Goal: Transaction & Acquisition: Purchase product/service

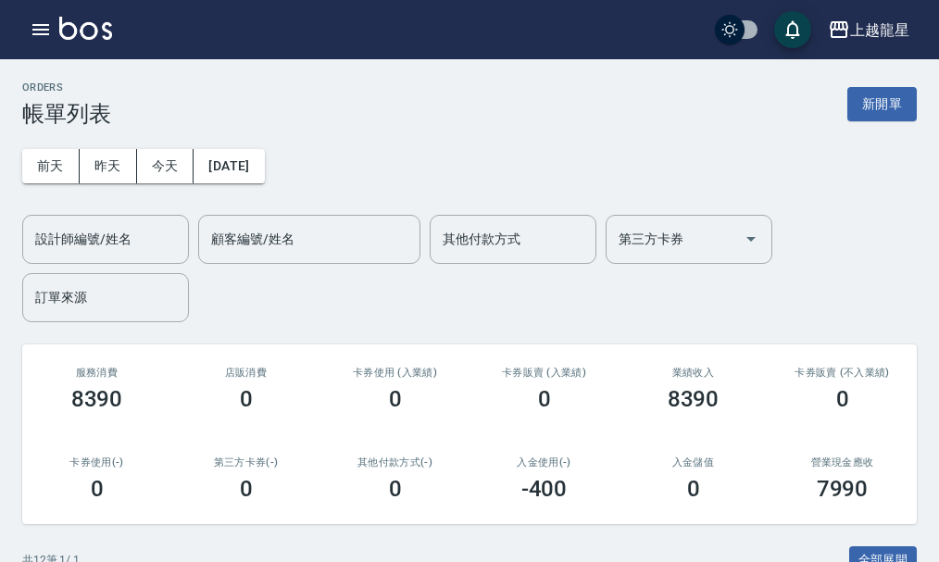
click at [100, 19] on img at bounding box center [85, 28] width 53 height 23
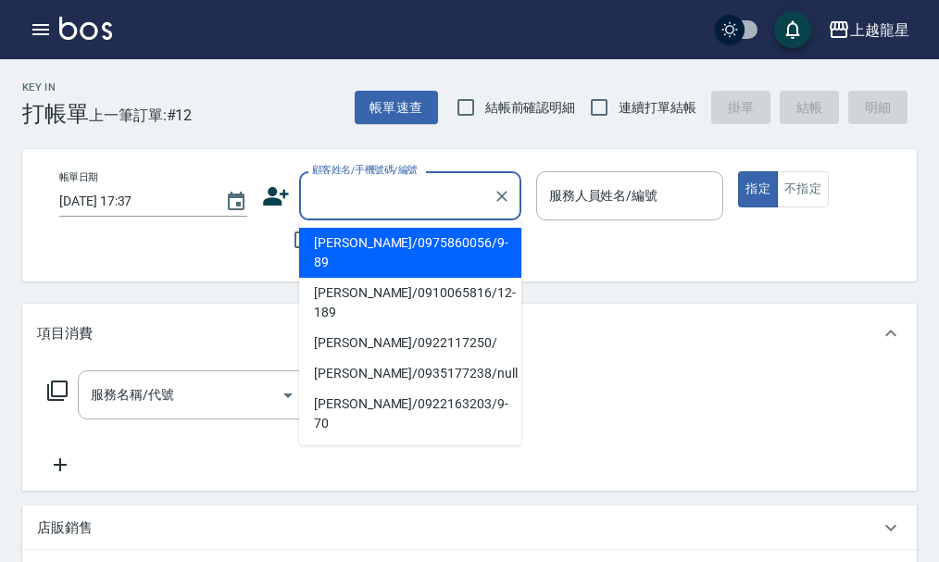
click at [331, 181] on input "顧客姓名/手機號碼/編號" at bounding box center [396, 196] width 178 height 32
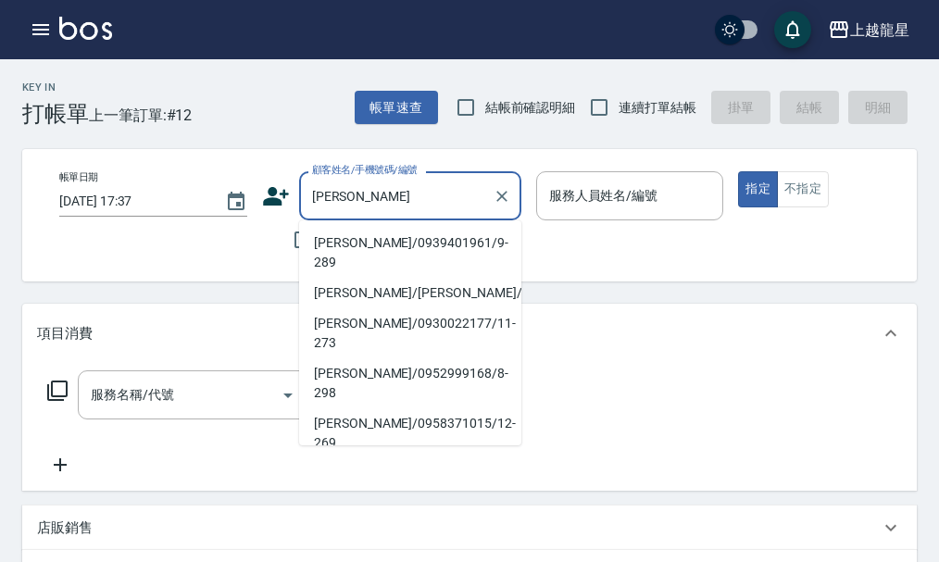
type input "李麗君/0939401961/9-289"
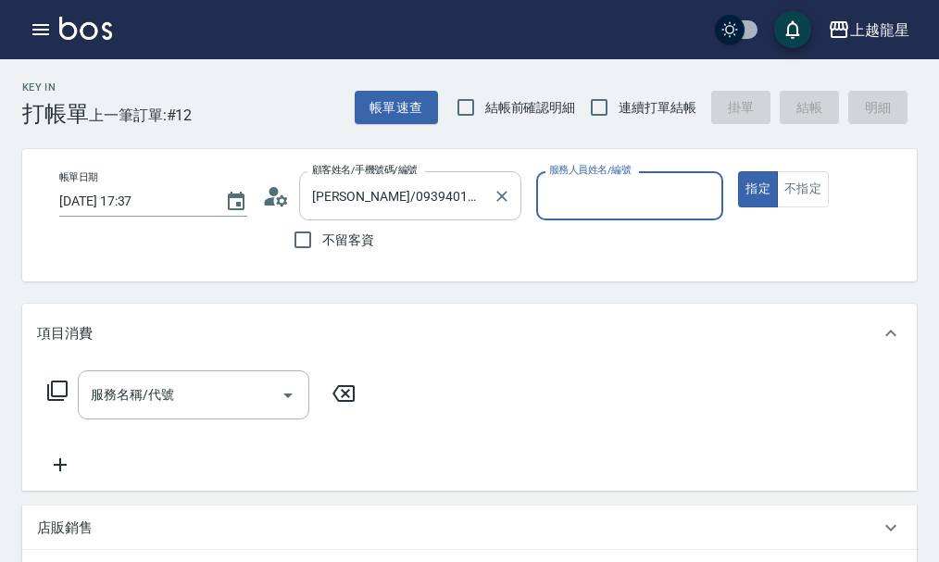
type input "雅君-7"
click at [738, 171] on button "指定" at bounding box center [758, 189] width 40 height 36
type button "true"
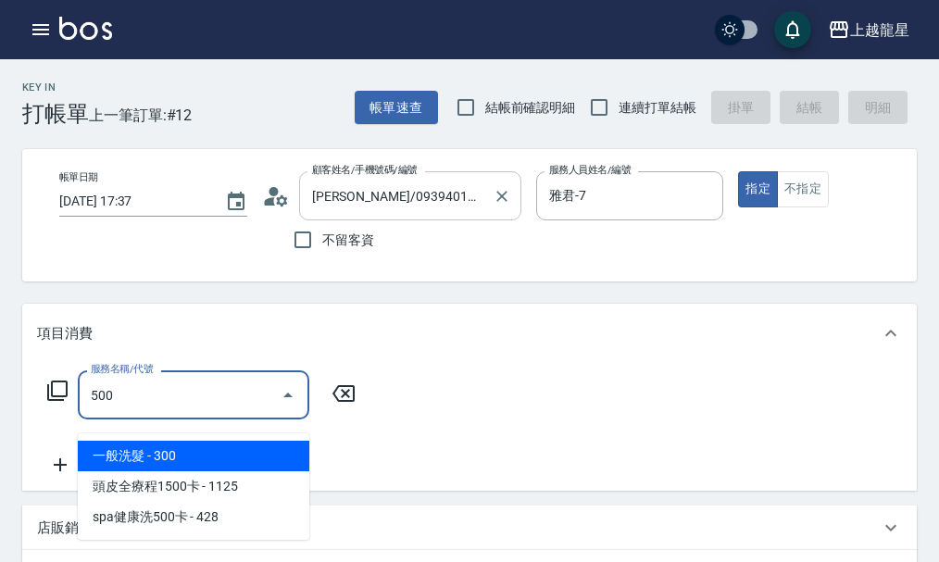
type input "一般洗髮(500)"
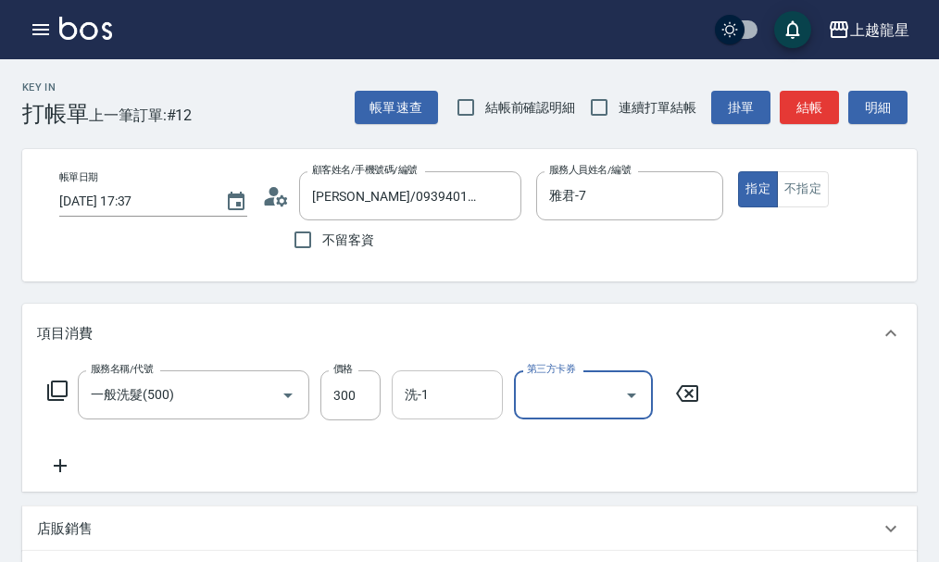
click at [432, 403] on input "洗-1" at bounding box center [447, 395] width 94 height 32
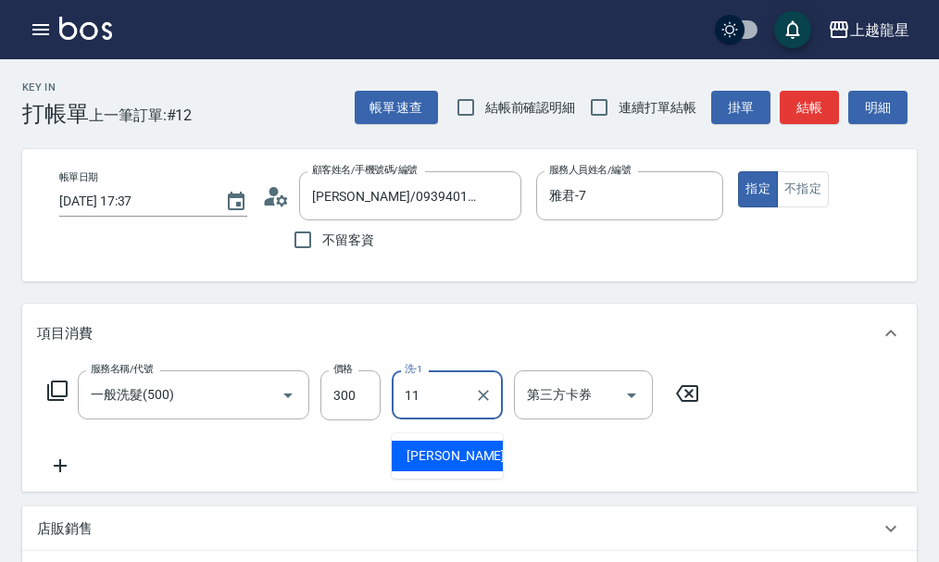
type input "潘潘-11"
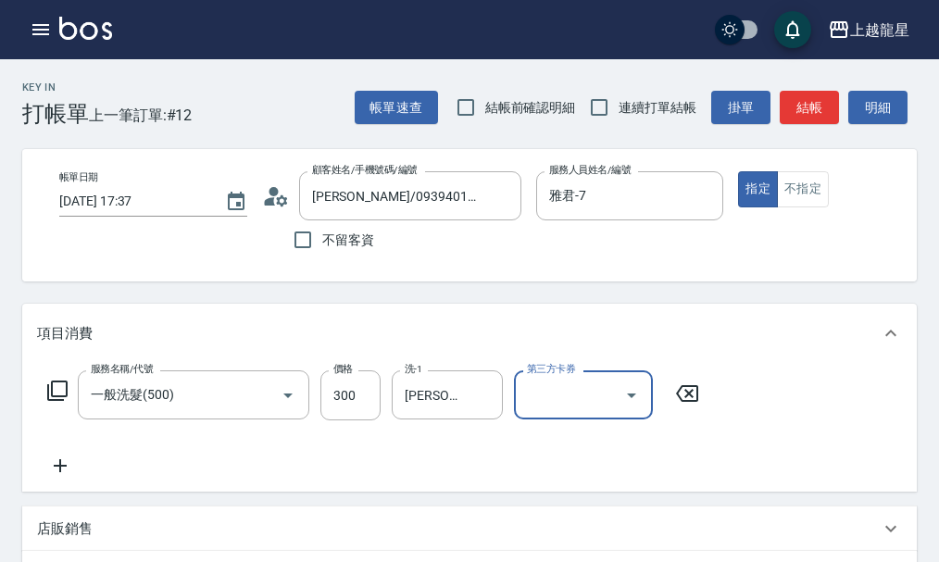
scroll to position [463, 0]
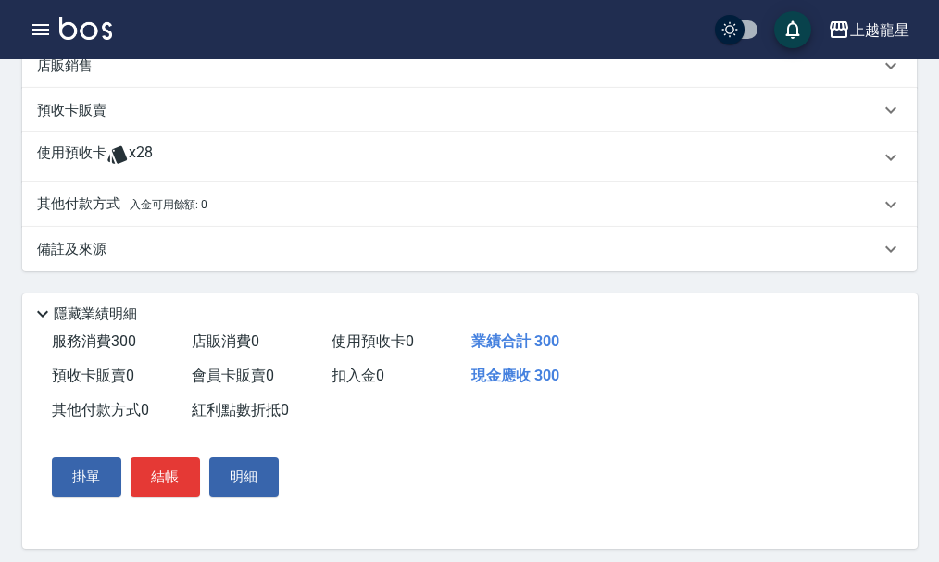
click at [168, 496] on button "結帳" at bounding box center [165, 476] width 69 height 39
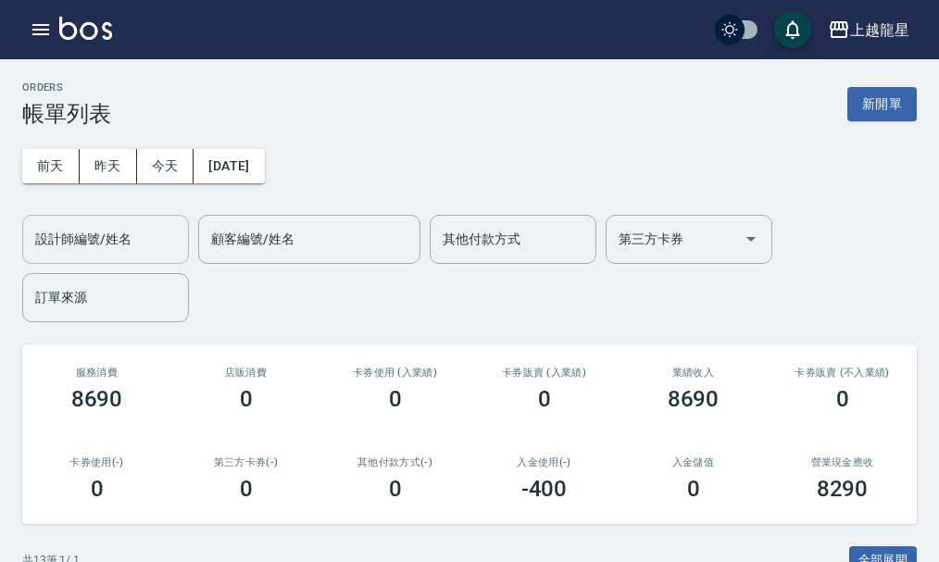
click at [144, 244] on input "設計師編號/姓名" at bounding box center [106, 239] width 150 height 32
type input "01"
click at [166, 239] on icon "Clear" at bounding box center [169, 239] width 19 height 19
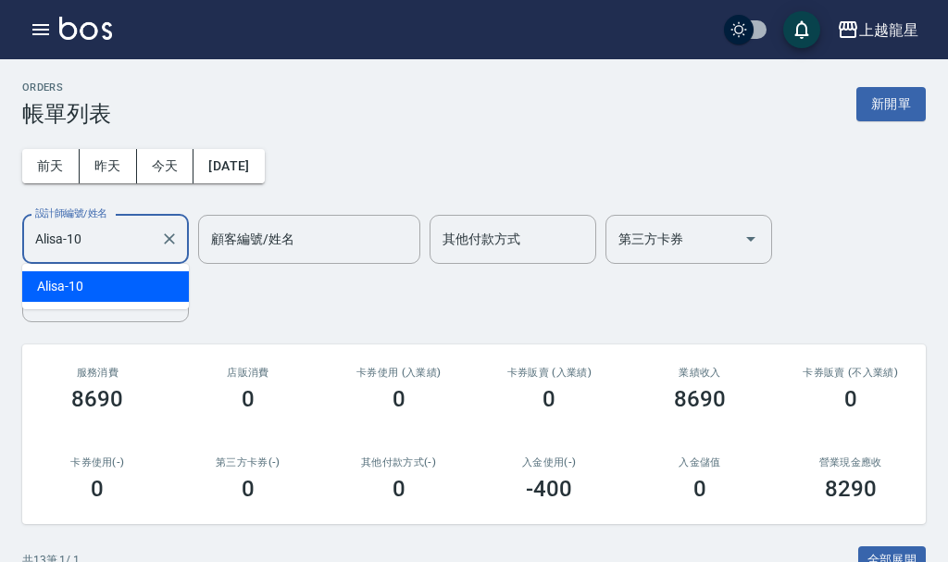
type input "Alisa-10"
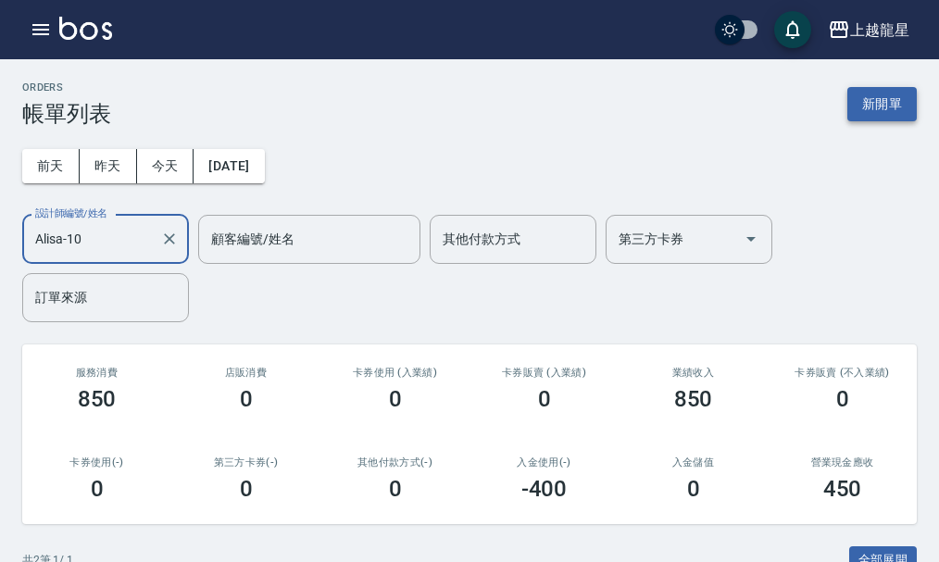
click at [870, 99] on button "新開單" at bounding box center [881, 104] width 69 height 34
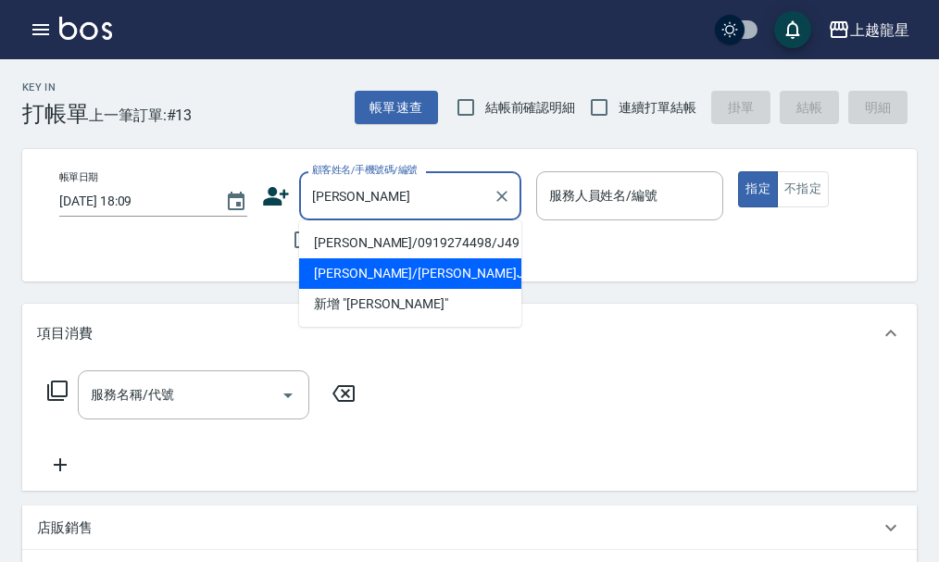
click at [490, 246] on li "廖偲卉/0919274498/J49" at bounding box center [410, 243] width 222 height 31
type input "廖偲卉/0919274498/J49"
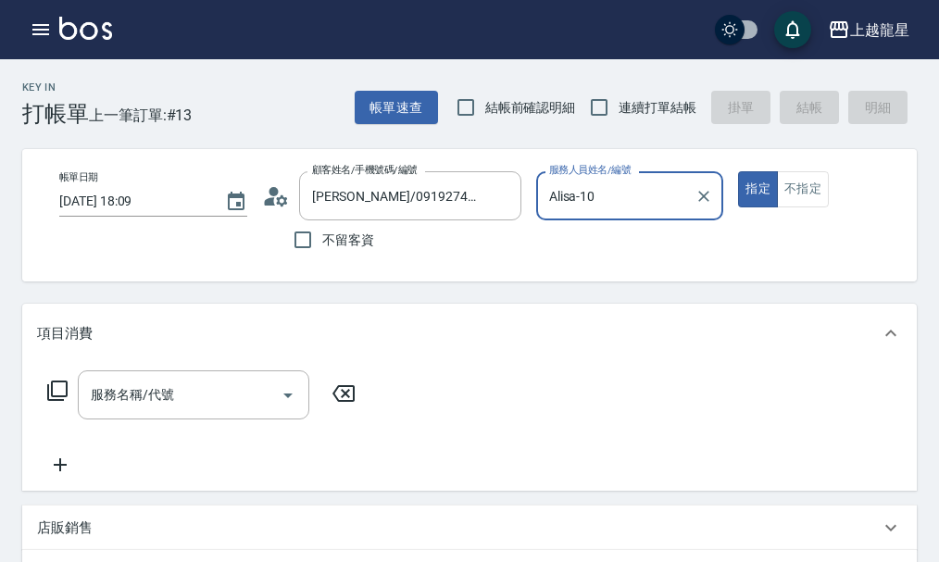
type input "Alisa-10"
click at [186, 411] on input "服務名稱/代號" at bounding box center [179, 395] width 187 height 32
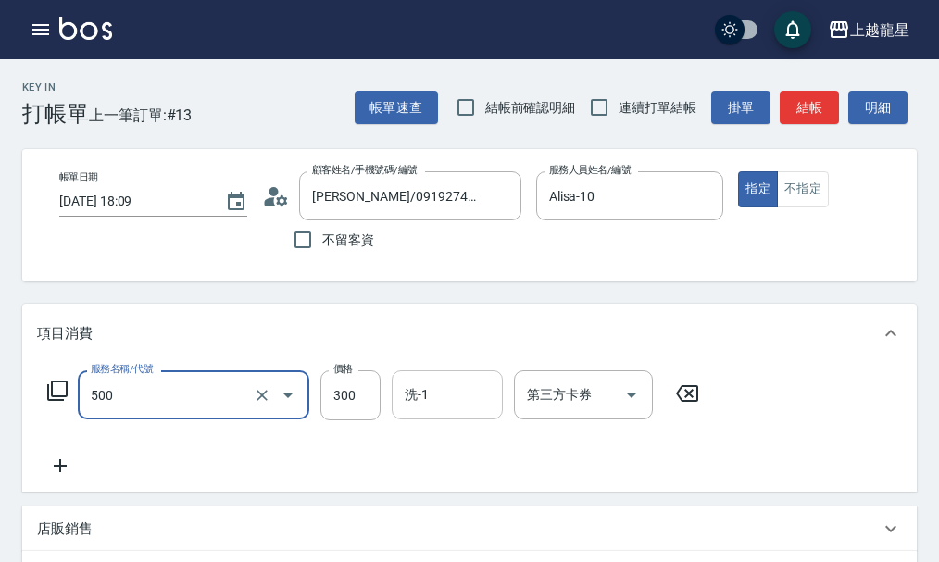
type input "一般洗髮(500)"
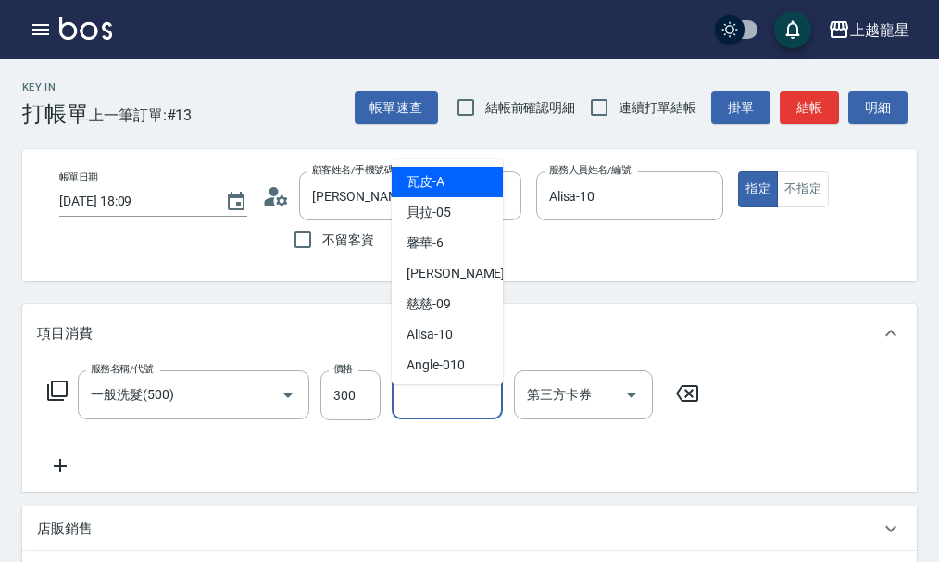
click at [447, 411] on input "洗-1" at bounding box center [447, 395] width 94 height 32
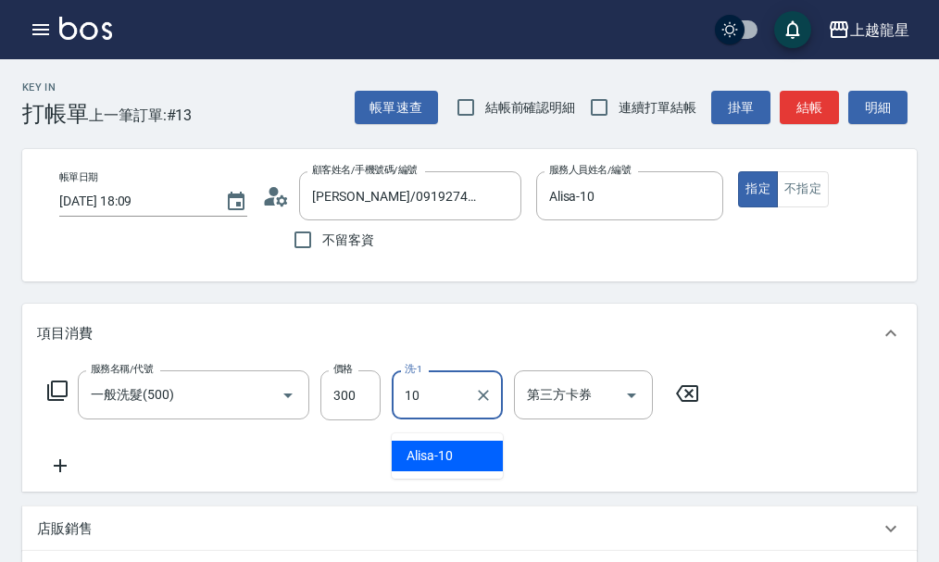
type input "Alisa-10"
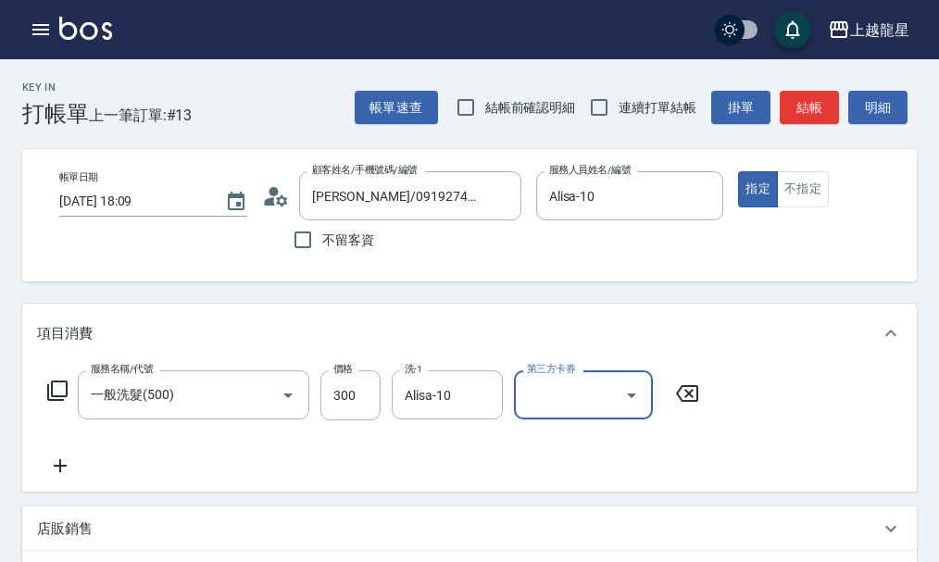
click at [59, 472] on icon at bounding box center [60, 465] width 13 height 13
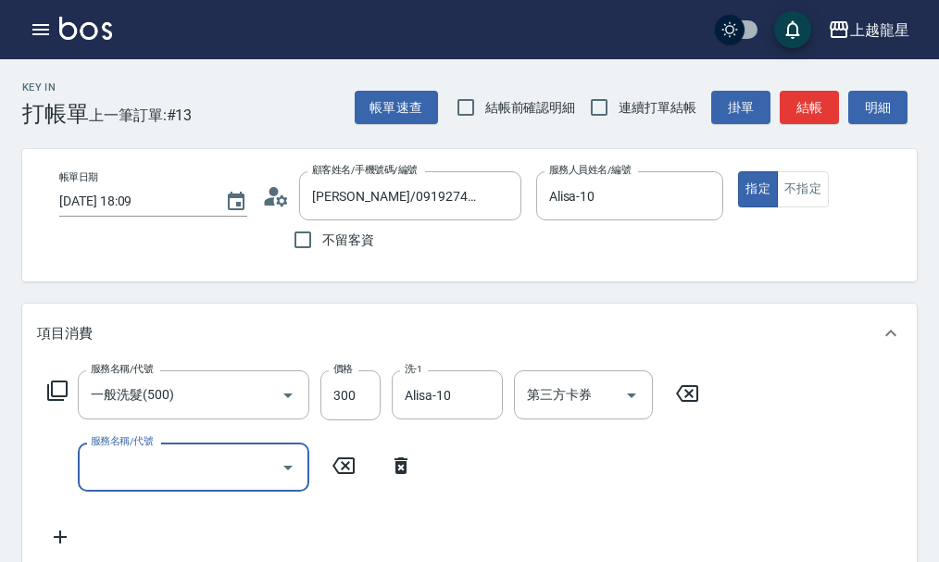
scroll to position [93, 0]
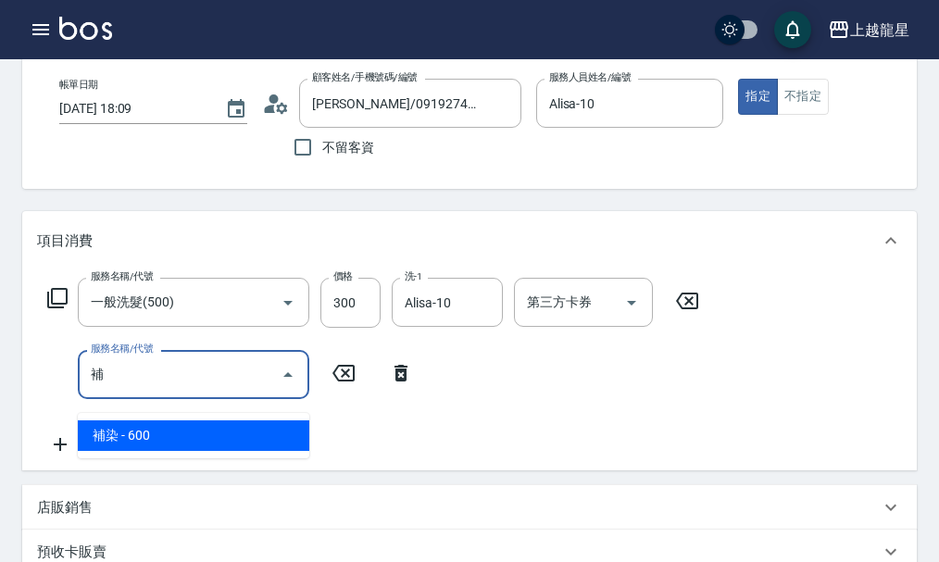
click at [203, 441] on span "補染 - 600" at bounding box center [193, 435] width 231 height 31
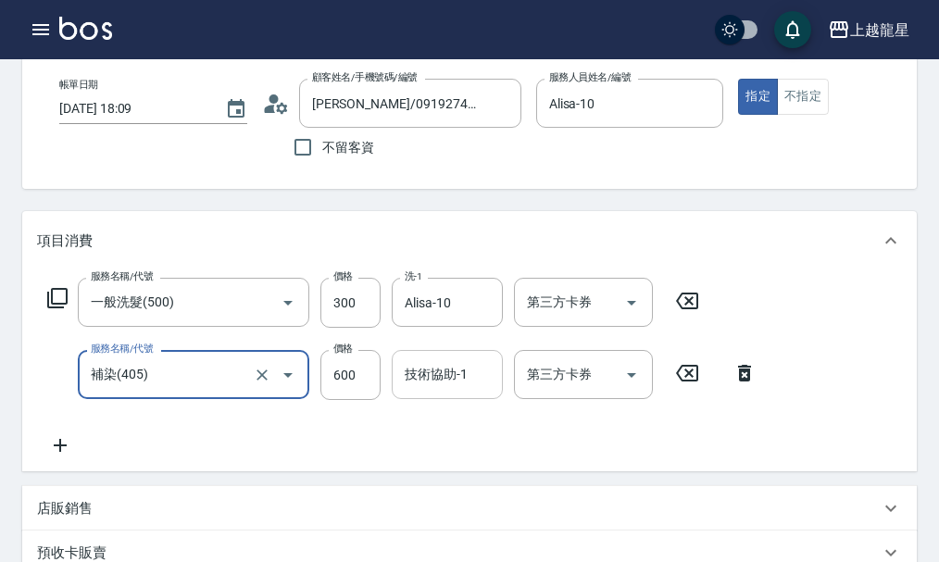
type input "補染(405)"
click at [448, 391] on input "技術協助-1" at bounding box center [447, 374] width 94 height 32
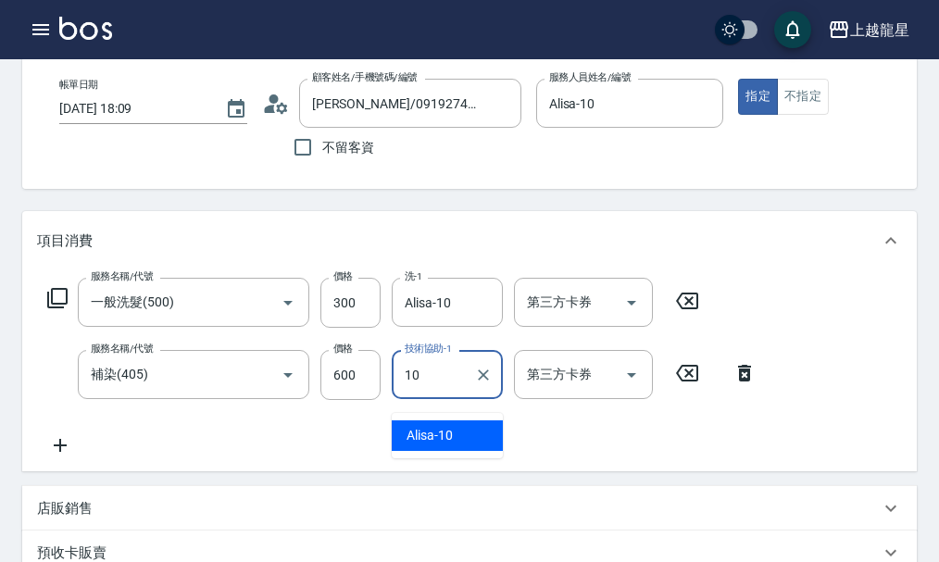
type input "Alisa-10"
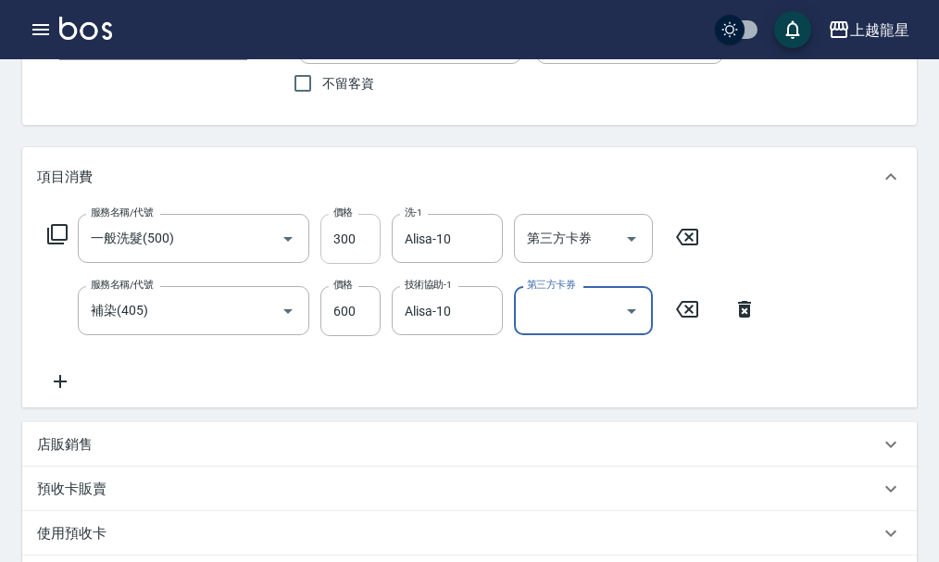
scroll to position [185, 0]
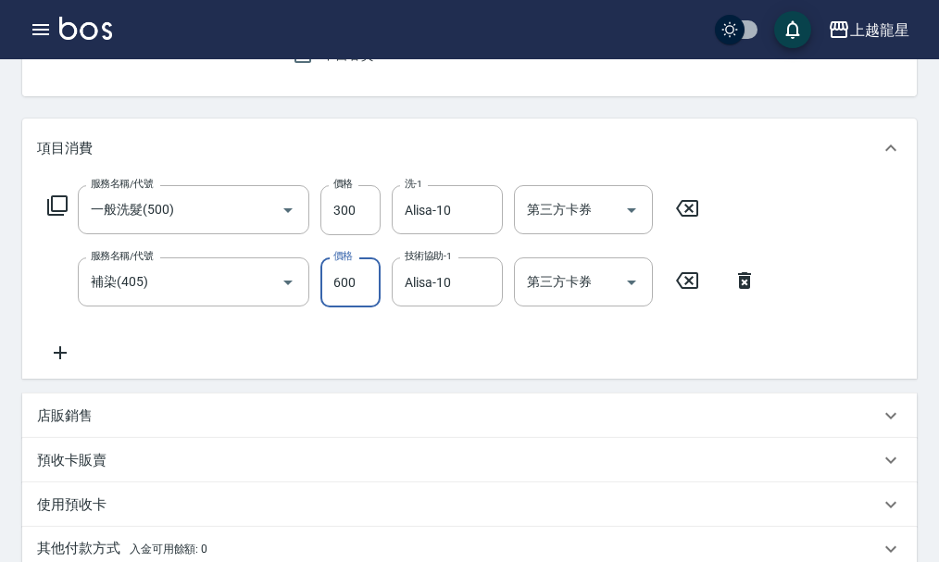
click at [339, 299] on input "600" at bounding box center [350, 282] width 60 height 50
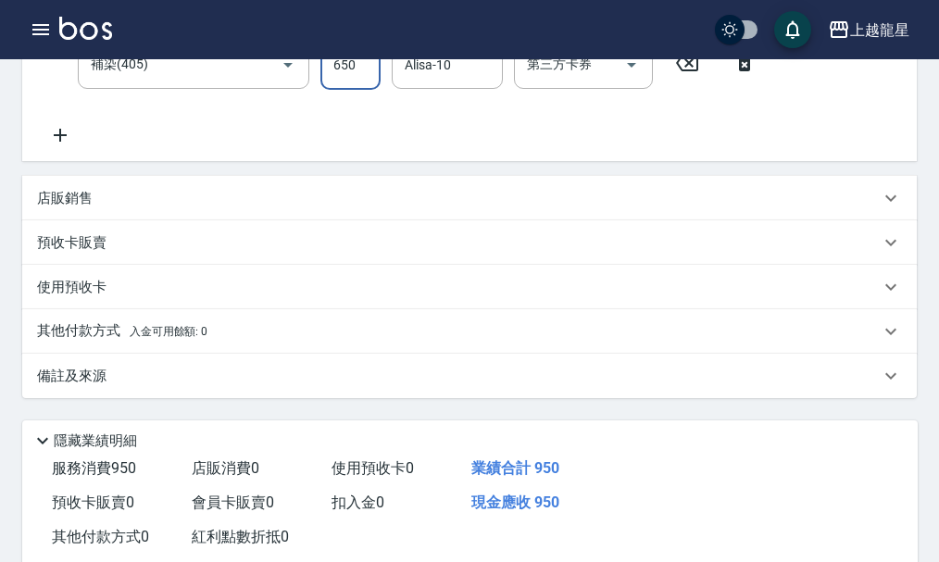
scroll to position [370, 0]
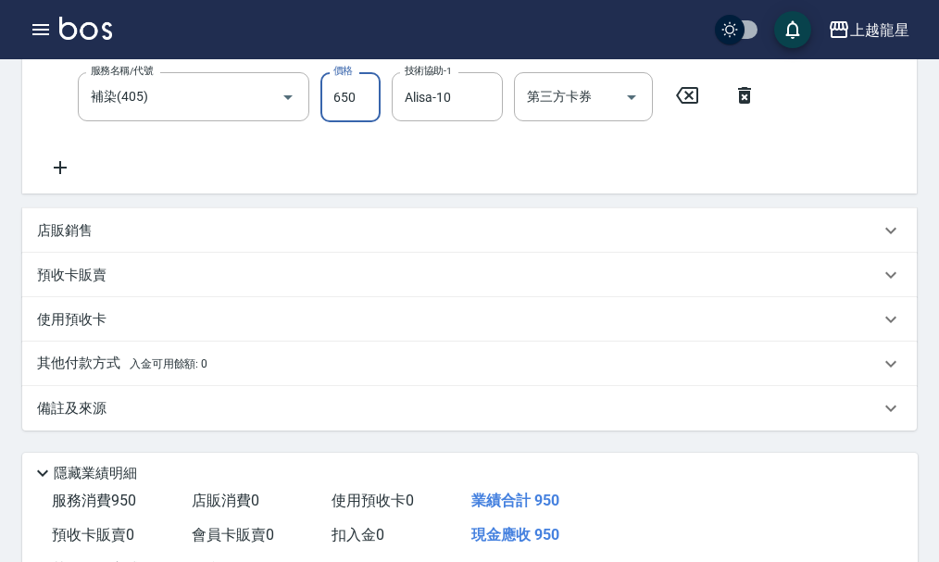
type input "650"
click at [205, 241] on div "店販銷售" at bounding box center [458, 230] width 842 height 19
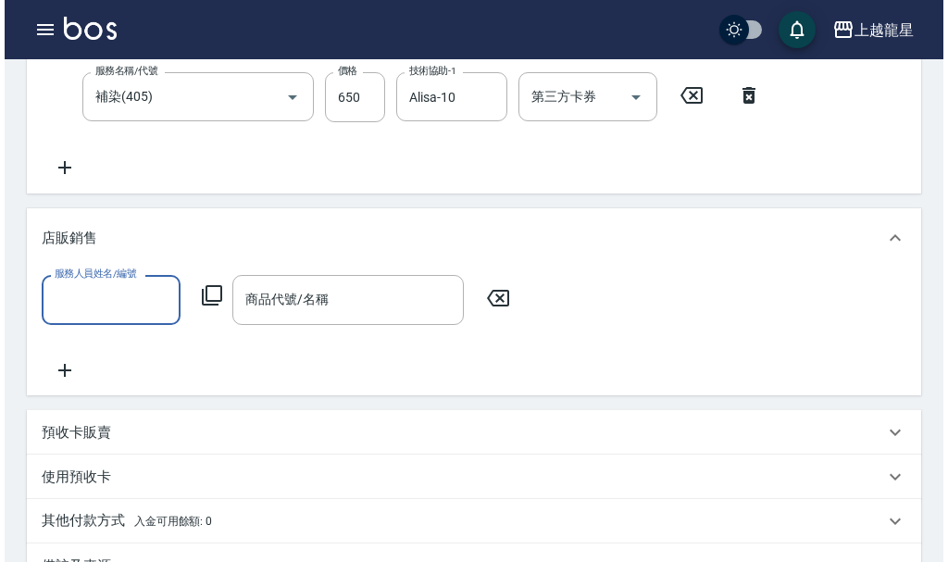
scroll to position [0, 0]
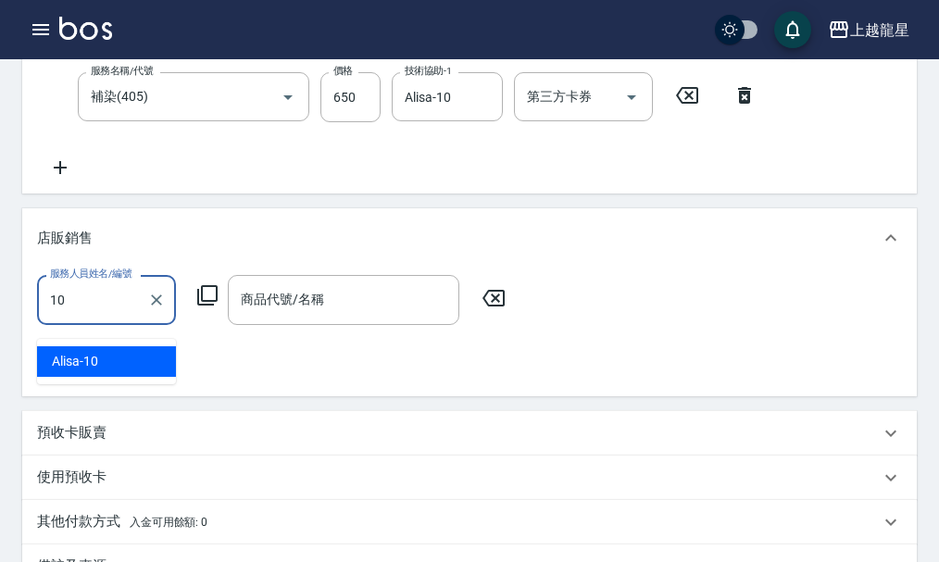
type input "Alisa-10"
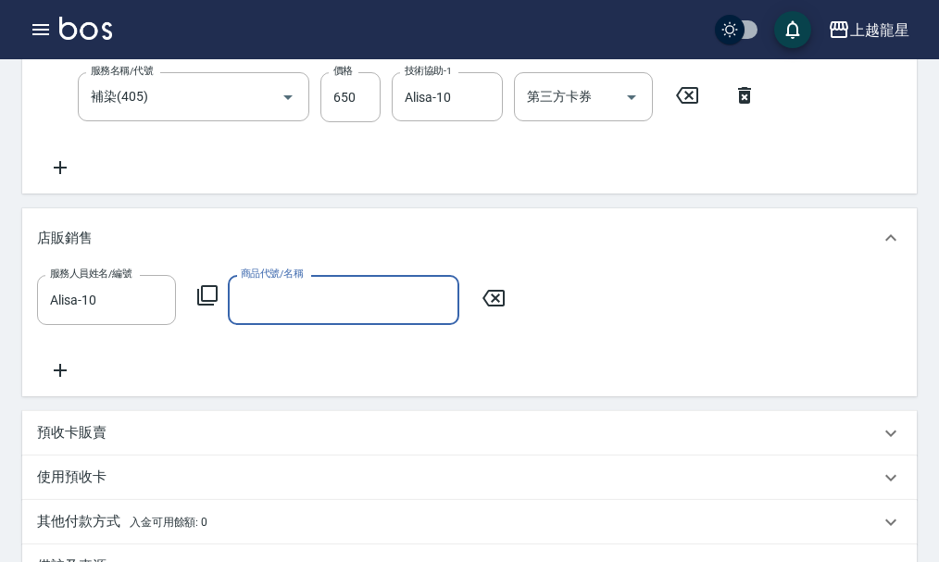
click at [206, 306] on icon at bounding box center [207, 295] width 22 height 22
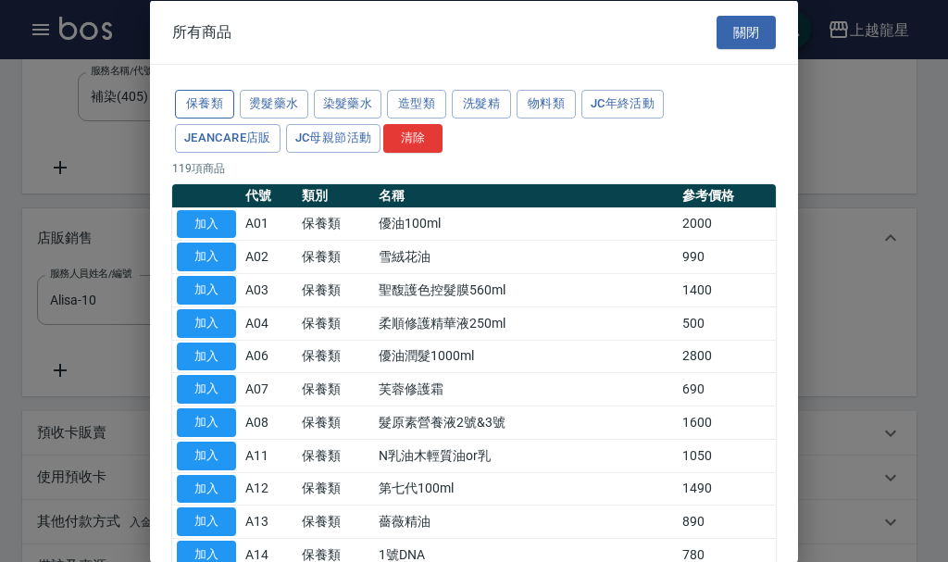
click at [217, 112] on button "保養類" at bounding box center [204, 104] width 59 height 29
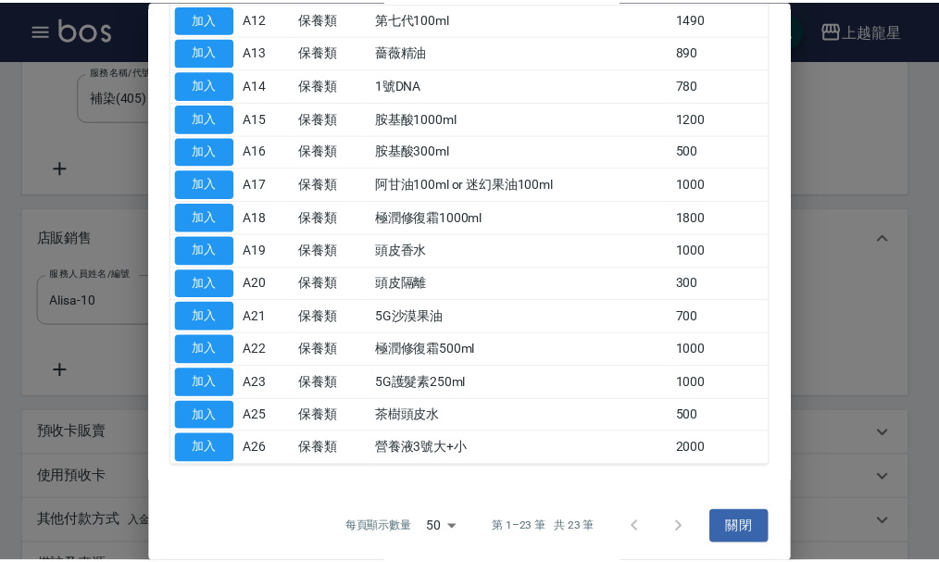
scroll to position [475, 0]
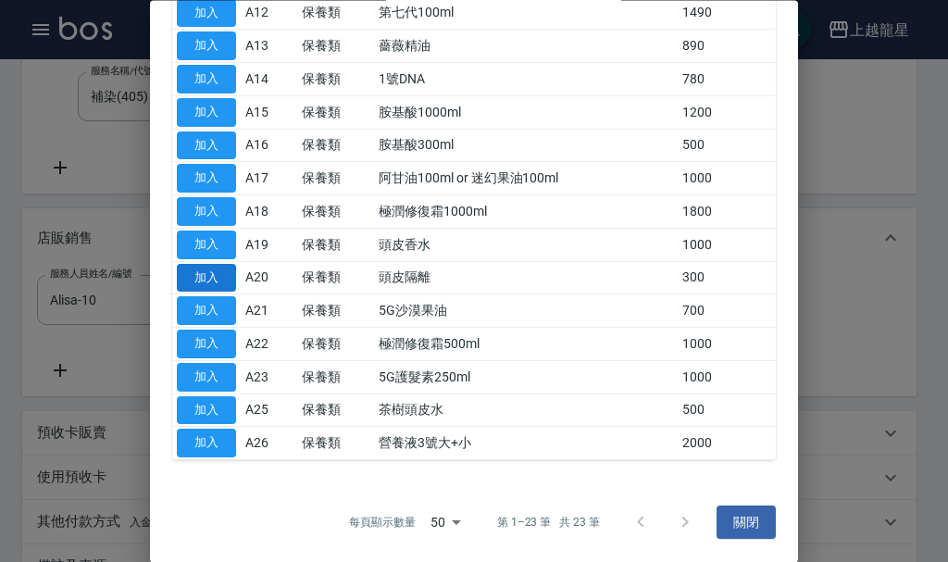
click at [209, 279] on button "加入" at bounding box center [206, 278] width 59 height 29
type input "頭皮隔離"
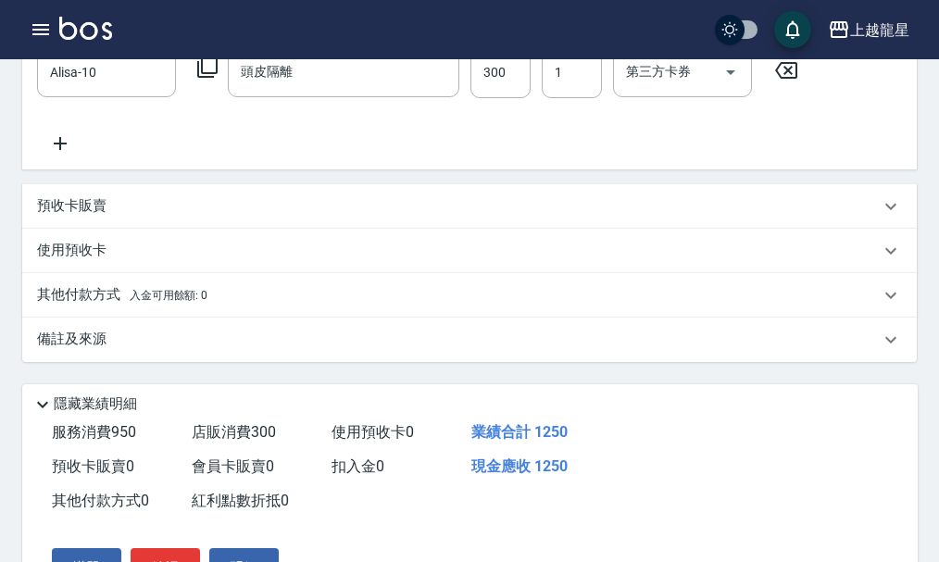
scroll to position [719, 0]
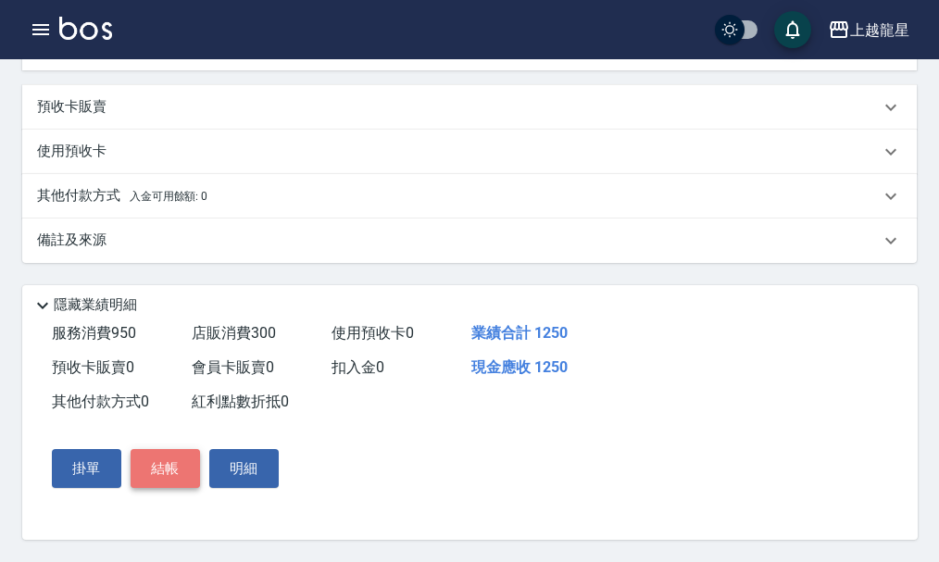
click at [190, 478] on button "結帳" at bounding box center [165, 468] width 69 height 39
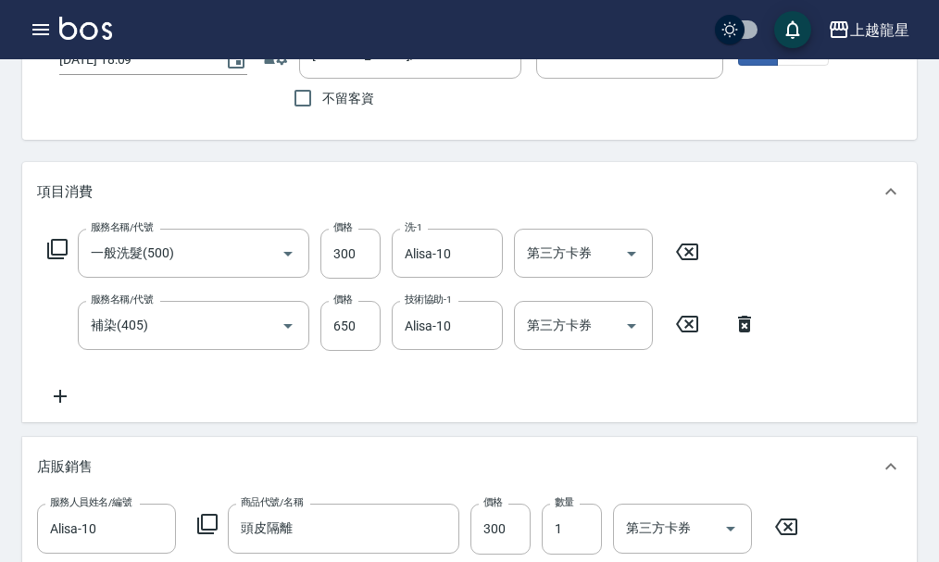
scroll to position [0, 0]
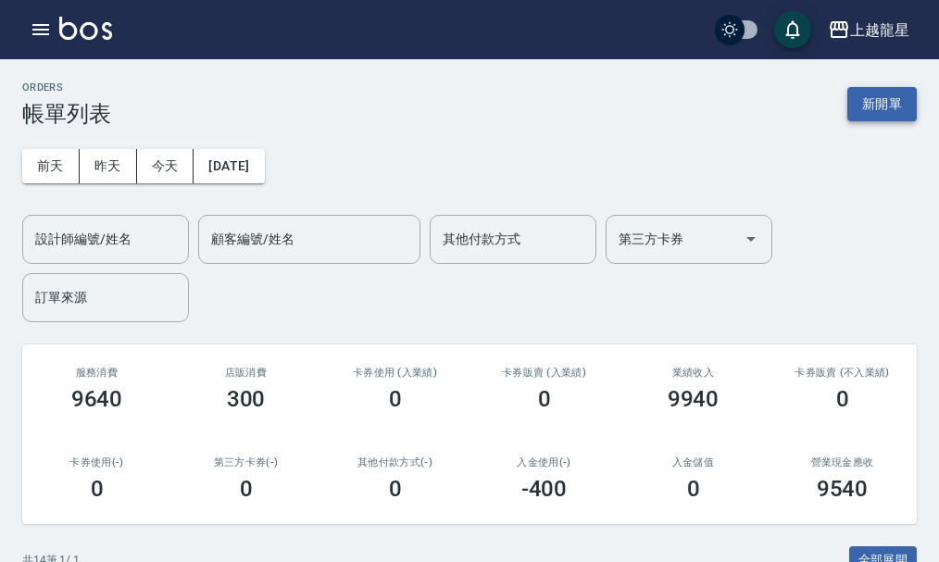
click at [886, 103] on button "新開單" at bounding box center [881, 104] width 69 height 34
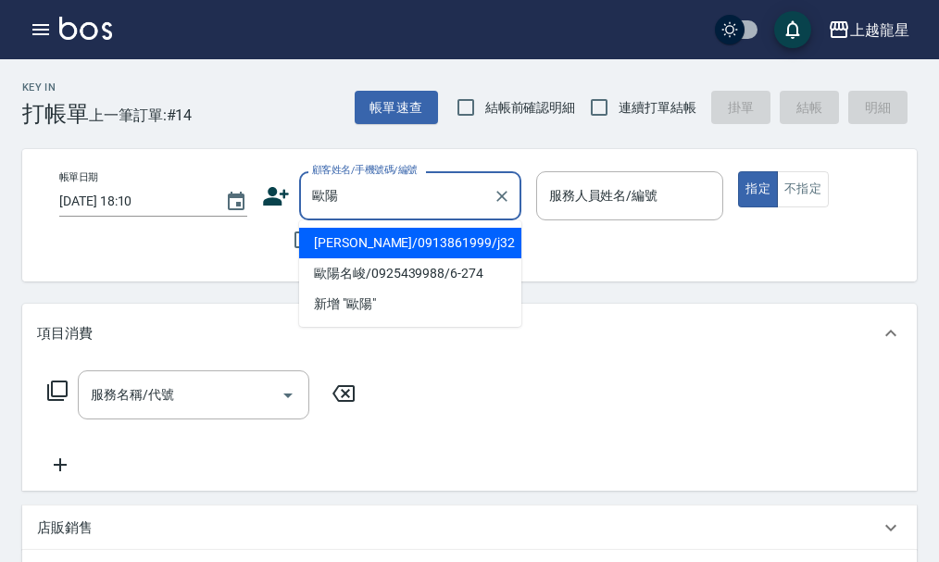
click at [366, 244] on li "歐陽為霖/0913861999/j32" at bounding box center [410, 243] width 222 height 31
type input "歐陽為霖/0913861999/j32"
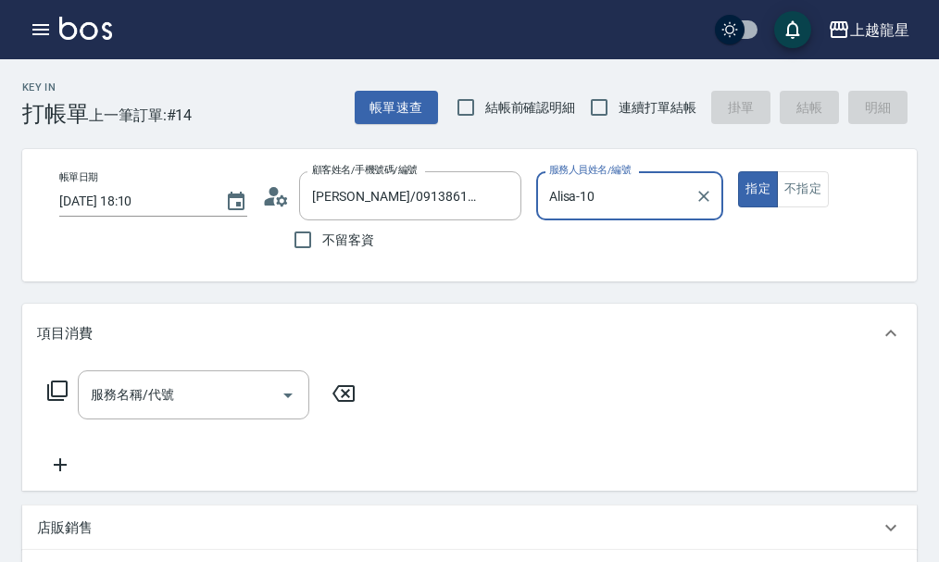
type input "Alisa-10"
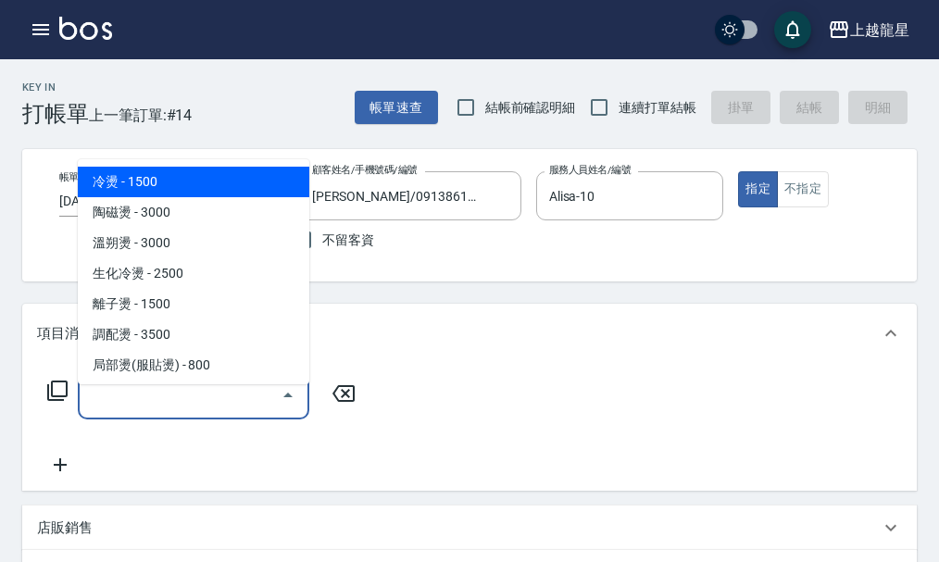
click at [205, 411] on input "服務名稱/代號" at bounding box center [179, 395] width 187 height 32
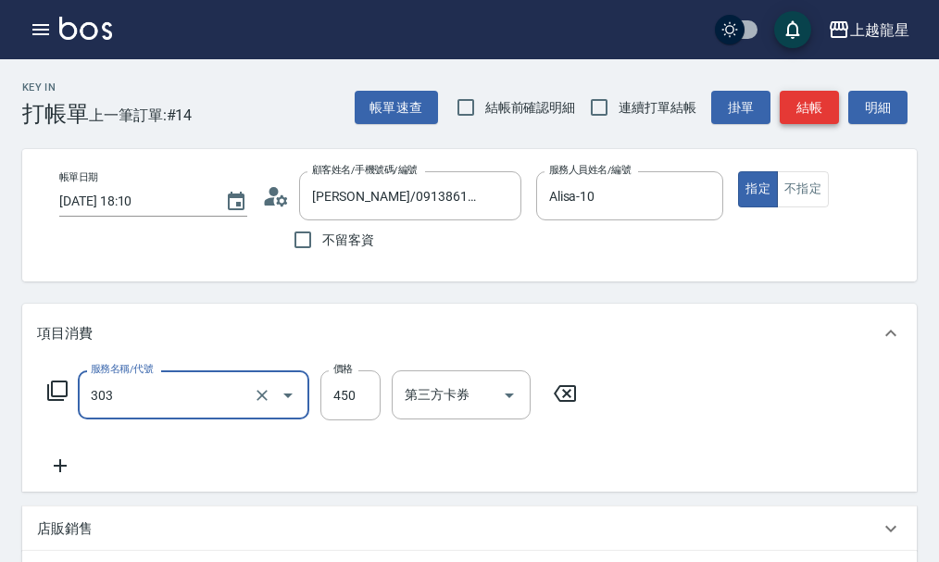
type input "剪髮(303)"
click at [810, 106] on button "結帳" at bounding box center [808, 108] width 59 height 34
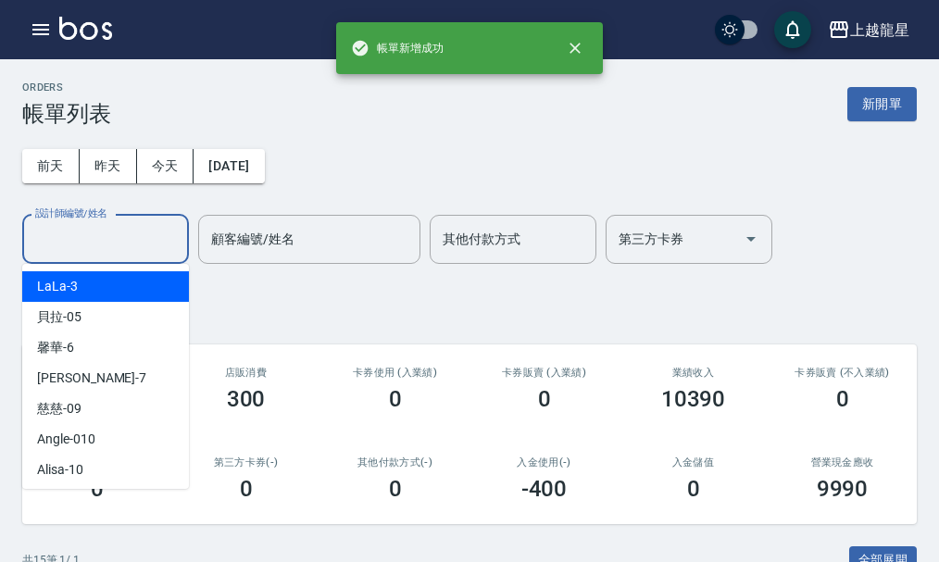
click at [123, 225] on input "設計師編號/姓名" at bounding box center [106, 239] width 150 height 32
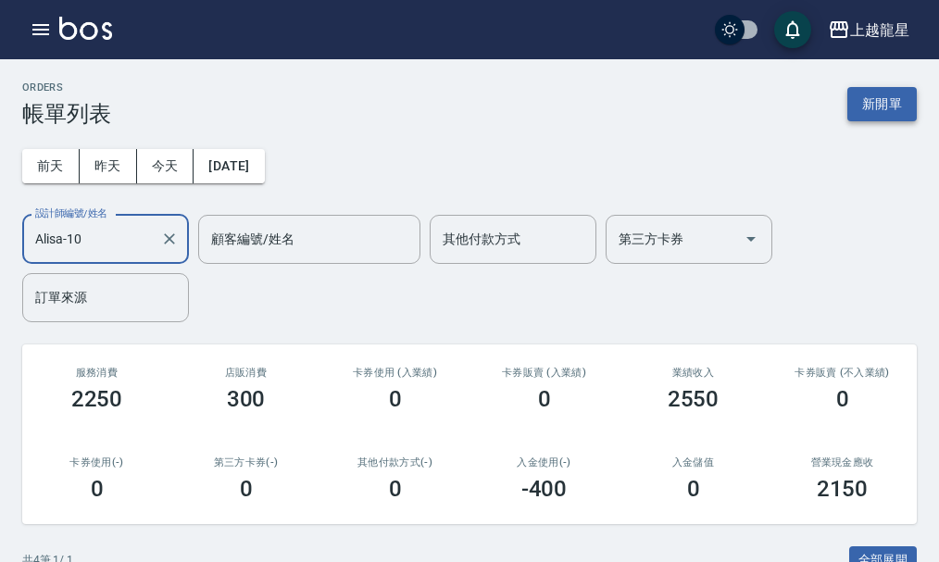
type input "Alisa-10"
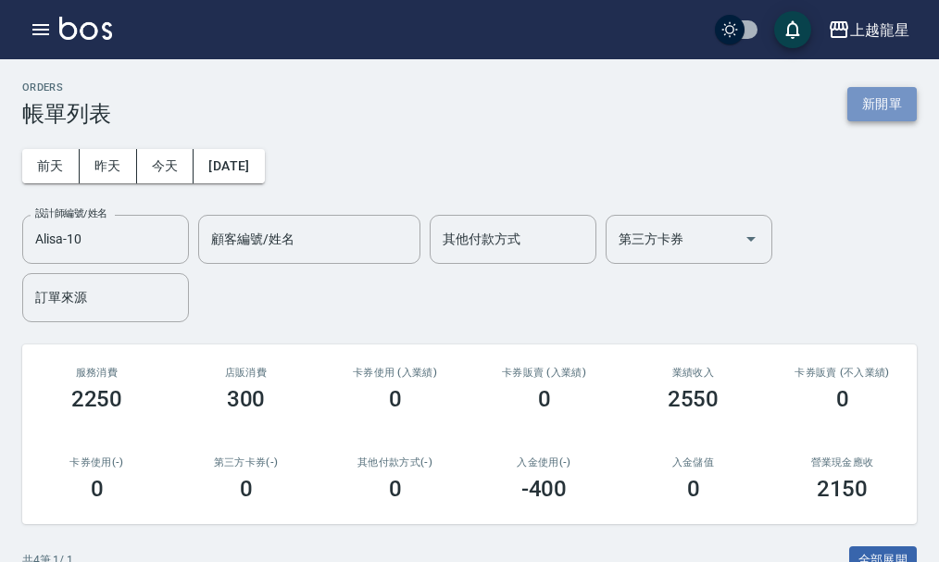
click at [872, 95] on button "新開單" at bounding box center [881, 104] width 69 height 34
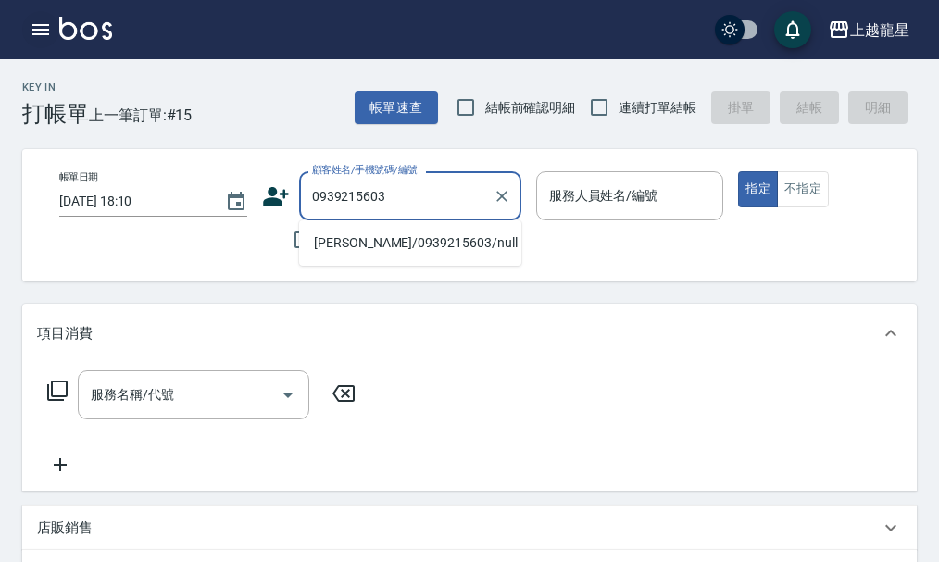
type input "0939215603"
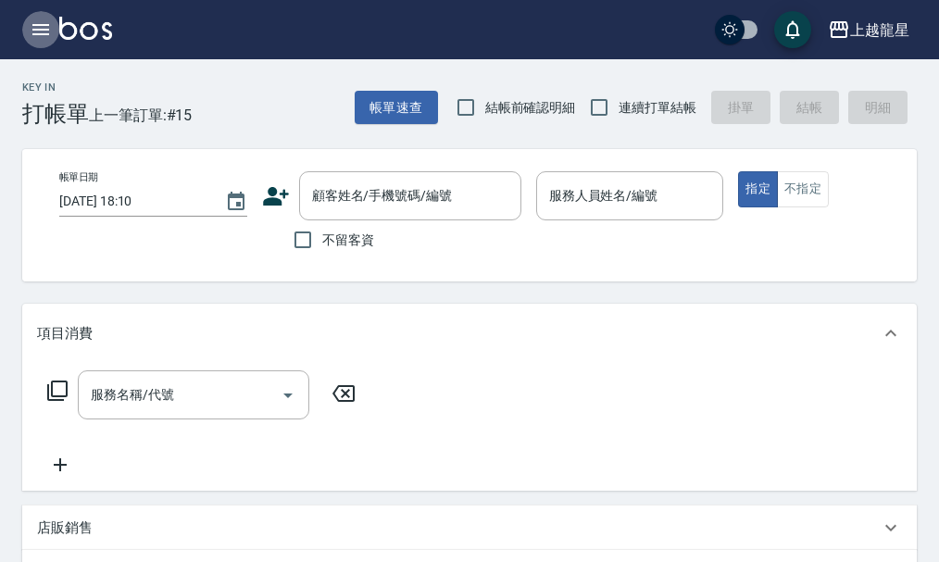
click at [33, 31] on icon "button" at bounding box center [41, 30] width 22 height 22
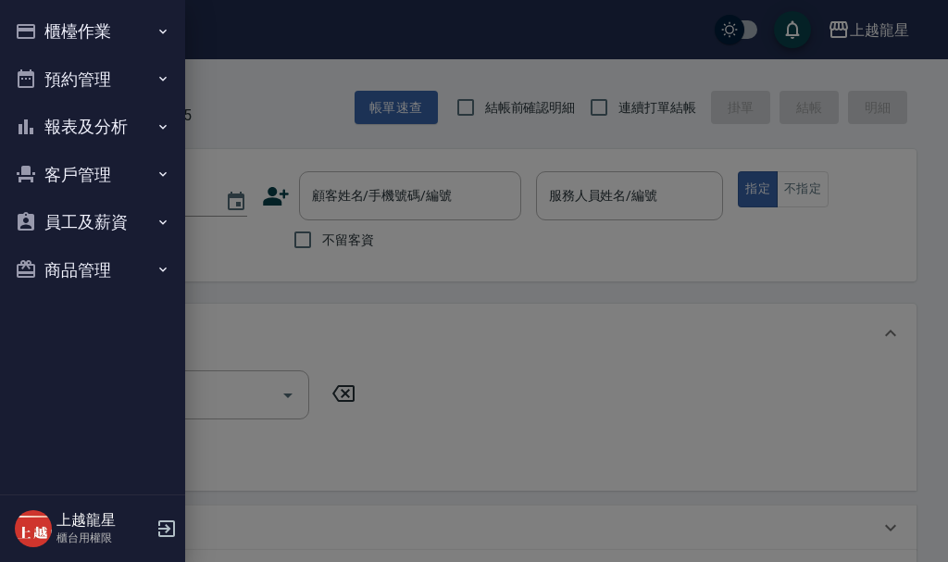
click at [112, 175] on button "客戶管理" at bounding box center [92, 175] width 170 height 48
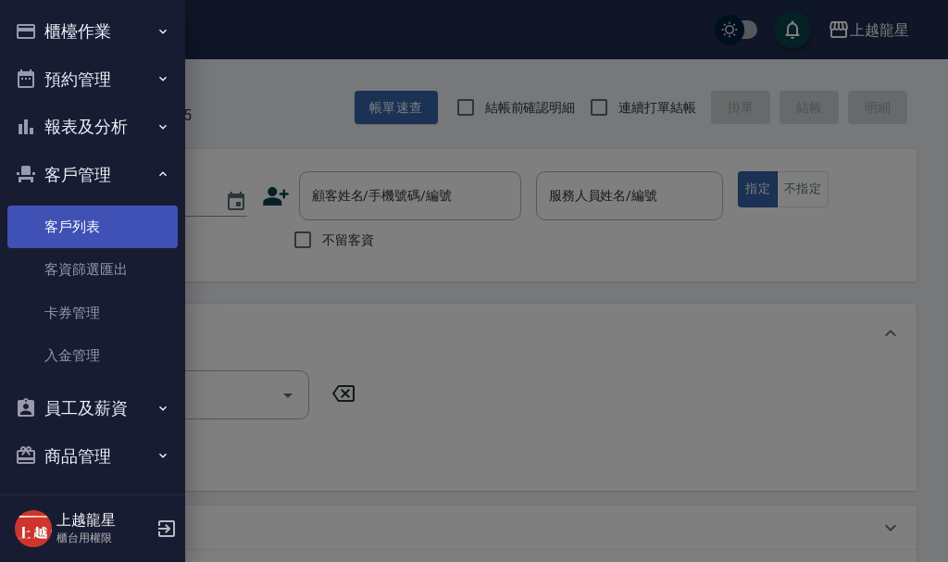
click at [119, 218] on link "客戶列表" at bounding box center [92, 226] width 170 height 43
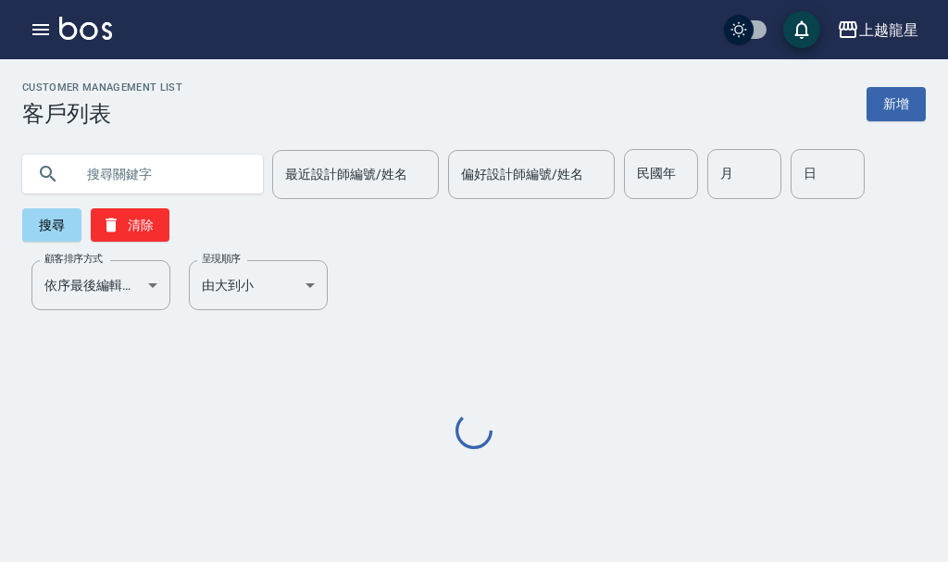
click at [168, 183] on input "text" at bounding box center [161, 174] width 174 height 50
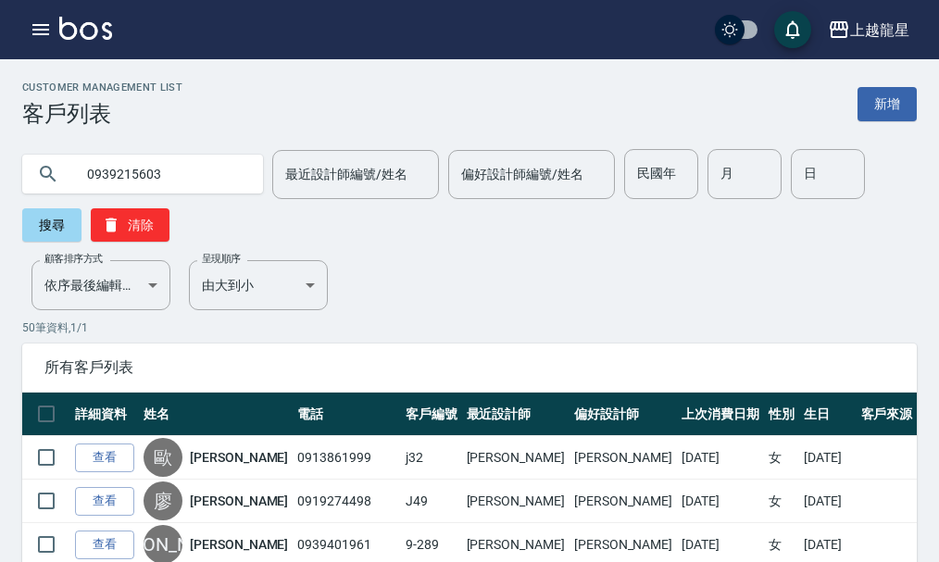
type input "0939215603"
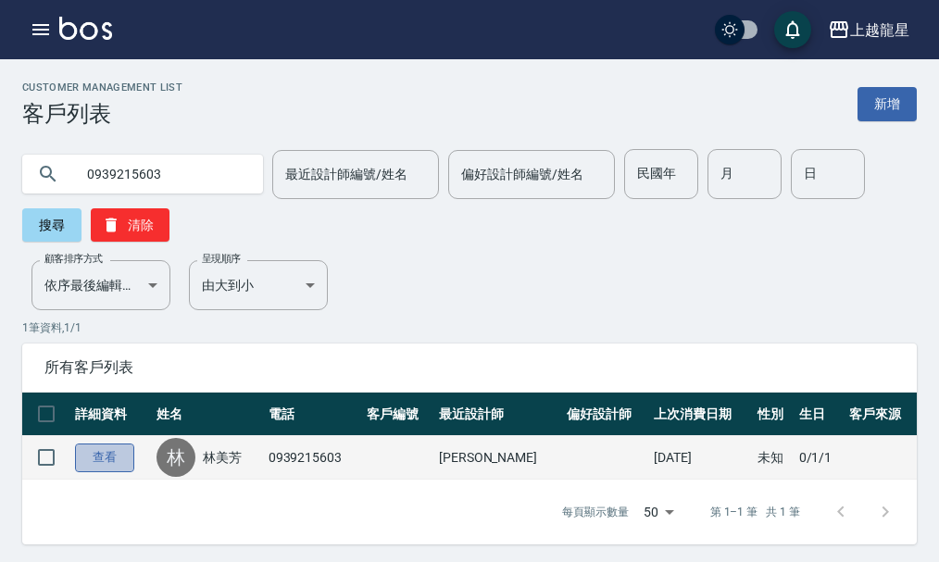
click at [119, 462] on link "查看" at bounding box center [104, 457] width 59 height 29
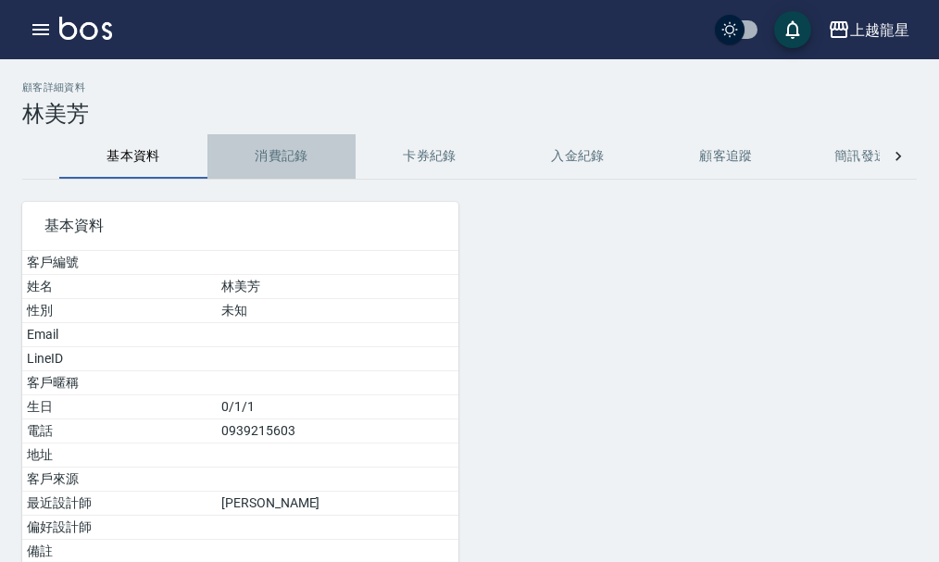
click at [267, 155] on button "消費記錄" at bounding box center [281, 156] width 148 height 44
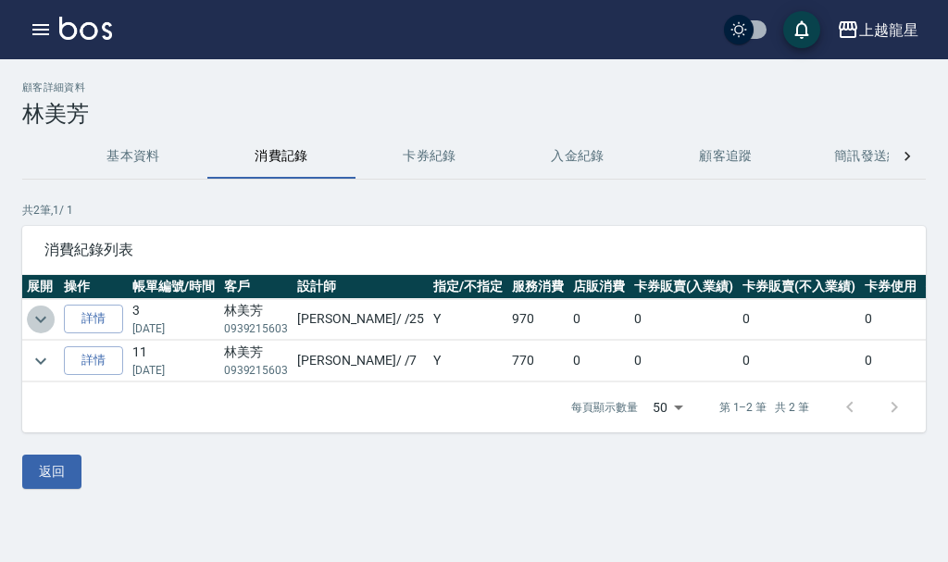
click at [35, 322] on icon "expand row" at bounding box center [41, 319] width 22 height 22
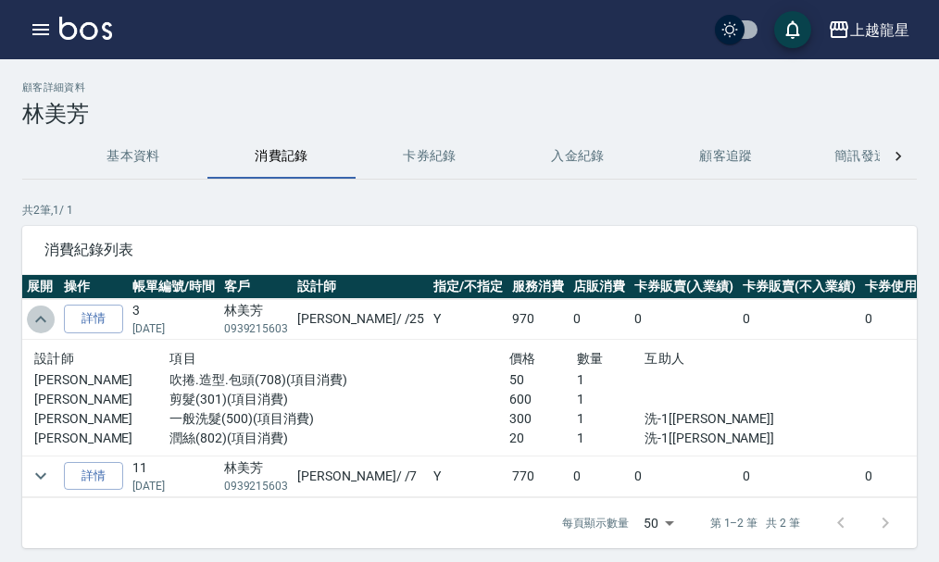
click at [36, 322] on icon "expand row" at bounding box center [41, 319] width 22 height 22
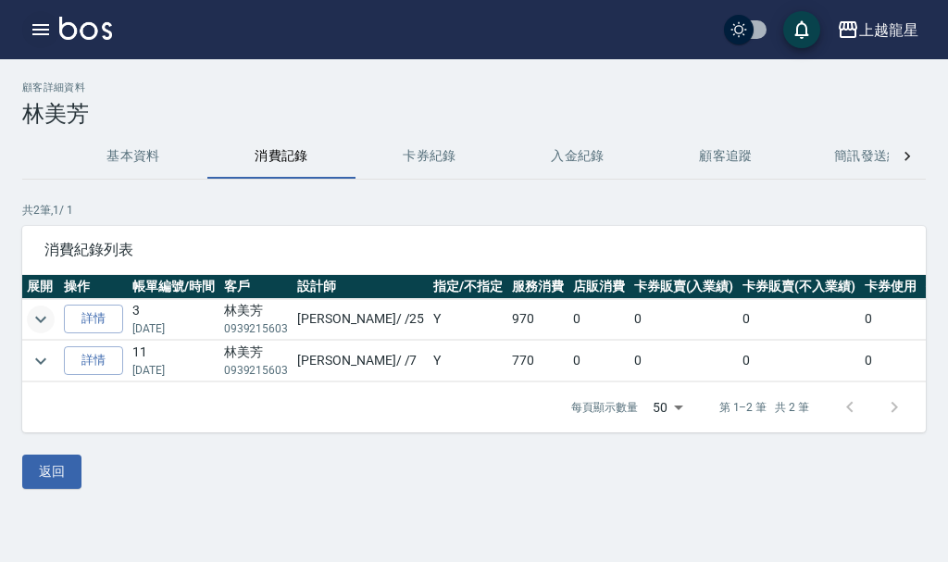
click at [40, 26] on icon "button" at bounding box center [40, 29] width 17 height 11
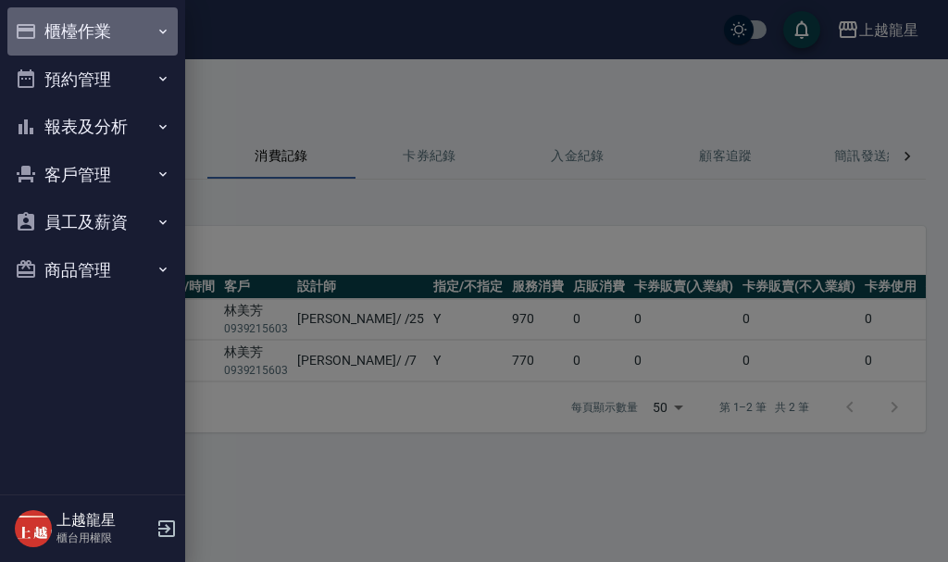
click at [64, 31] on button "櫃檯作業" at bounding box center [92, 31] width 170 height 48
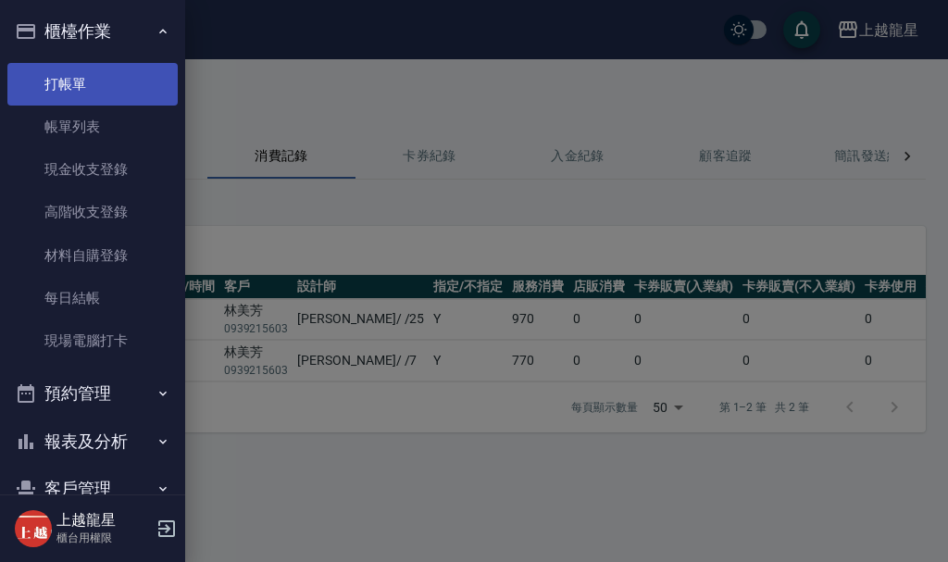
click at [80, 85] on link "打帳單" at bounding box center [92, 84] width 170 height 43
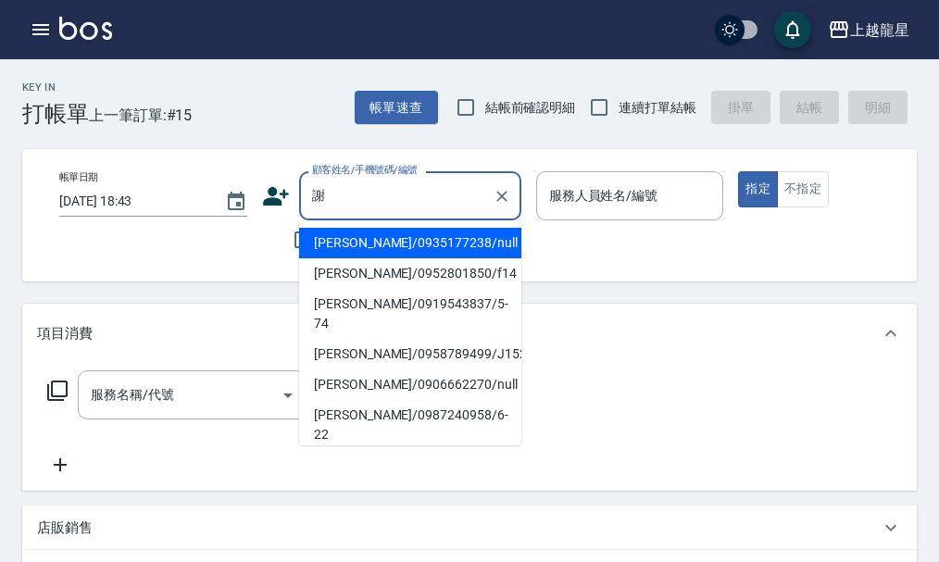
click at [367, 245] on li "謝旻諺/0935177238/null" at bounding box center [410, 243] width 222 height 31
type input "謝旻諺/0935177238/null"
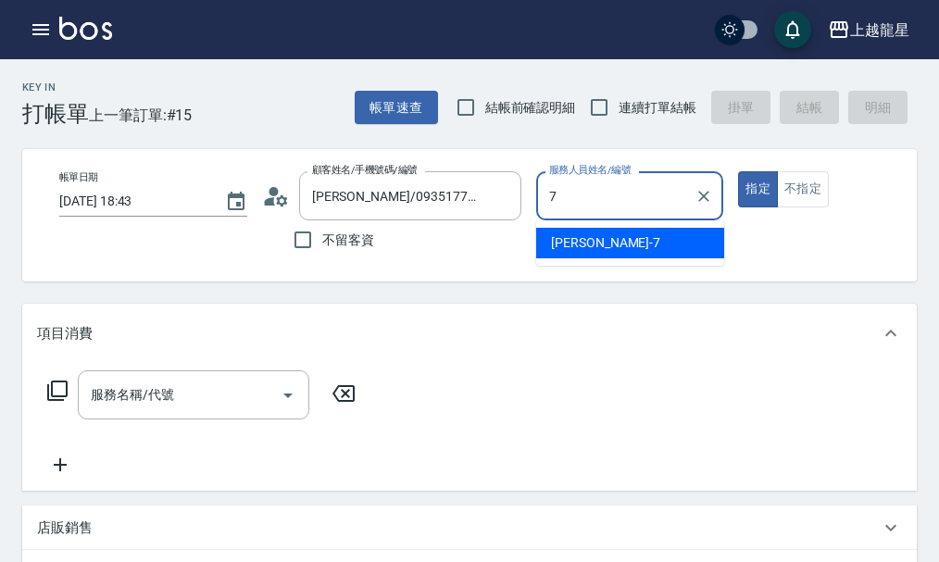
type input "雅君-7"
type button "true"
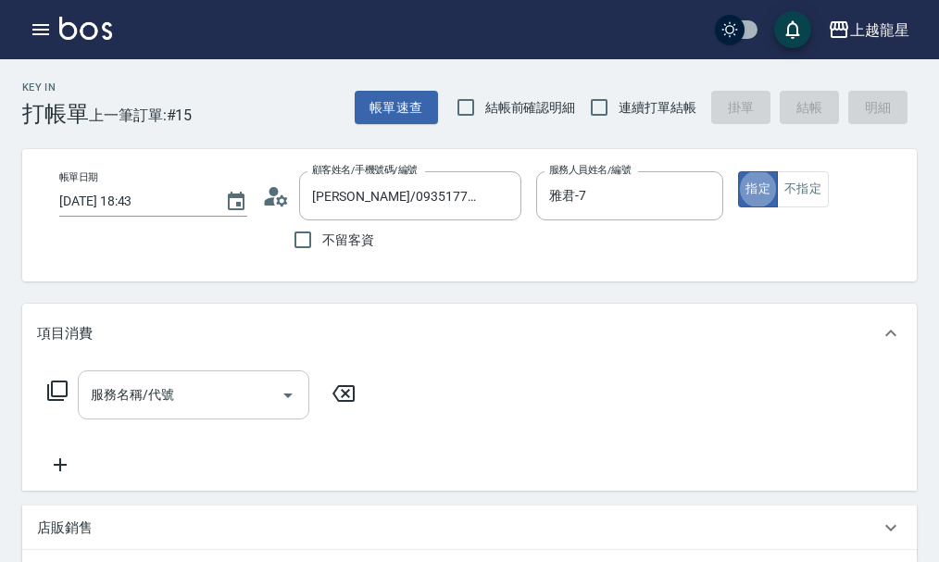
click at [210, 395] on input "服務名稱/代號" at bounding box center [179, 395] width 187 height 32
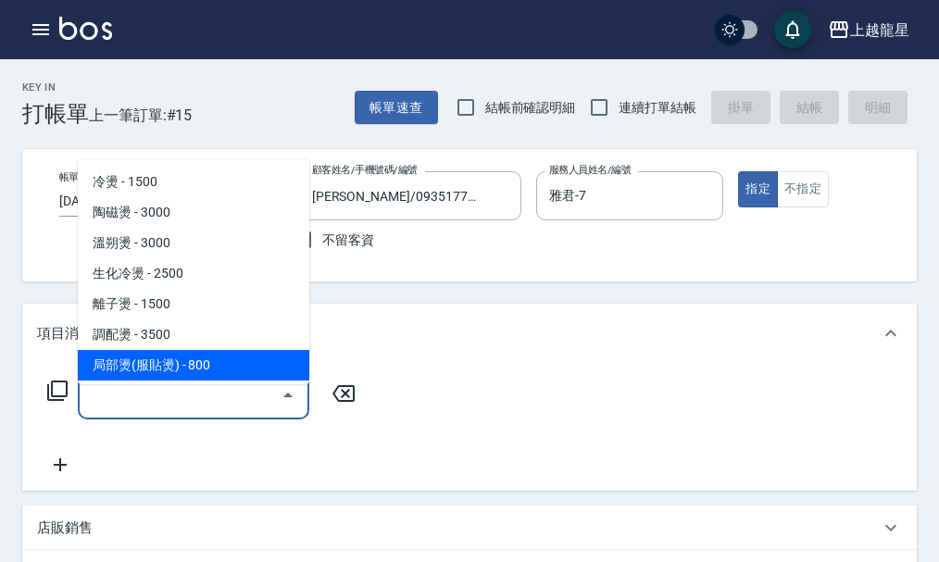
type input "3"
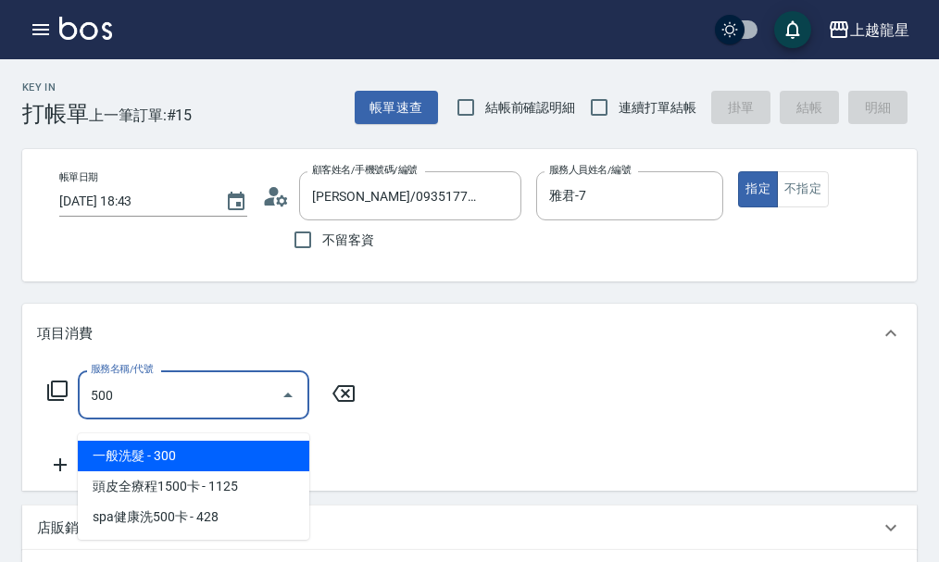
type input "一般洗髮(500)"
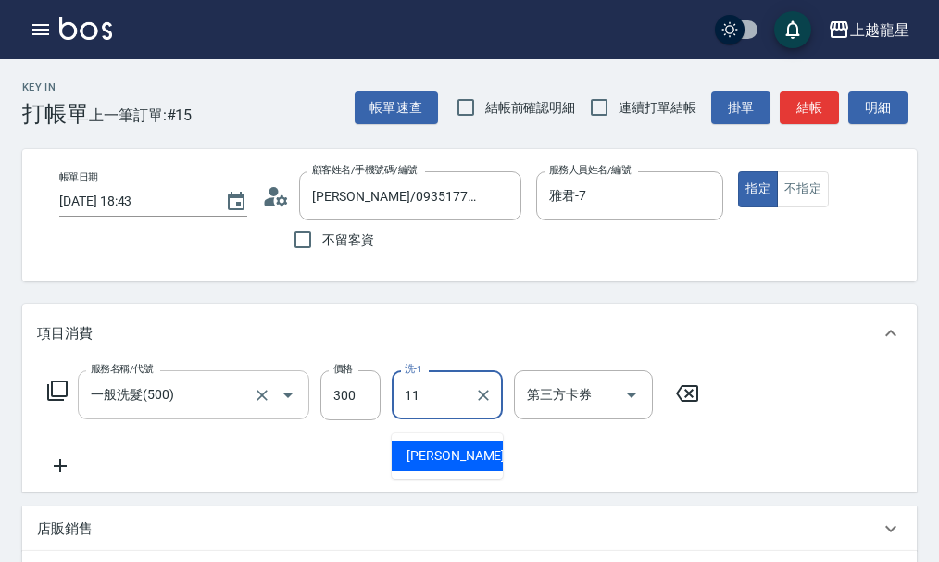
type input "潘潘-11"
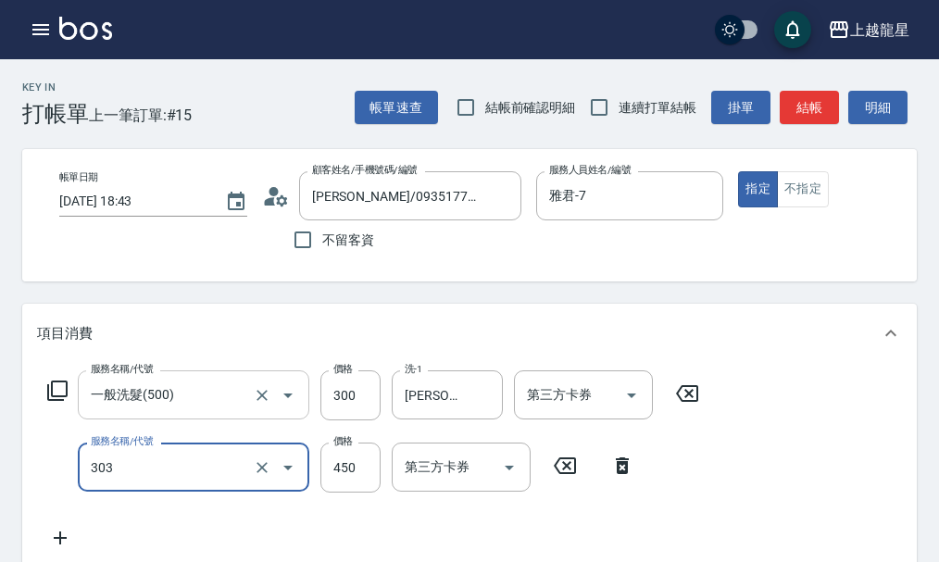
type input "剪髮(303)"
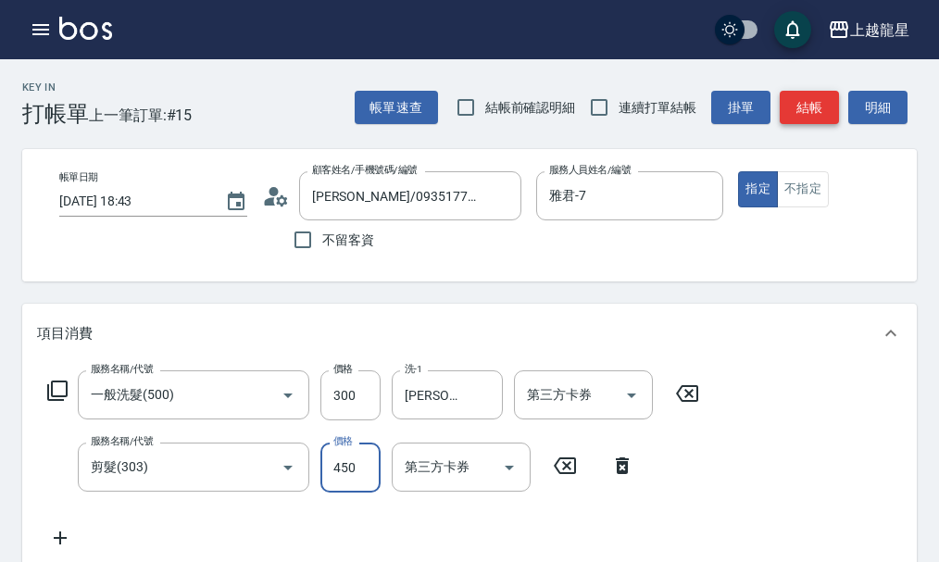
click at [803, 93] on button "結帳" at bounding box center [808, 108] width 59 height 34
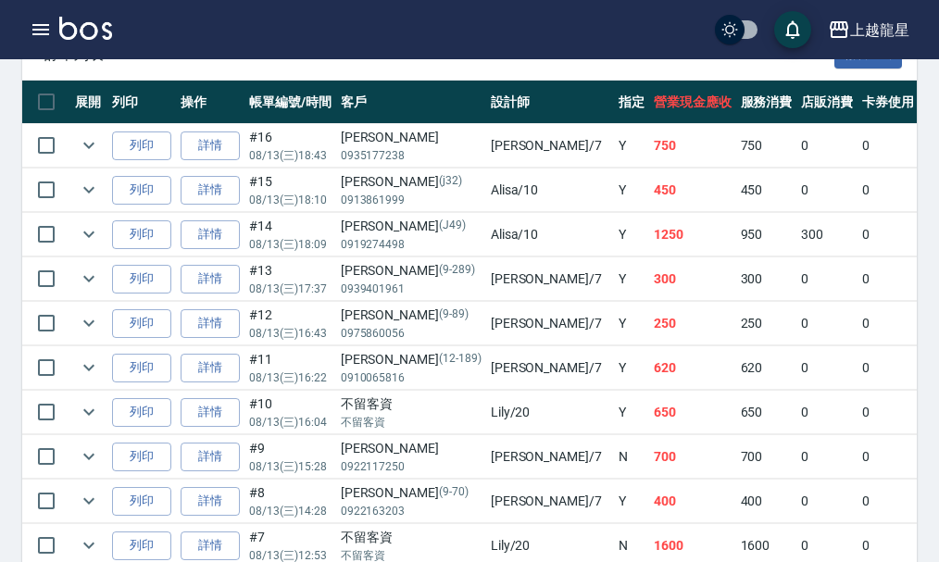
scroll to position [555, 0]
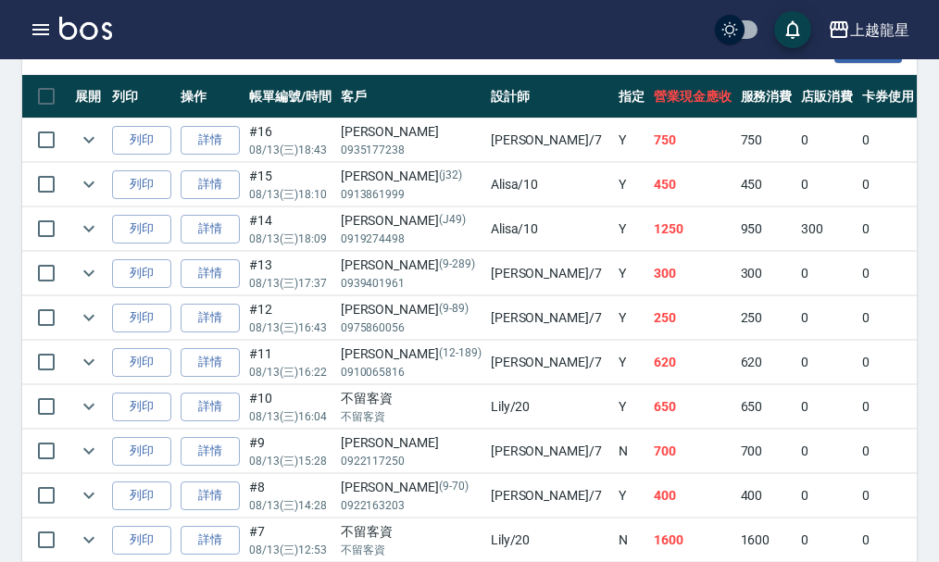
click at [69, 27] on img at bounding box center [85, 28] width 53 height 23
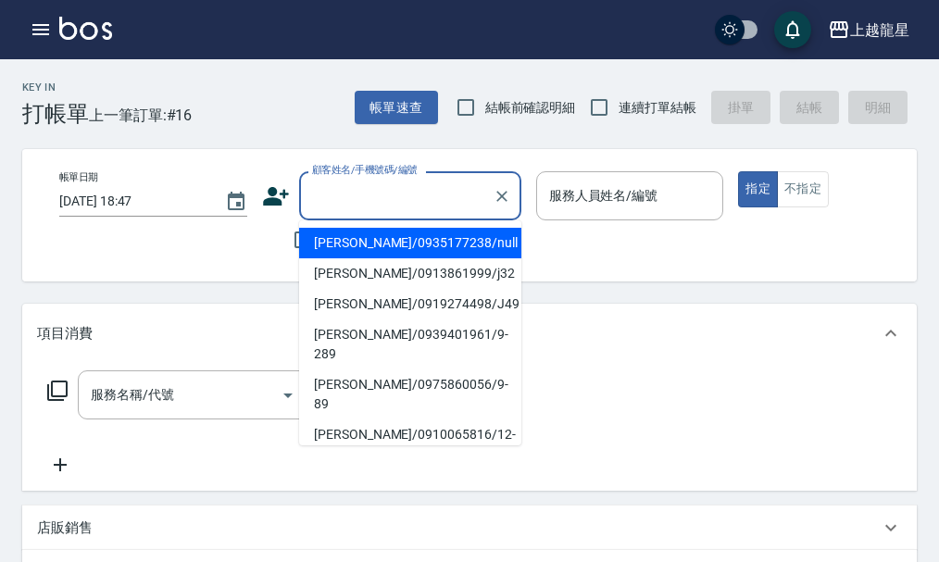
click at [392, 200] on input "顧客姓名/手機號碼/編號" at bounding box center [396, 196] width 178 height 32
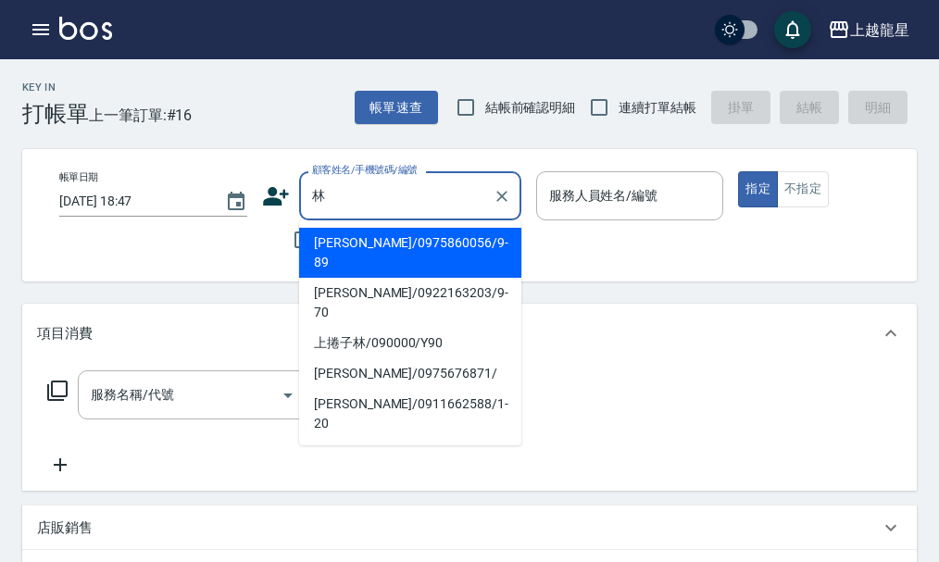
click at [337, 358] on li "林右美/0975676871/" at bounding box center [410, 373] width 222 height 31
type input "林右美/0975676871/"
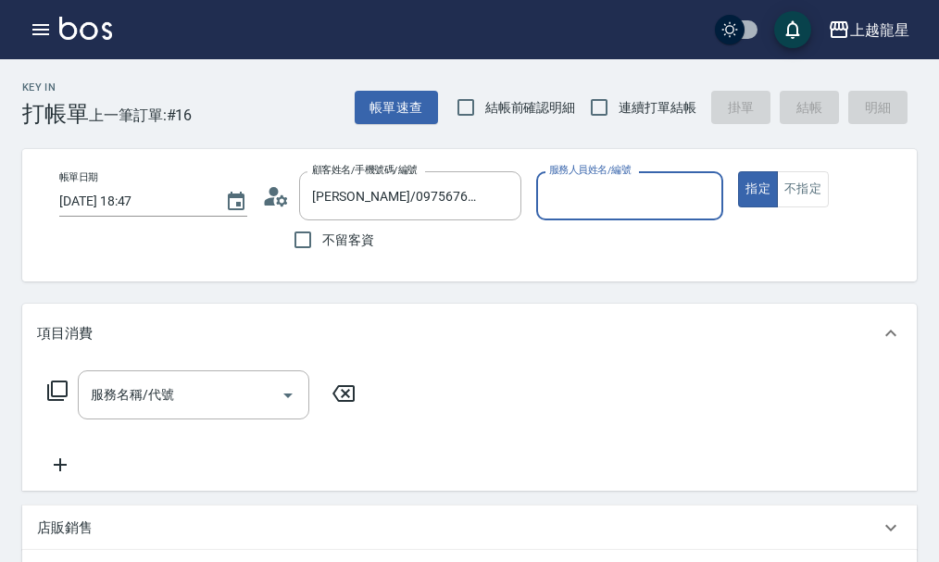
click at [585, 194] on input "服務人員姓名/編號" at bounding box center [629, 196] width 171 height 32
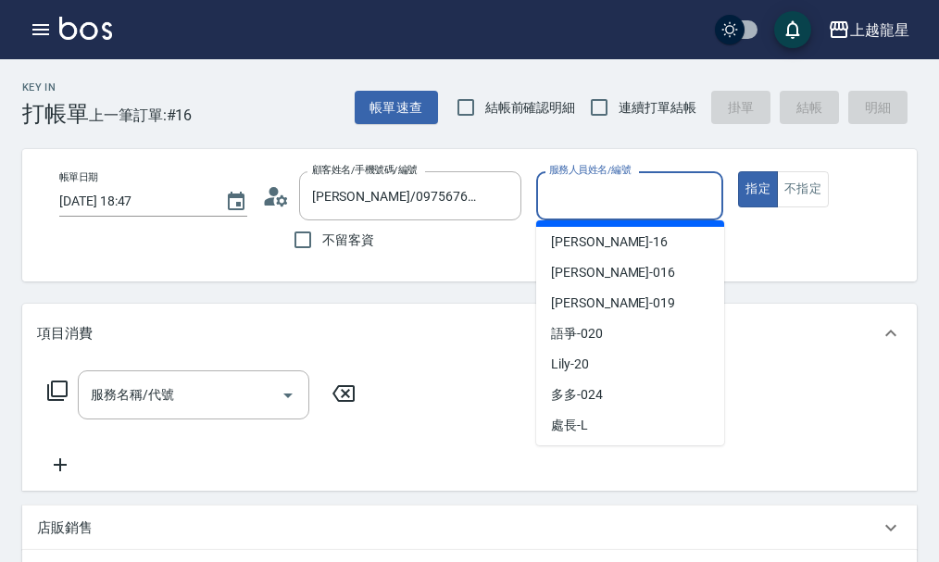
scroll to position [278, 0]
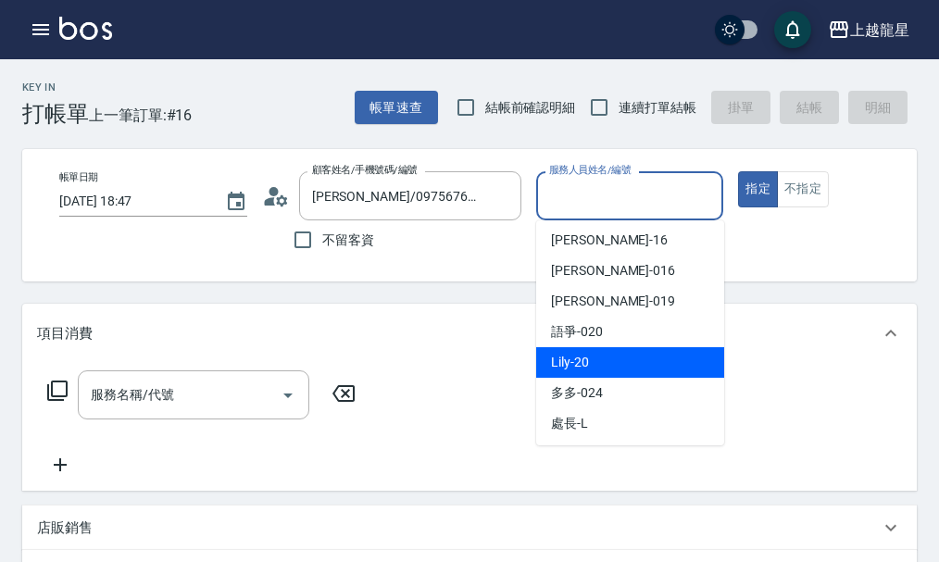
click at [596, 372] on div "Lily -20" at bounding box center [630, 362] width 188 height 31
type input "Lily-20"
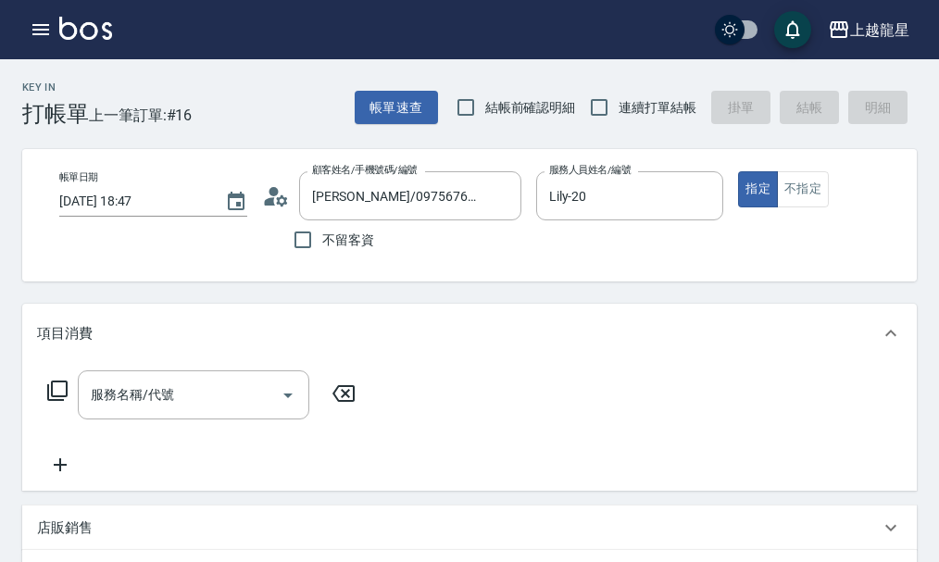
drag, startPoint x: 802, startPoint y: 207, endPoint x: 713, endPoint y: 282, distance: 117.0
click at [799, 206] on div "帳單日期 2025/08/13 18:47 顧客姓名/手機號碼/編號 林右美/0975676871/ 顧客姓名/手機號碼/編號 不留客資 服務人員姓名/編號 …" at bounding box center [484, 215] width 881 height 88
click at [789, 192] on button "不指定" at bounding box center [803, 189] width 52 height 36
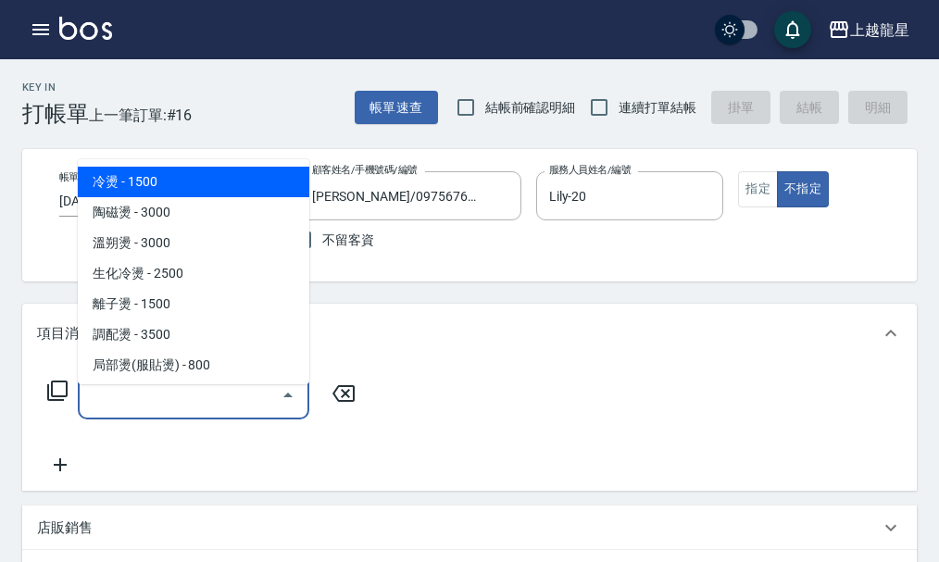
click at [193, 397] on input "服務名稱/代號" at bounding box center [179, 395] width 187 height 32
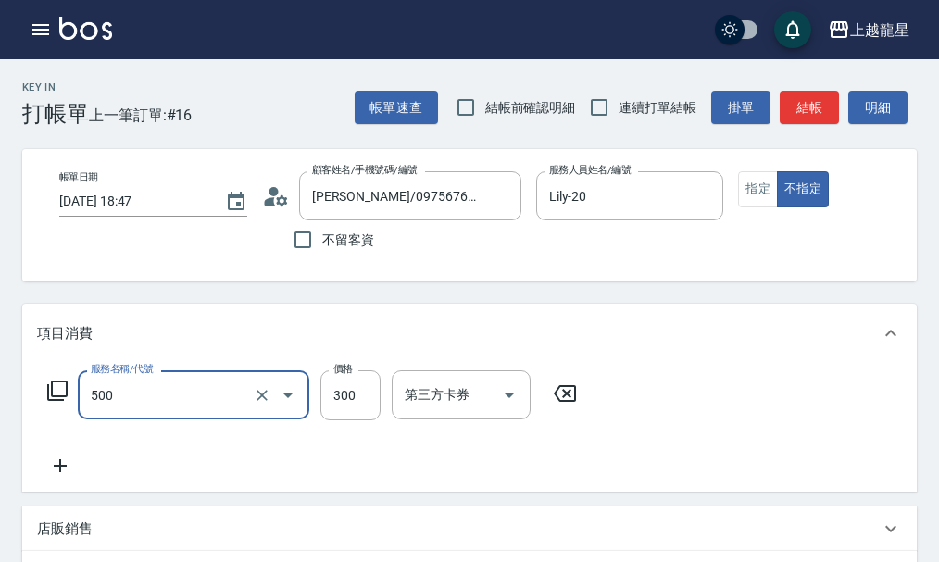
type input "一般洗髮(500)"
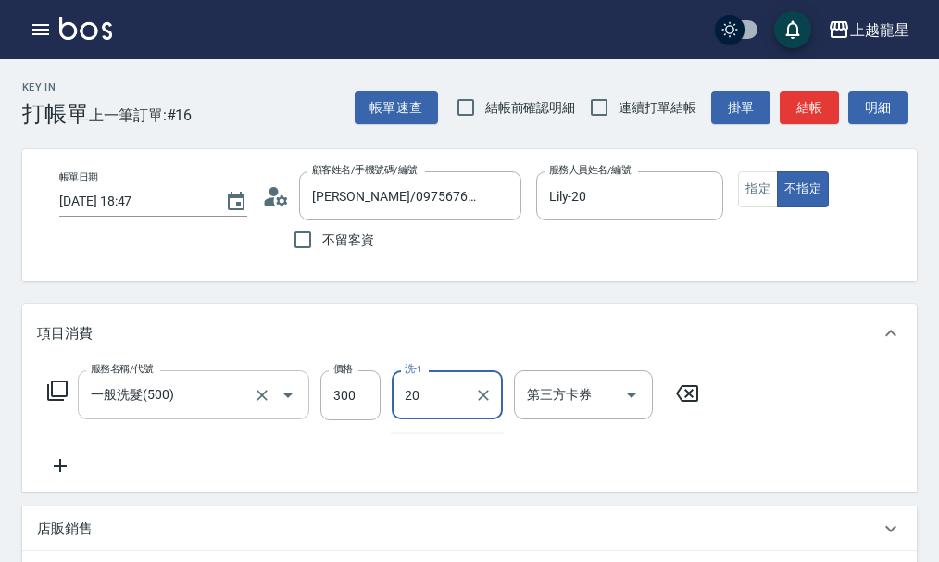
type input "Lily-20"
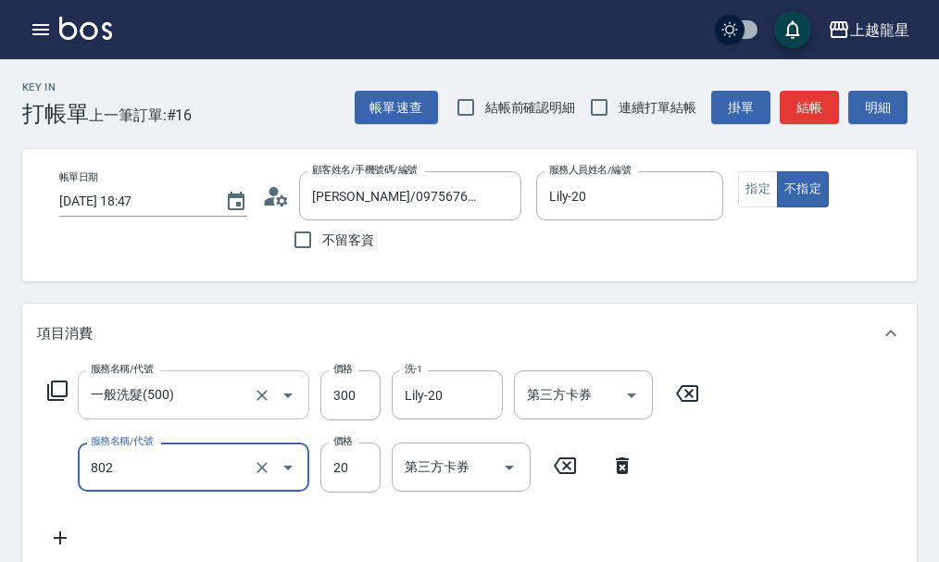
type input "潤絲(802)"
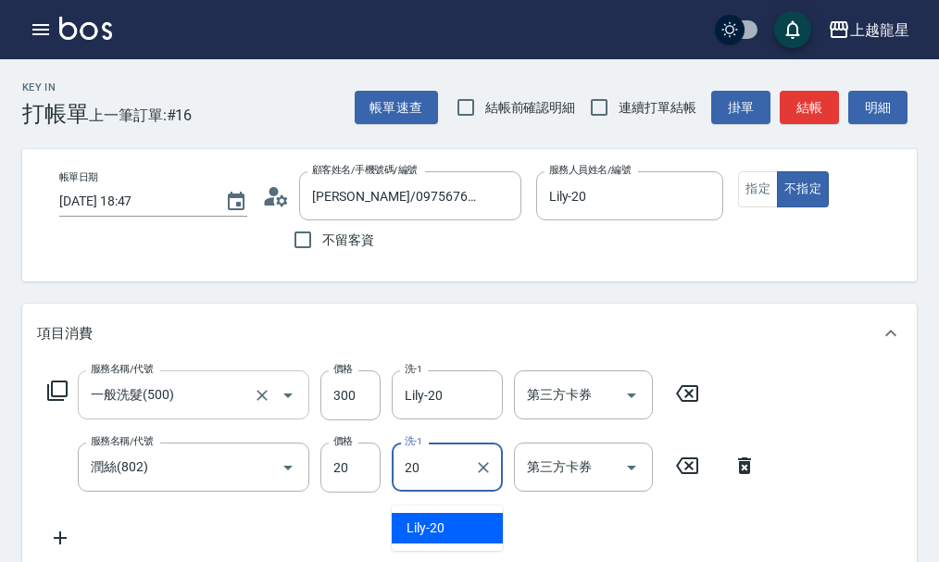
type input "Lily-20"
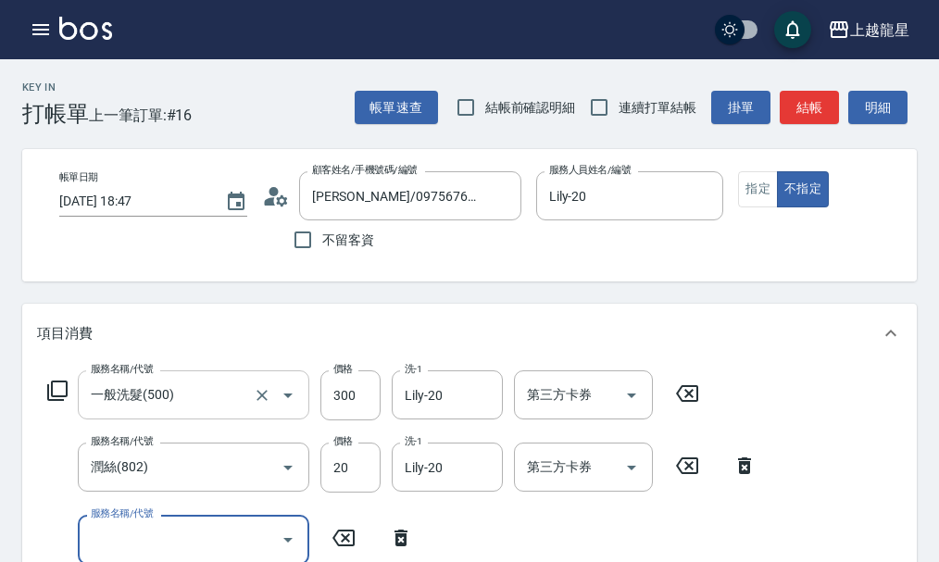
scroll to position [8, 0]
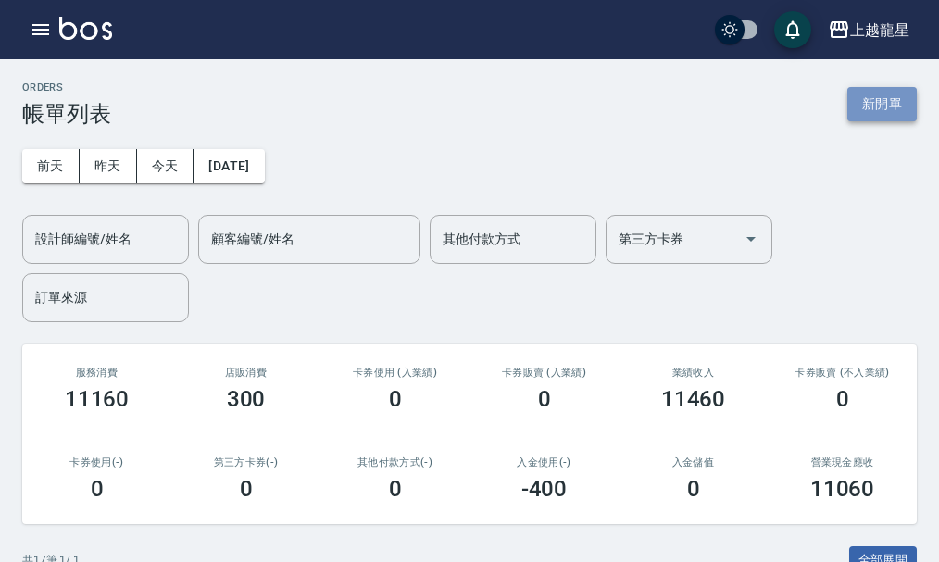
click at [908, 106] on button "新開單" at bounding box center [881, 104] width 69 height 34
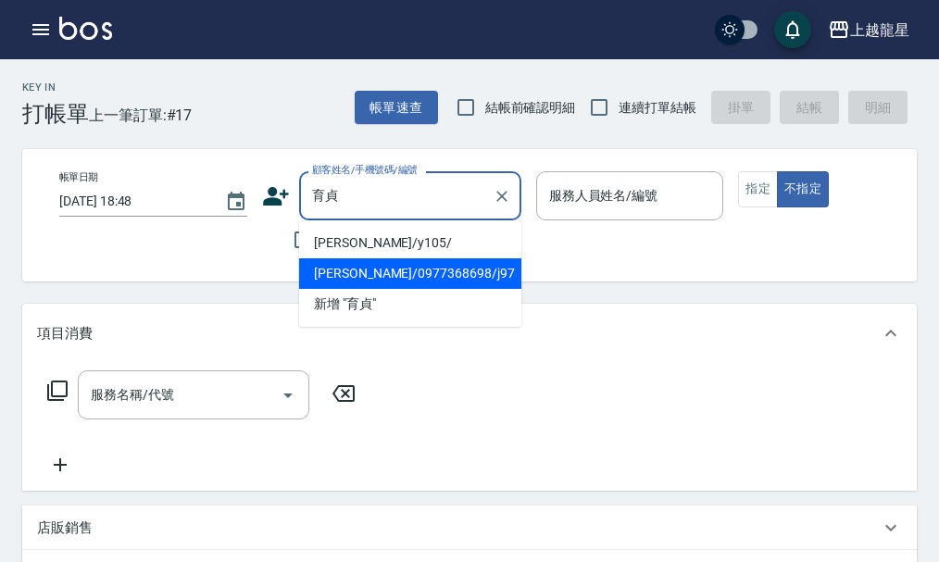
click at [466, 280] on li "黃育貞/0977368698/j97" at bounding box center [410, 273] width 222 height 31
type input "黃育貞/0977368698/j97"
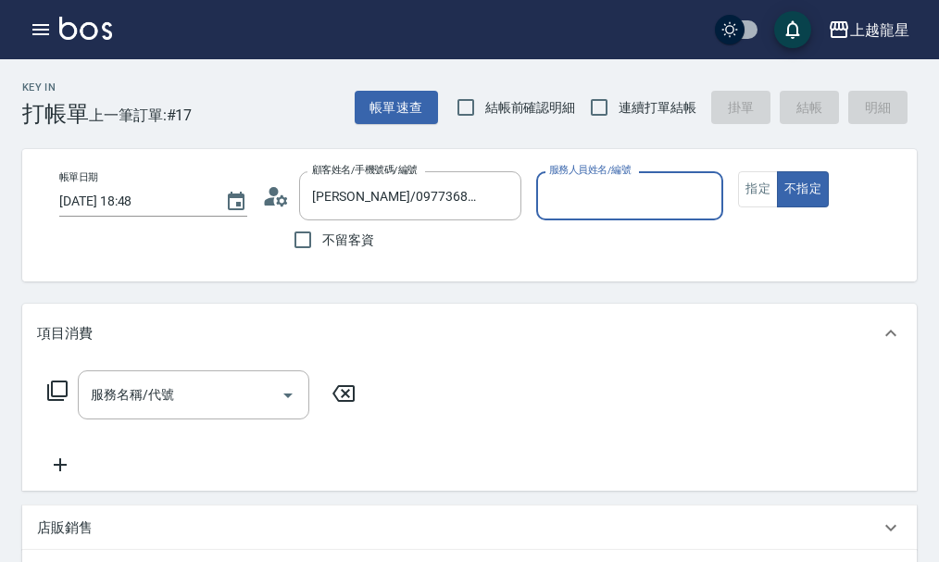
type input "Alisa-10"
click at [780, 194] on button "不指定" at bounding box center [803, 189] width 52 height 36
click at [774, 195] on button "指定" at bounding box center [758, 189] width 40 height 36
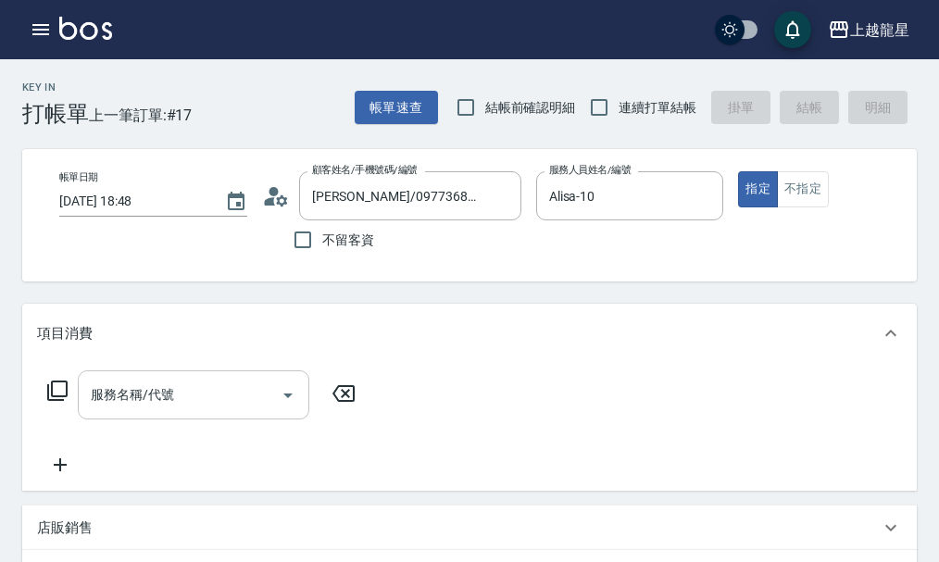
click at [138, 415] on div "服務名稱/代號 服務名稱/代號" at bounding box center [193, 394] width 231 height 49
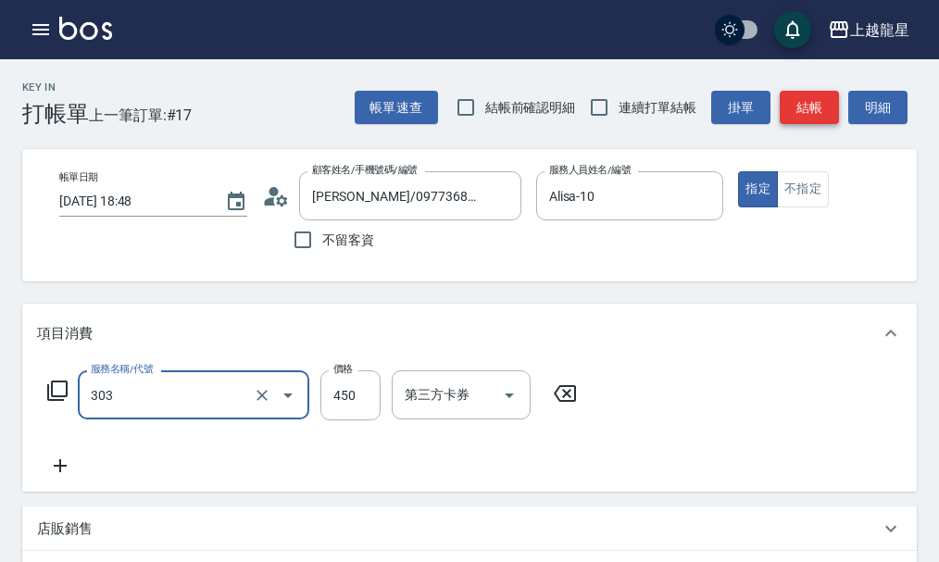
type input "剪髮(303)"
click at [828, 113] on button "結帳" at bounding box center [808, 108] width 59 height 34
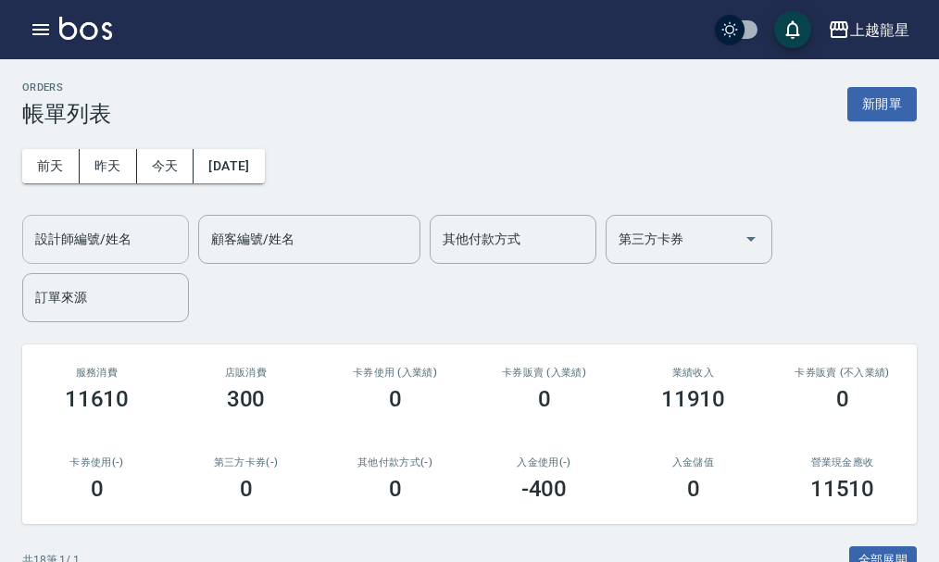
click at [56, 239] on input "設計師編號/姓名" at bounding box center [106, 239] width 150 height 32
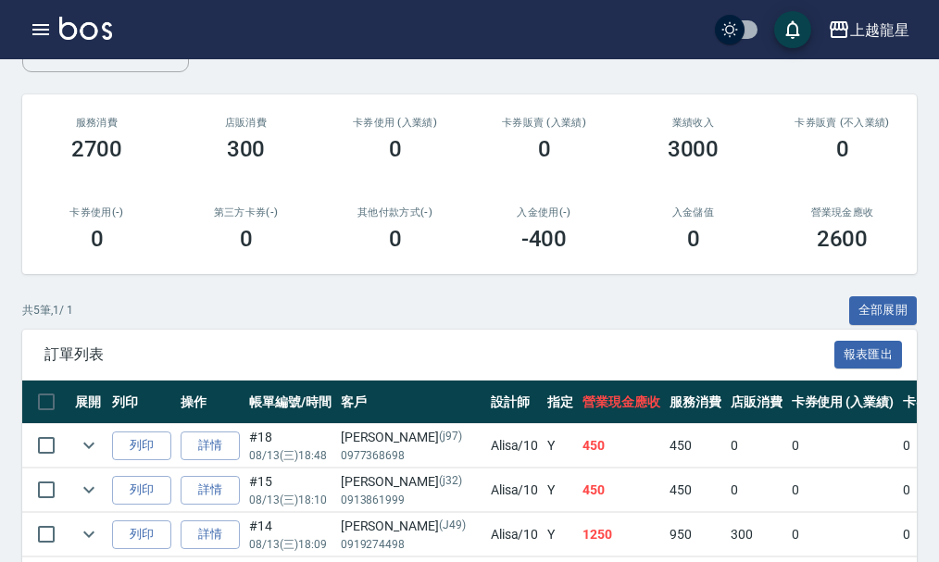
scroll to position [50, 0]
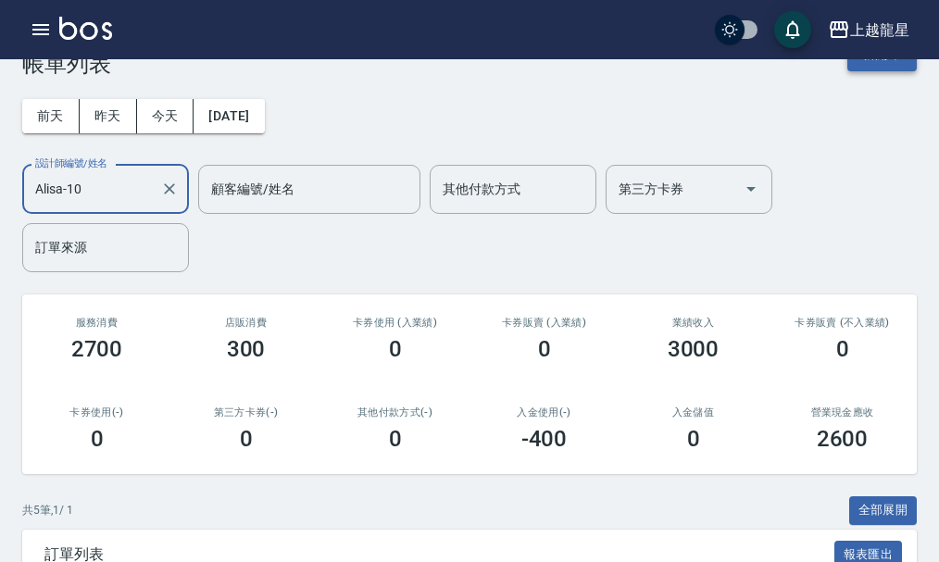
type input "Alisa-10"
click at [889, 62] on button "新開單" at bounding box center [881, 54] width 69 height 34
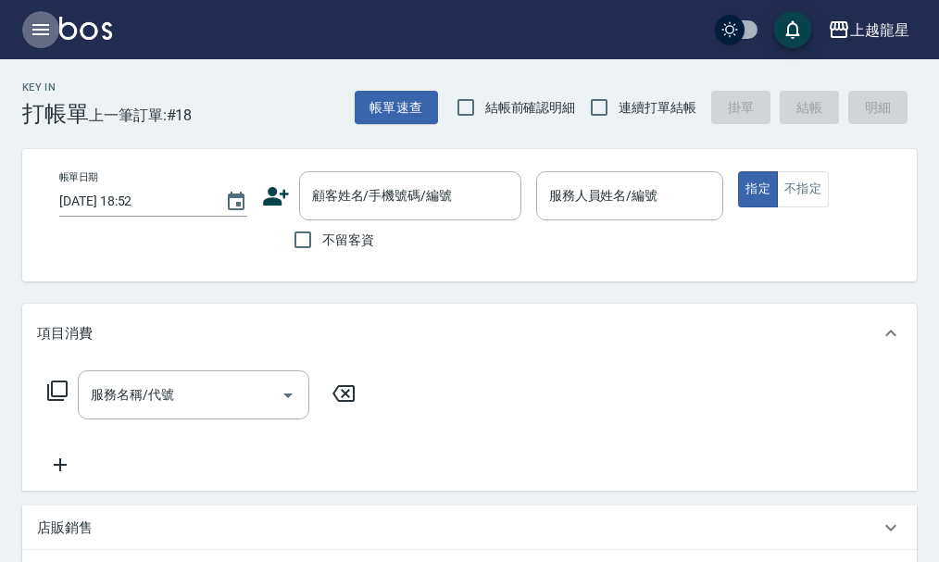
click at [43, 34] on icon "button" at bounding box center [40, 29] width 17 height 11
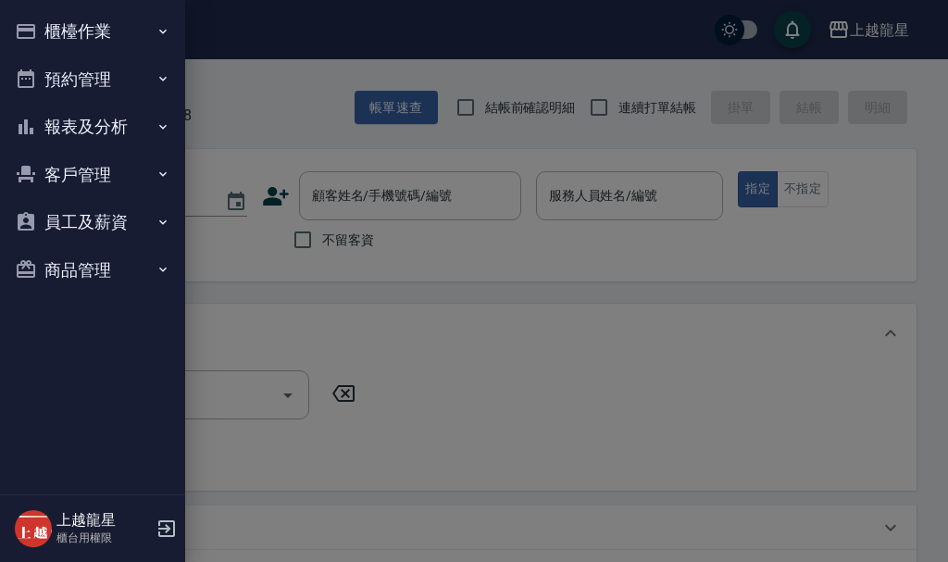
drag, startPoint x: 43, startPoint y: 34, endPoint x: 68, endPoint y: 29, distance: 25.6
click at [64, 27] on button "櫃檯作業" at bounding box center [92, 31] width 170 height 48
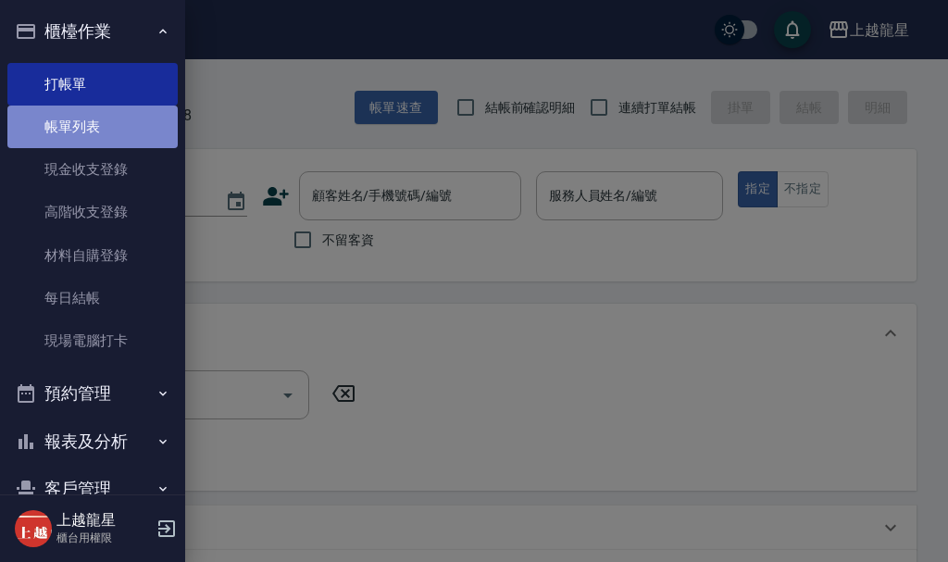
click at [102, 131] on link "帳單列表" at bounding box center [92, 127] width 170 height 43
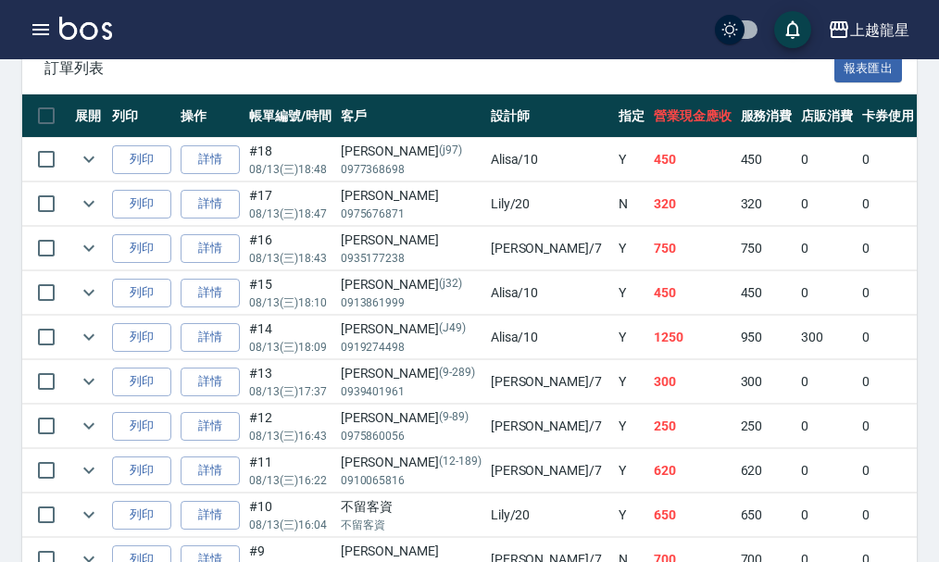
scroll to position [555, 0]
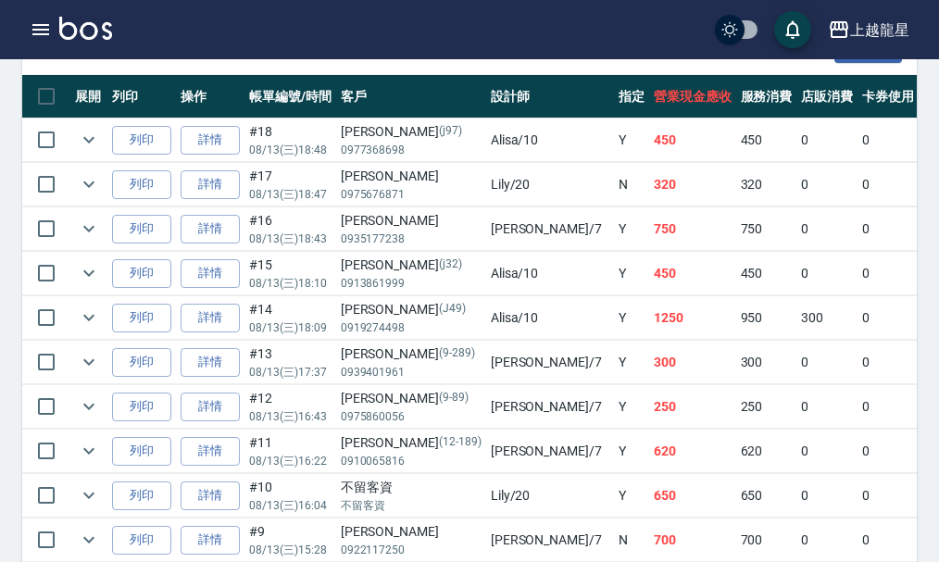
click at [105, 22] on img at bounding box center [85, 28] width 53 height 23
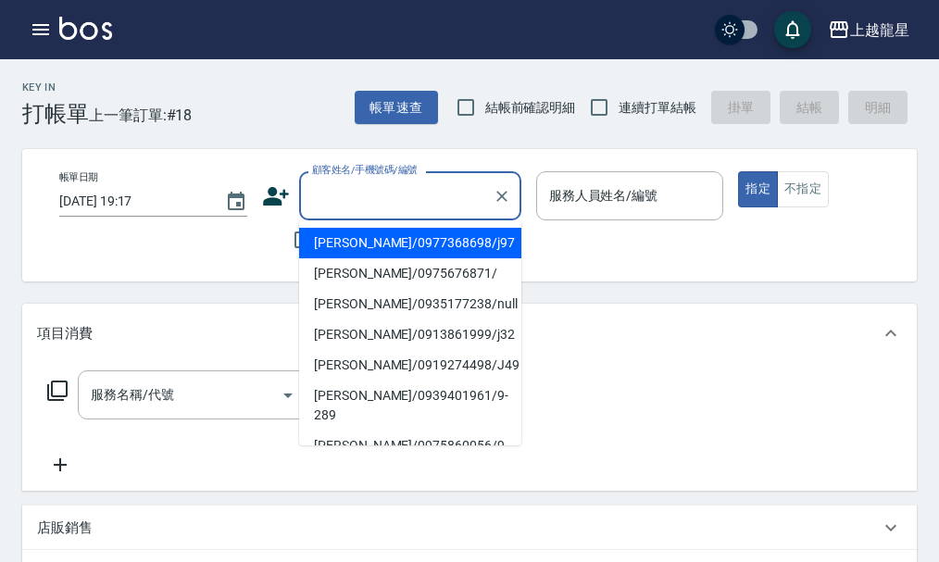
click at [404, 203] on input "顧客姓名/手機號碼/編號" at bounding box center [396, 196] width 178 height 32
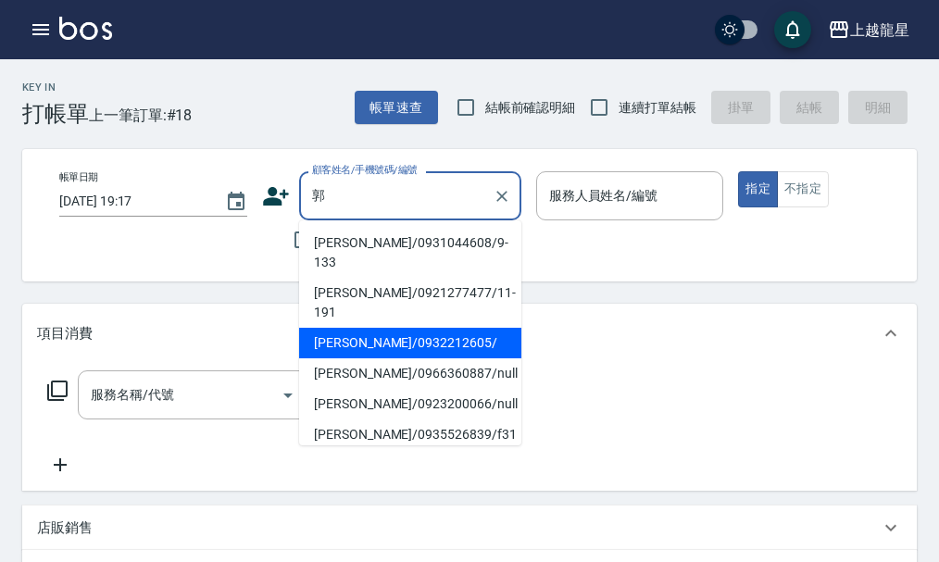
click at [466, 328] on li "郭小姐/0932212605/" at bounding box center [410, 343] width 222 height 31
type input "郭小姐/0932212605/"
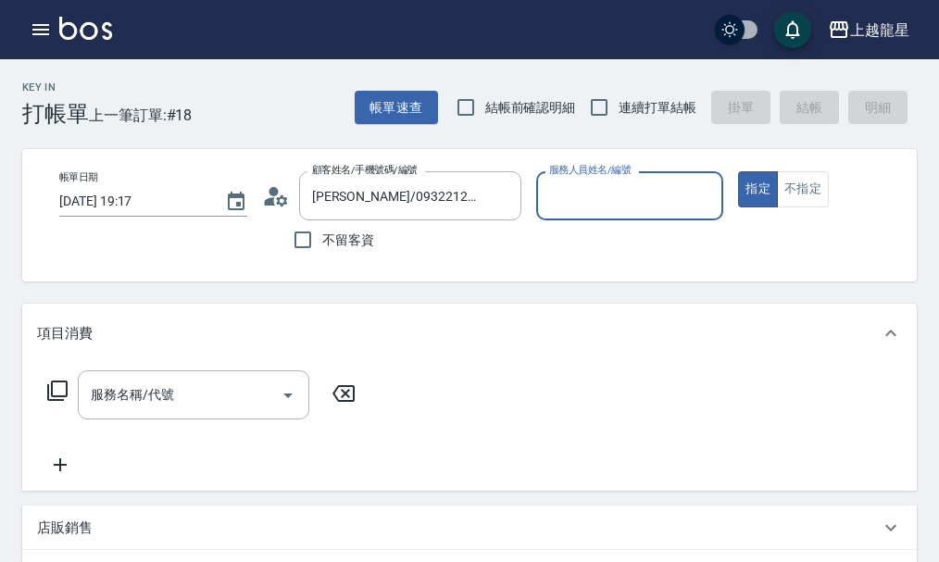
click at [584, 178] on div "服務人員姓名/編號" at bounding box center [630, 195] width 188 height 49
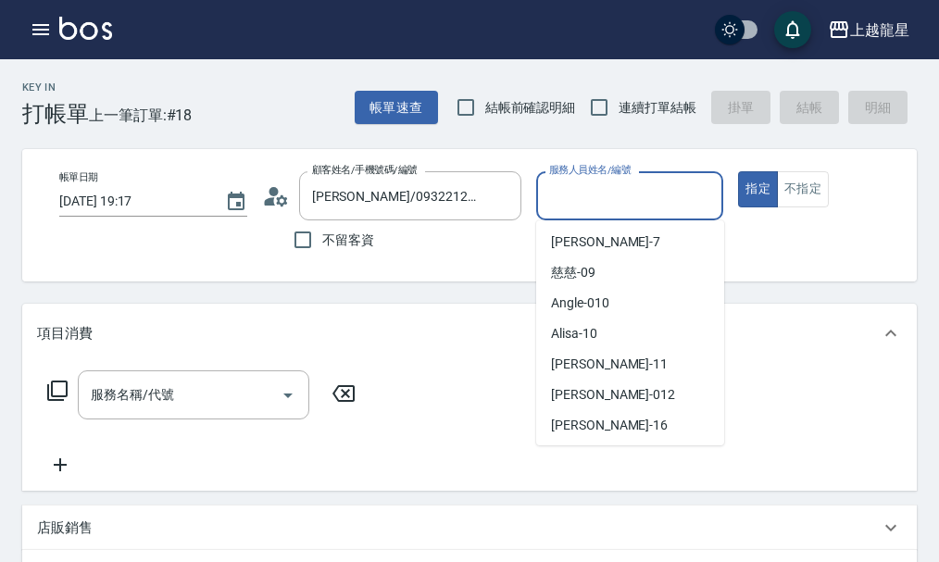
scroll to position [340, 0]
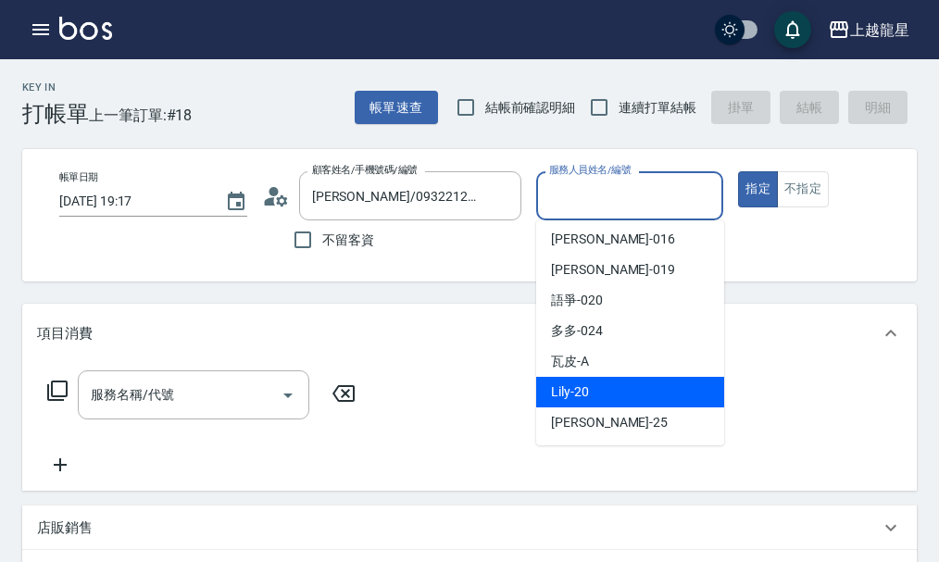
click at [581, 394] on span "Lily -20" at bounding box center [570, 391] width 38 height 19
type input "Lily-20"
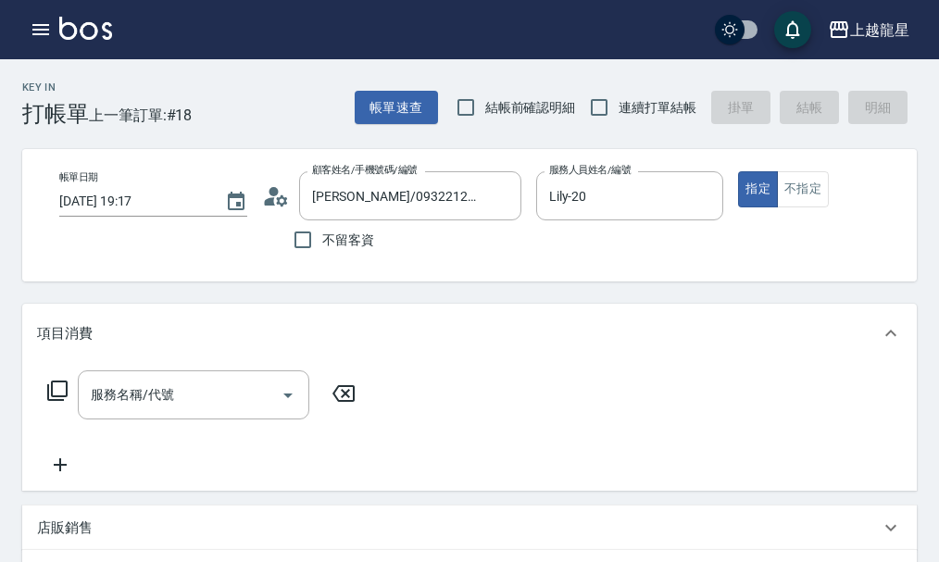
click at [837, 184] on div "指定 不指定" at bounding box center [832, 189] width 188 height 36
click at [788, 192] on button "不指定" at bounding box center [803, 189] width 52 height 36
click at [220, 403] on input "服務名稱/代號" at bounding box center [179, 395] width 187 height 32
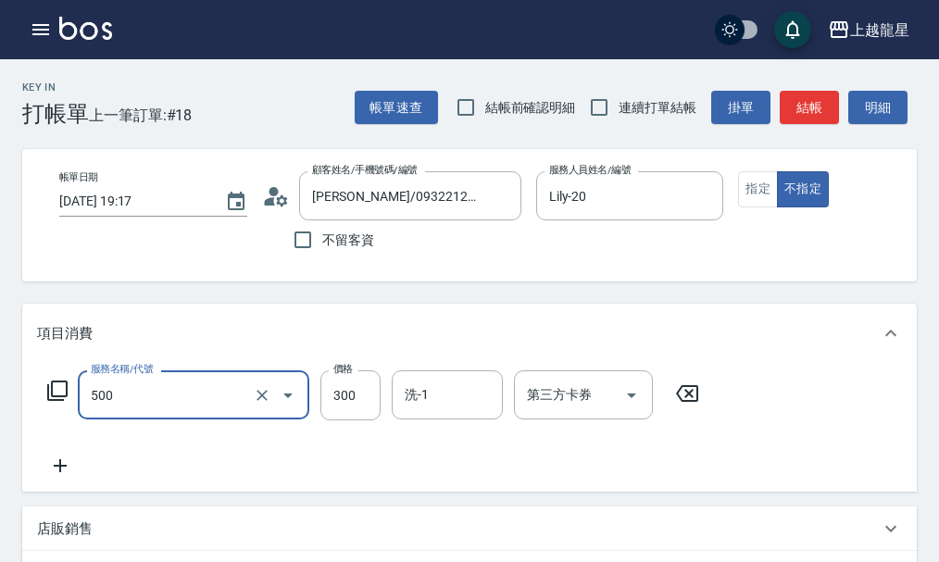
type input "一般洗髮(500)"
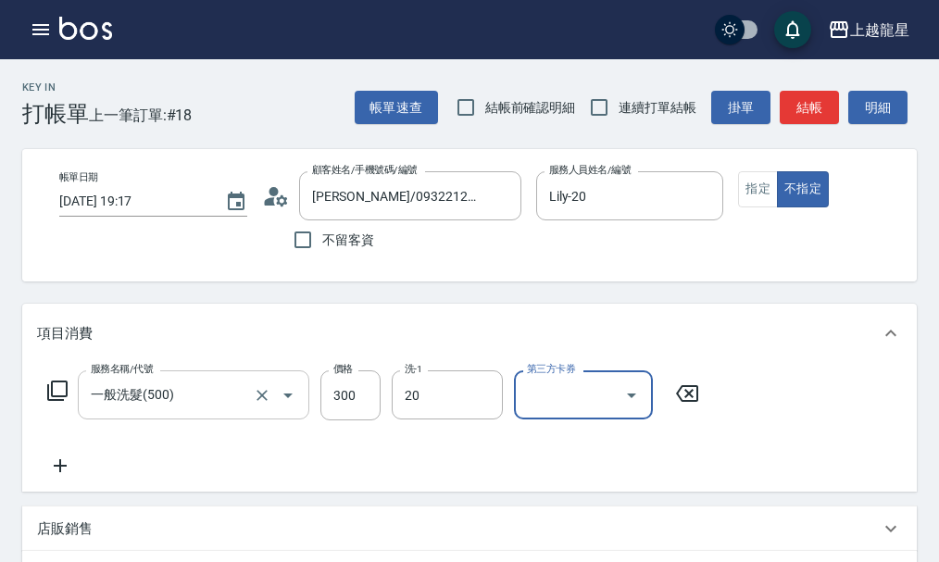
type input "Lily-20"
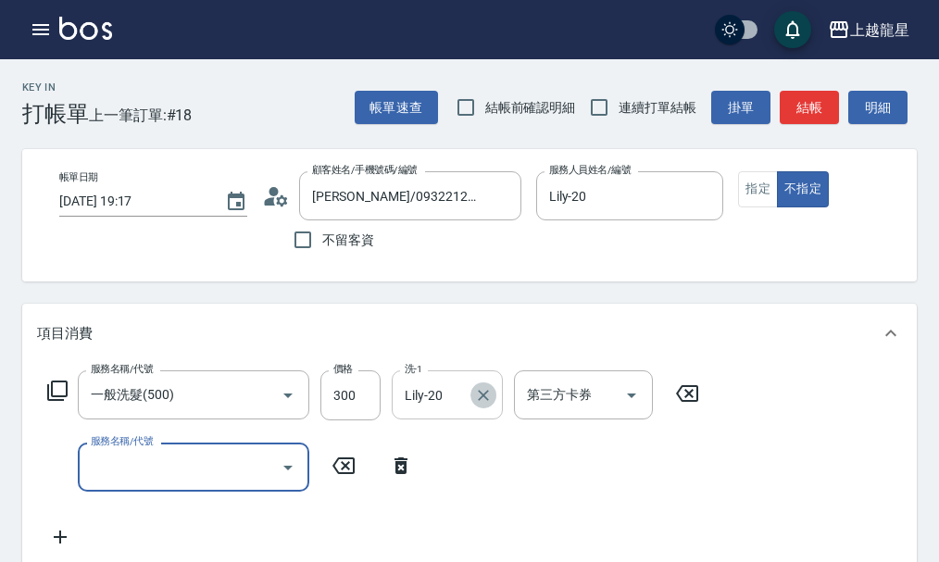
click at [486, 404] on icon "Clear" at bounding box center [483, 395] width 19 height 19
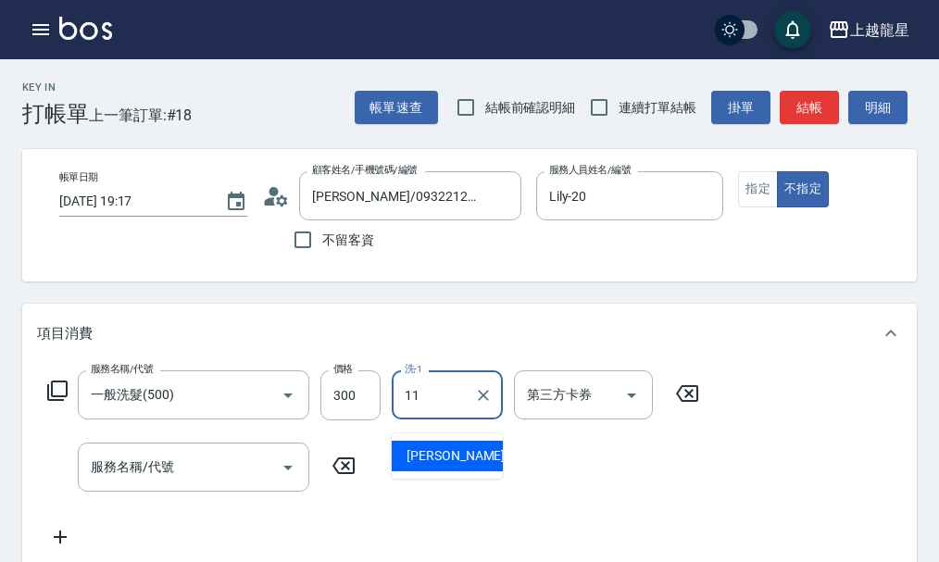
type input "潘潘-11"
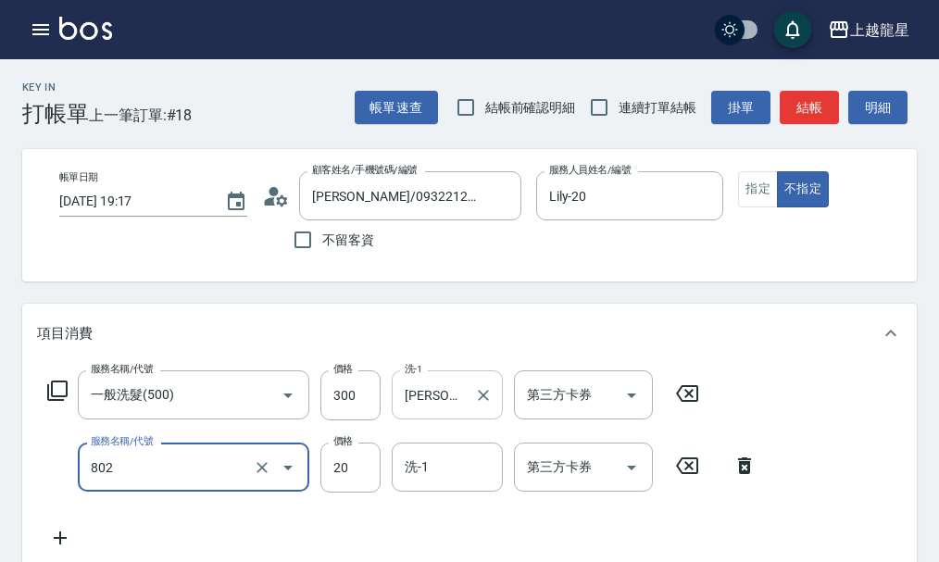
type input "潤絲(802)"
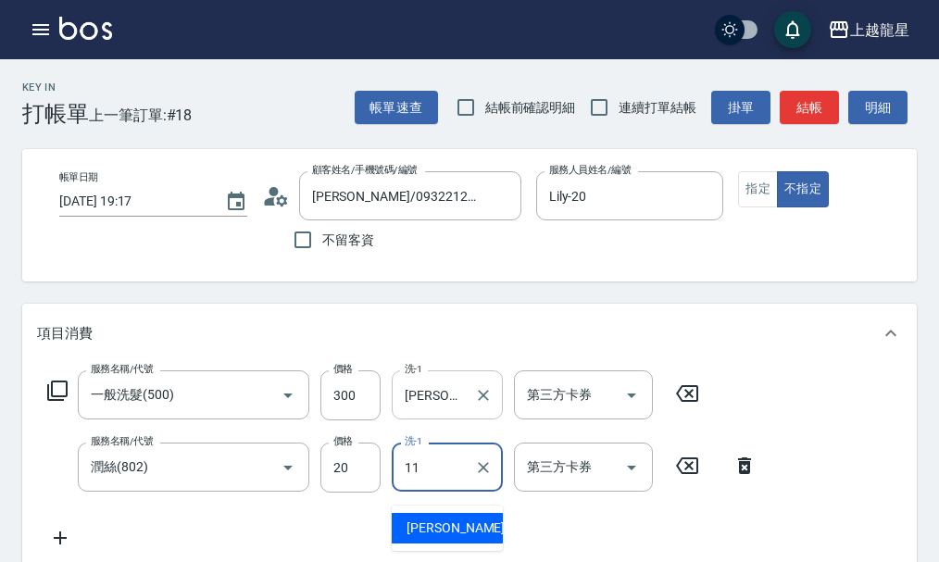
type input "潘潘-11"
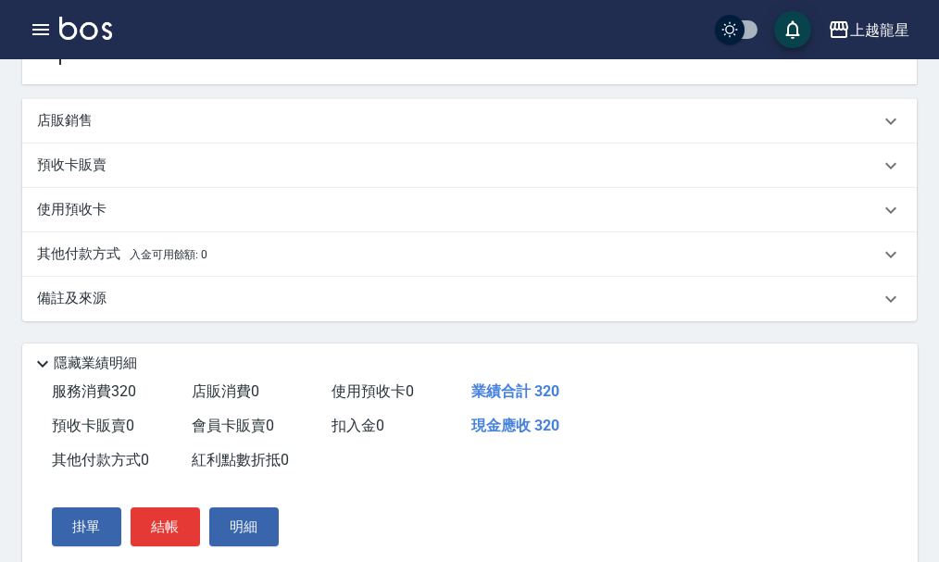
scroll to position [632, 0]
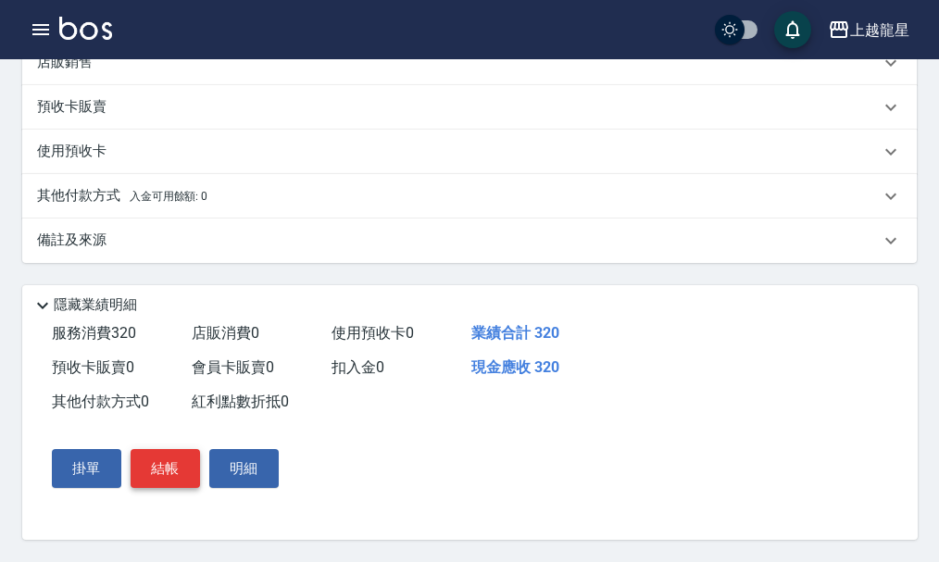
click at [155, 475] on button "結帳" at bounding box center [165, 468] width 69 height 39
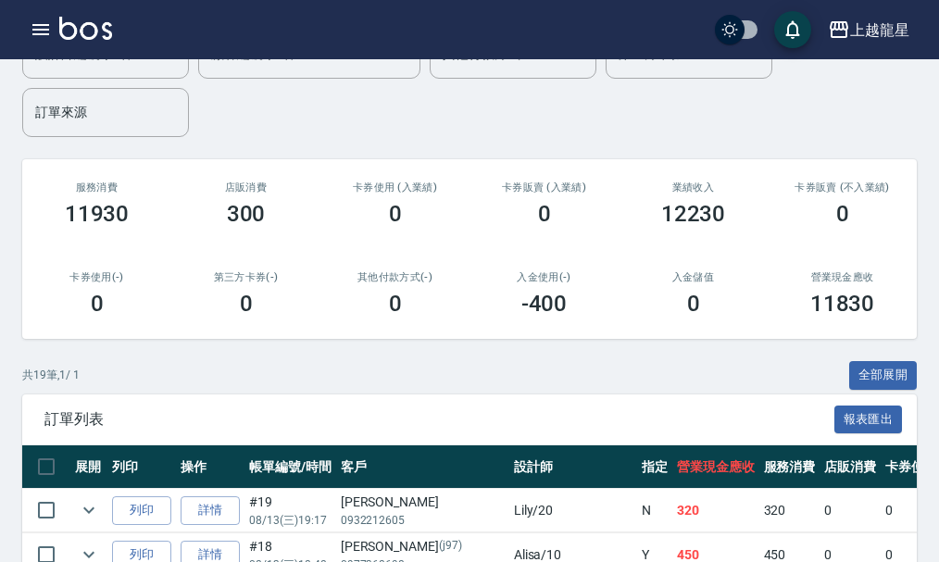
scroll to position [278, 0]
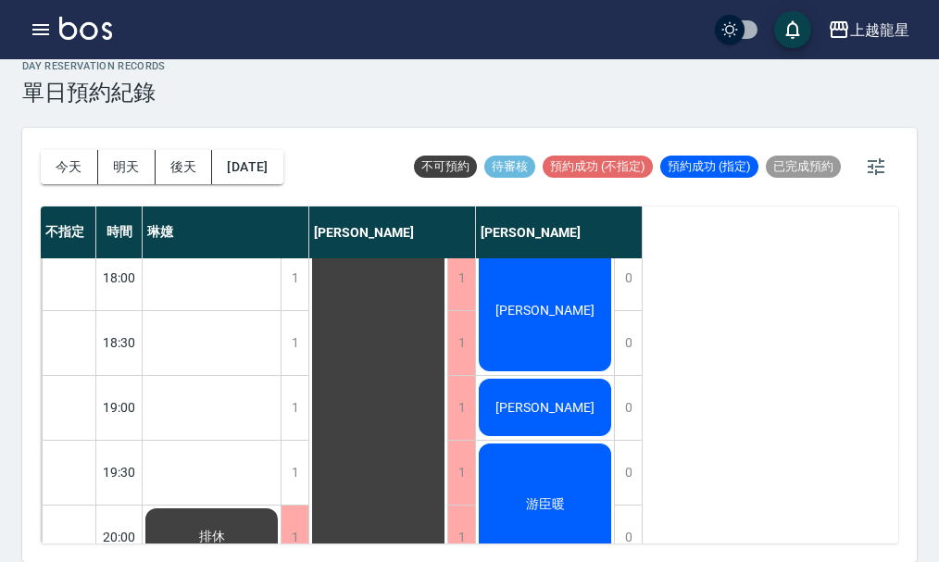
scroll to position [896, 0]
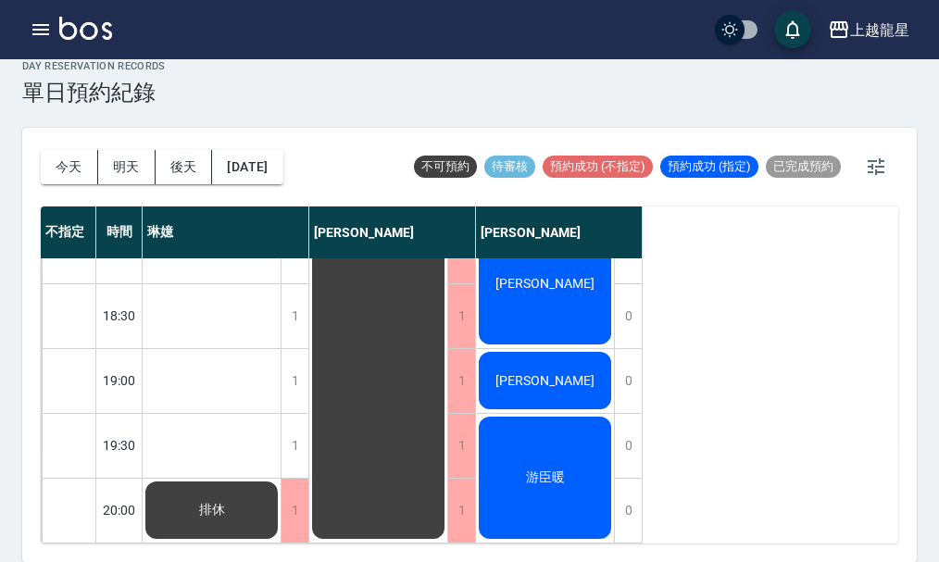
click at [280, 479] on div "游臣暖" at bounding box center [212, 510] width 138 height 63
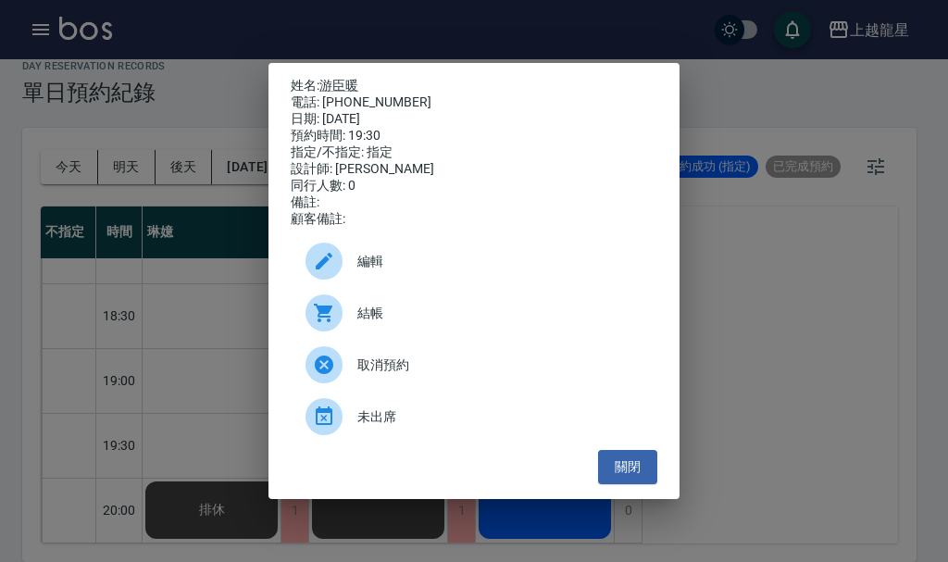
click at [730, 379] on div "姓名: 游臣暖 電話: [PHONE_NUMBER] 日期: [DATE] 預約時間: 19:30 指定/不指定: 指定 設計師: [PERSON_NAME]…" at bounding box center [474, 281] width 948 height 562
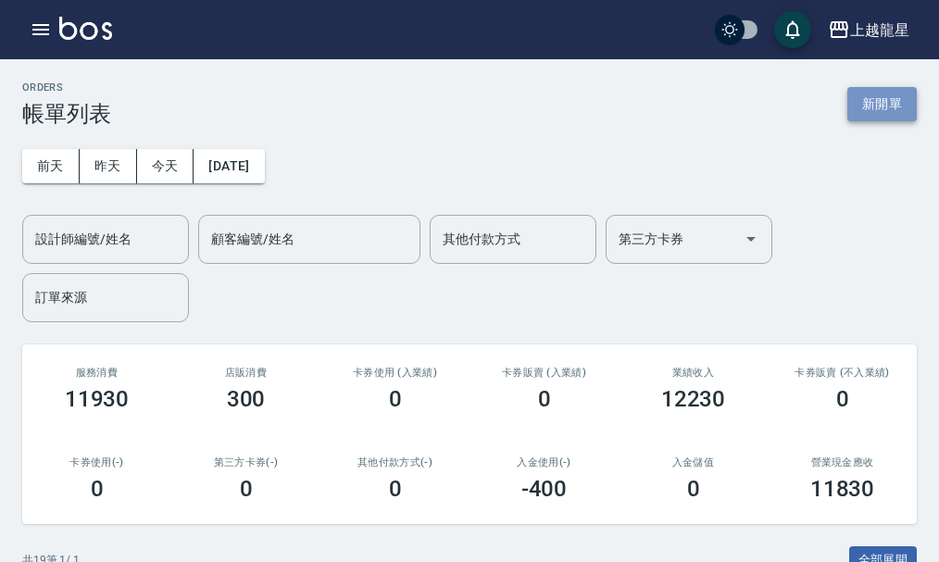
click at [882, 98] on button "新開單" at bounding box center [881, 104] width 69 height 34
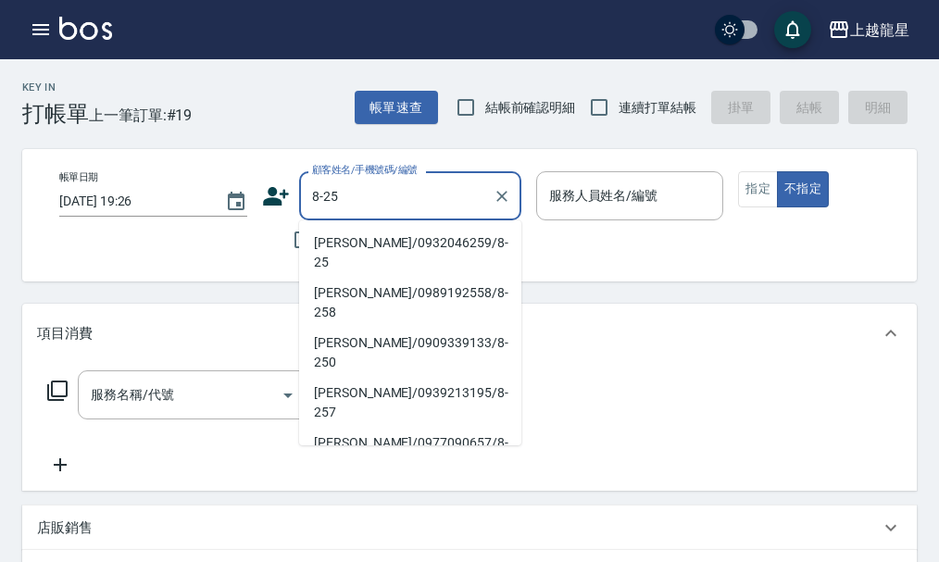
click at [329, 245] on li "徐景蕓/0932046259/8-25" at bounding box center [410, 253] width 222 height 50
type input "徐景蕓/0932046259/8-25"
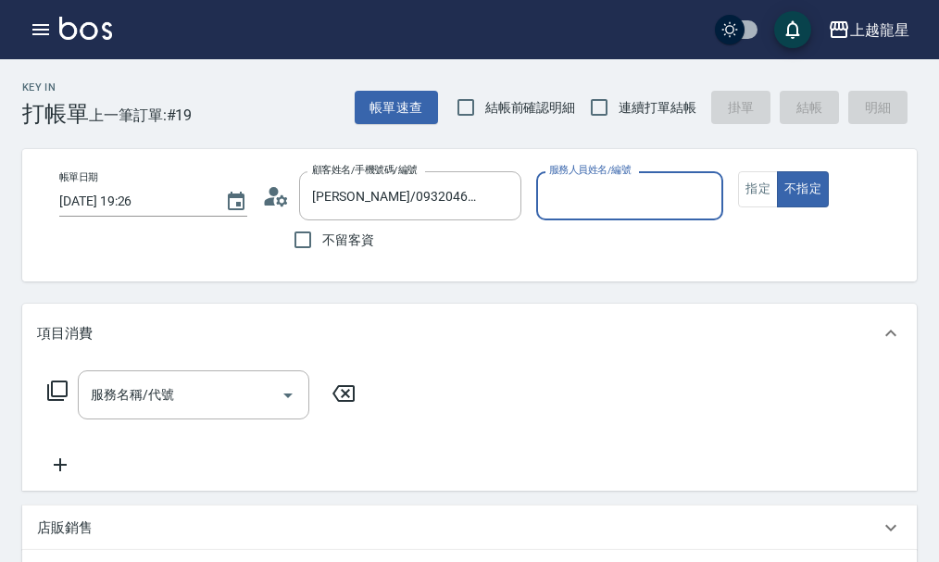
type input "雅君-7"
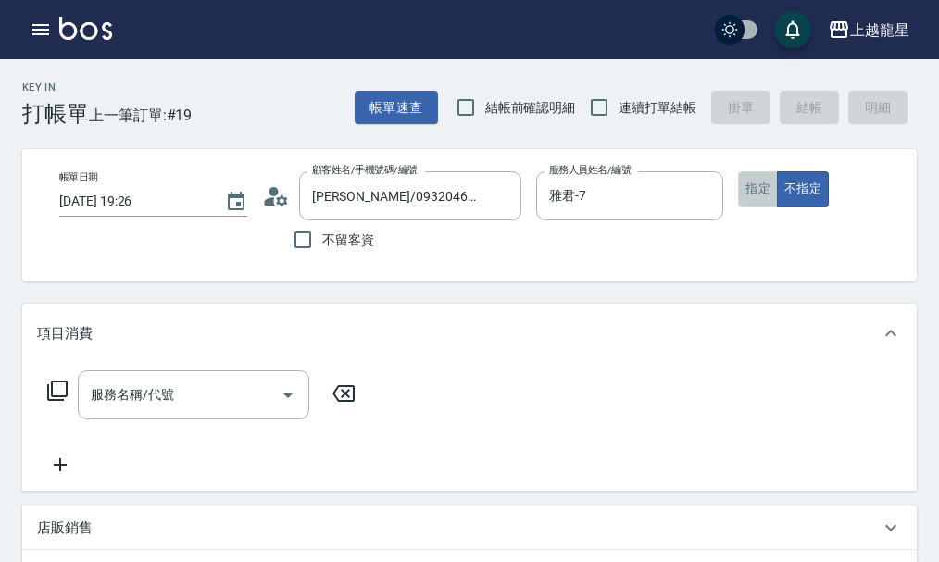
click at [765, 192] on button "指定" at bounding box center [758, 189] width 40 height 36
click at [173, 413] on div "服務名稱/代號 服務名稱/代號" at bounding box center [193, 394] width 231 height 49
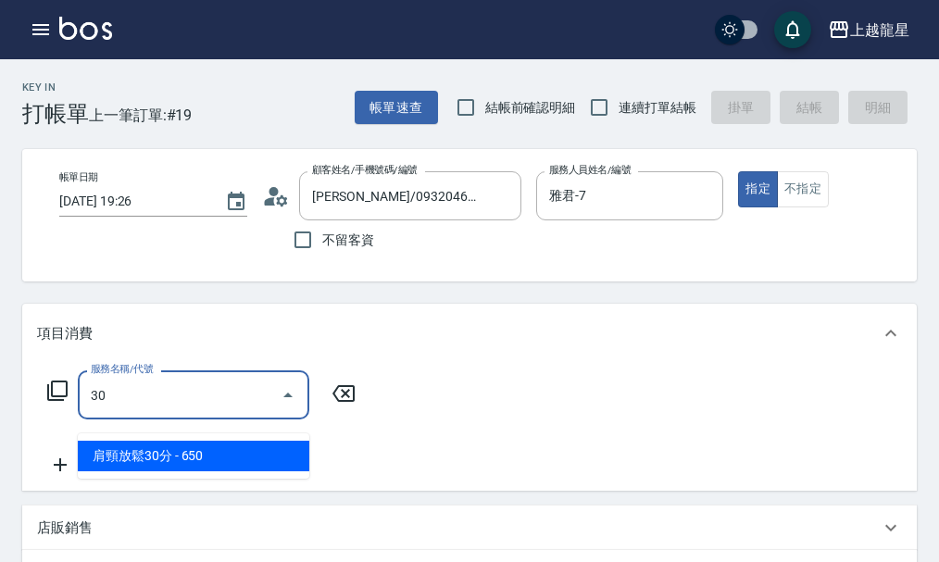
type input "3"
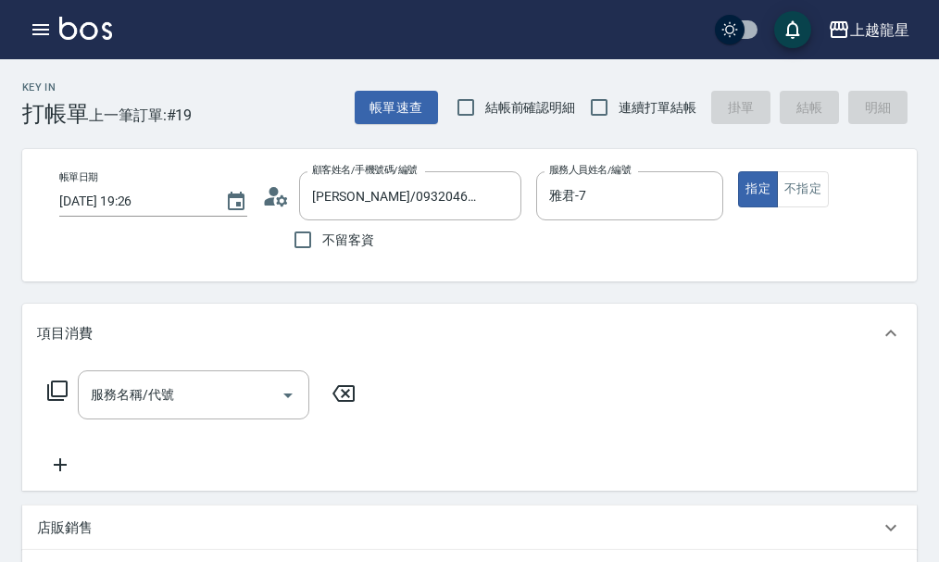
click at [434, 256] on div "不留客資" at bounding box center [391, 239] width 259 height 39
click at [274, 202] on icon at bounding box center [276, 196] width 28 height 28
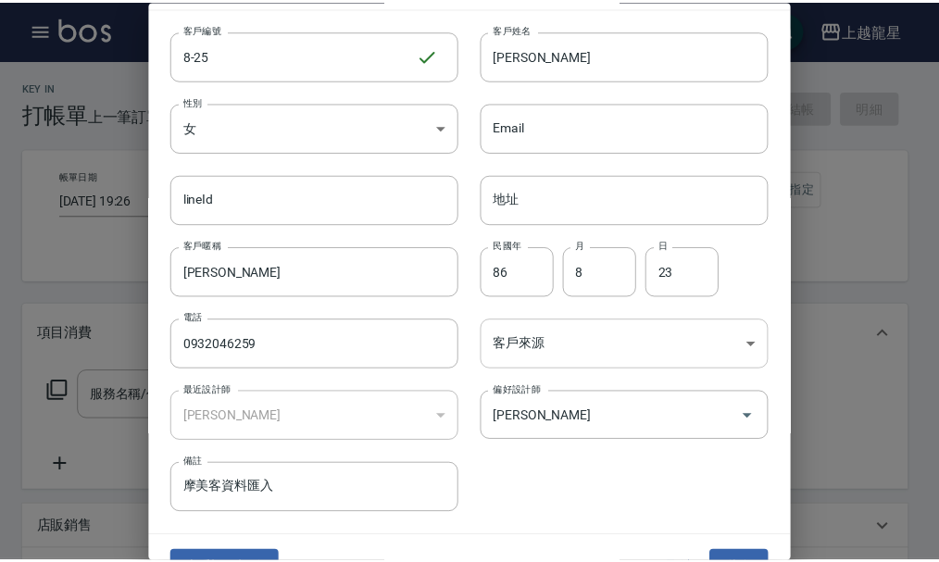
scroll to position [80, 0]
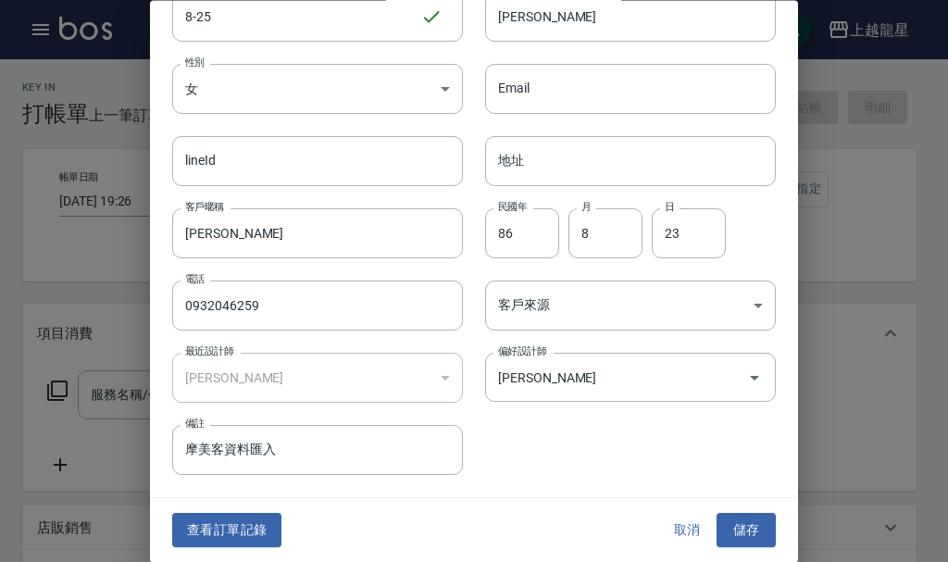
click at [686, 531] on button "取消" at bounding box center [686, 531] width 59 height 34
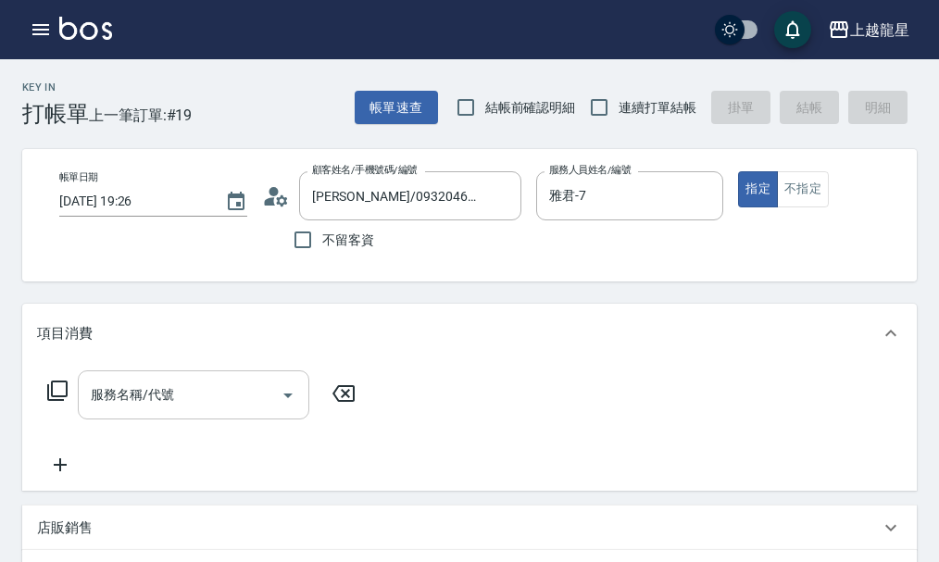
click at [118, 407] on input "服務名稱/代號" at bounding box center [179, 395] width 187 height 32
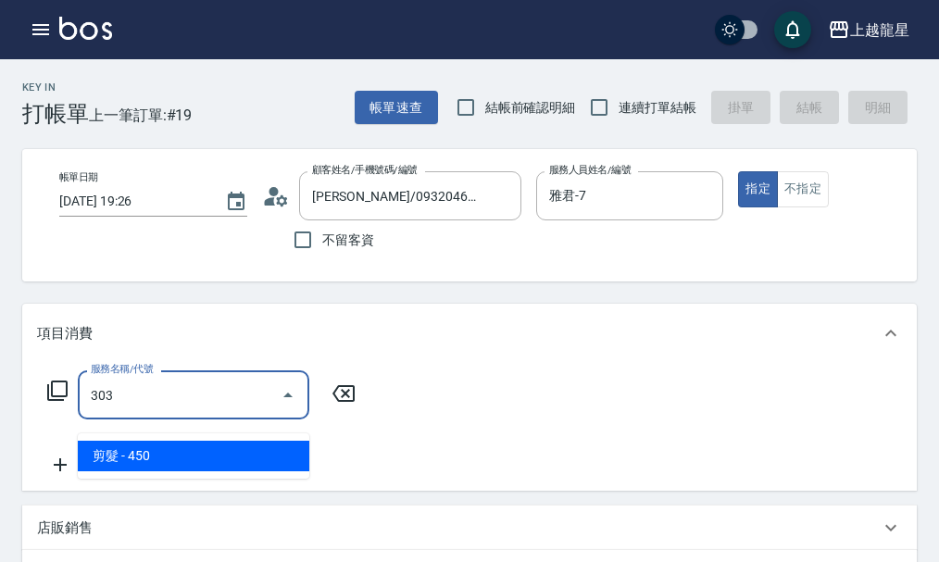
type input "剪髮(303)"
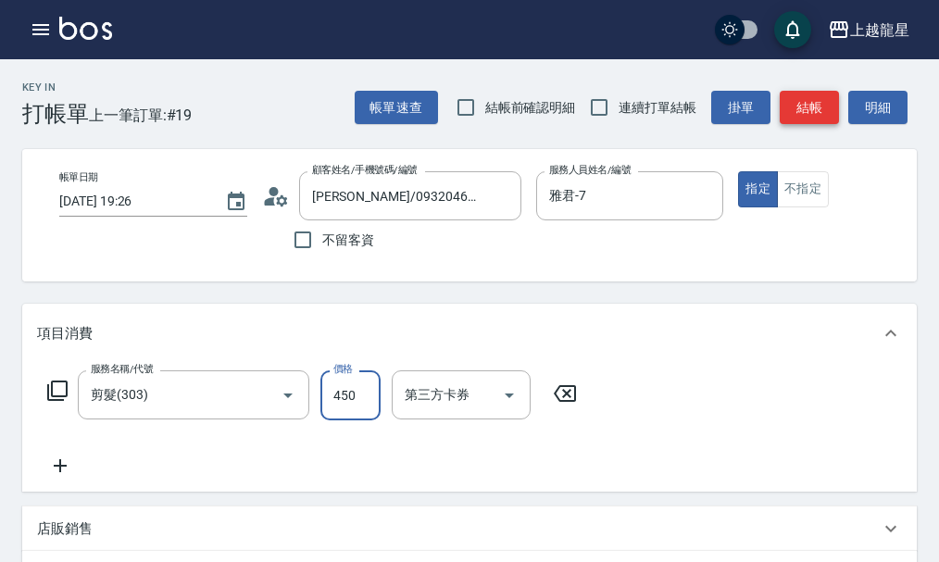
click at [813, 110] on button "結帳" at bounding box center [808, 108] width 59 height 34
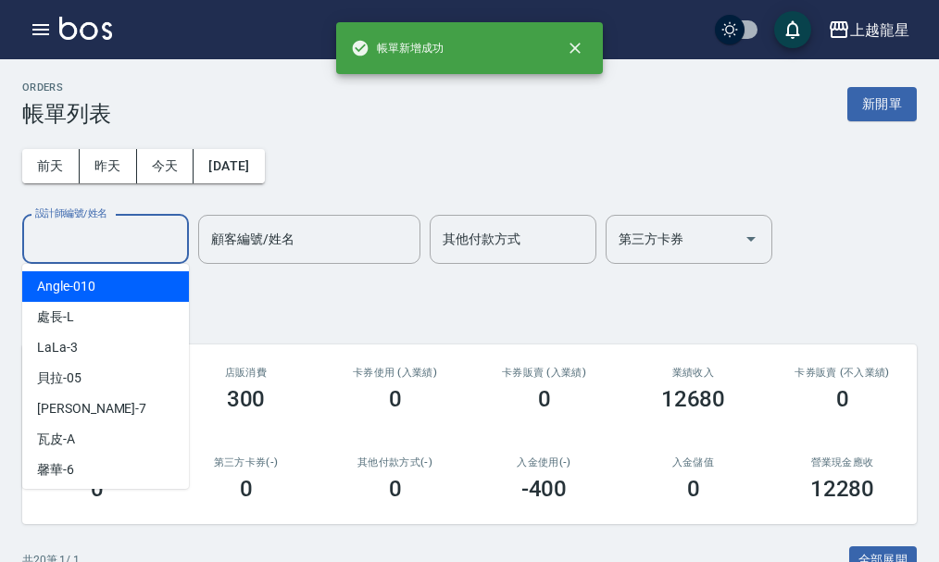
click at [151, 244] on input "設計師編號/姓名" at bounding box center [106, 239] width 150 height 32
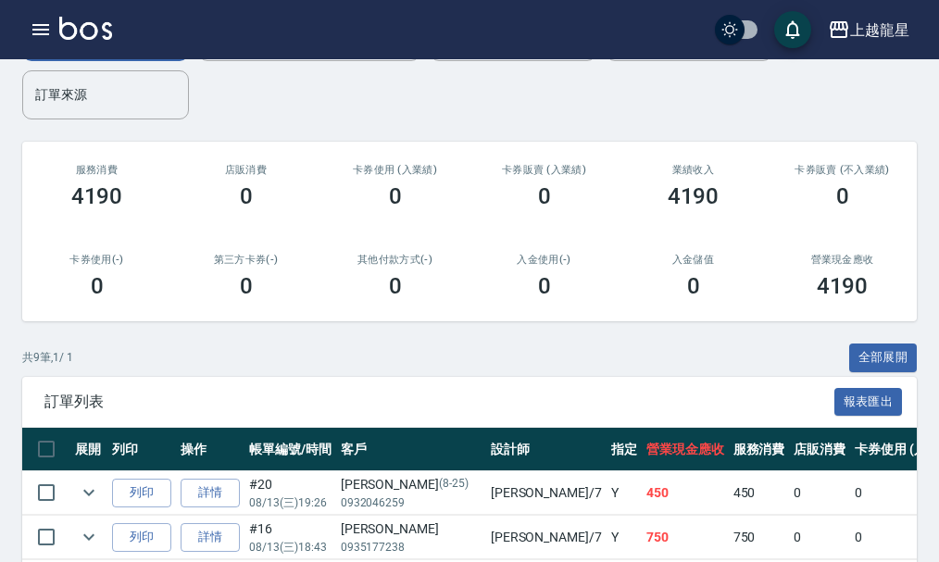
scroll to position [555, 0]
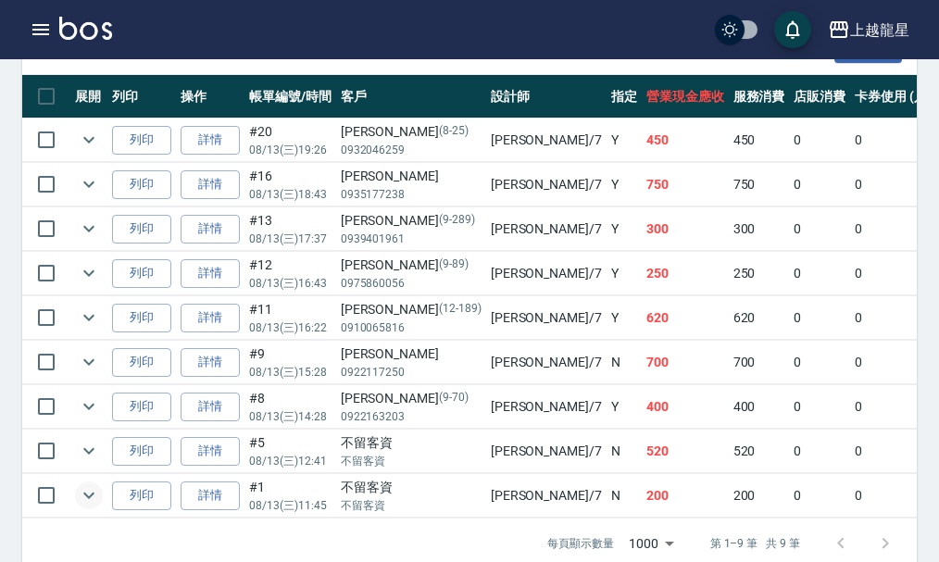
type input "雅君-7"
click at [84, 497] on icon "expand row" at bounding box center [89, 495] width 22 height 22
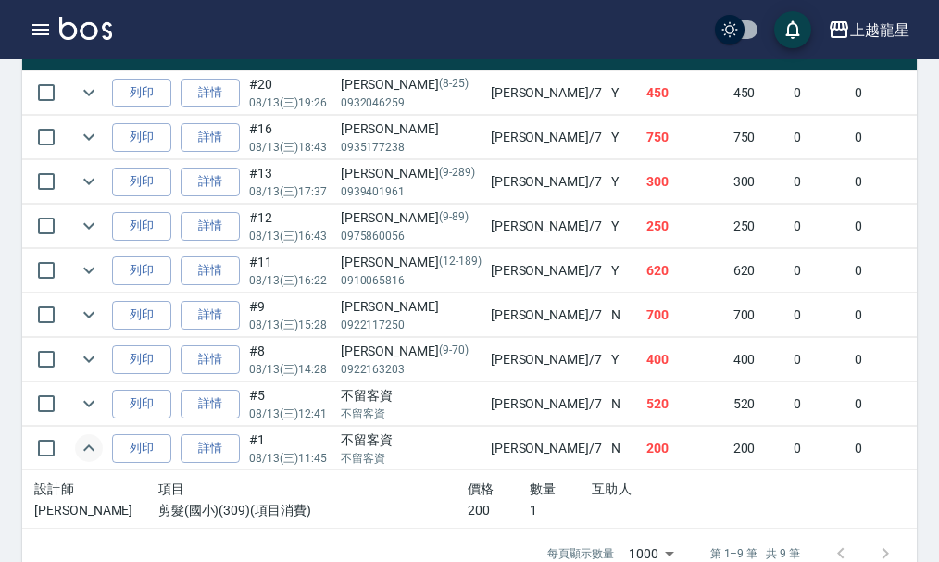
scroll to position [648, 0]
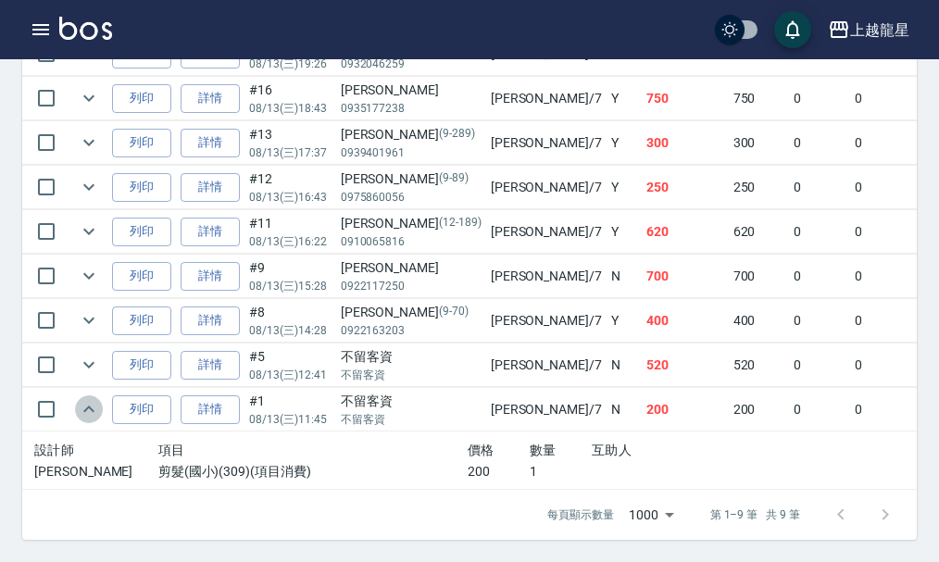
click at [87, 404] on icon "expand row" at bounding box center [89, 409] width 22 height 22
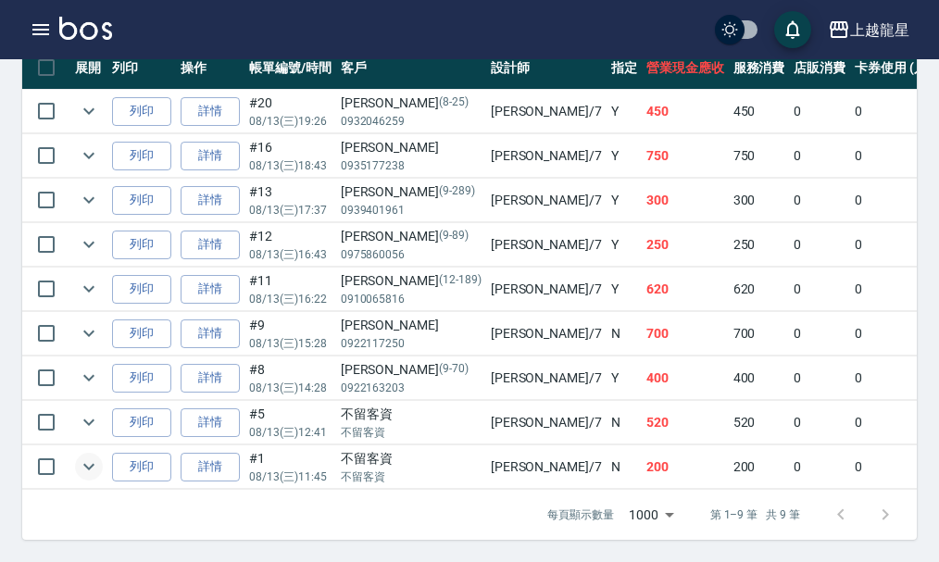
scroll to position [598, 0]
click at [88, 419] on icon "expand row" at bounding box center [88, 422] width 11 height 6
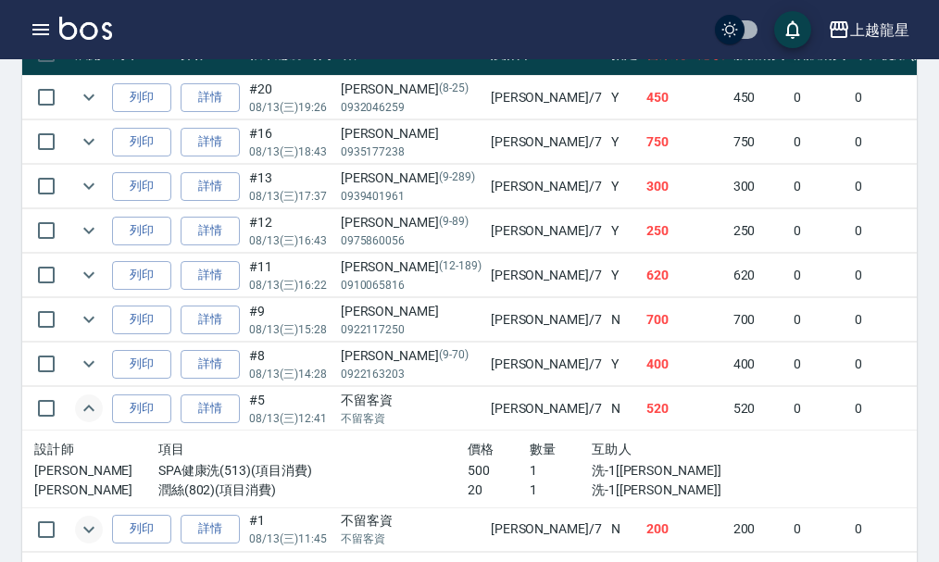
click at [88, 409] on icon "expand row" at bounding box center [89, 408] width 22 height 22
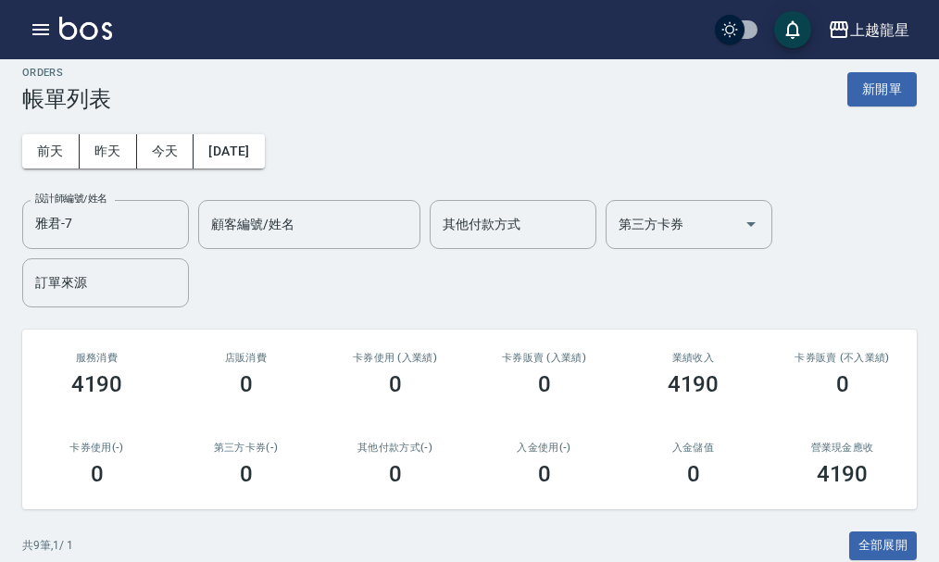
scroll to position [0, 0]
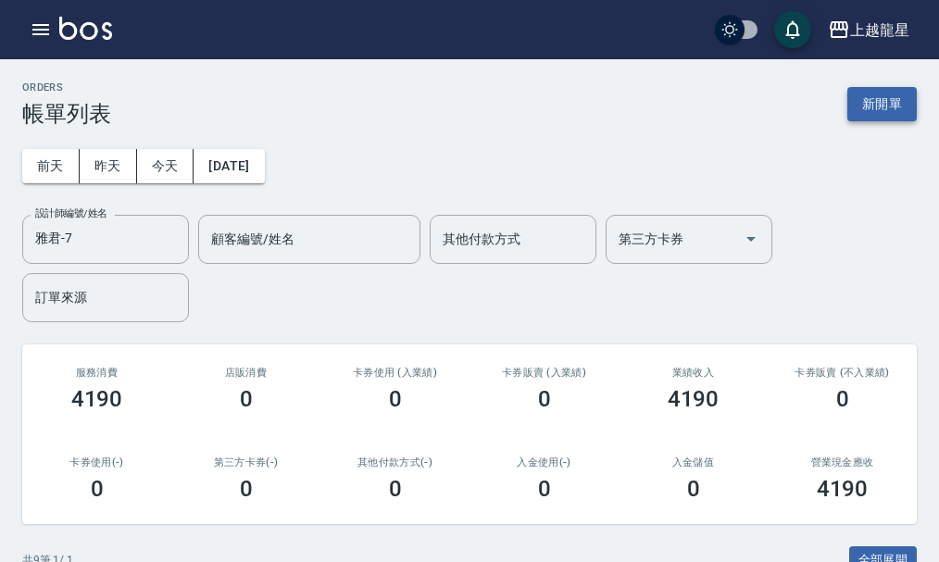
click at [877, 114] on button "新開單" at bounding box center [881, 104] width 69 height 34
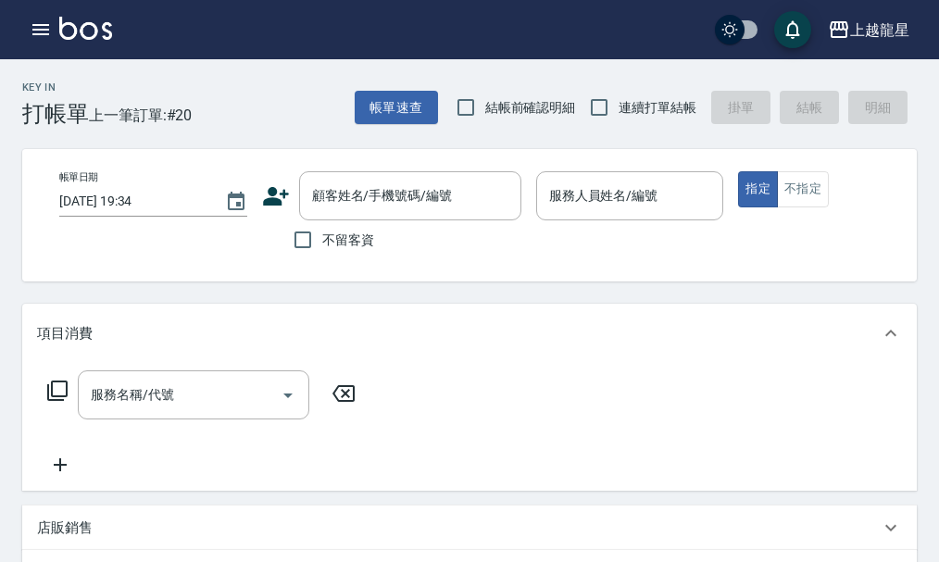
click at [335, 240] on span "不留客資" at bounding box center [348, 239] width 52 height 19
click at [322, 240] on input "不留客資" at bounding box center [302, 239] width 39 height 39
checkbox input "true"
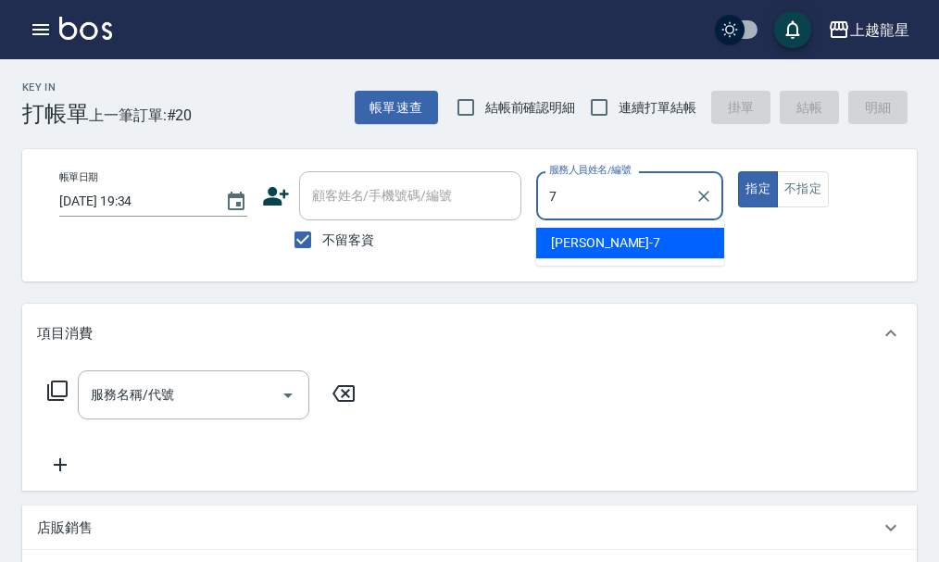
type input "雅君-7"
type button "true"
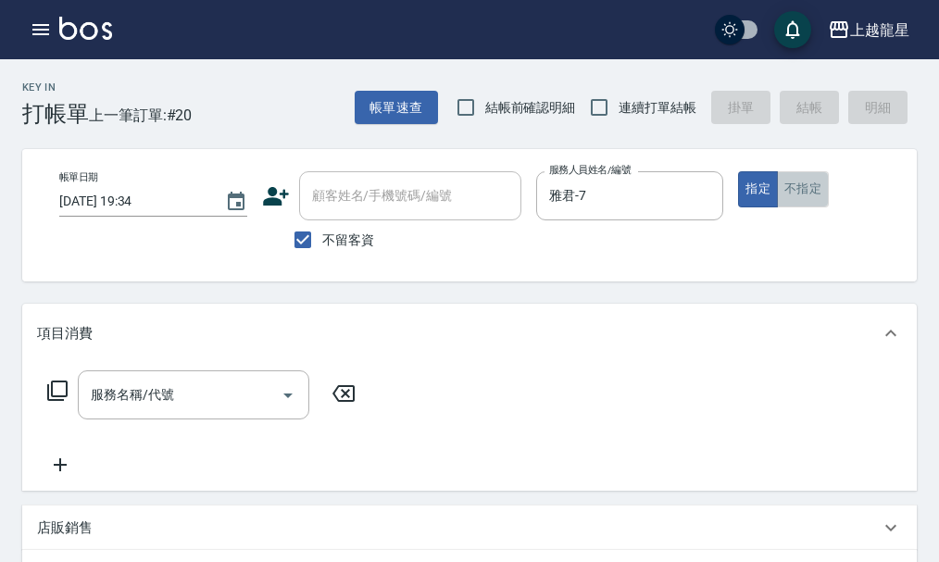
click at [792, 193] on button "不指定" at bounding box center [803, 189] width 52 height 36
click at [205, 404] on input "服務名稱/代號" at bounding box center [179, 395] width 187 height 32
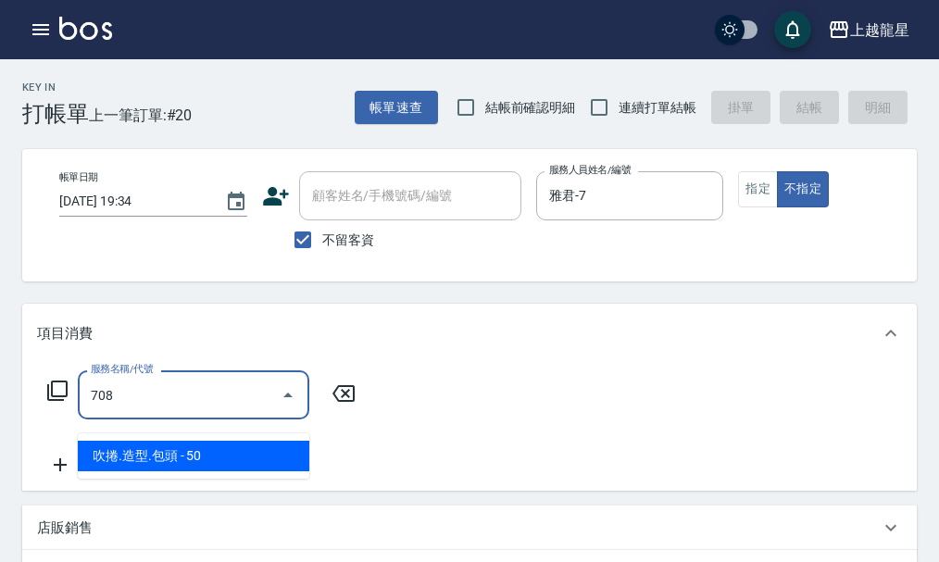
type input "吹捲.造型.包頭(708)"
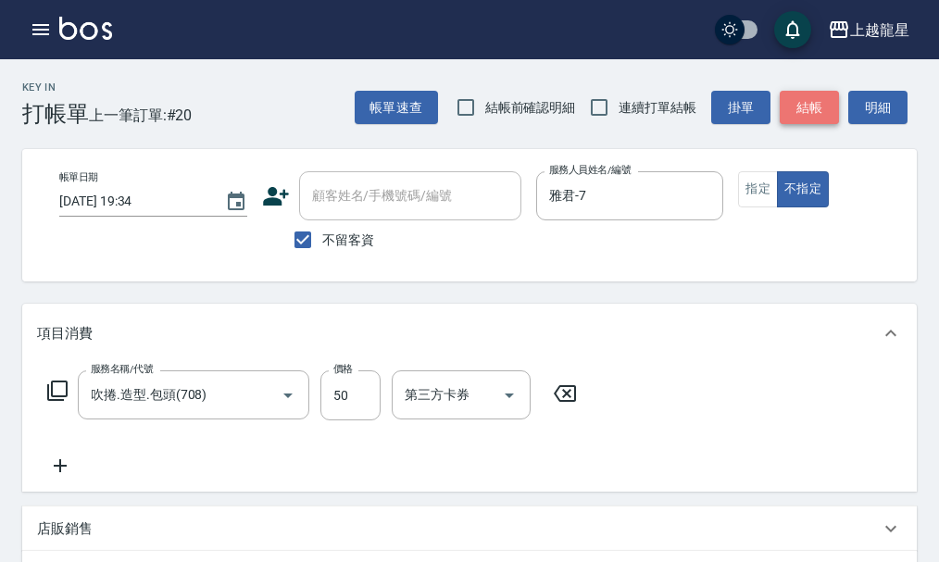
click at [812, 113] on button "結帳" at bounding box center [808, 108] width 59 height 34
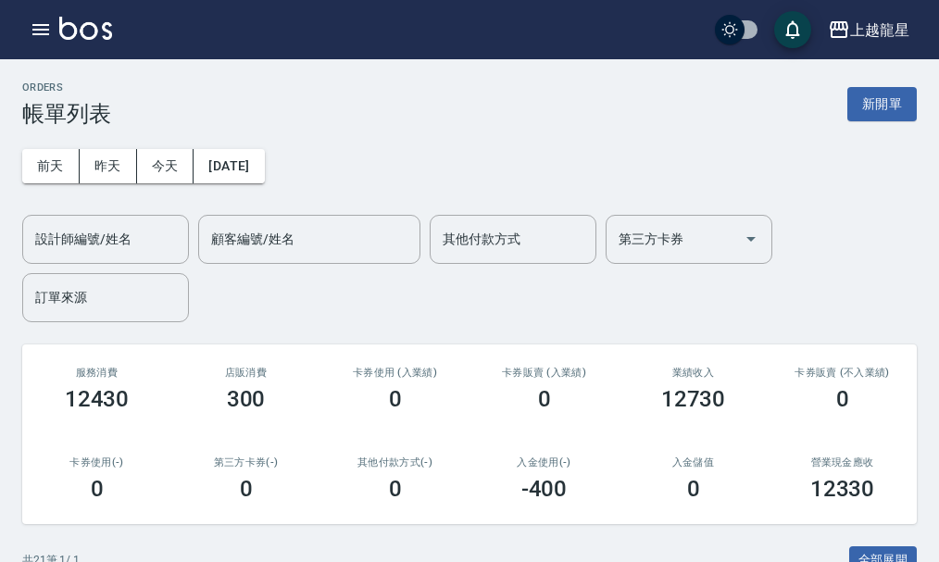
click at [99, 248] on input "設計師編號/姓名" at bounding box center [106, 239] width 150 height 32
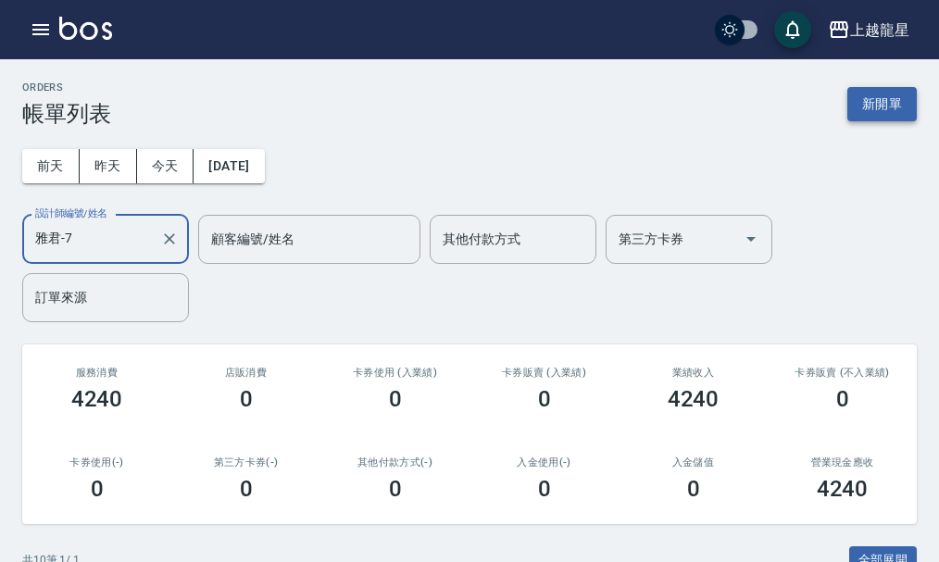
type input "雅君-7"
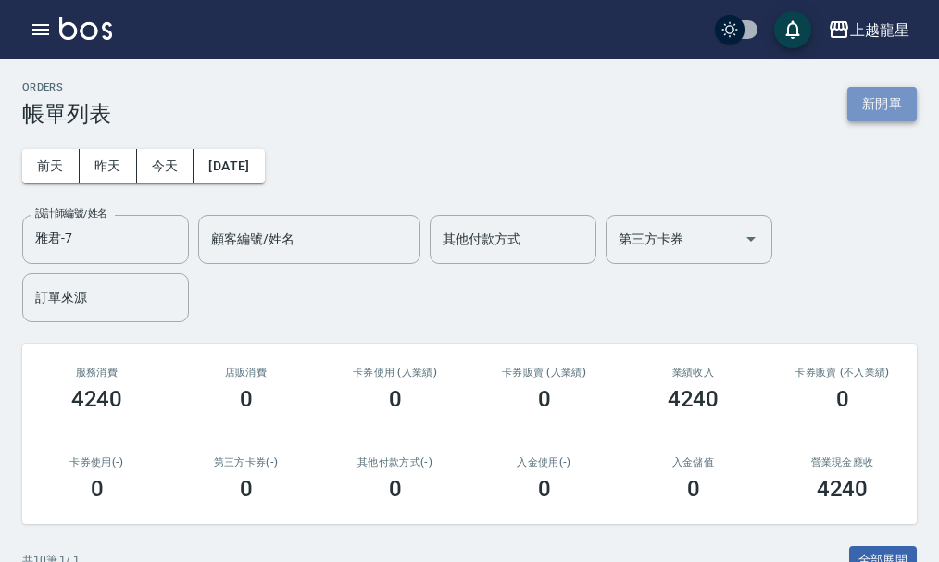
click at [885, 109] on button "新開單" at bounding box center [881, 104] width 69 height 34
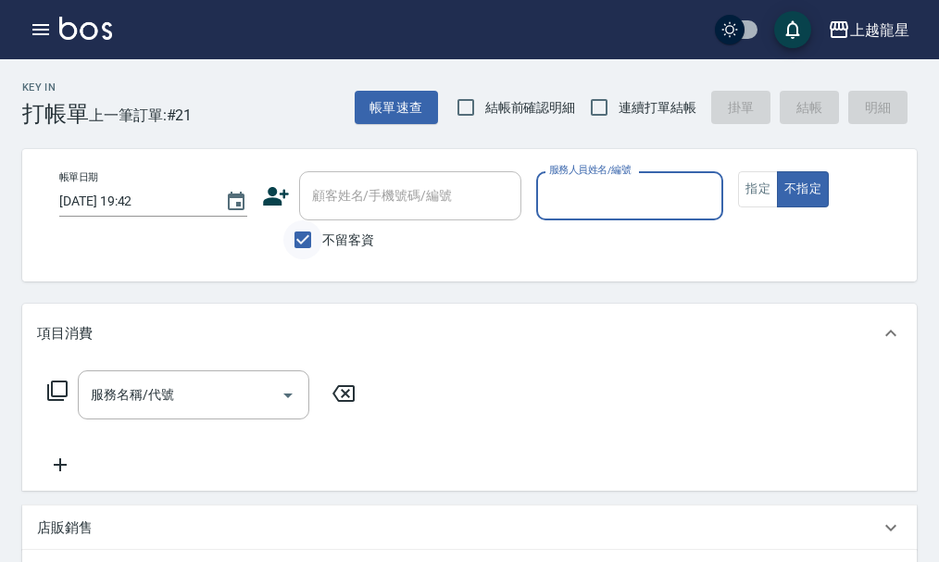
click at [311, 237] on input "不留客資" at bounding box center [302, 239] width 39 height 39
checkbox input "false"
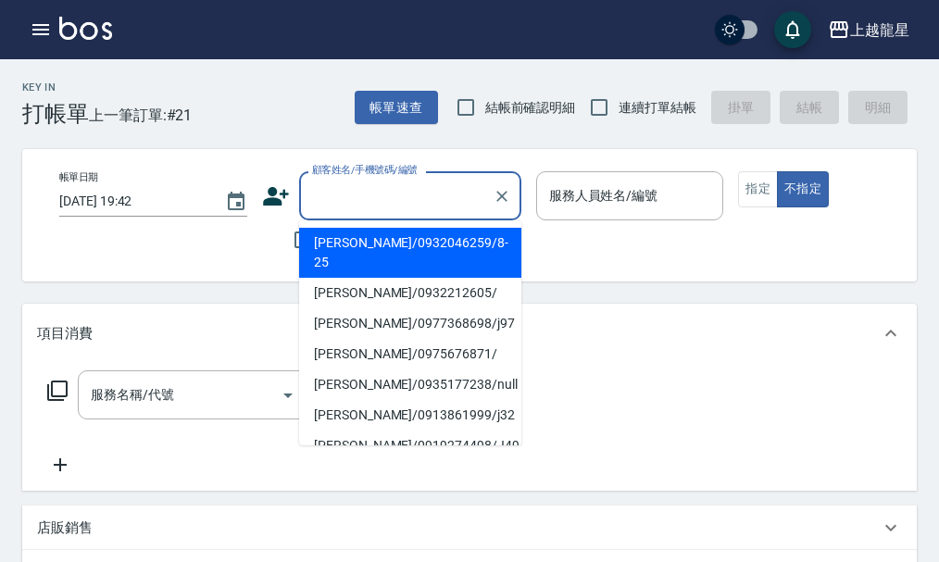
click at [355, 191] on input "顧客姓名/手機號碼/編號" at bounding box center [396, 196] width 178 height 32
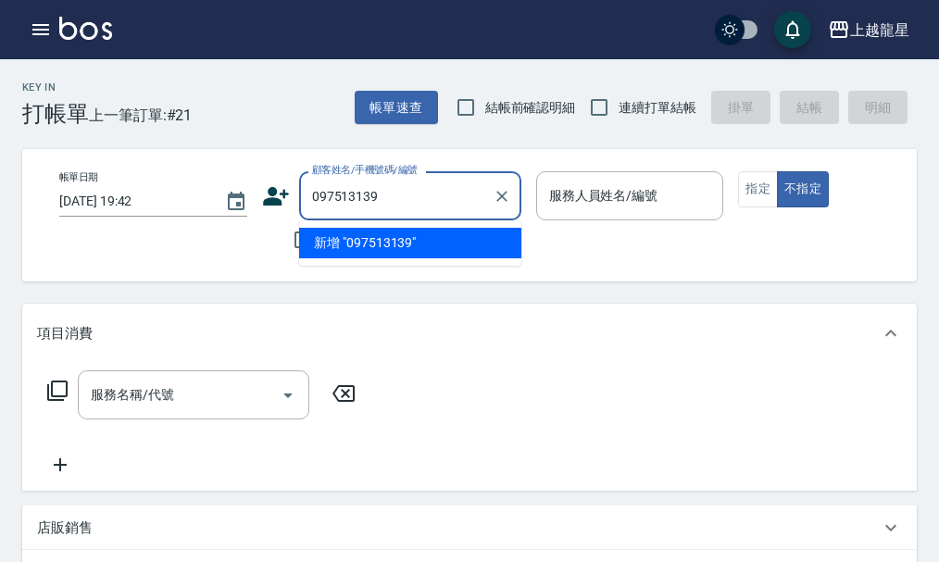
type input "0975131398"
click at [496, 199] on icon "Clear" at bounding box center [501, 196] width 19 height 19
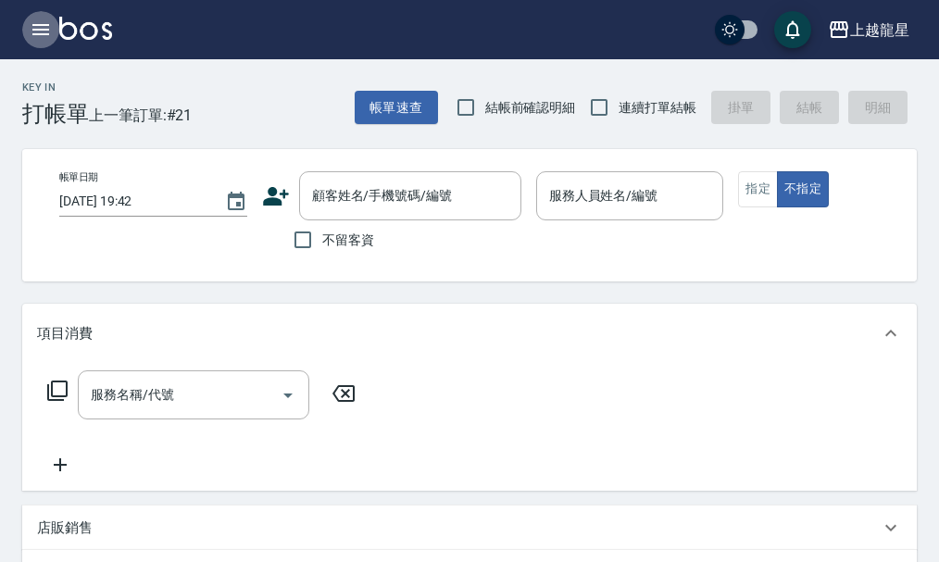
click at [37, 37] on icon "button" at bounding box center [41, 30] width 22 height 22
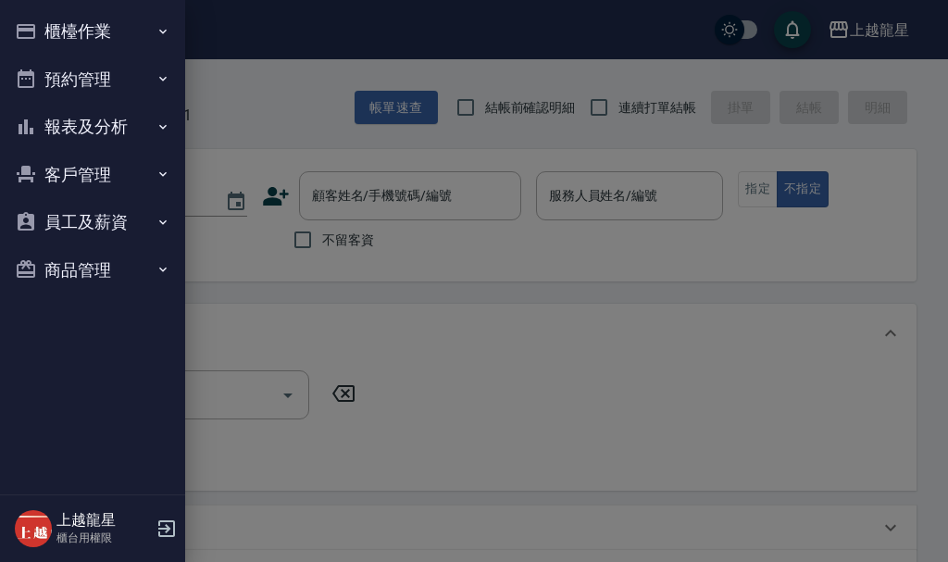
click at [116, 180] on button "客戶管理" at bounding box center [92, 175] width 170 height 48
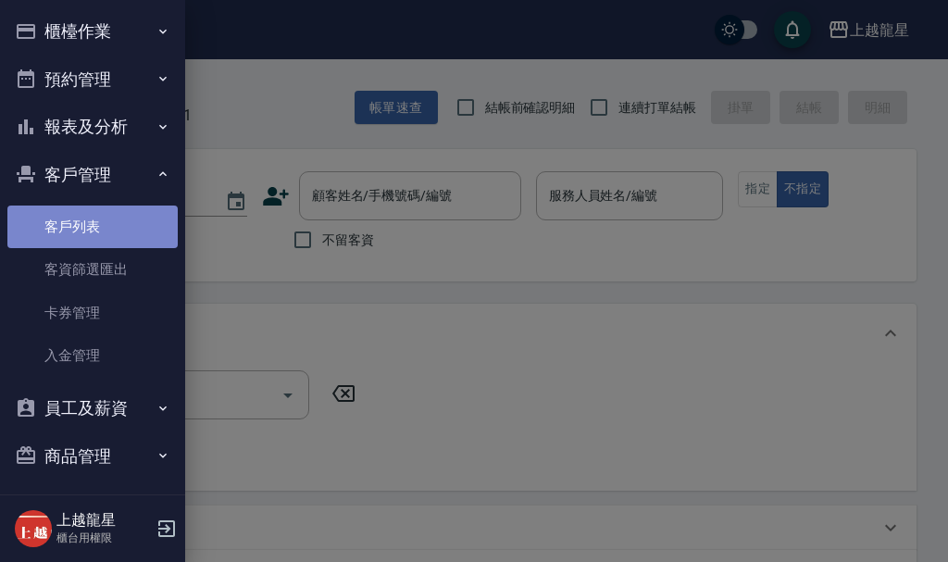
click at [110, 213] on link "客戶列表" at bounding box center [92, 226] width 170 height 43
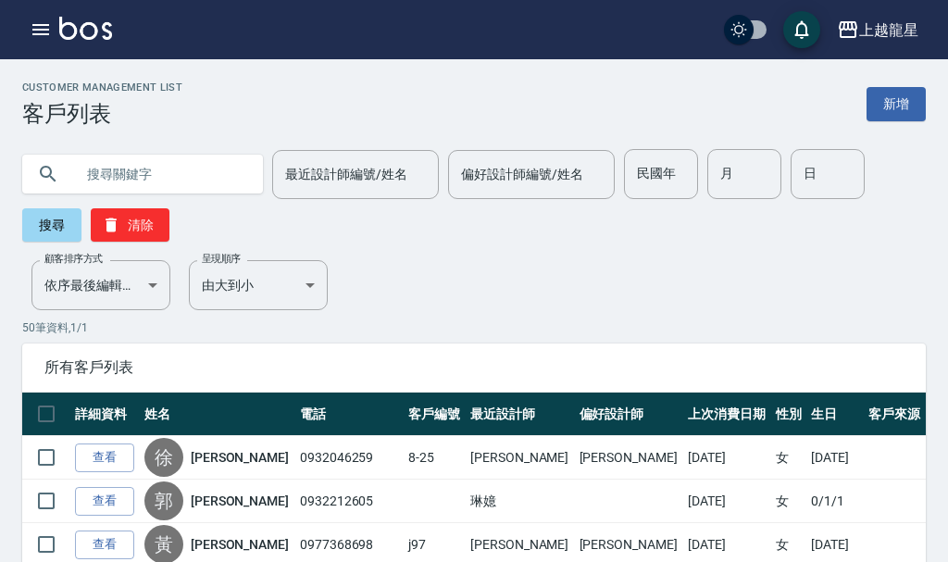
click at [122, 179] on input "text" at bounding box center [161, 174] width 174 height 50
type input "俁"
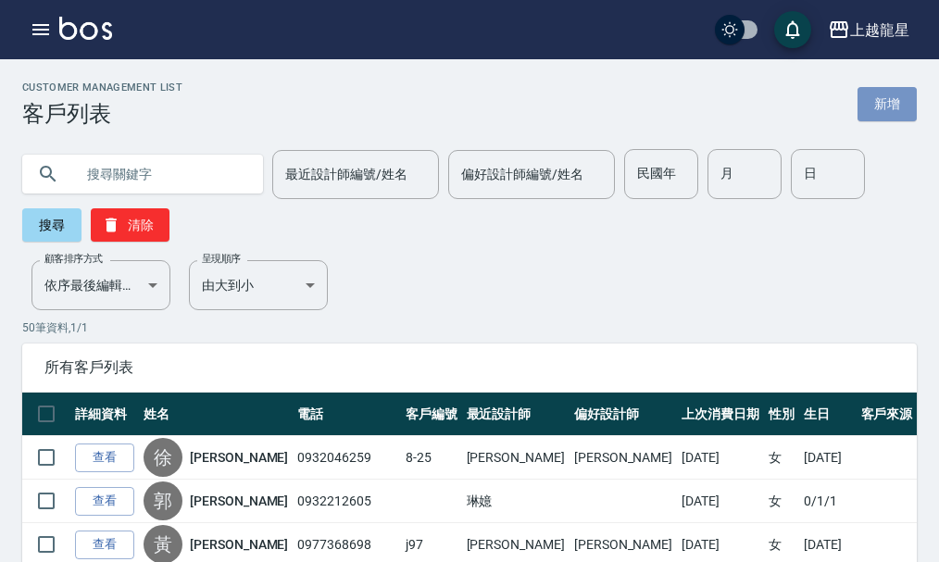
drag, startPoint x: 883, startPoint y: 98, endPoint x: 851, endPoint y: 110, distance: 34.6
click at [882, 98] on link "新增" at bounding box center [886, 104] width 59 height 34
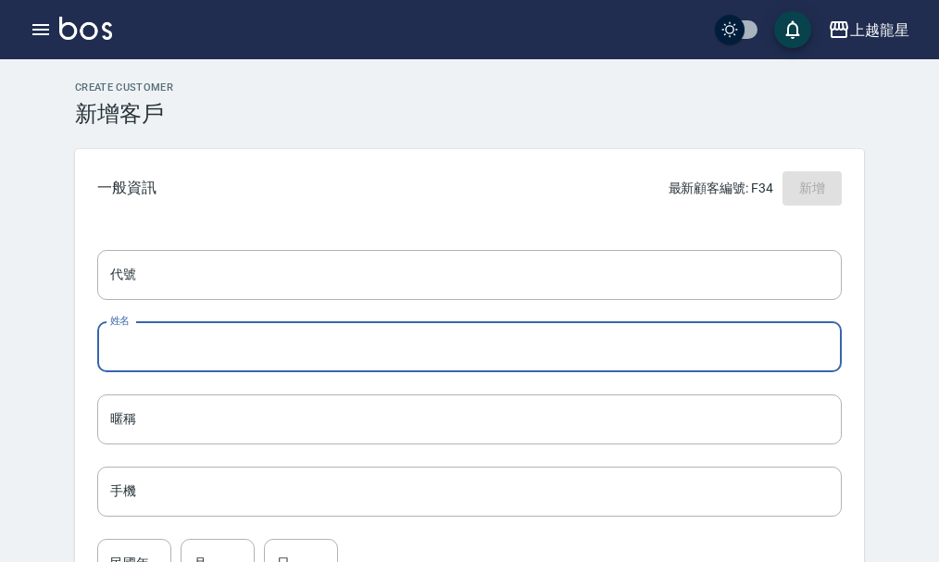
click at [169, 354] on input "姓名" at bounding box center [469, 347] width 744 height 50
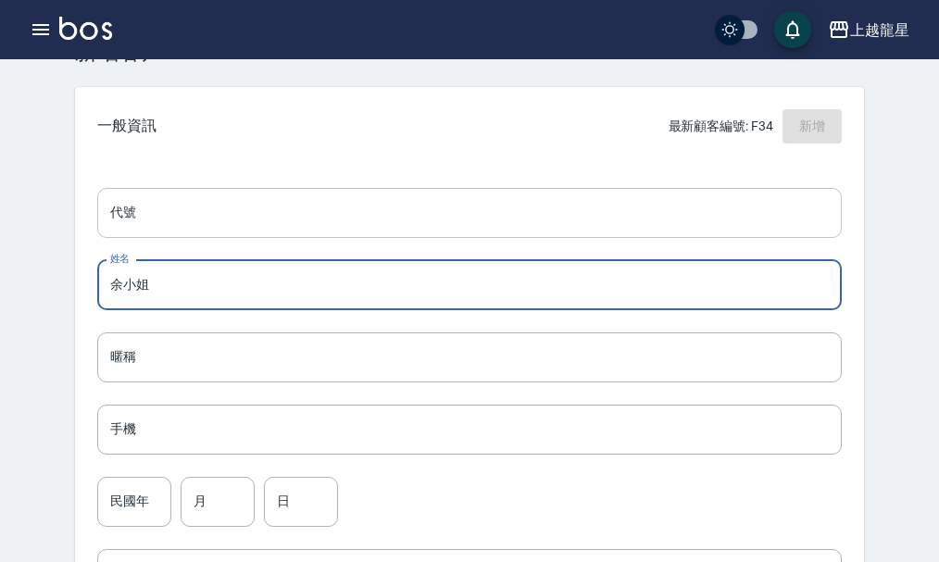
scroll to position [185, 0]
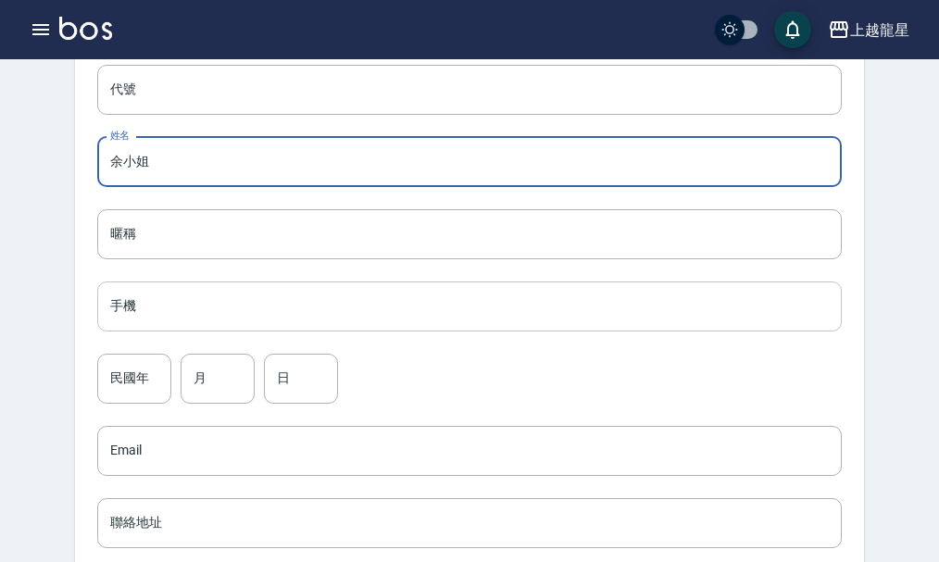
type input "余小姐"
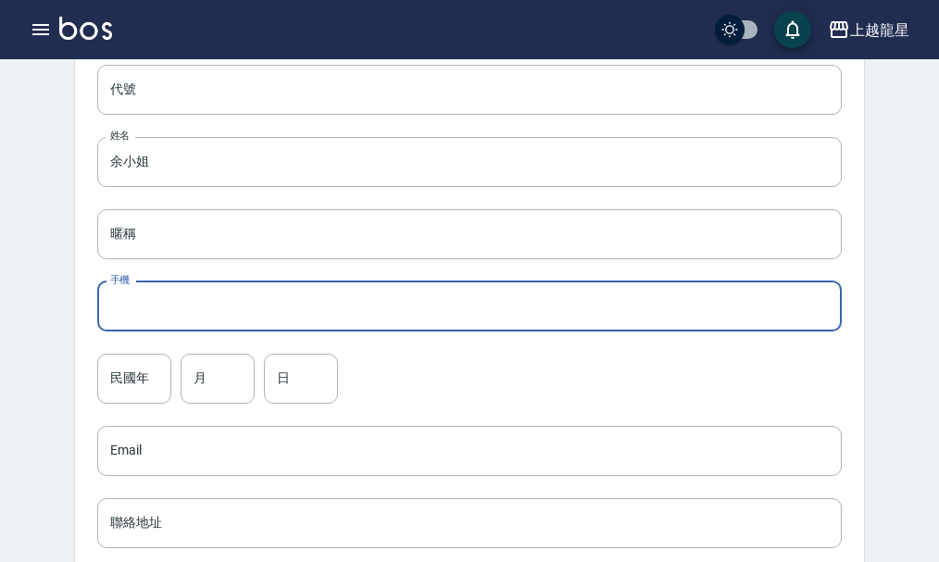
click at [181, 291] on input "手機" at bounding box center [469, 306] width 744 height 50
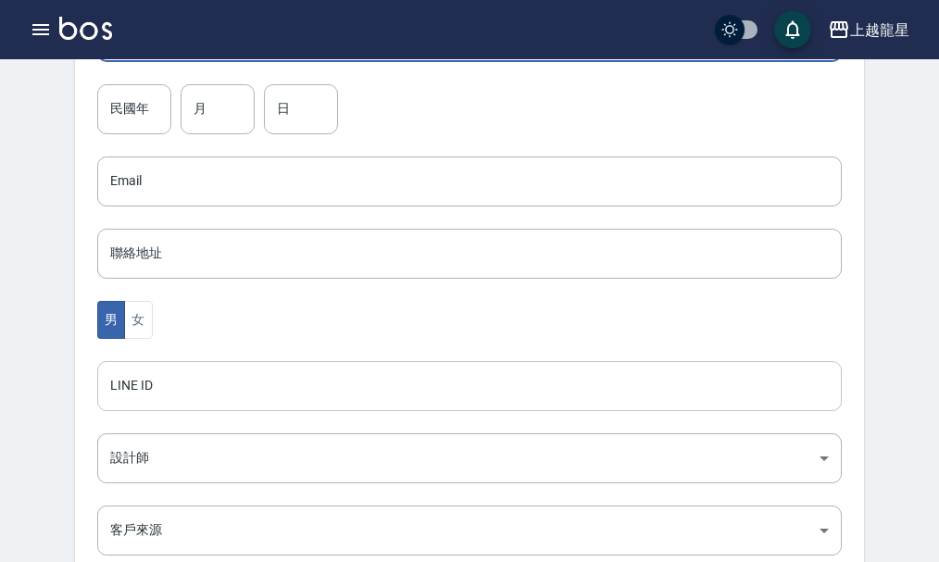
scroll to position [463, 0]
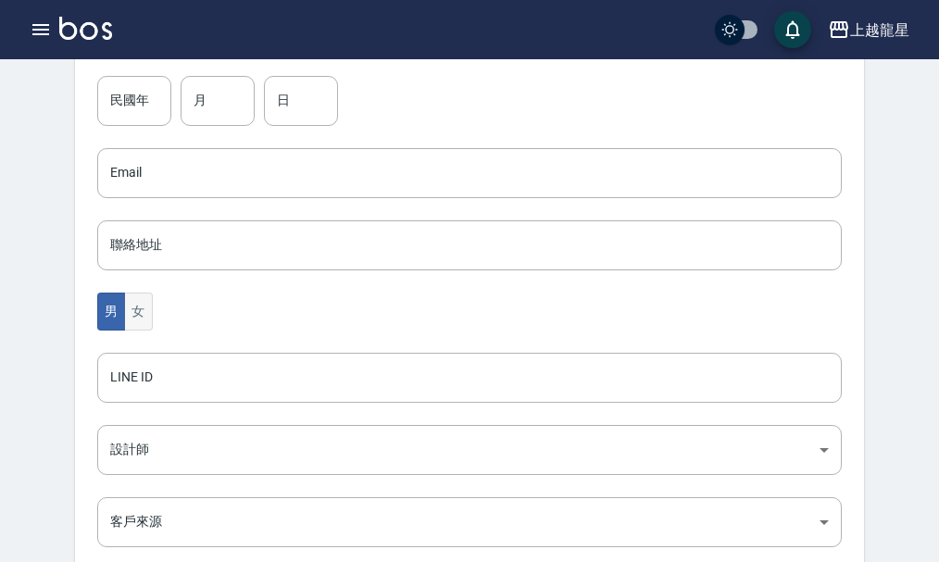
type input "0975131398"
click at [131, 319] on button "女" at bounding box center [138, 311] width 28 height 38
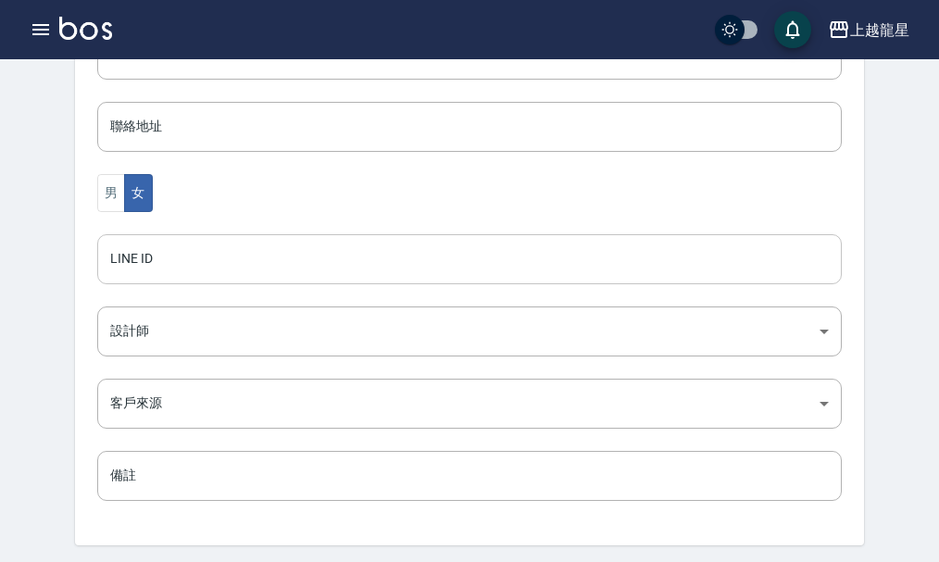
scroll to position [643, 0]
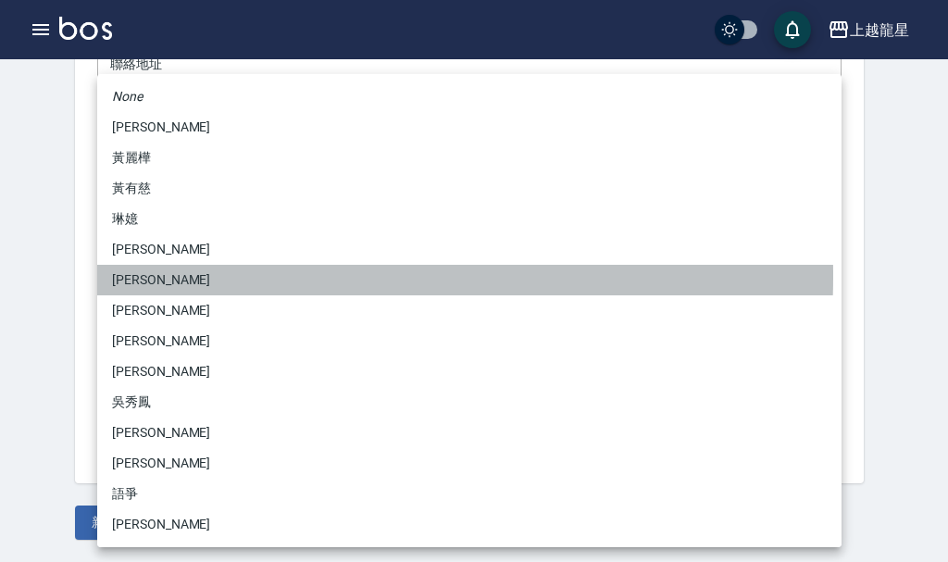
click at [162, 276] on li "賴淑雲" at bounding box center [469, 280] width 744 height 31
type input "b6208743-5acc-4339-b4c5-4fc48e49505b"
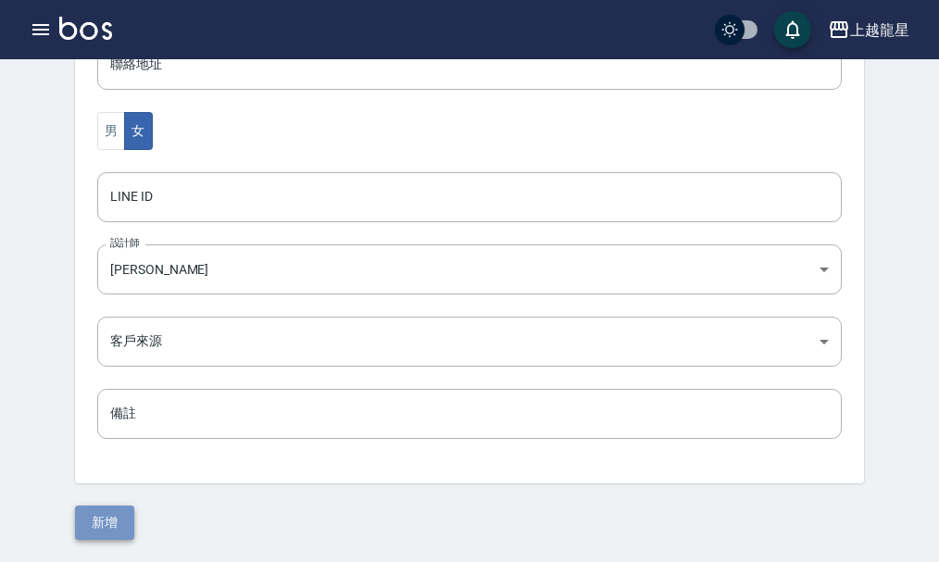
click at [119, 522] on button "新增" at bounding box center [104, 522] width 59 height 34
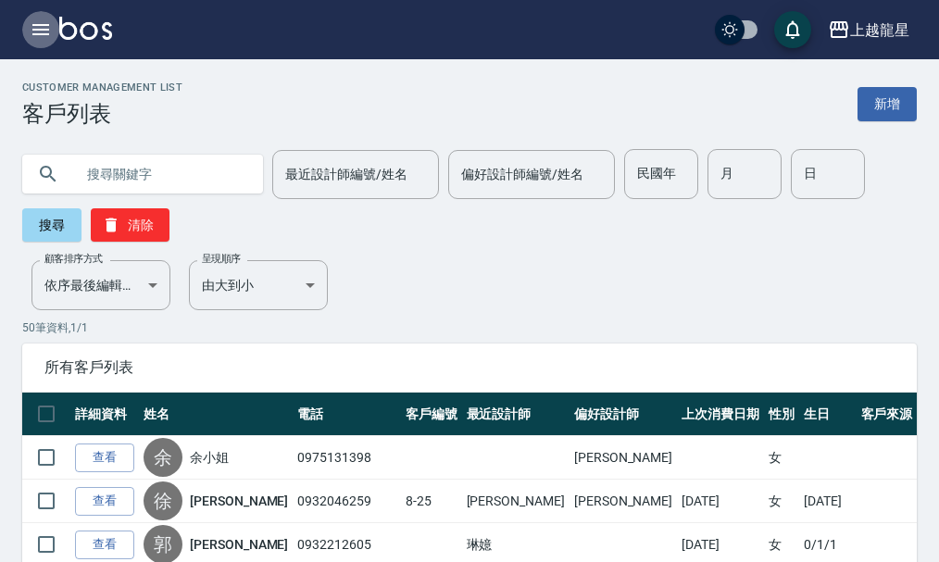
click at [38, 33] on icon "button" at bounding box center [40, 29] width 17 height 11
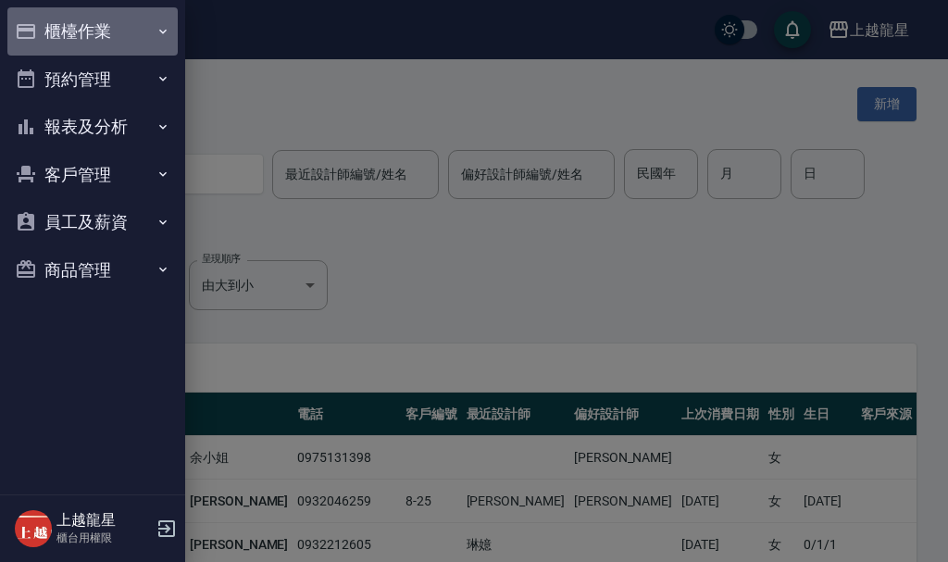
click at [99, 29] on button "櫃檯作業" at bounding box center [92, 31] width 170 height 48
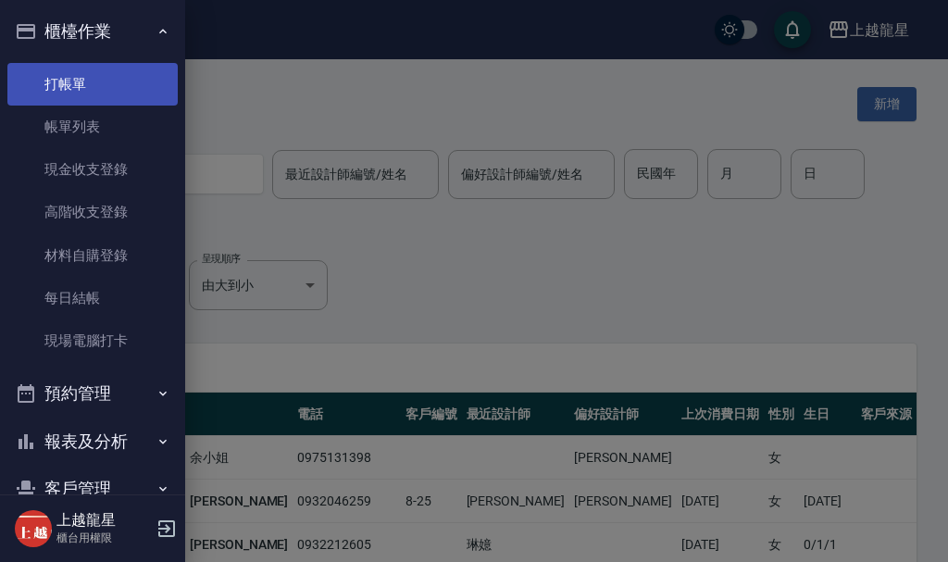
click at [102, 77] on link "打帳單" at bounding box center [92, 84] width 170 height 43
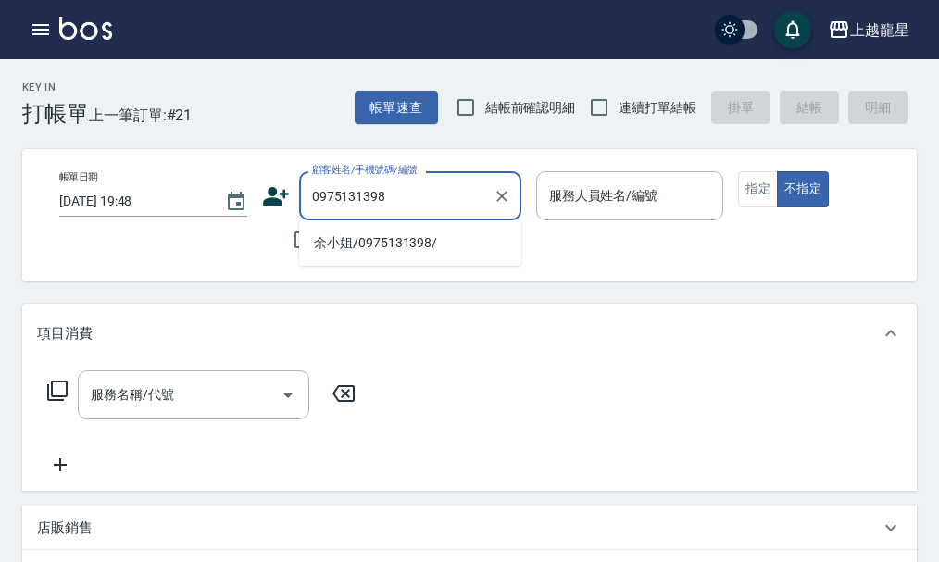
click at [388, 231] on li "余小姐/0975131398/" at bounding box center [410, 243] width 222 height 31
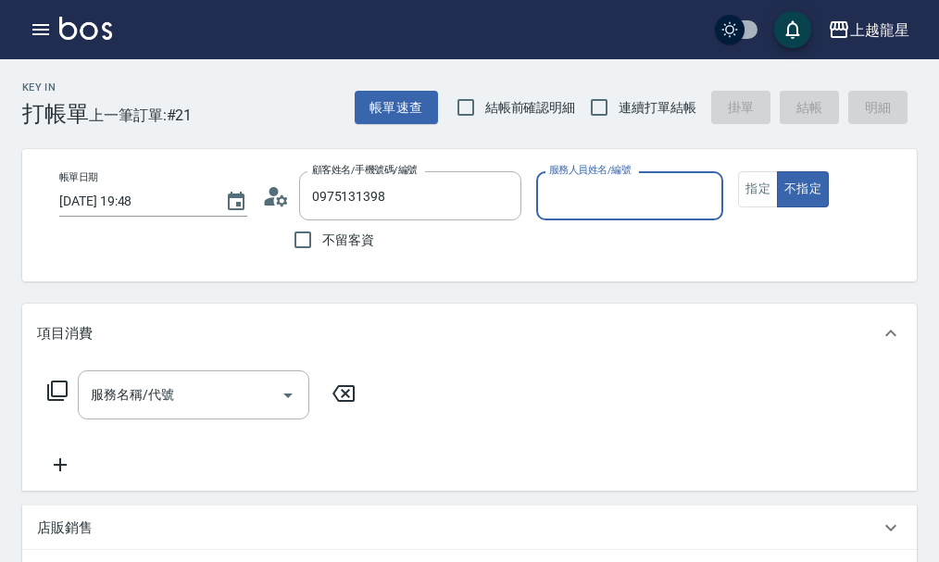
type input "余小姐/0975131398/"
type input "淑雲-25"
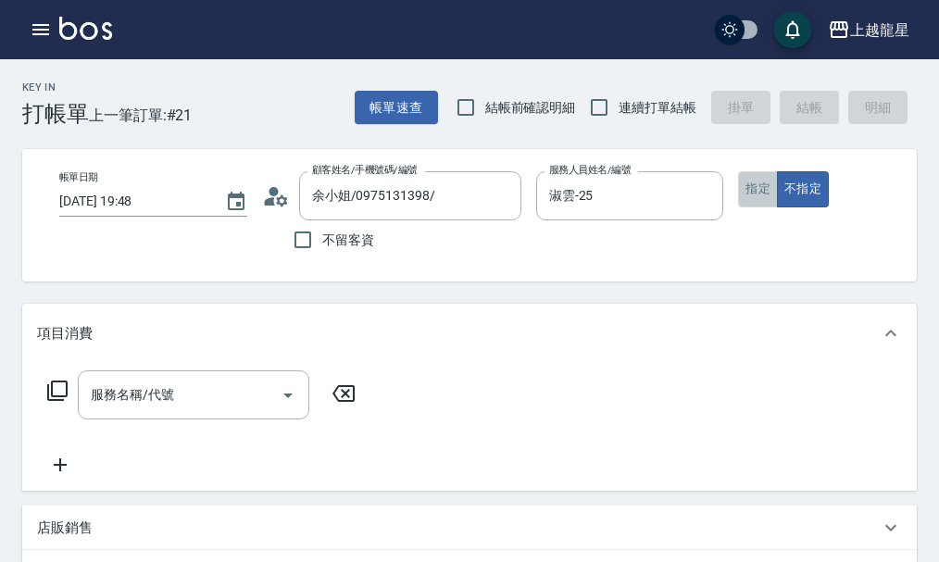
drag, startPoint x: 758, startPoint y: 192, endPoint x: 546, endPoint y: 258, distance: 222.2
click at [756, 194] on button "指定" at bounding box center [758, 189] width 40 height 36
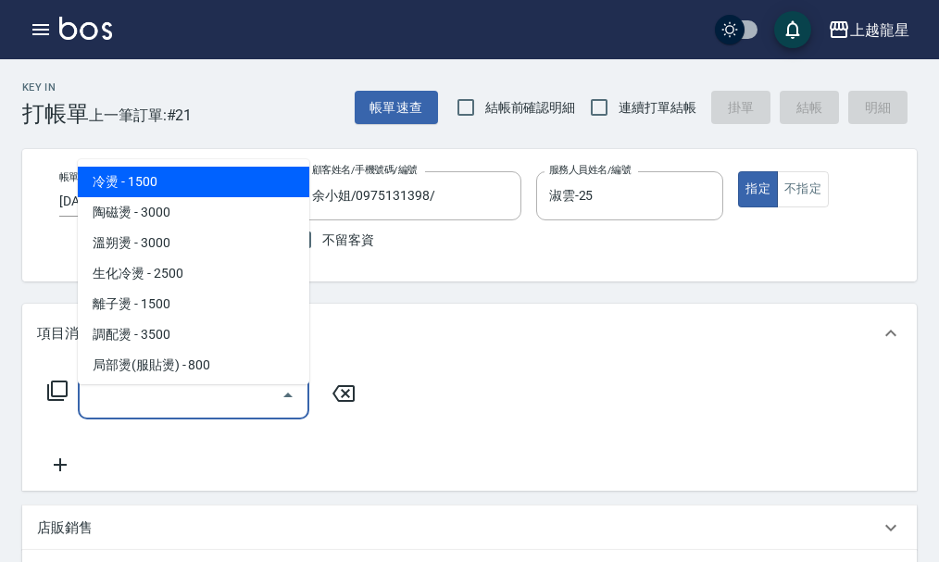
click at [167, 401] on input "服務名稱/代號" at bounding box center [179, 395] width 187 height 32
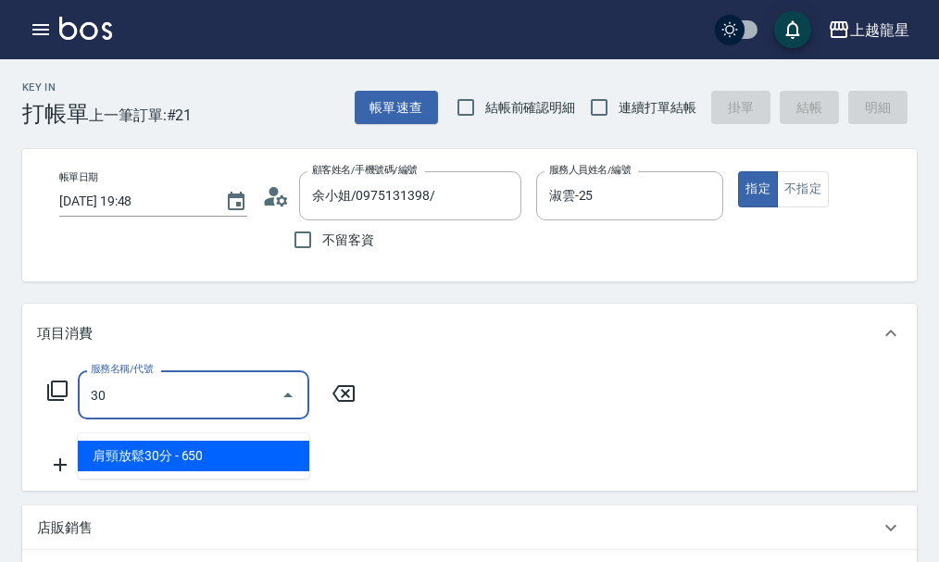
type input "301"
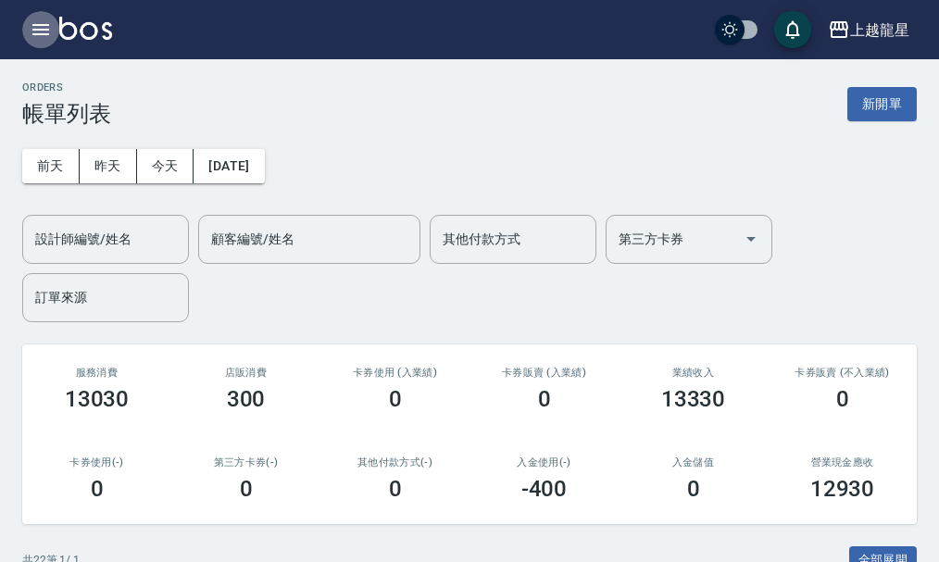
click at [48, 23] on icon "button" at bounding box center [41, 30] width 22 height 22
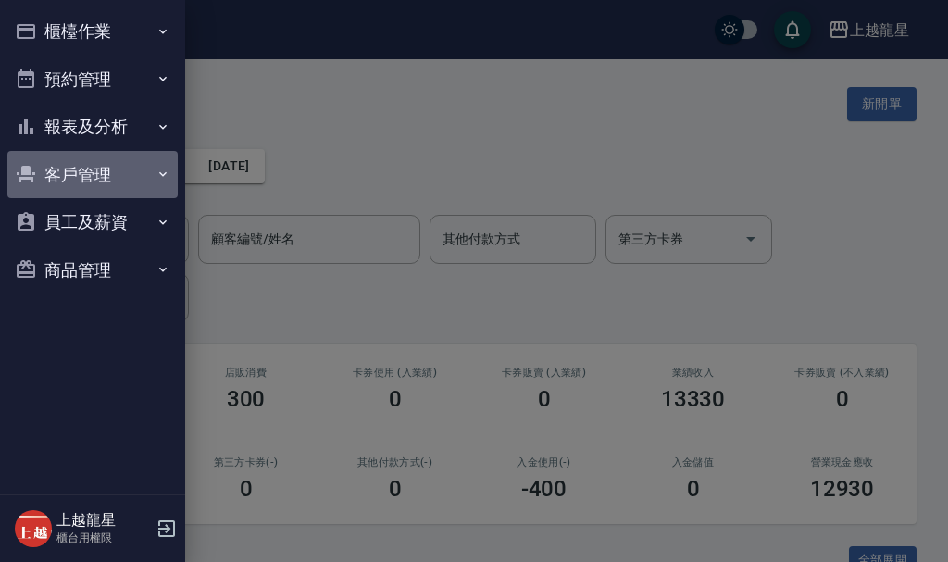
click at [100, 184] on button "客戶管理" at bounding box center [92, 175] width 170 height 48
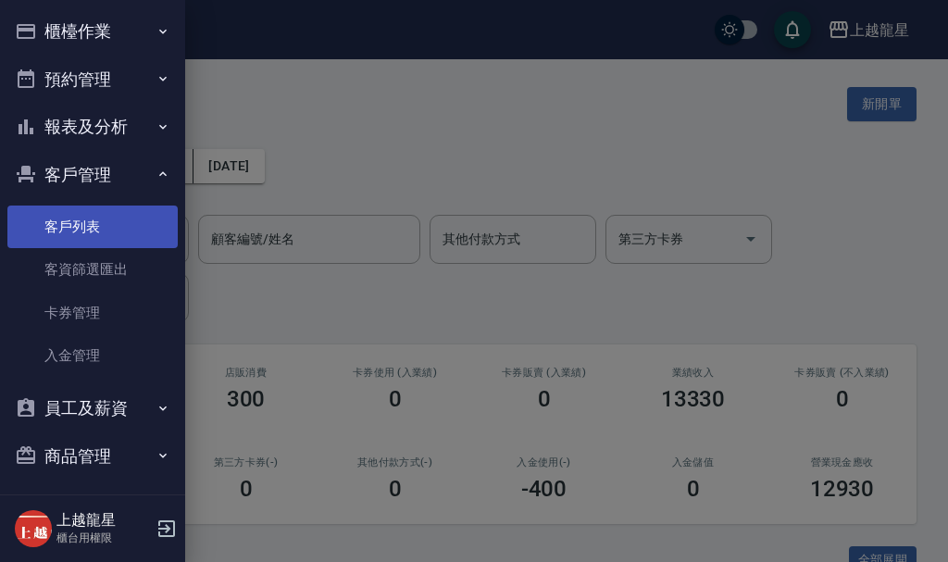
click at [109, 217] on link "客戶列表" at bounding box center [92, 226] width 170 height 43
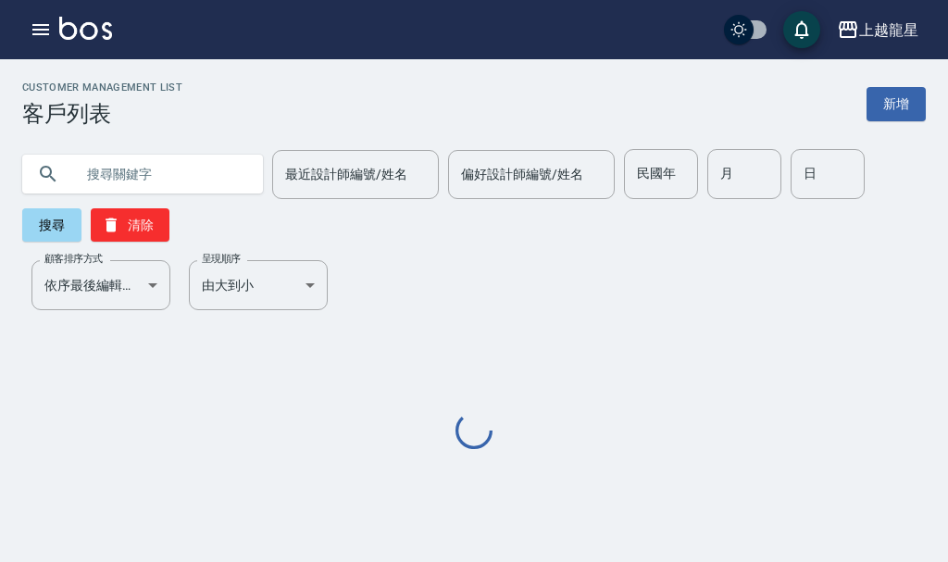
click at [143, 173] on input "text" at bounding box center [161, 174] width 174 height 50
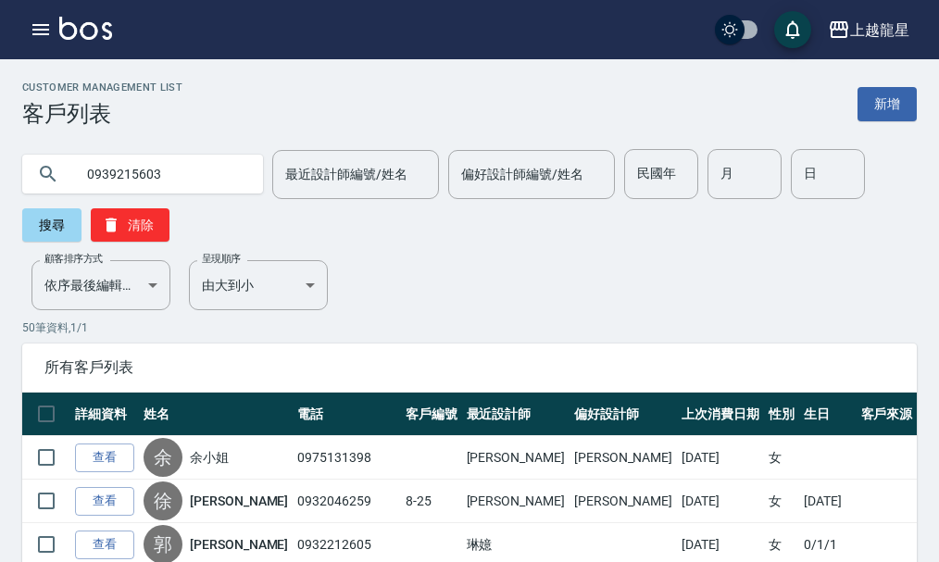
type input "0939215603"
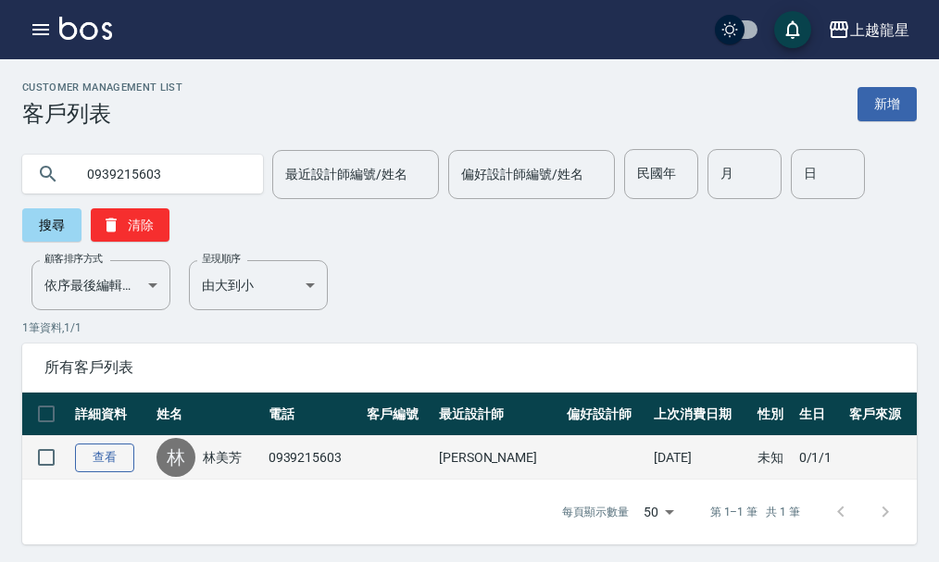
click at [104, 463] on link "查看" at bounding box center [104, 457] width 59 height 29
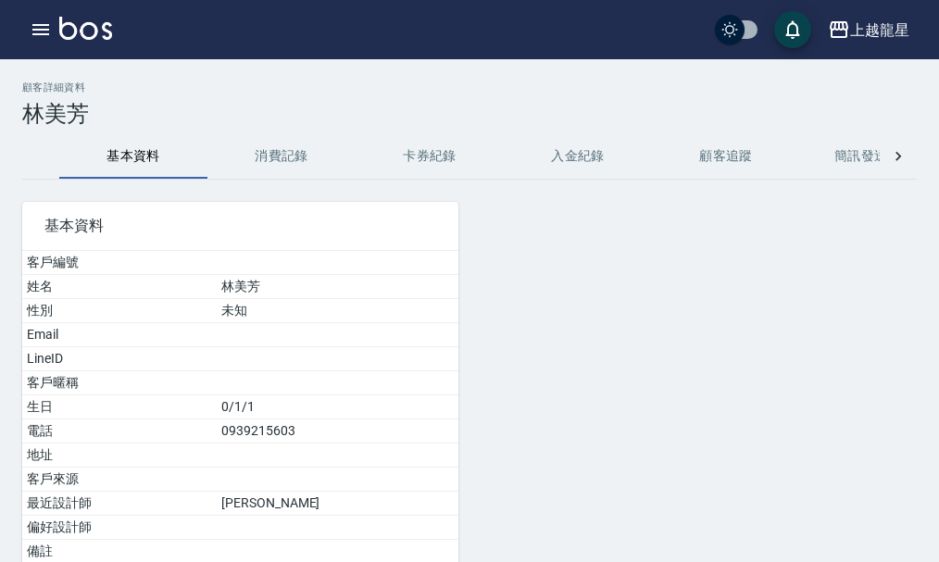
click at [266, 154] on button "消費記錄" at bounding box center [281, 156] width 148 height 44
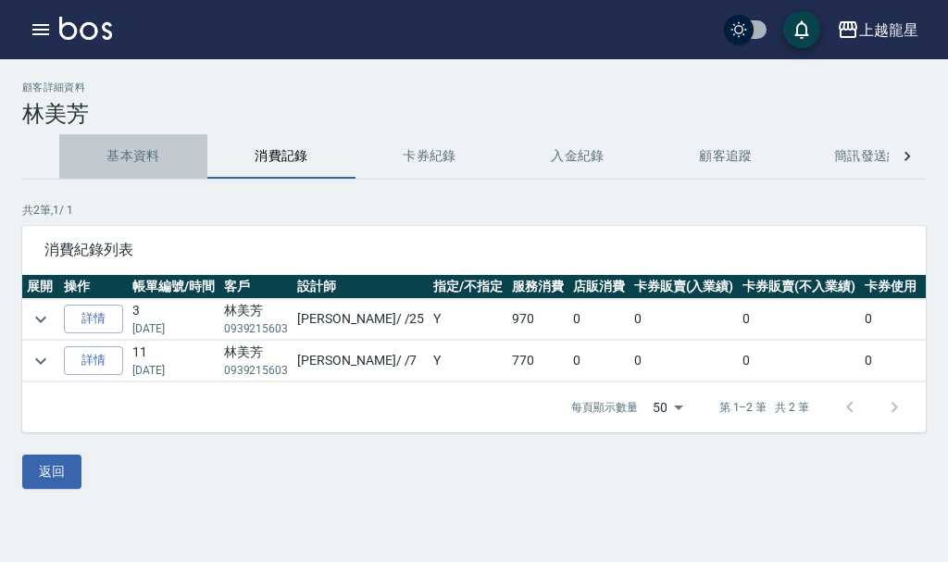
click at [120, 163] on button "基本資料" at bounding box center [133, 156] width 148 height 44
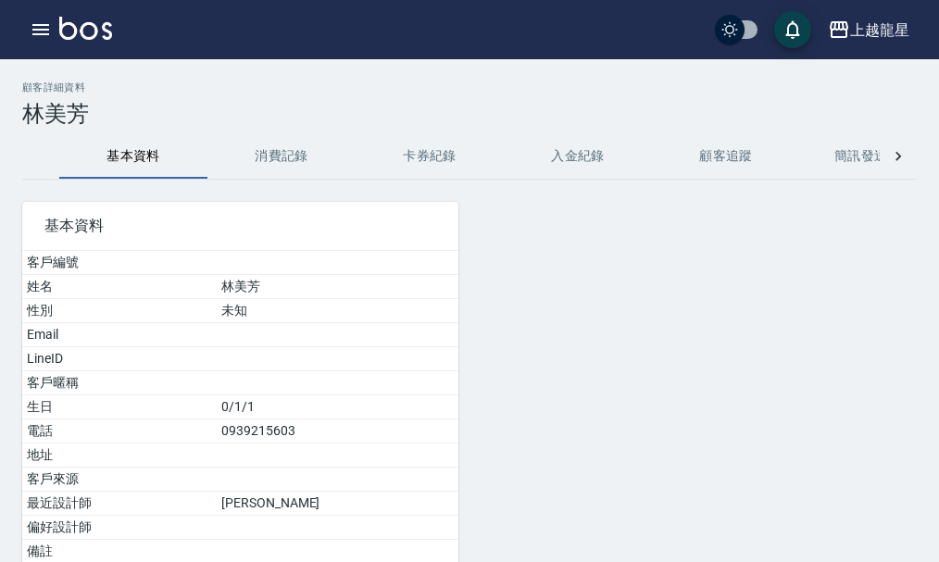
scroll to position [168, 0]
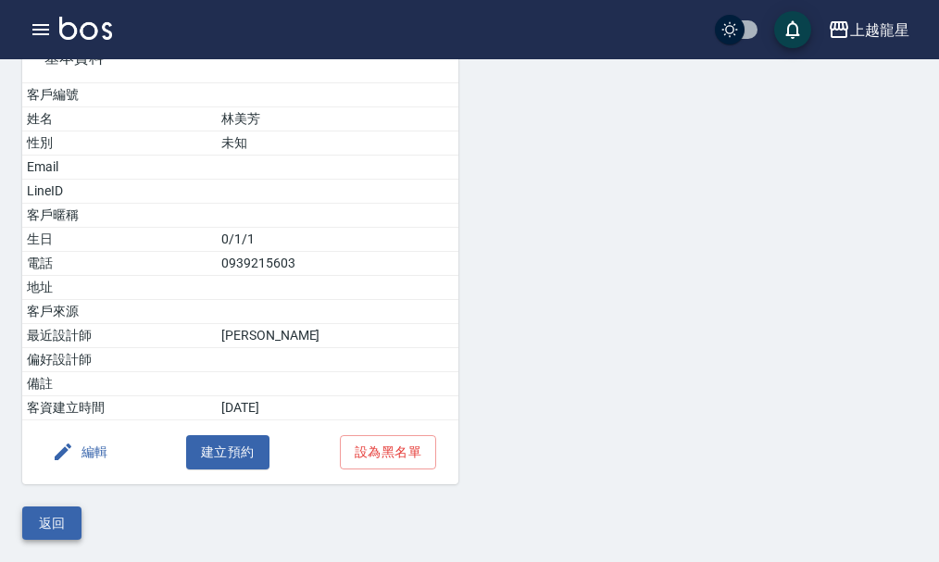
click at [62, 523] on button "返回" at bounding box center [51, 523] width 59 height 34
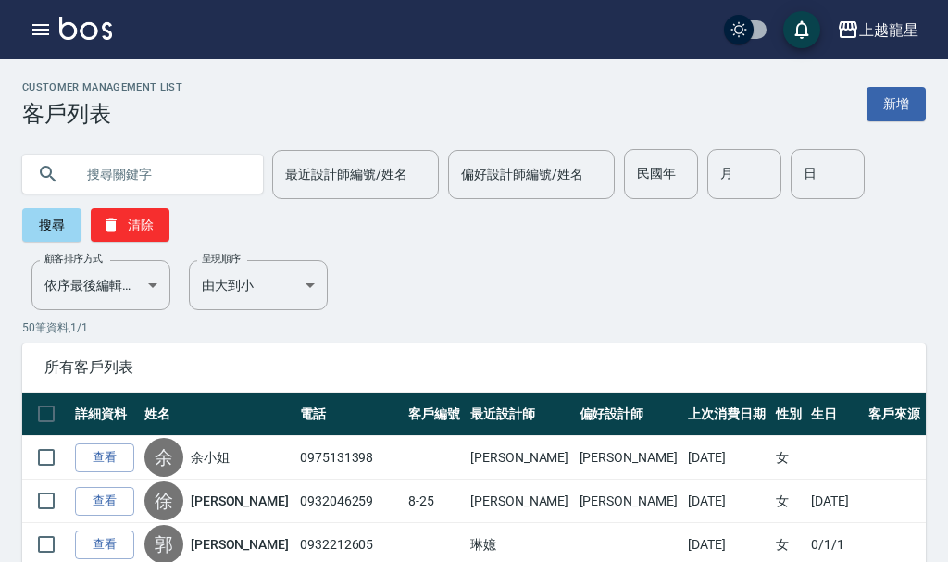
click at [98, 167] on input "text" at bounding box center [161, 174] width 174 height 50
type input "1-99"
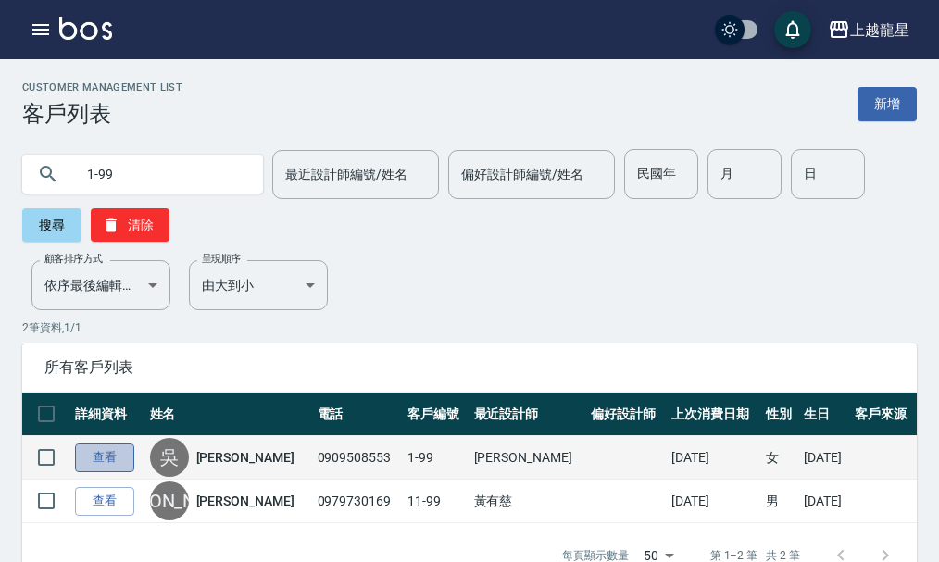
click at [111, 464] on link "查看" at bounding box center [104, 457] width 59 height 29
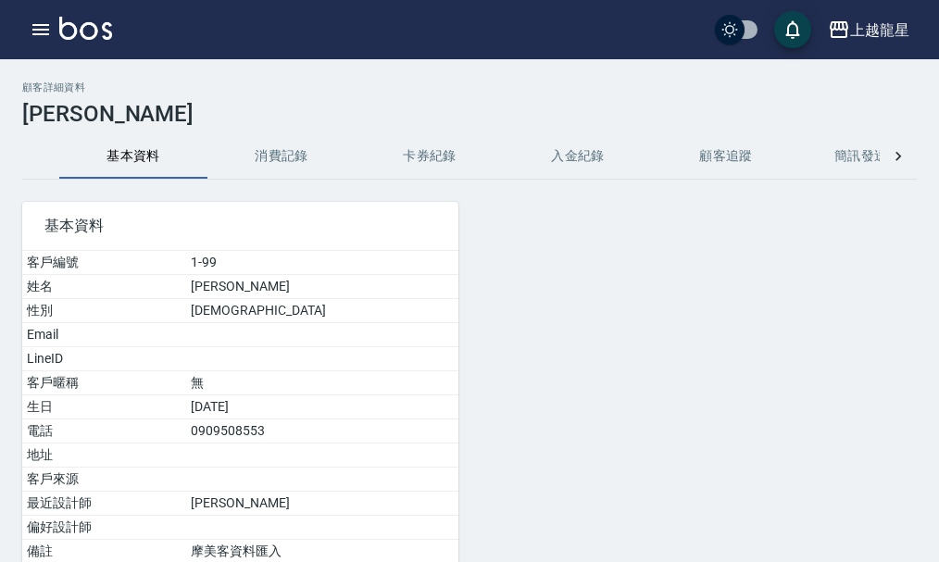
click at [255, 151] on button "消費記錄" at bounding box center [281, 156] width 148 height 44
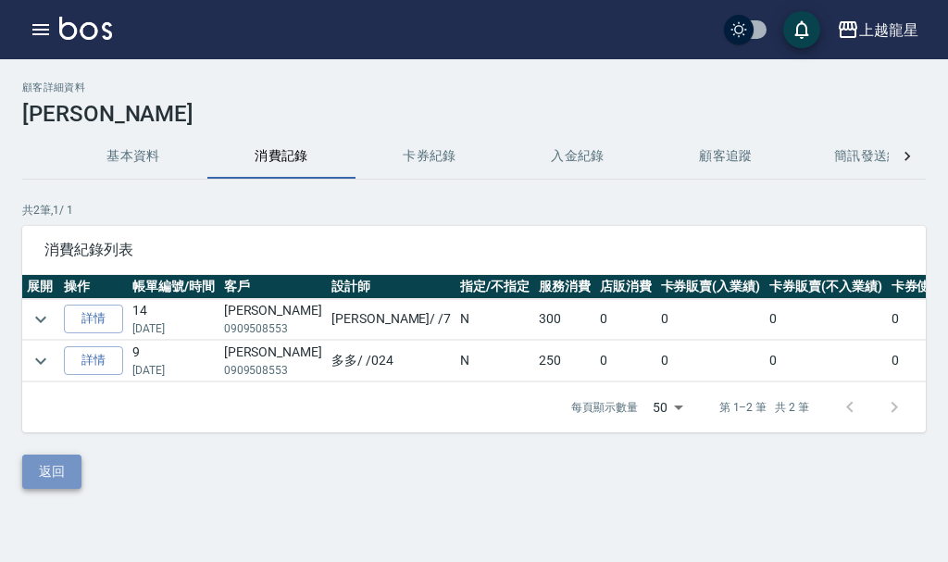
click at [55, 489] on button "返回" at bounding box center [51, 471] width 59 height 34
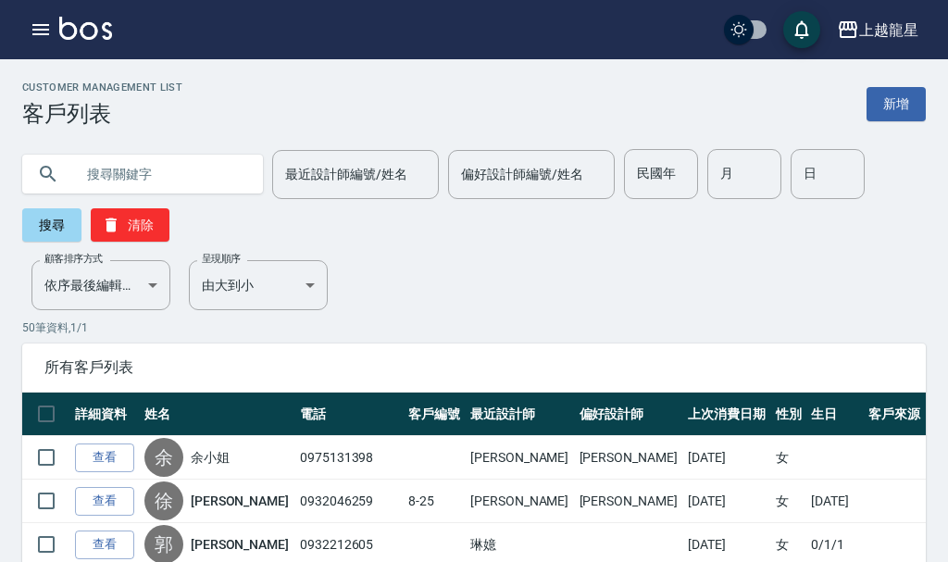
click at [103, 172] on input "text" at bounding box center [161, 174] width 174 height 50
type input "1-97"
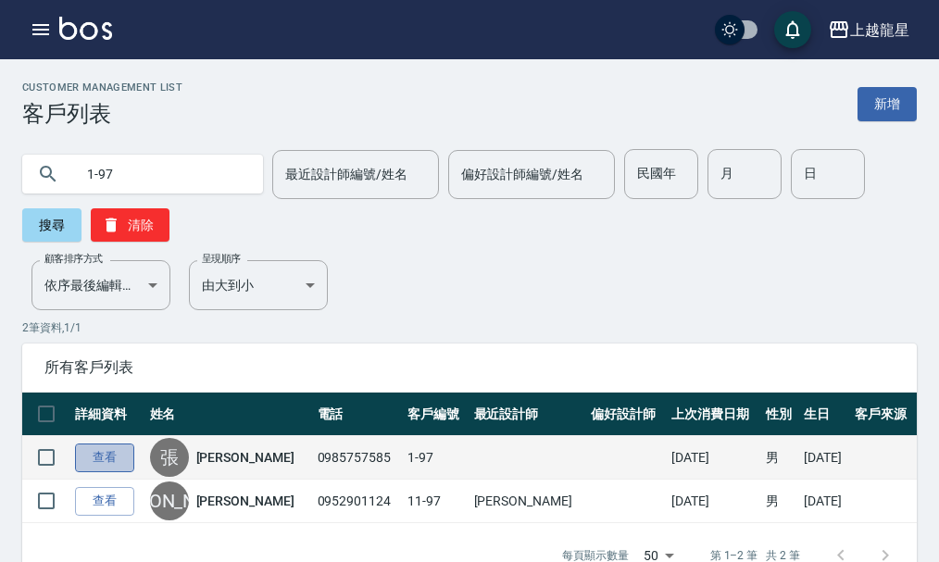
click at [117, 464] on link "查看" at bounding box center [104, 457] width 59 height 29
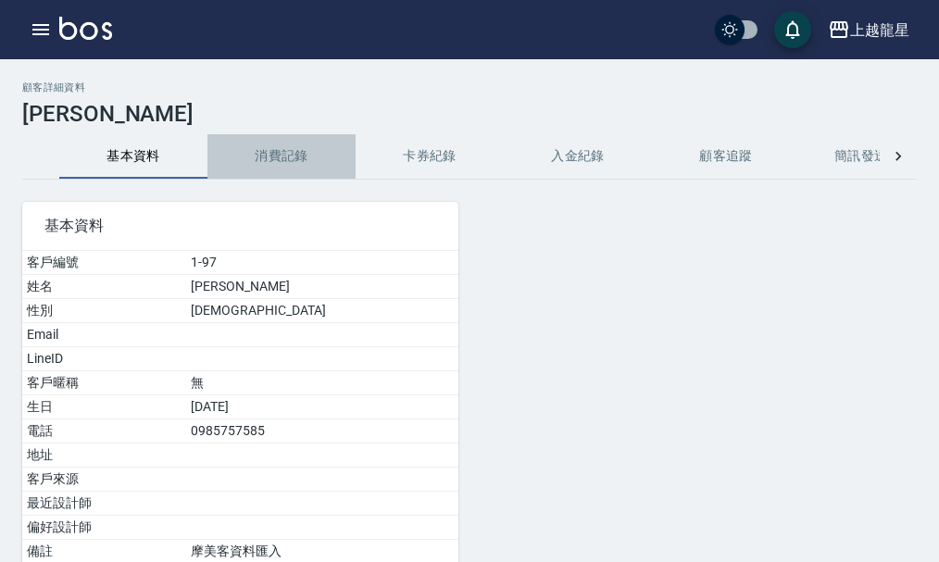
click at [300, 143] on button "消費記錄" at bounding box center [281, 156] width 148 height 44
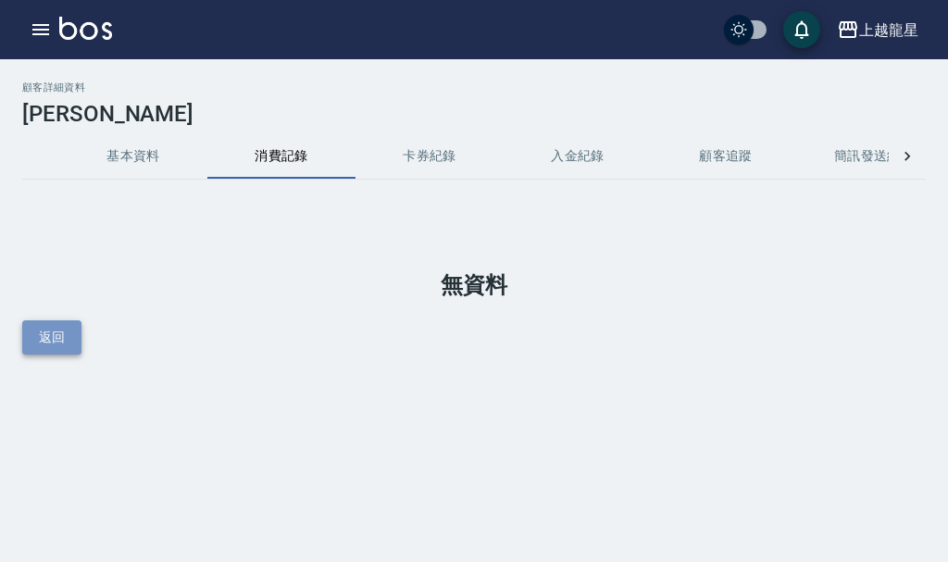
click at [63, 342] on button "返回" at bounding box center [51, 337] width 59 height 34
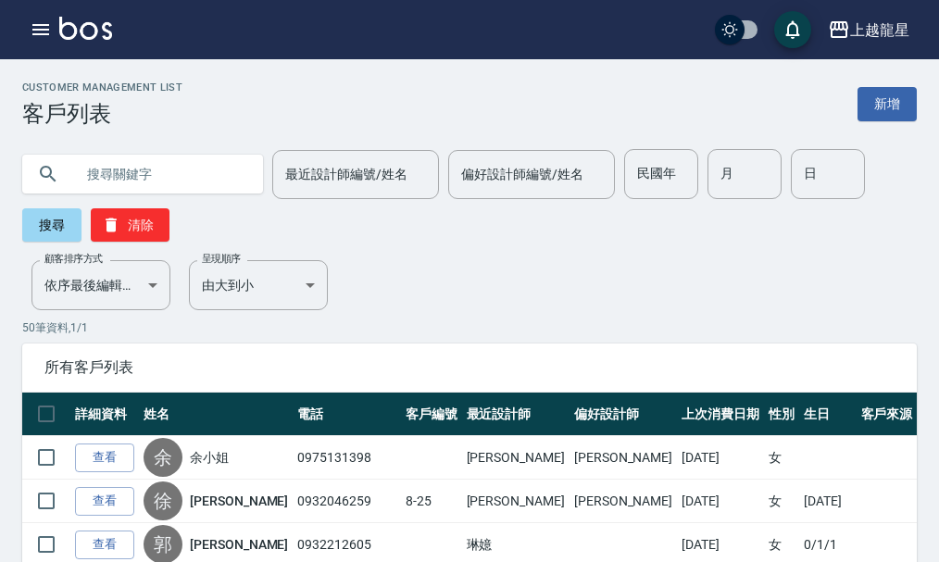
click at [101, 176] on input "text" at bounding box center [161, 174] width 174 height 50
type input "1-97"
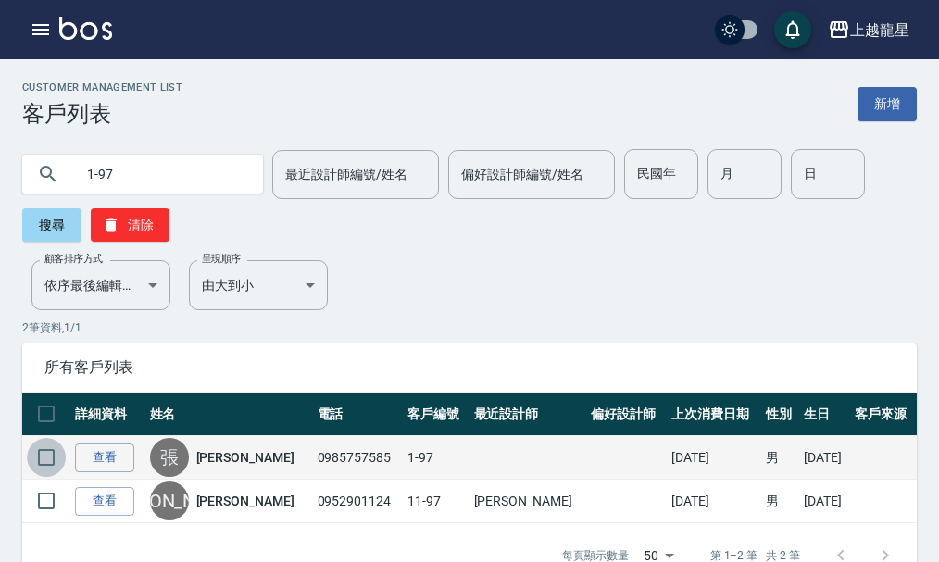
click at [50, 457] on input "checkbox" at bounding box center [46, 457] width 39 height 39
checkbox input "true"
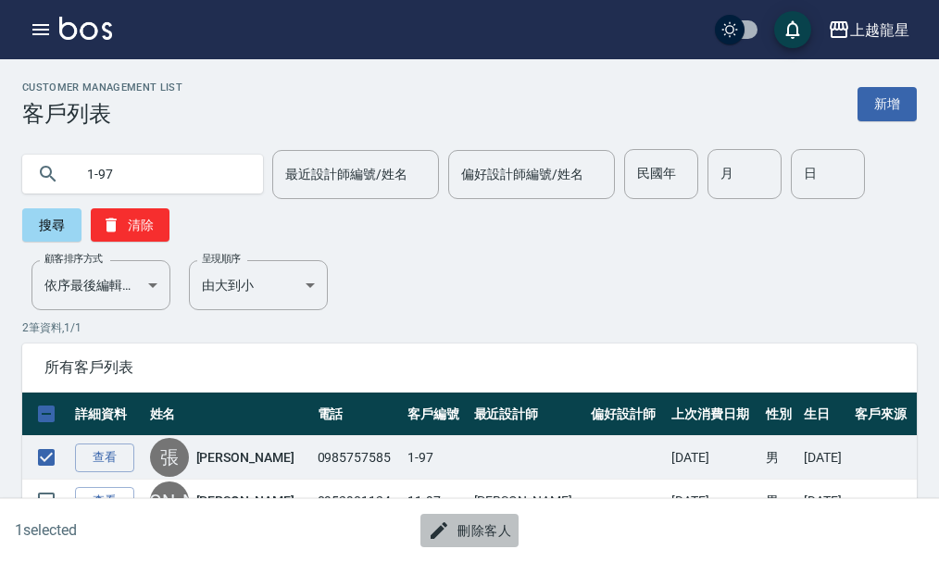
click at [482, 540] on button "刪除客人" at bounding box center [469, 531] width 98 height 34
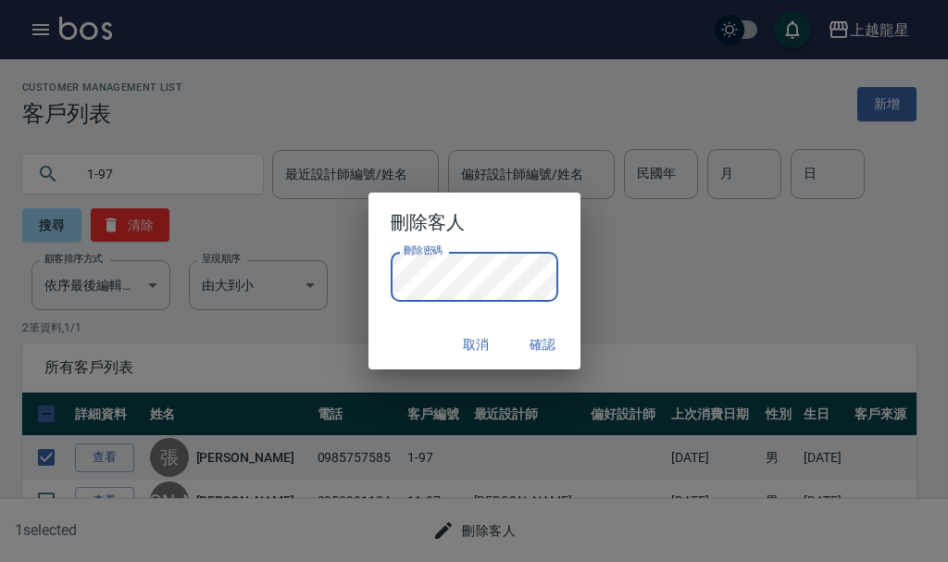
click at [556, 342] on button "確認" at bounding box center [543, 345] width 59 height 34
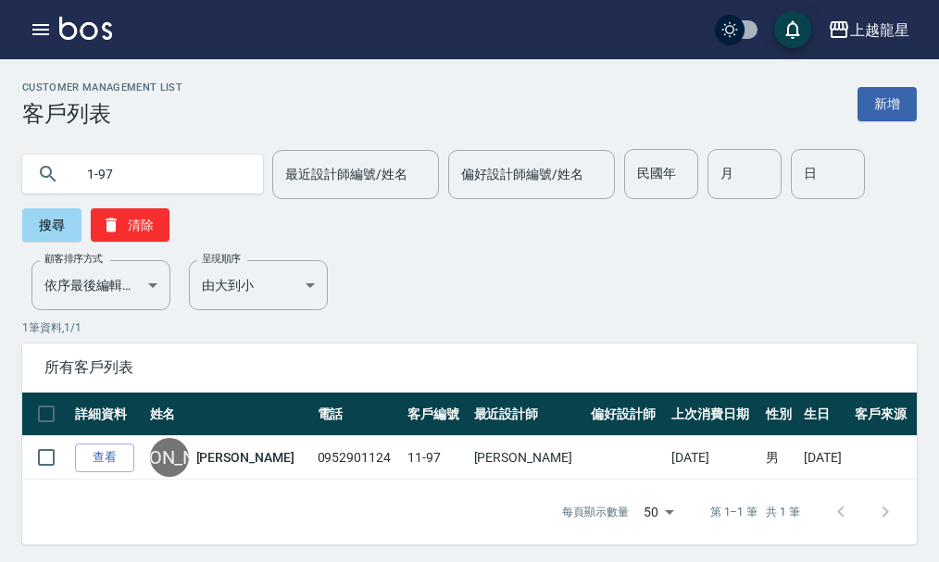
click at [135, 185] on input "1-97" at bounding box center [161, 174] width 174 height 50
type input "1"
type input "0939215603"
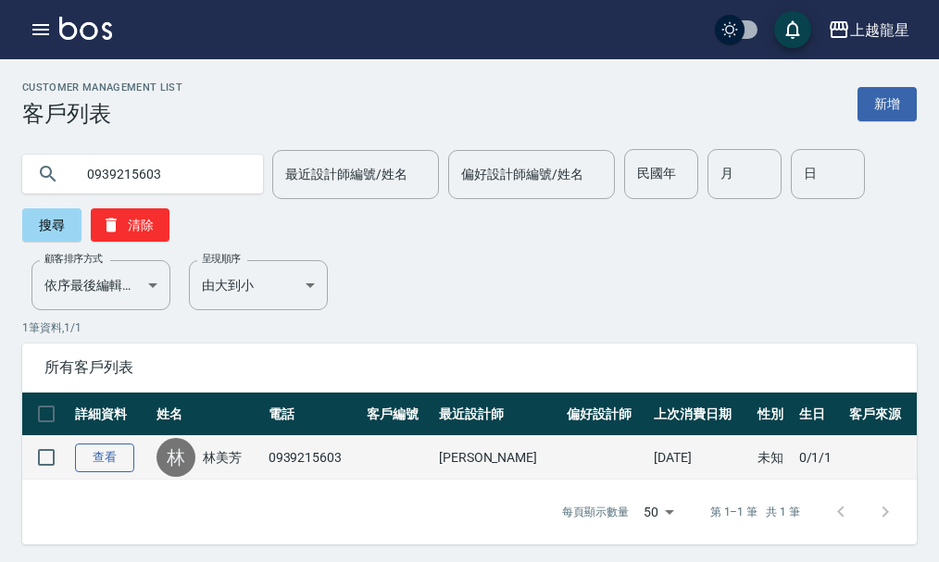
click at [103, 454] on link "查看" at bounding box center [104, 457] width 59 height 29
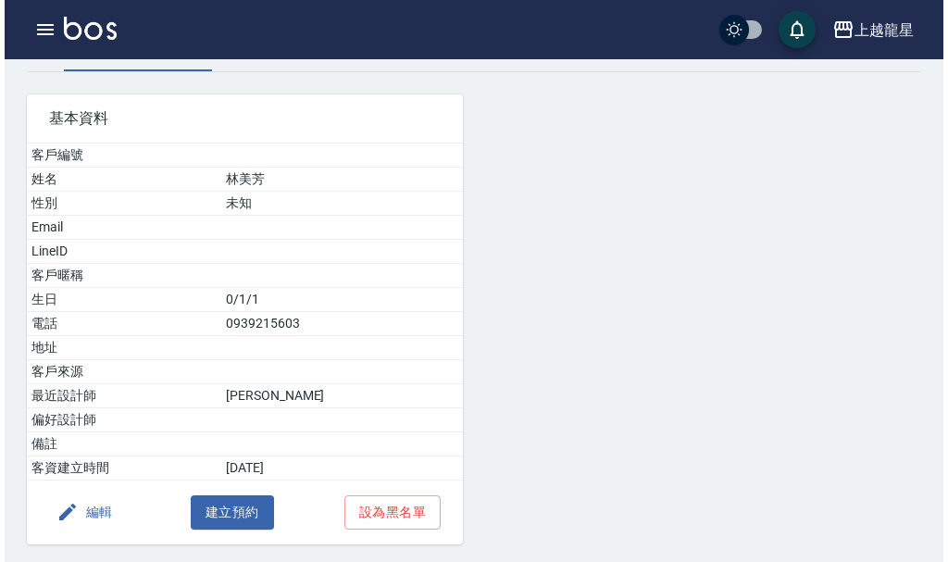
scroll to position [168, 0]
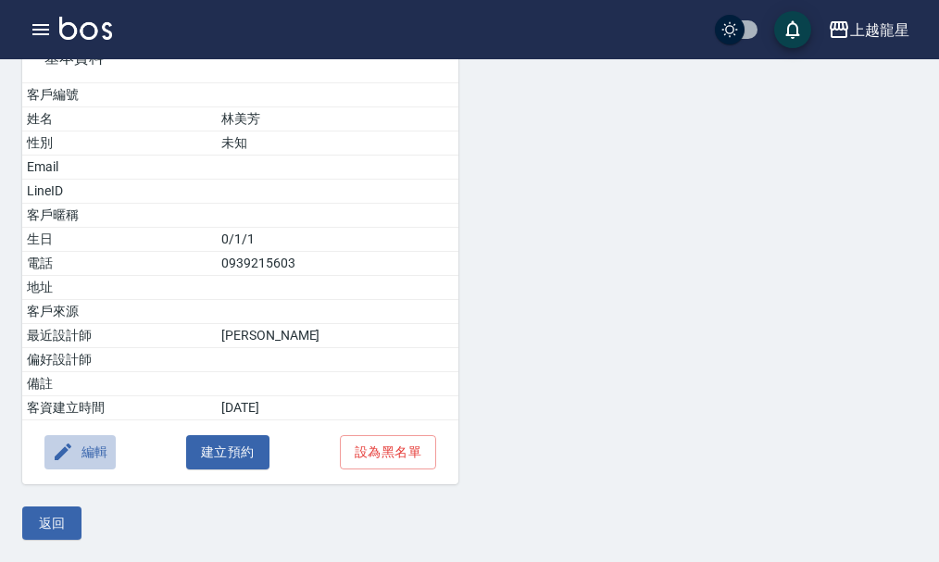
click at [108, 453] on button "編輯" at bounding box center [79, 452] width 71 height 34
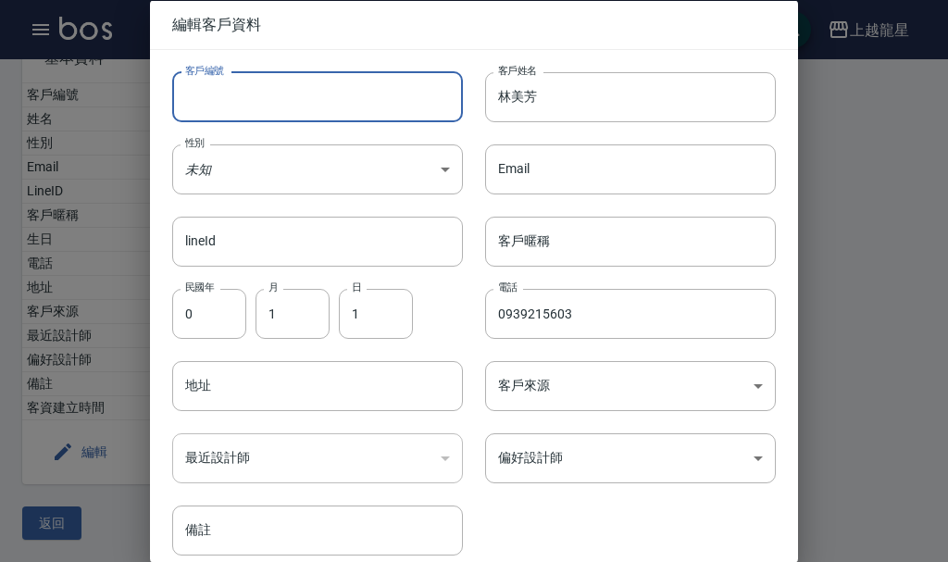
click at [245, 102] on input "客戶編號" at bounding box center [317, 96] width 291 height 50
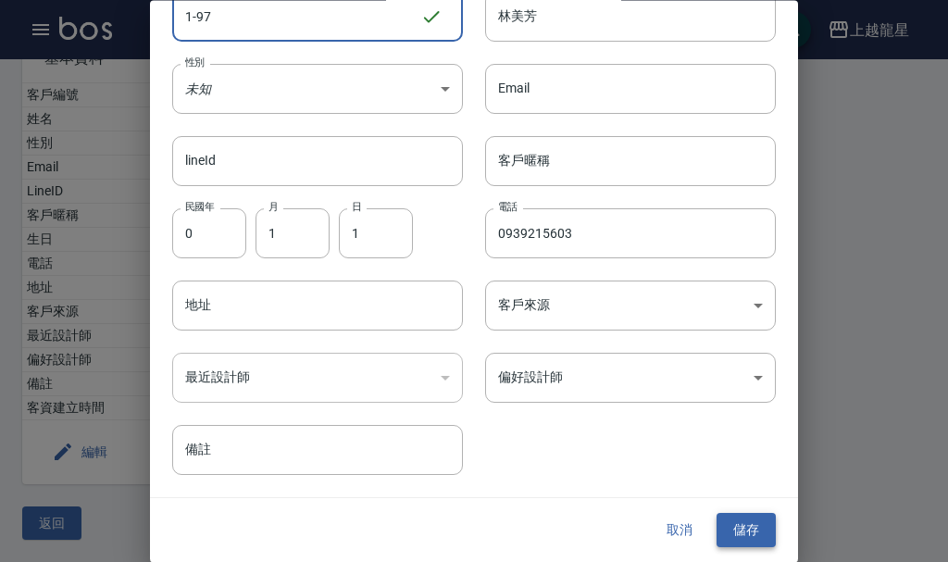
type input "1-97"
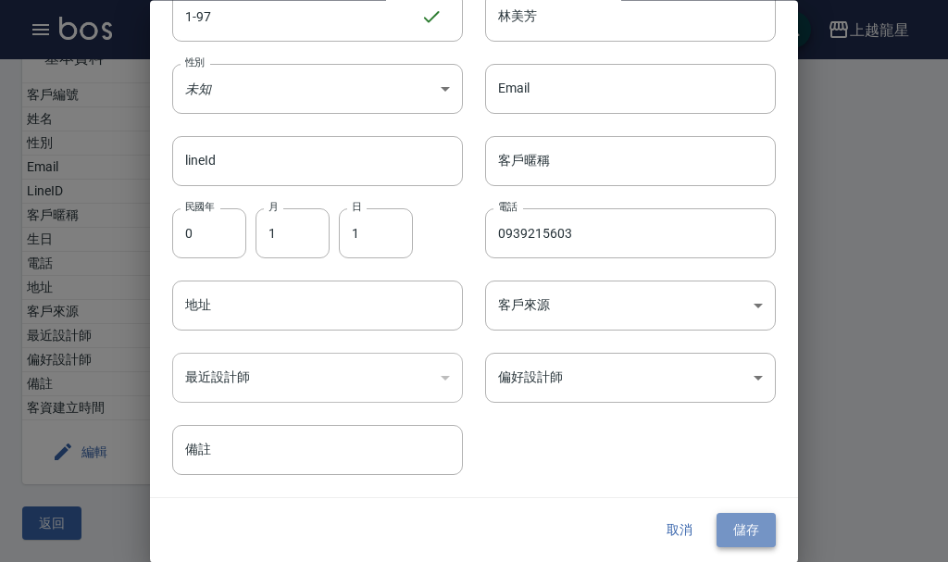
click at [728, 529] on button "儲存" at bounding box center [745, 531] width 59 height 34
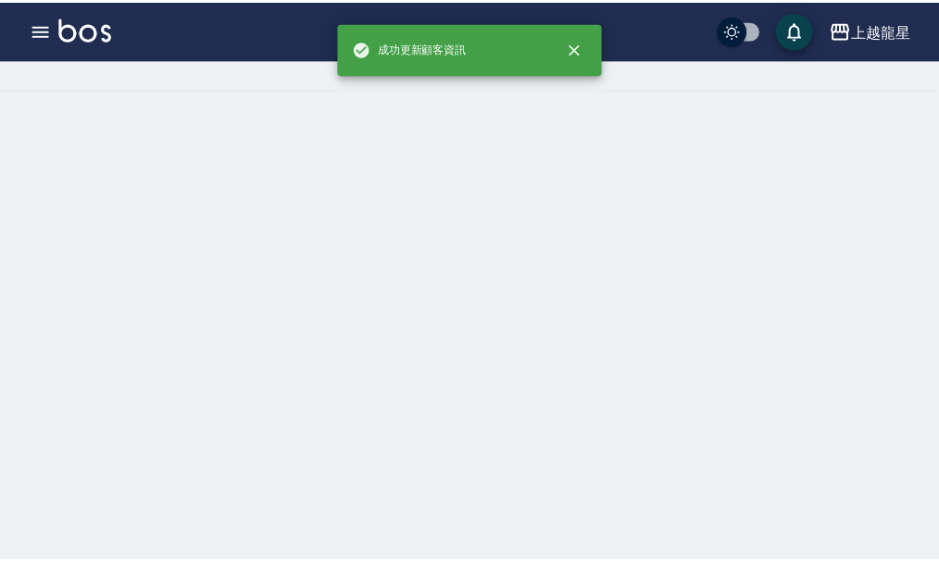
scroll to position [0, 0]
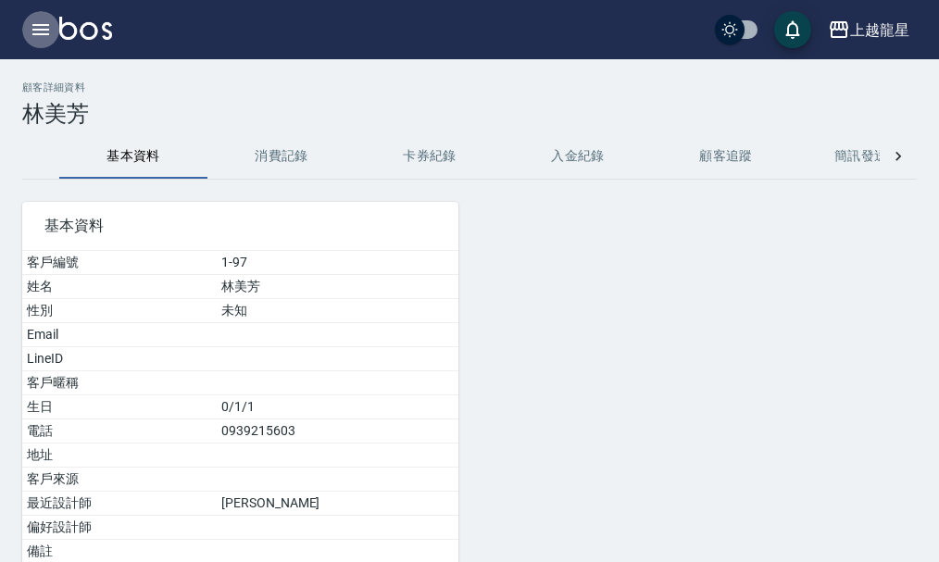
click at [30, 27] on icon "button" at bounding box center [41, 30] width 22 height 22
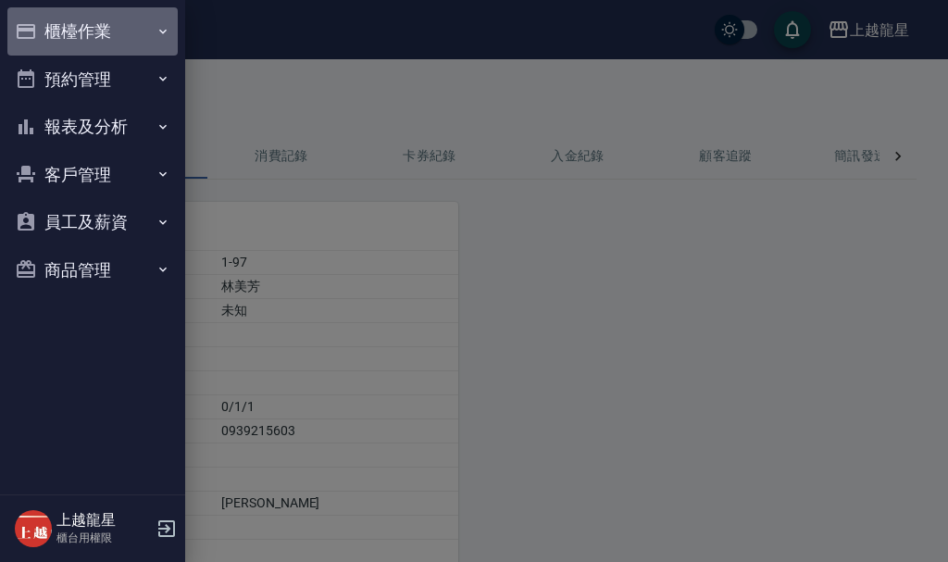
click at [56, 28] on button "櫃檯作業" at bounding box center [92, 31] width 170 height 48
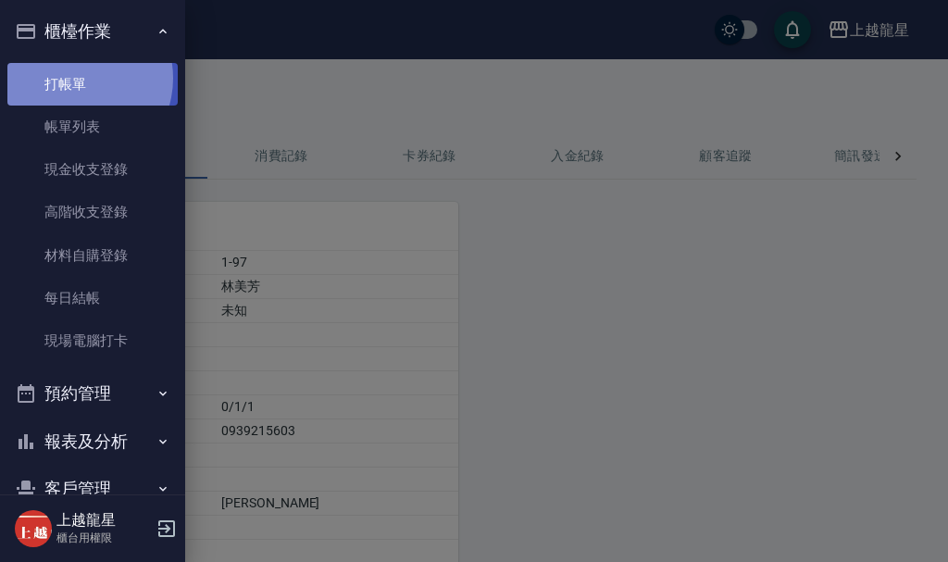
click at [77, 78] on link "打帳單" at bounding box center [92, 84] width 170 height 43
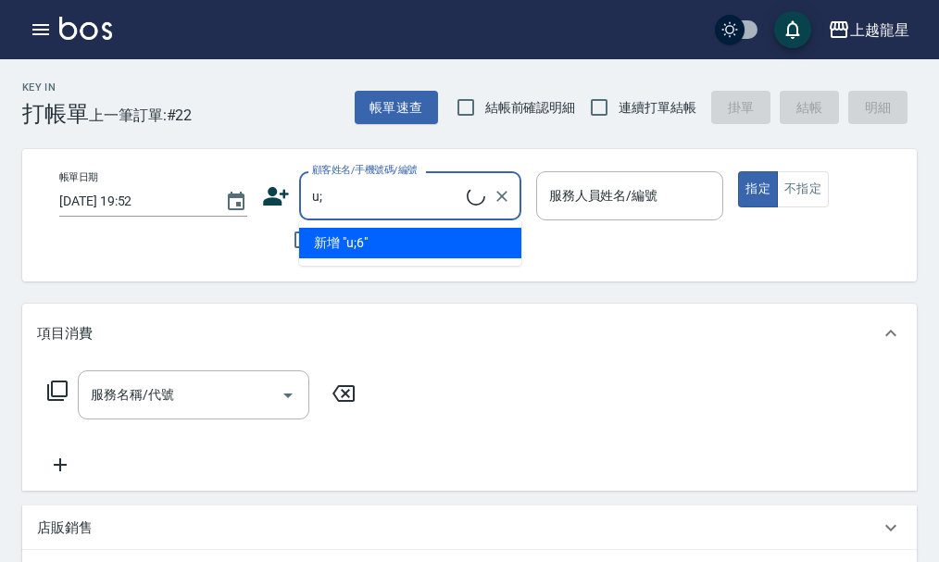
type input "u"
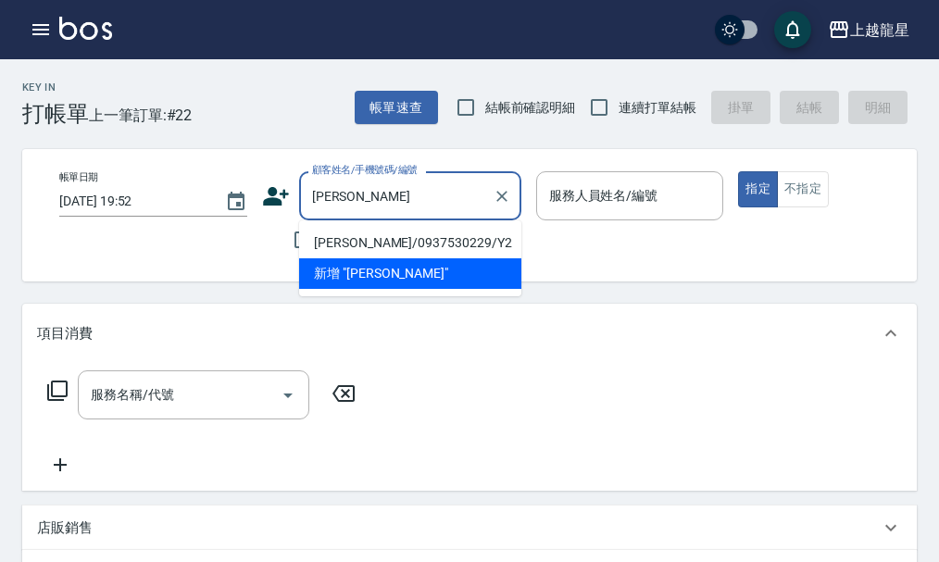
type input "楊嫚莉/0937530229/Y2"
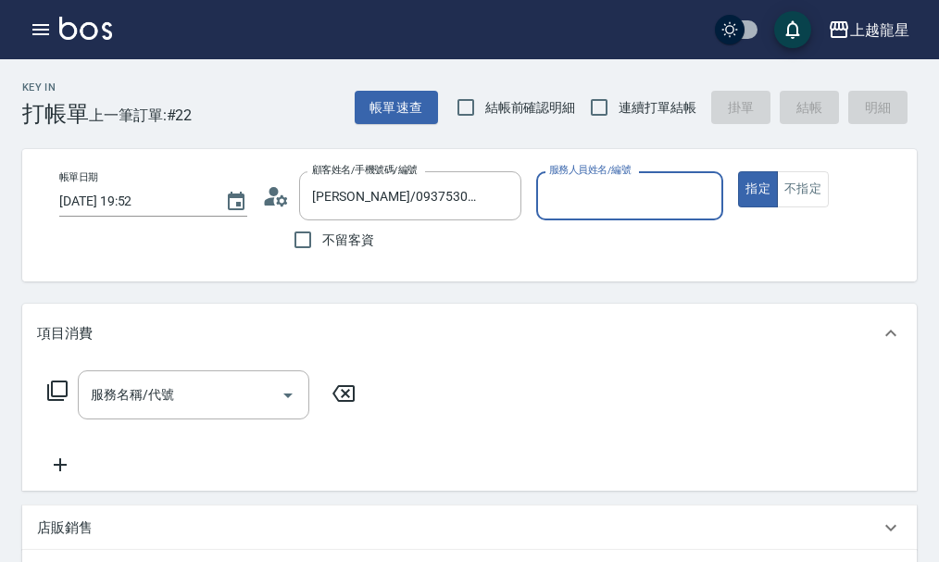
type input "淑雲-25"
click at [738, 171] on button "指定" at bounding box center [758, 189] width 40 height 36
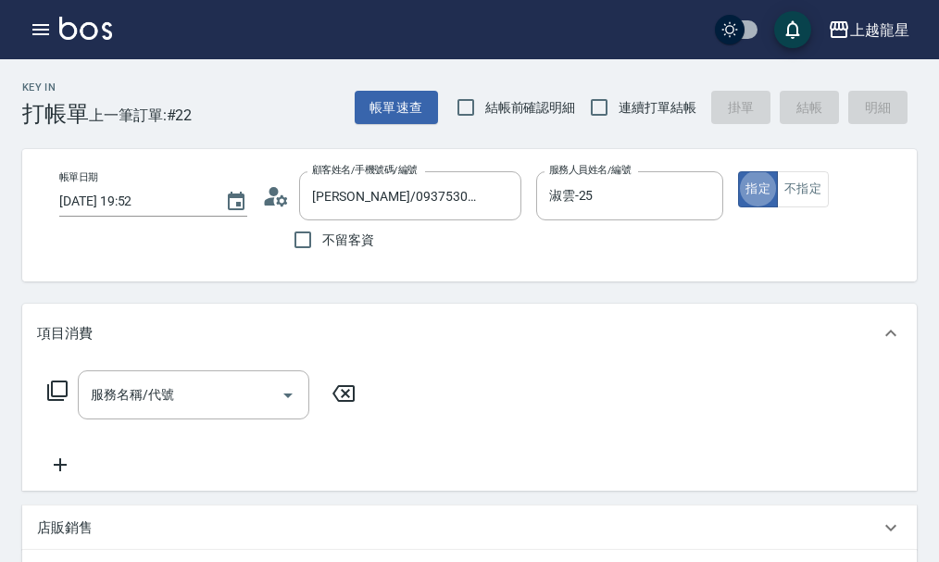
type button "true"
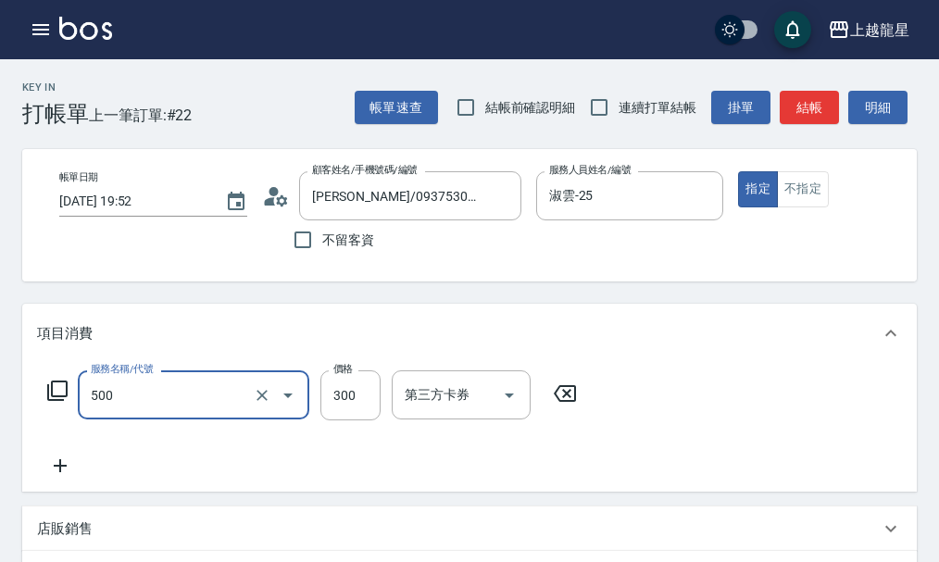
type input "一般洗髮(500)"
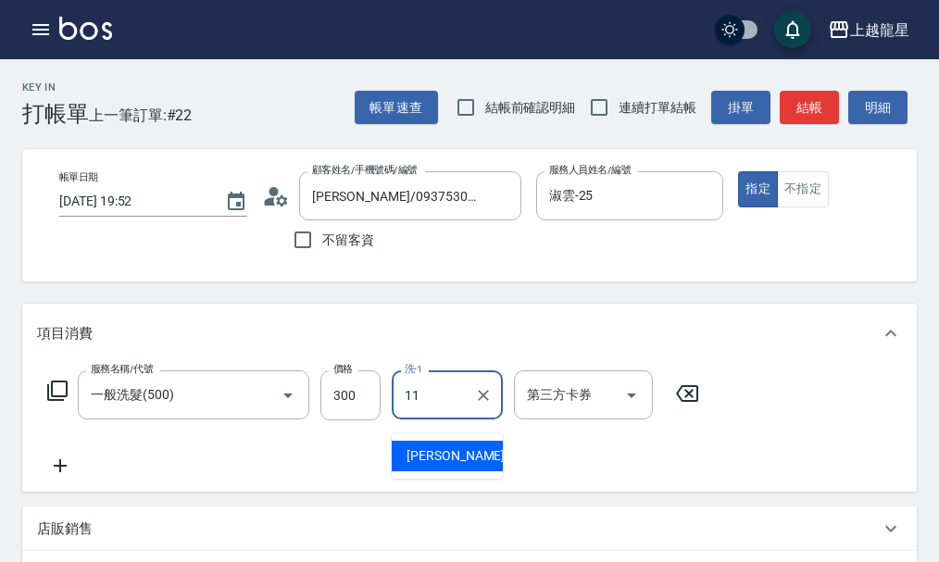
type input "潘潘-11"
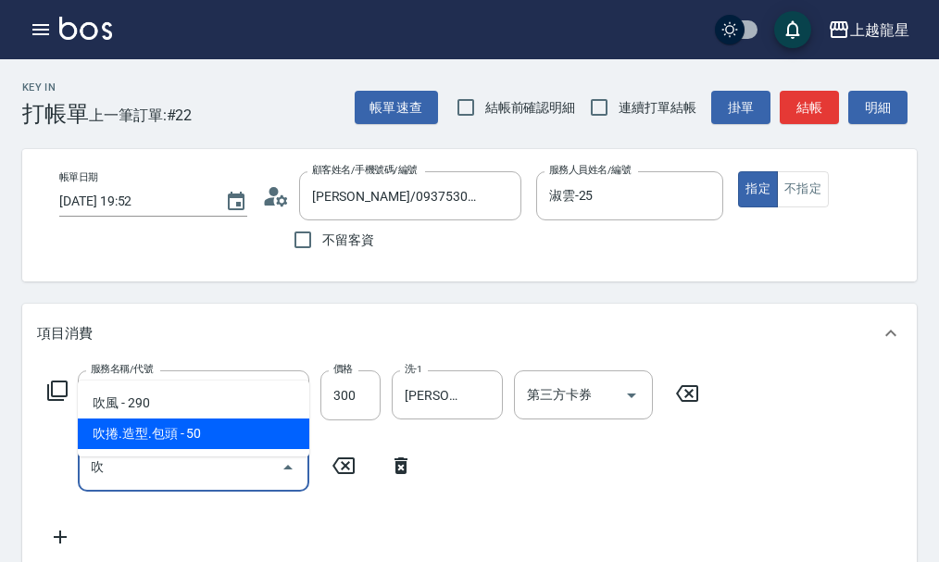
click at [142, 433] on span "吹捲.造型.包頭 - 50" at bounding box center [193, 433] width 231 height 31
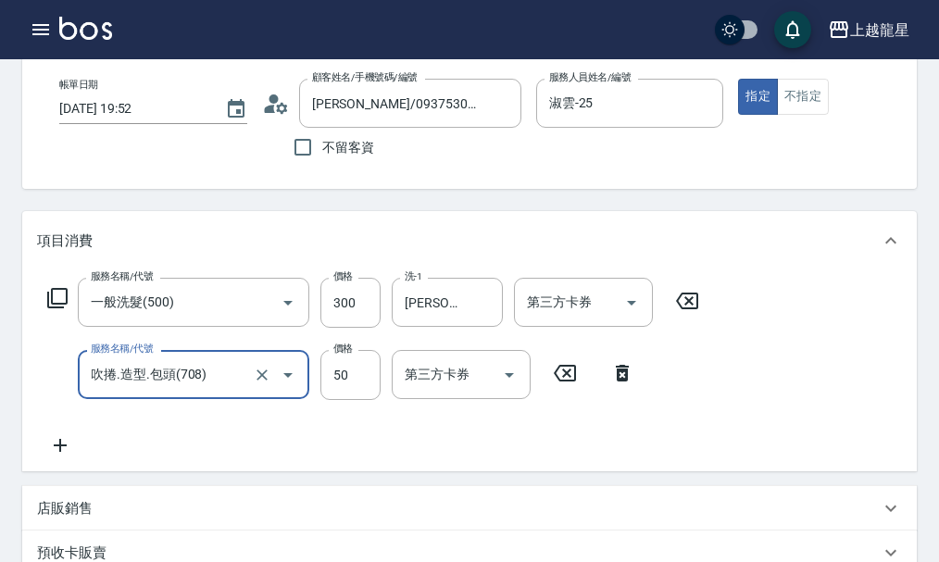
scroll to position [555, 0]
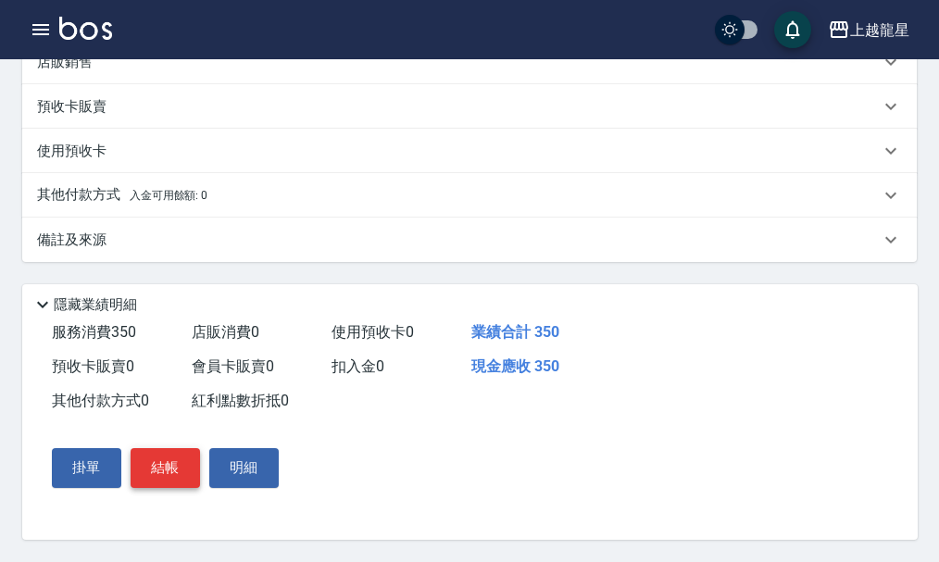
type input "吹捲.造型.包頭(708)"
click at [157, 473] on button "結帳" at bounding box center [165, 467] width 69 height 39
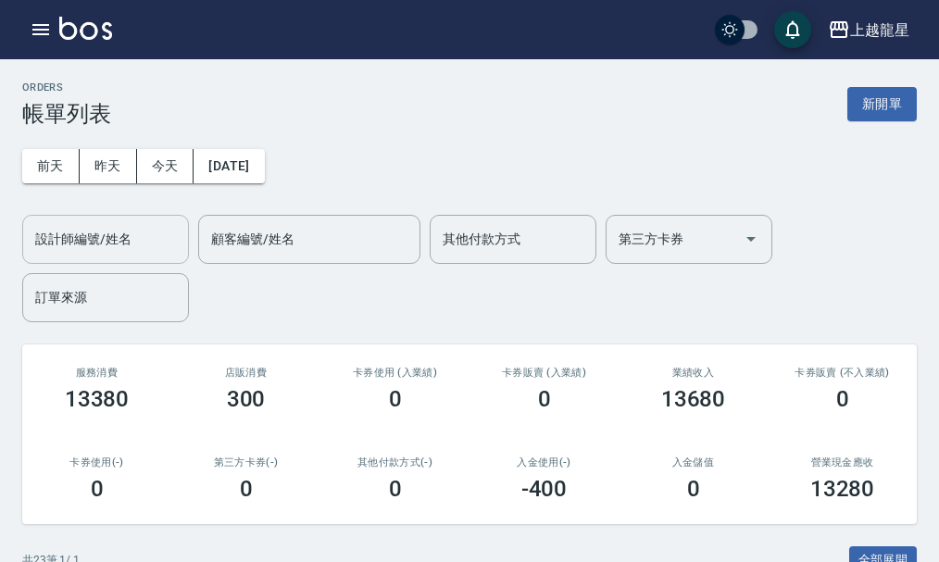
click at [151, 231] on input "設計師編號/姓名" at bounding box center [106, 239] width 150 height 32
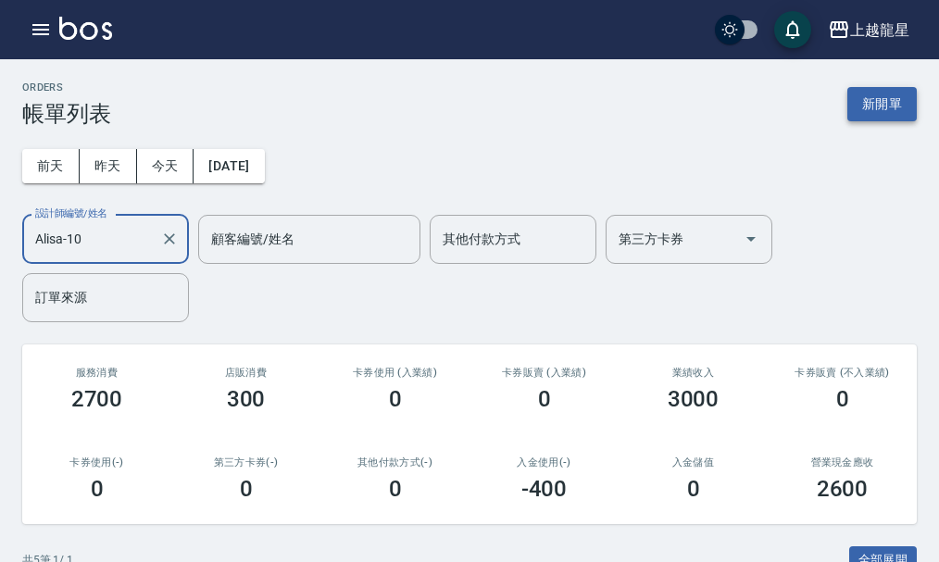
type input "Alisa-10"
click at [866, 106] on button "新開單" at bounding box center [881, 104] width 69 height 34
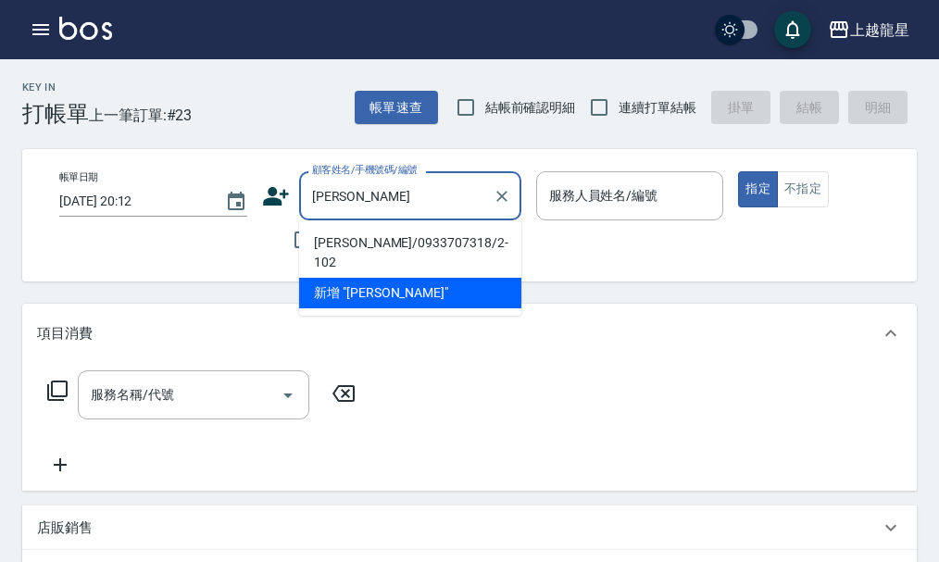
click at [366, 237] on li "楊謦鈺/0933707318/2-102" at bounding box center [410, 253] width 222 height 50
type input "楊謦鈺/0933707318/2-102"
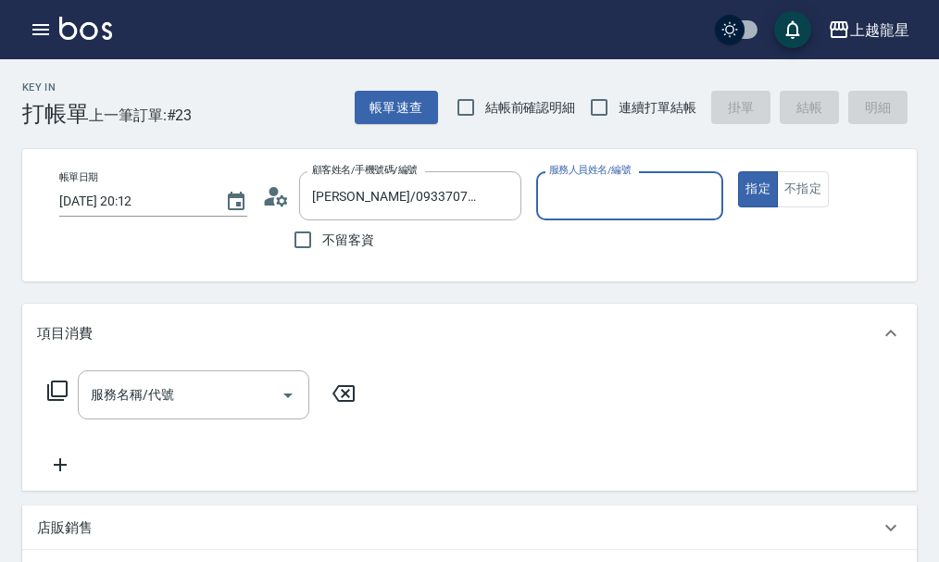
type input "Alisa-10"
click at [212, 419] on div "服務名稱/代號" at bounding box center [193, 394] width 231 height 49
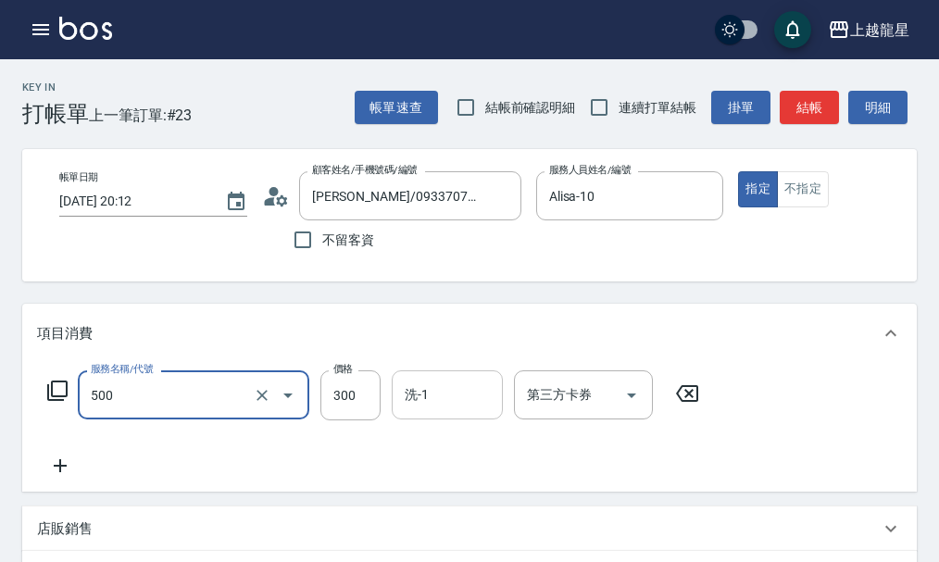
type input "一般洗髮(500)"
click at [437, 410] on input "洗-1" at bounding box center [447, 395] width 94 height 32
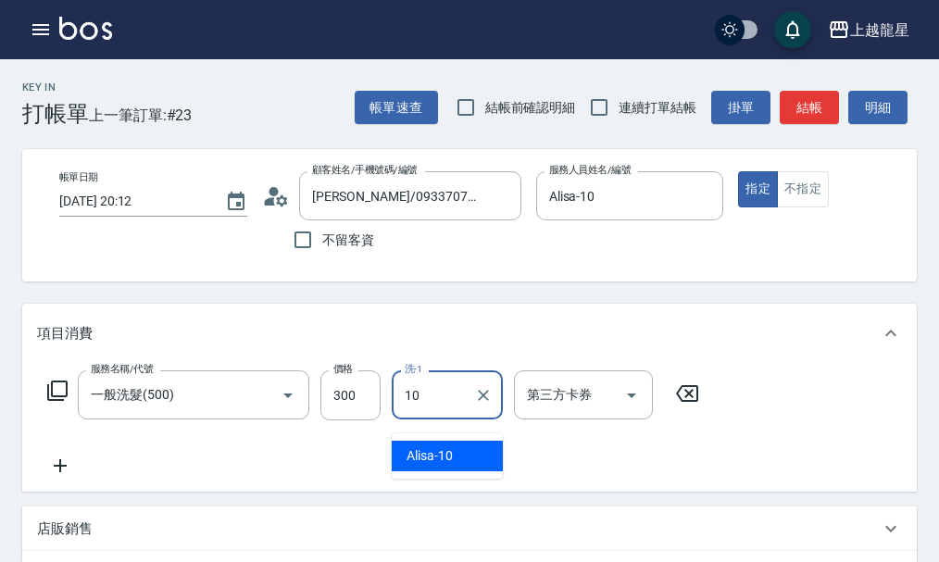
type input "Alisa-10"
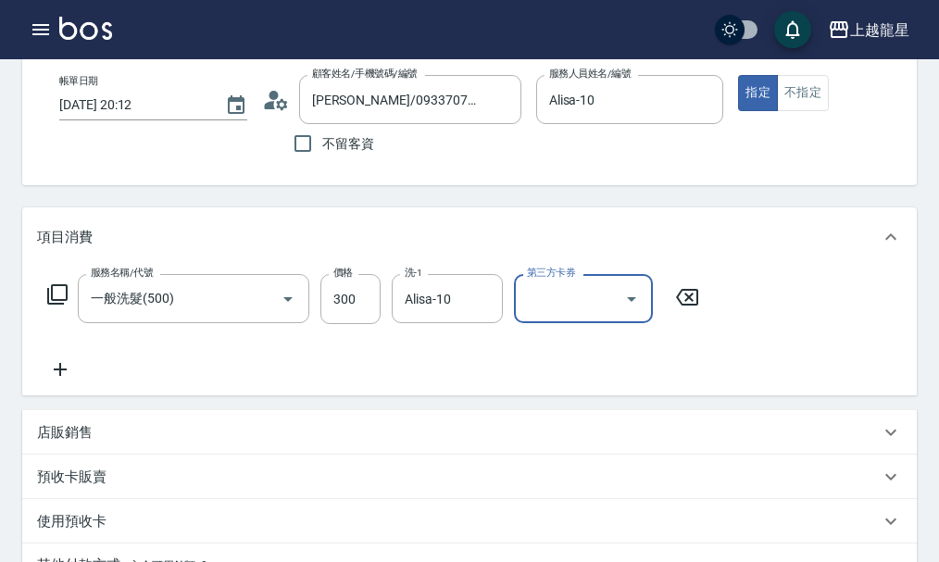
scroll to position [185, 0]
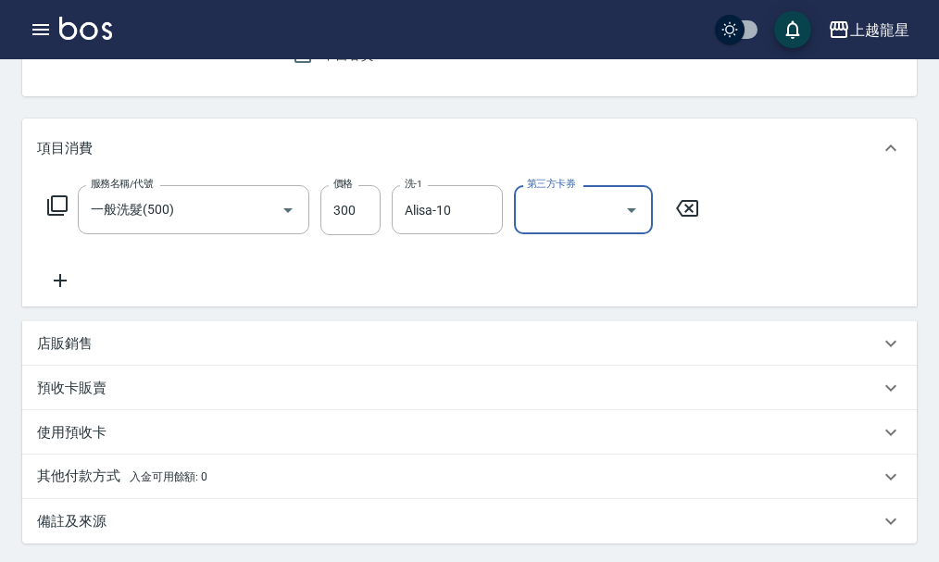
click at [64, 292] on icon at bounding box center [60, 280] width 46 height 22
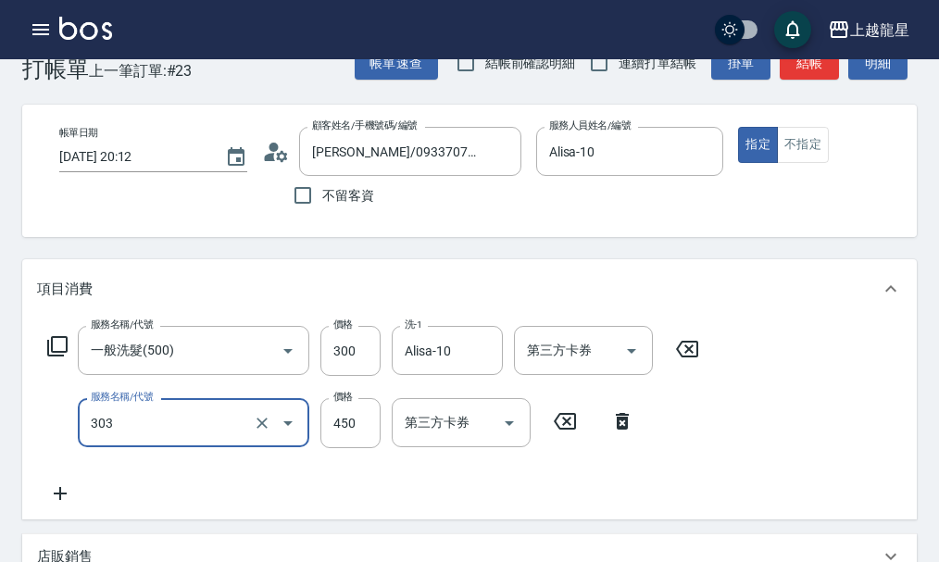
scroll to position [0, 0]
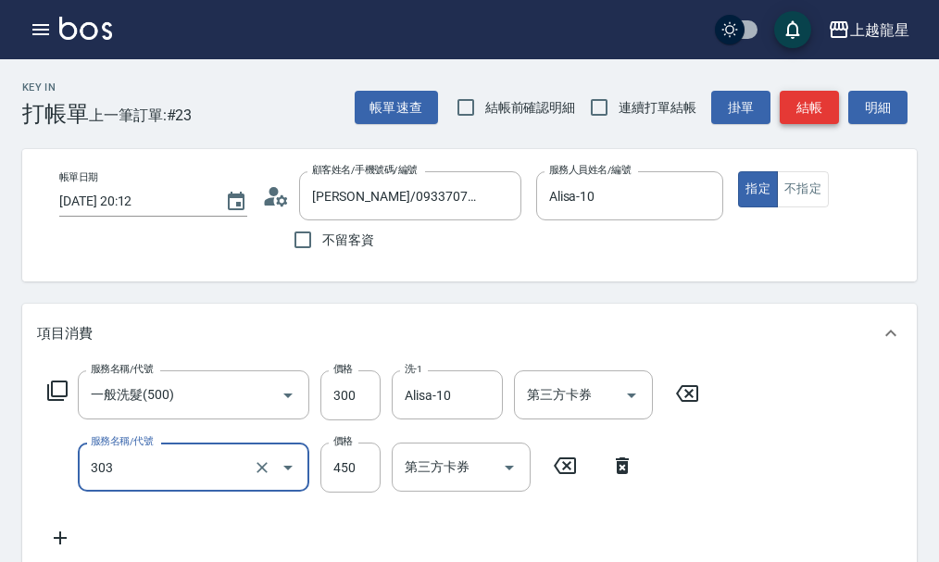
type input "剪髮(303)"
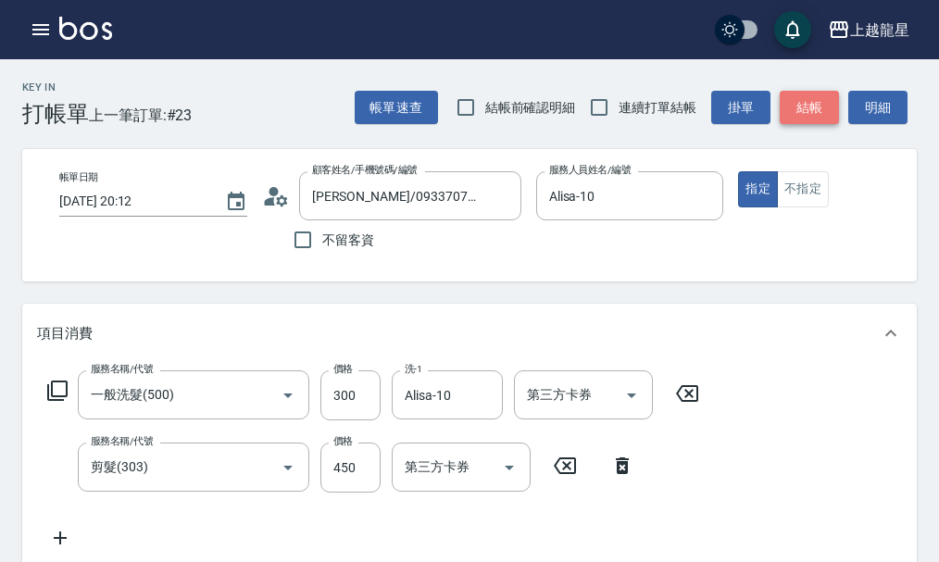
click at [813, 116] on button "結帳" at bounding box center [808, 108] width 59 height 34
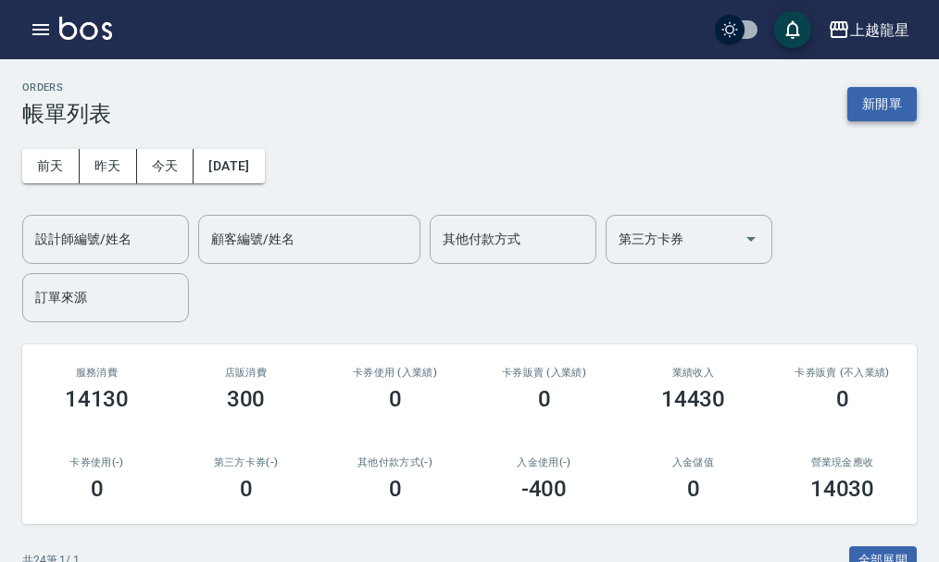
click at [869, 92] on button "新開單" at bounding box center [881, 104] width 69 height 34
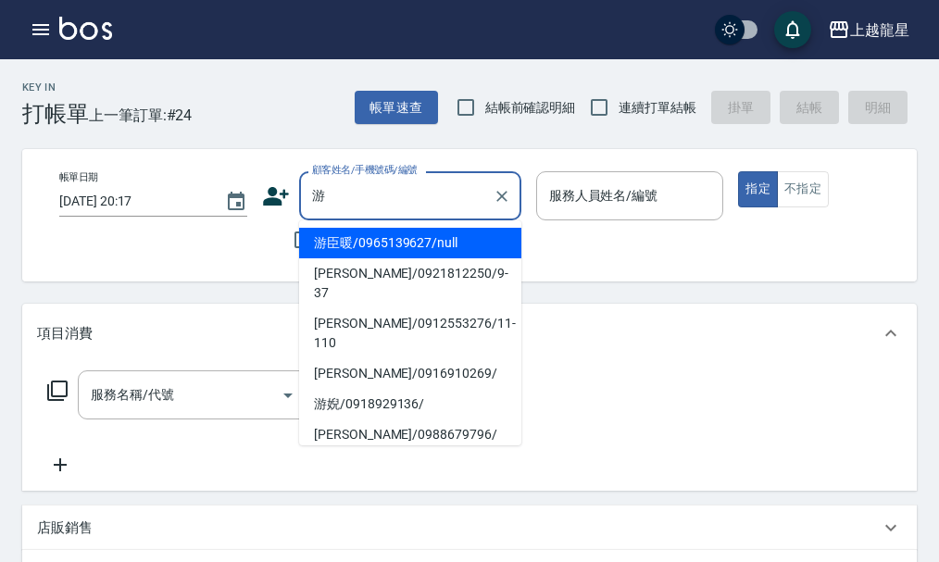
click at [357, 235] on li "游臣暖/0965139627/null" at bounding box center [410, 243] width 222 height 31
type input "游臣暖/0965139627/null"
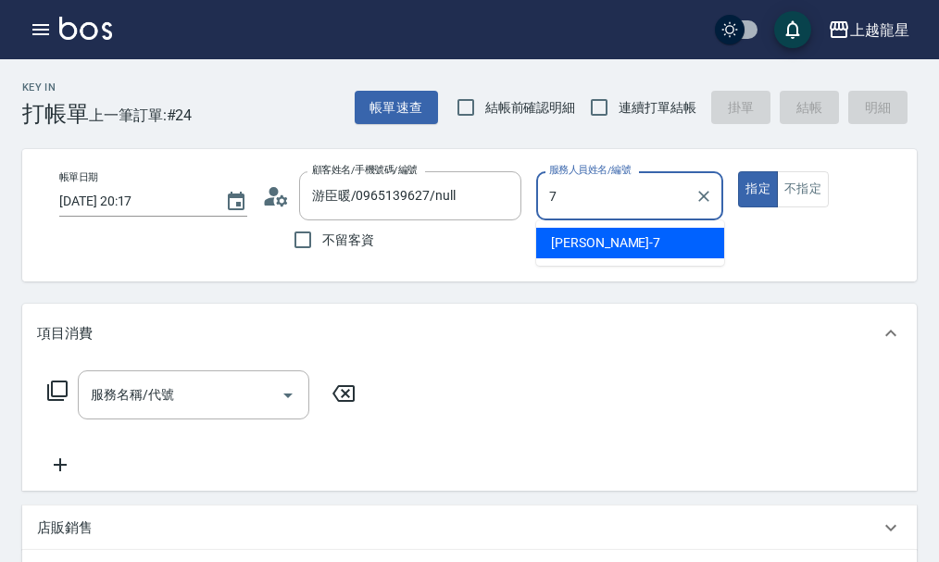
type input "雅君-7"
type button "true"
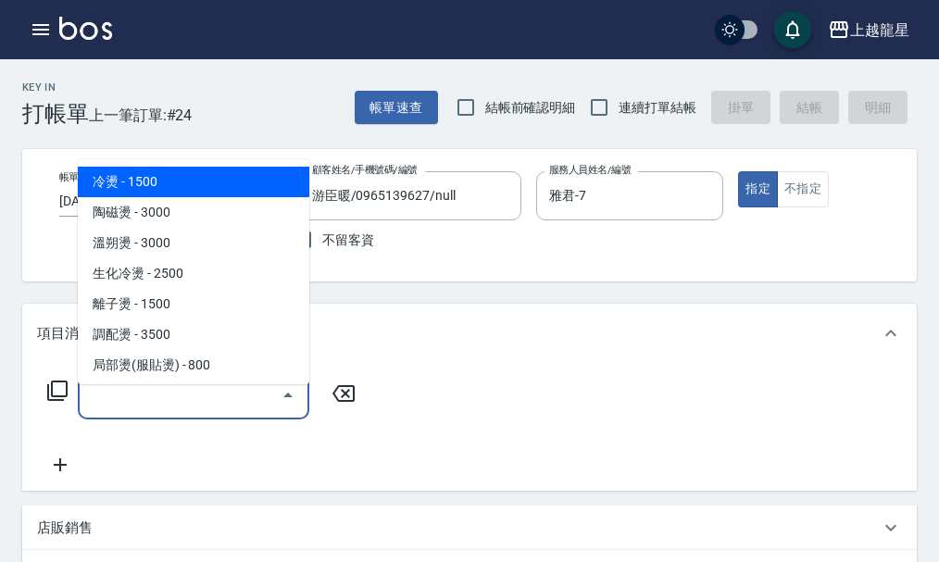
click at [202, 392] on input "服務名稱/代號" at bounding box center [179, 395] width 187 height 32
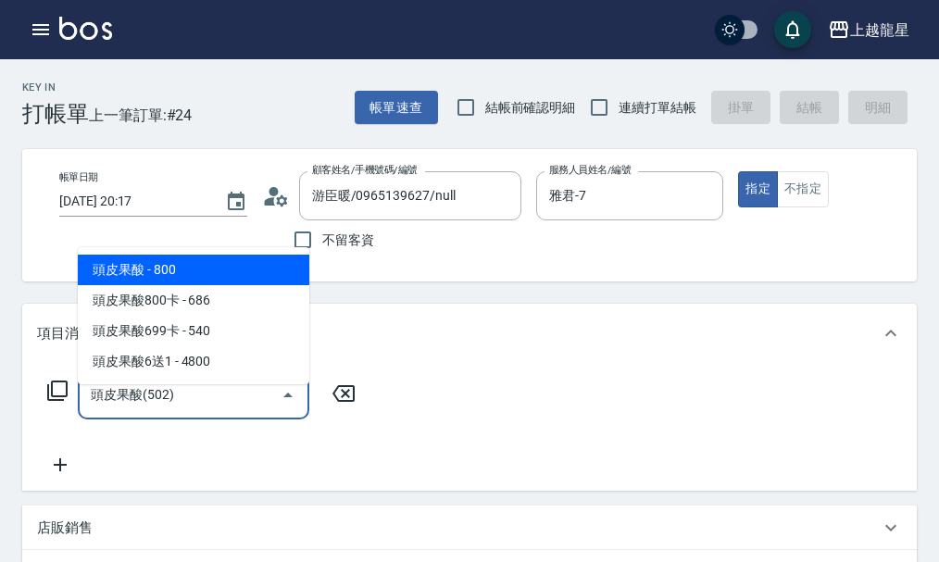
type input "頭皮果酸(502)"
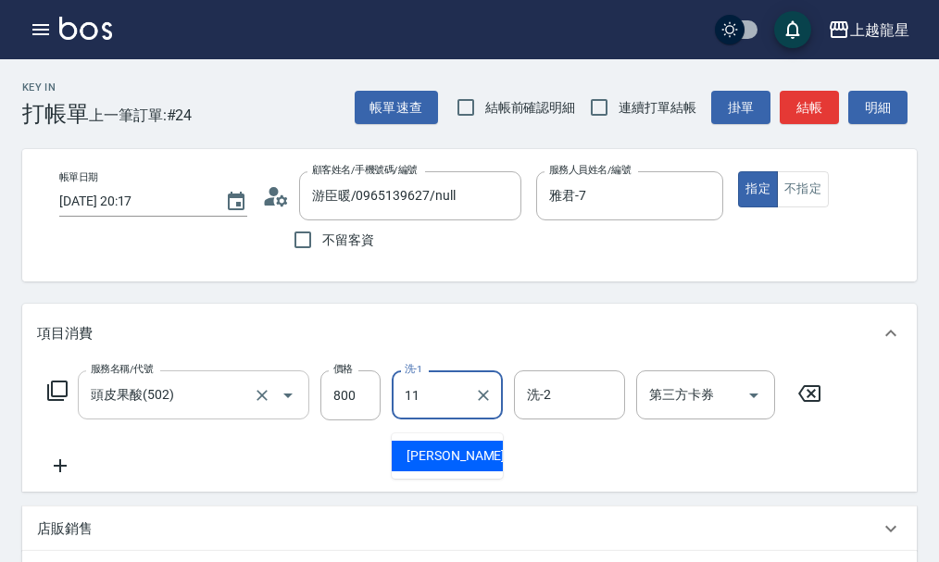
type input "潘潘-11"
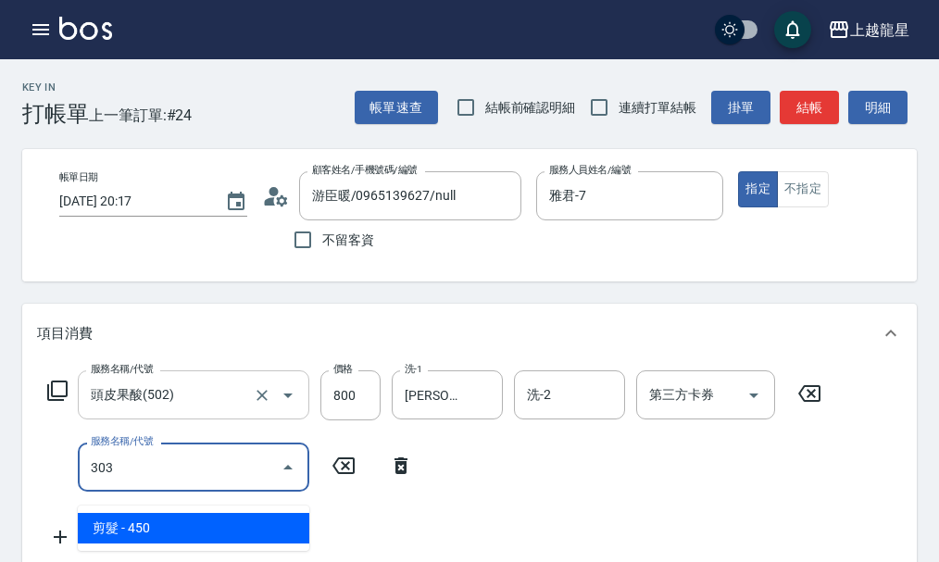
type input "剪髮(303)"
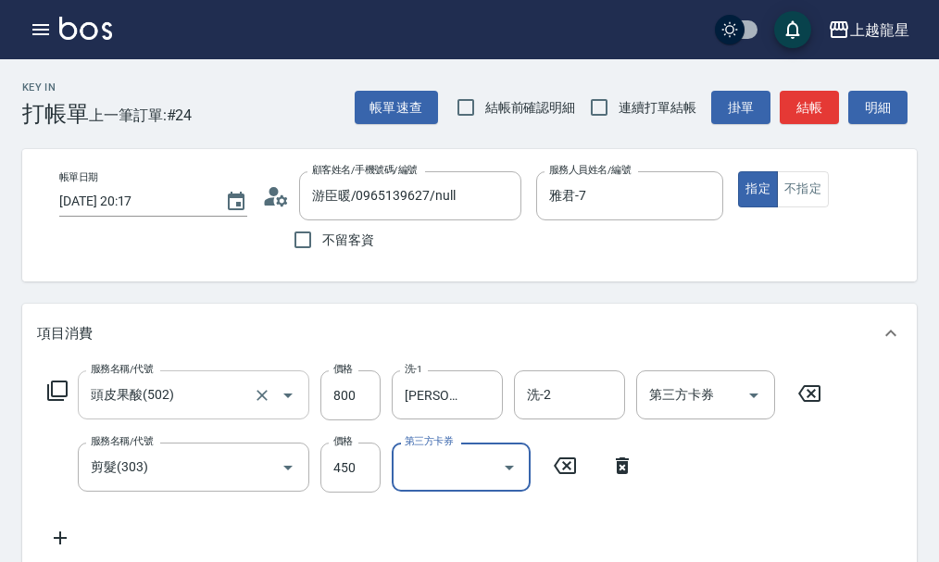
scroll to position [8, 0]
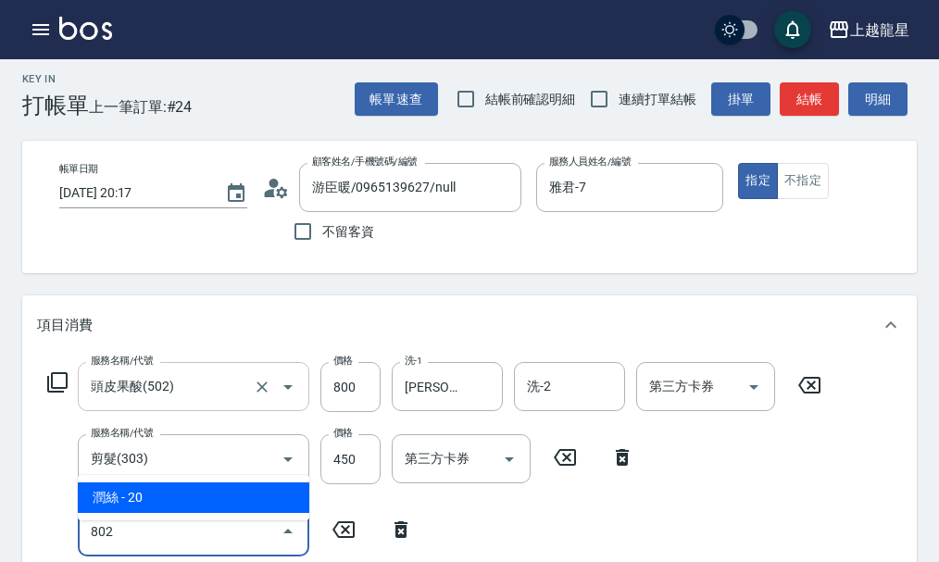
type input "潤絲(802)"
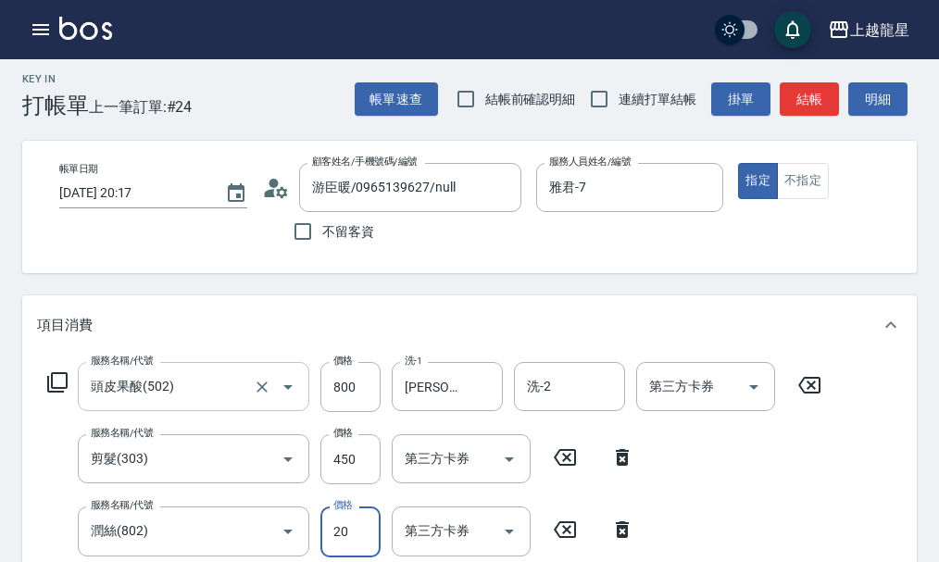
scroll to position [18, 0]
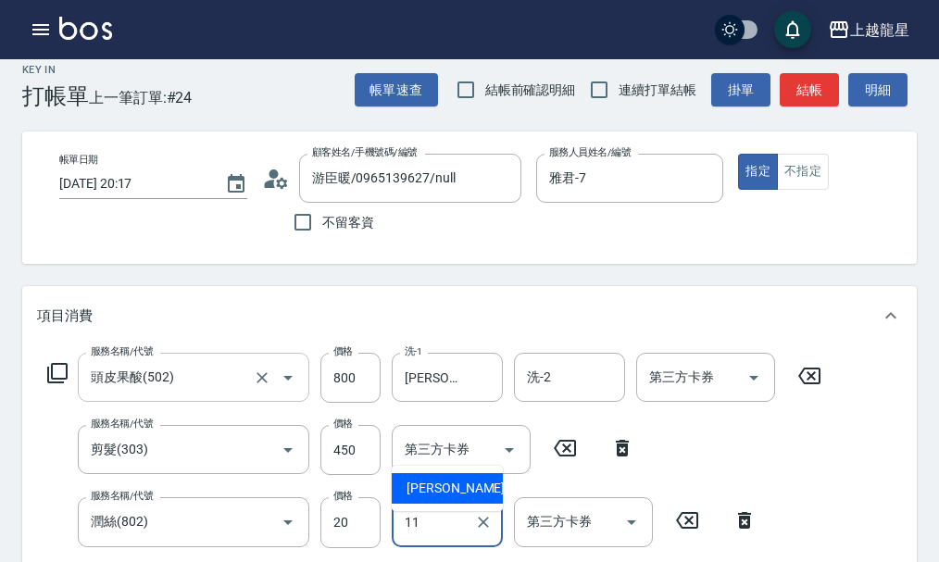
type input "潘潘-11"
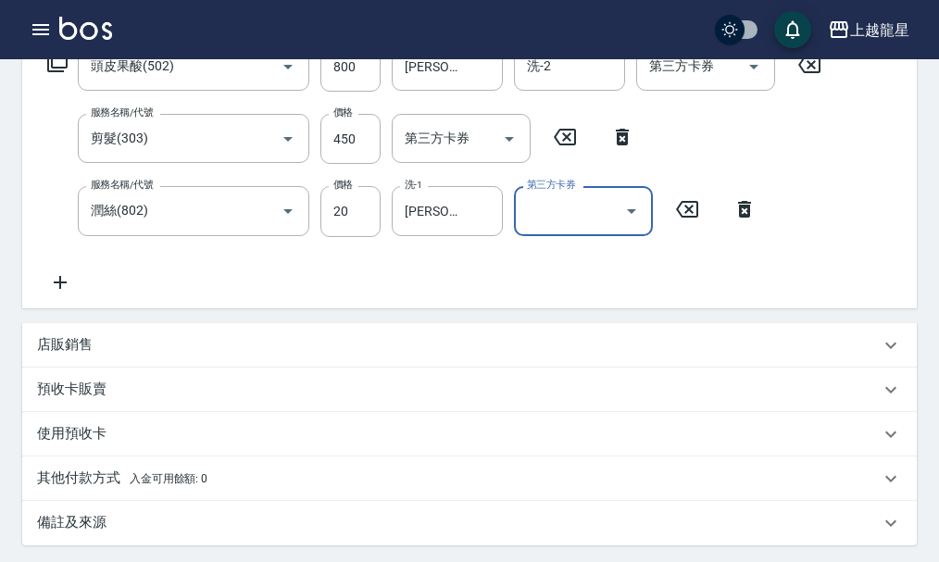
scroll to position [633, 0]
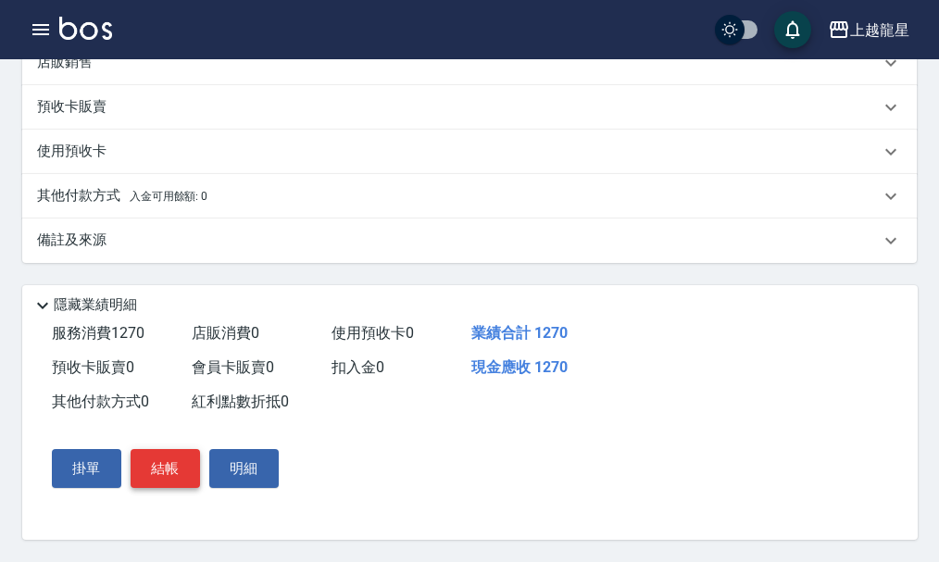
click at [179, 474] on button "結帳" at bounding box center [165, 468] width 69 height 39
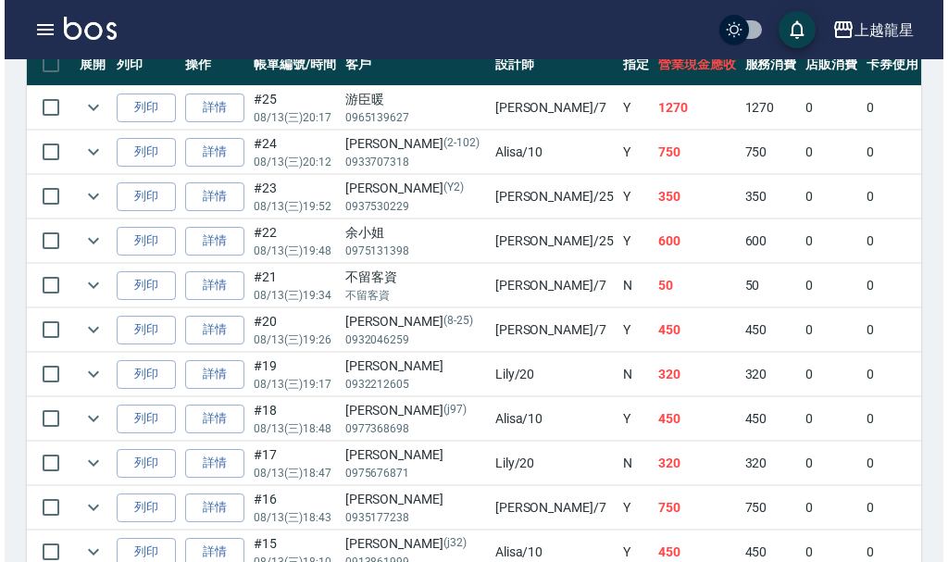
scroll to position [555, 0]
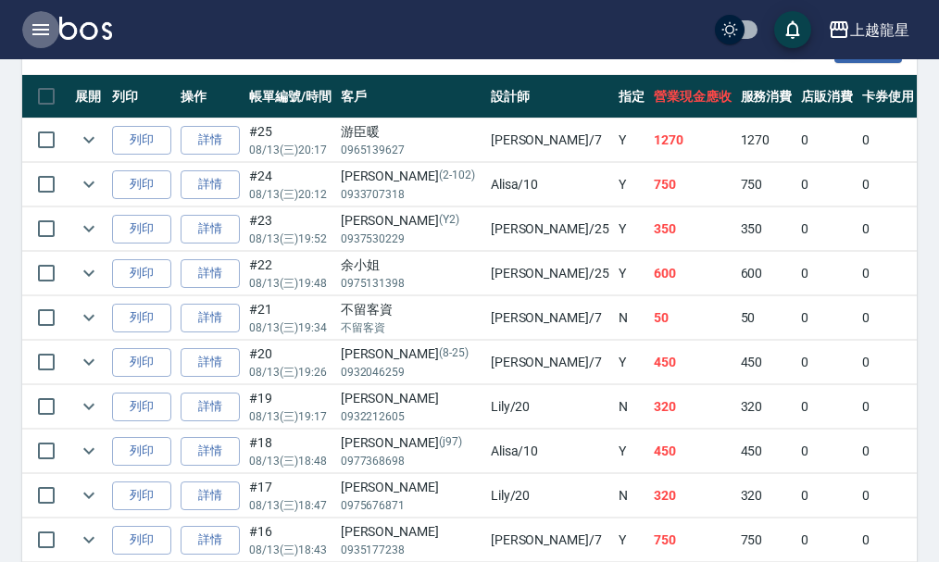
click at [42, 33] on icon "button" at bounding box center [40, 29] width 17 height 11
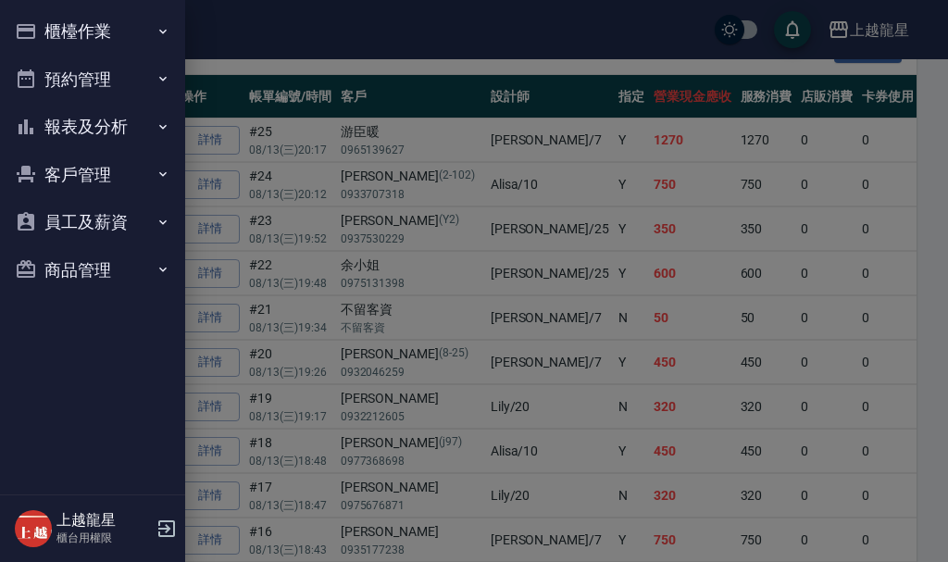
drag, startPoint x: 56, startPoint y: 20, endPoint x: 56, endPoint y: 54, distance: 33.3
click at [56, 28] on button "櫃檯作業" at bounding box center [92, 31] width 170 height 48
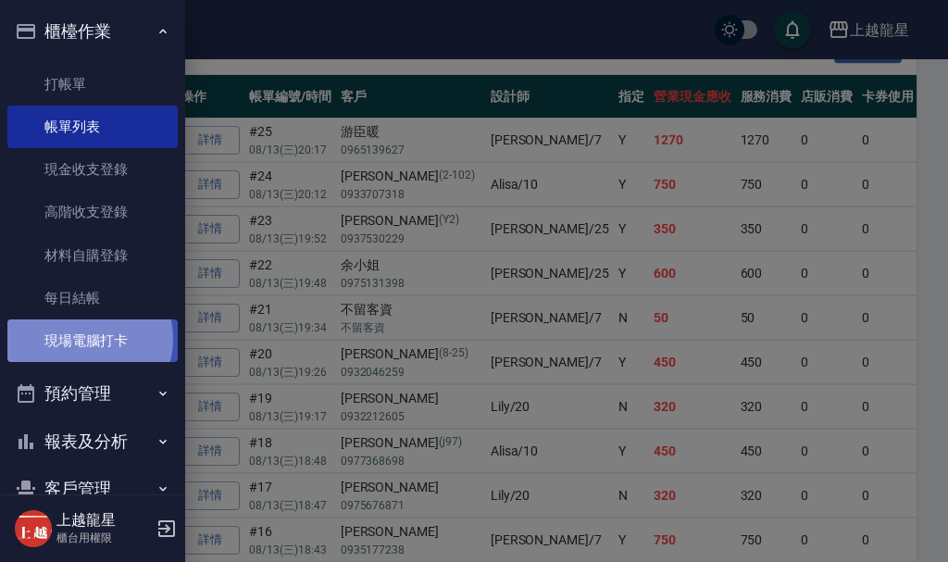
drag, startPoint x: 85, startPoint y: 339, endPoint x: 100, endPoint y: 336, distance: 15.1
click at [85, 338] on link "現場電腦打卡" at bounding box center [92, 340] width 170 height 43
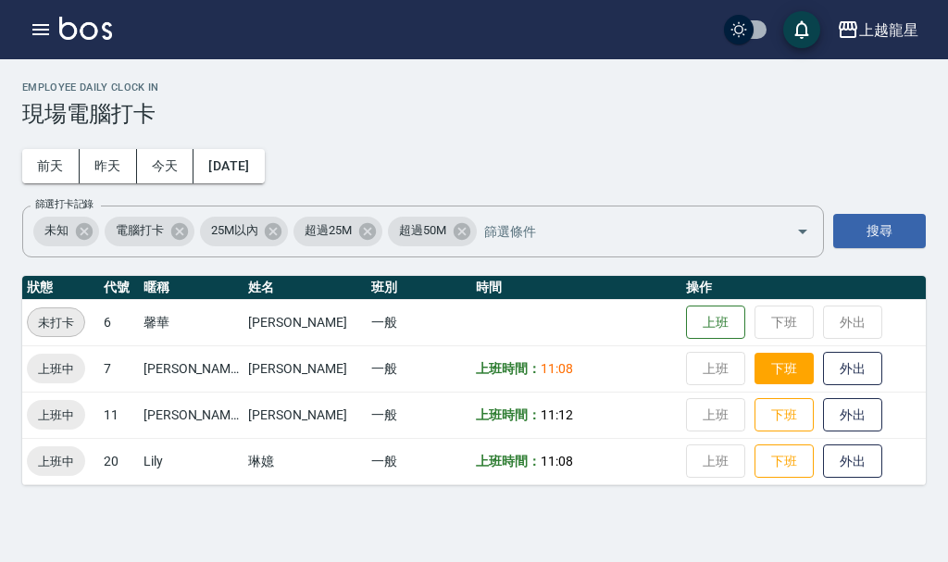
click at [757, 375] on button "下班" at bounding box center [783, 369] width 59 height 32
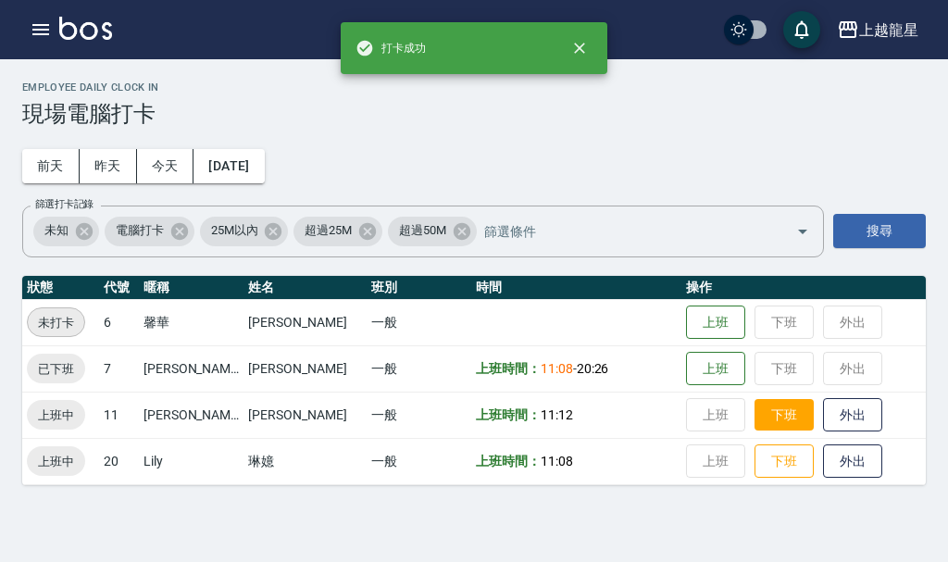
click at [760, 420] on button "下班" at bounding box center [783, 415] width 59 height 32
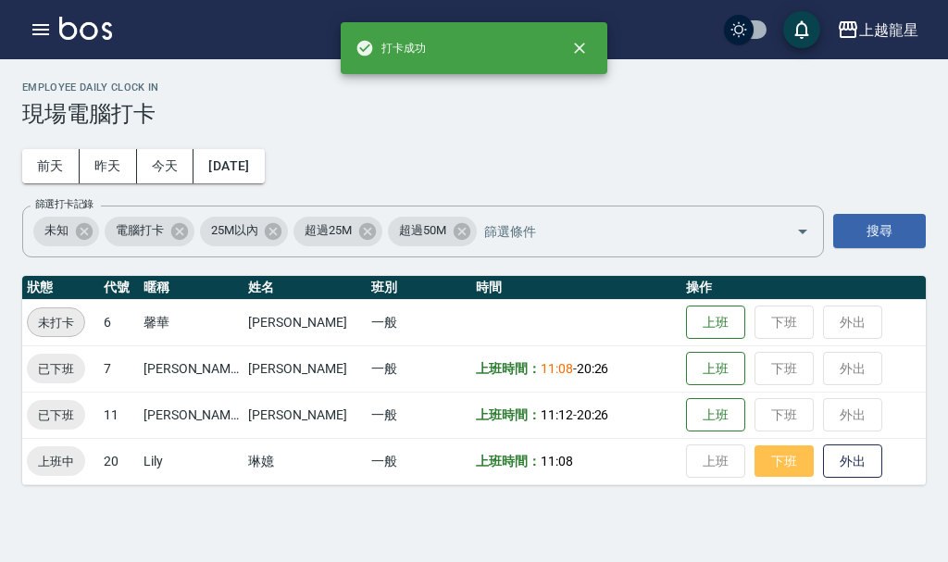
click at [754, 457] on button "下班" at bounding box center [783, 461] width 59 height 32
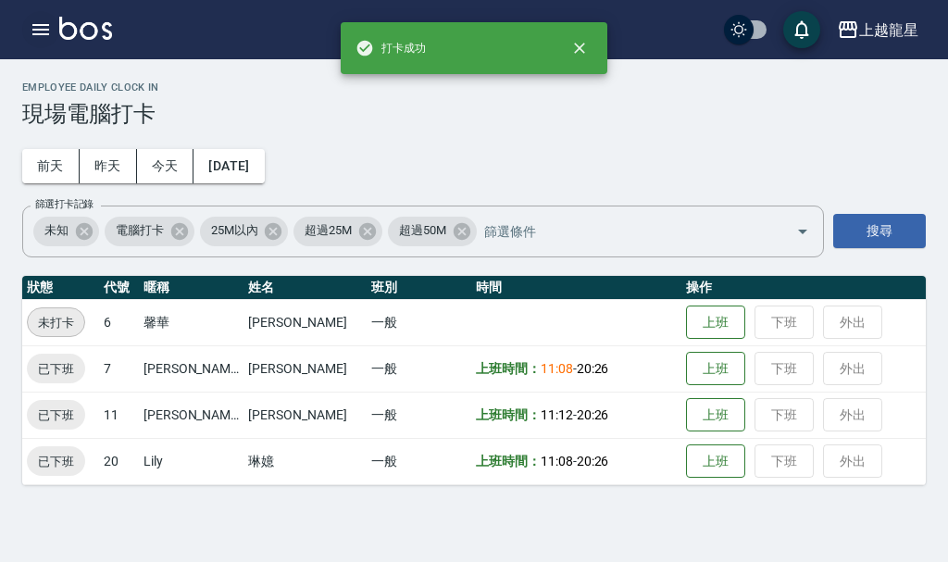
click at [52, 29] on button "button" at bounding box center [40, 29] width 37 height 37
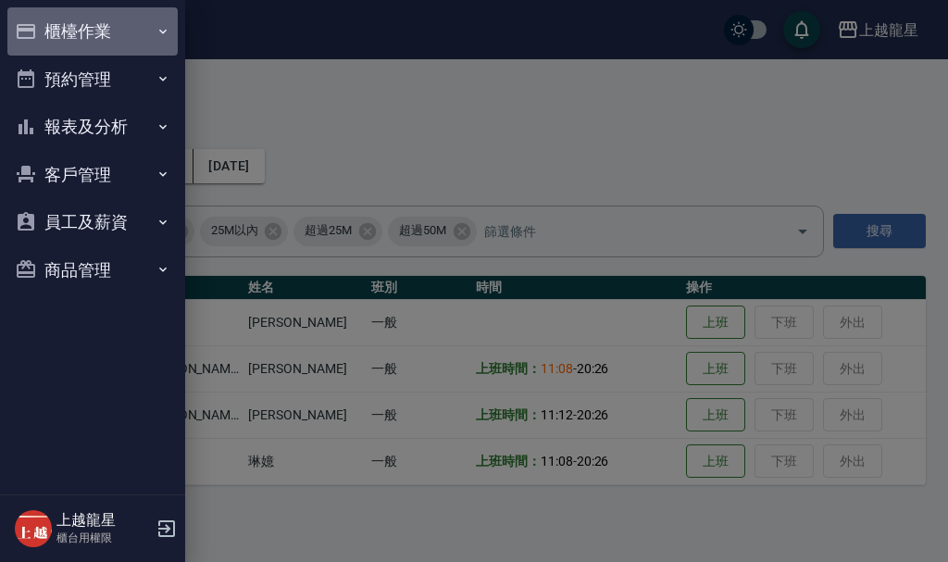
drag, startPoint x: 53, startPoint y: 35, endPoint x: 64, endPoint y: 49, distance: 17.8
click at [64, 49] on button "櫃檯作業" at bounding box center [92, 31] width 170 height 48
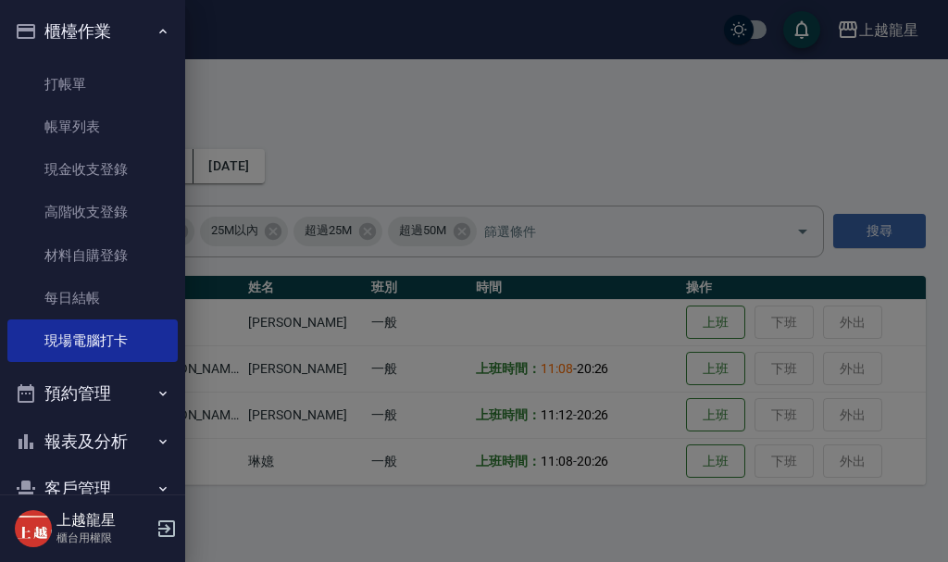
drag, startPoint x: 88, startPoint y: 124, endPoint x: 205, endPoint y: 257, distance: 177.7
click at [89, 125] on link "帳單列表" at bounding box center [92, 127] width 170 height 43
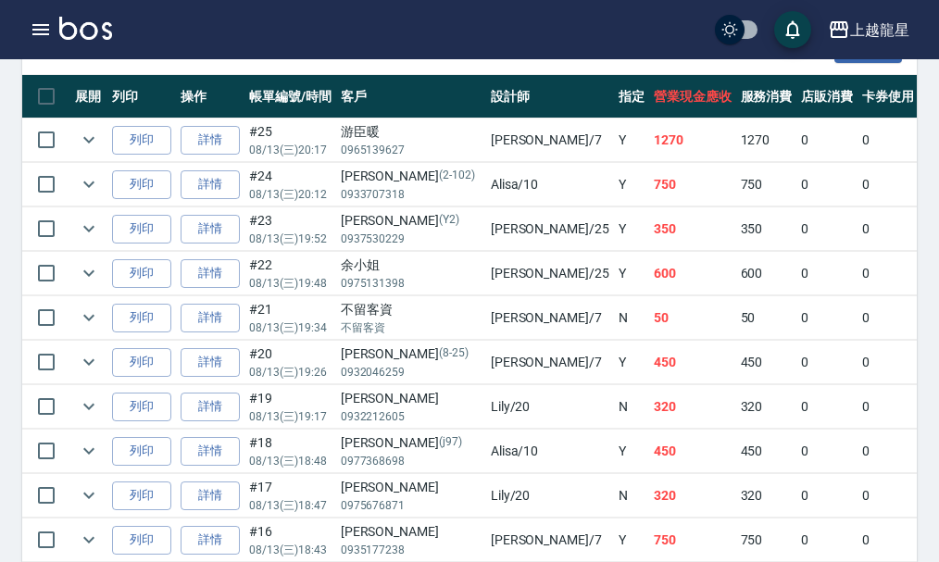
scroll to position [648, 0]
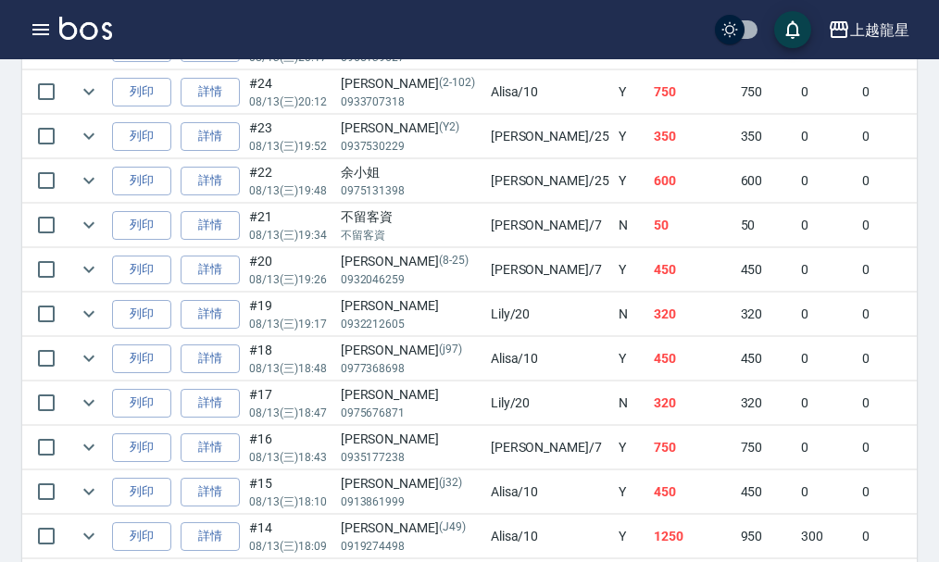
click at [99, 27] on img at bounding box center [85, 28] width 53 height 23
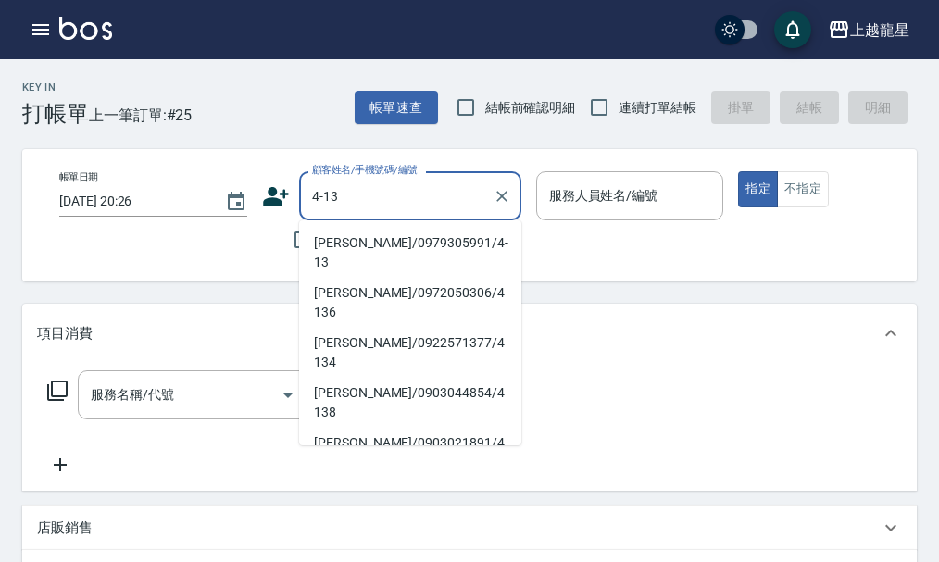
type input "蔡凱君/0979305991/4-13"
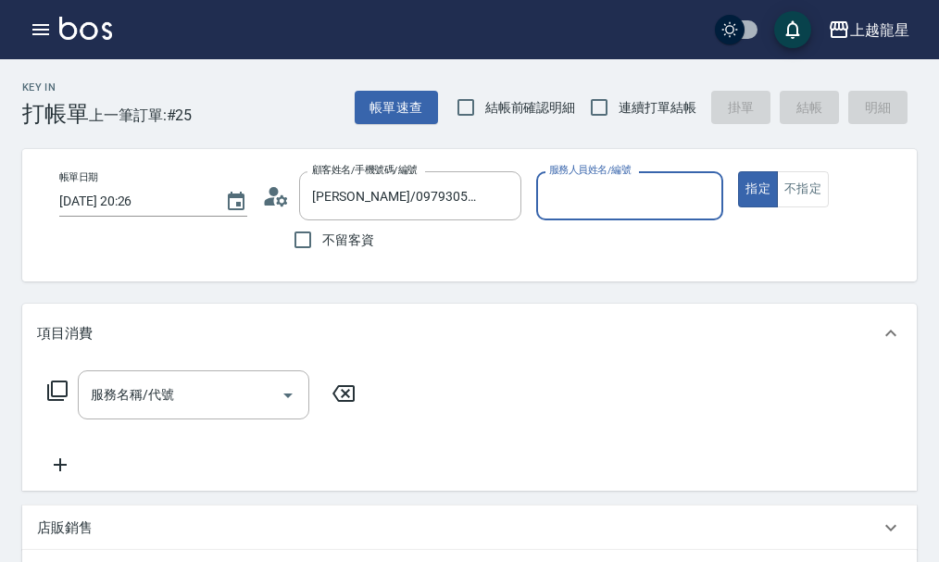
click at [738, 171] on button "指定" at bounding box center [758, 189] width 40 height 36
type input "雅君-7"
type button "true"
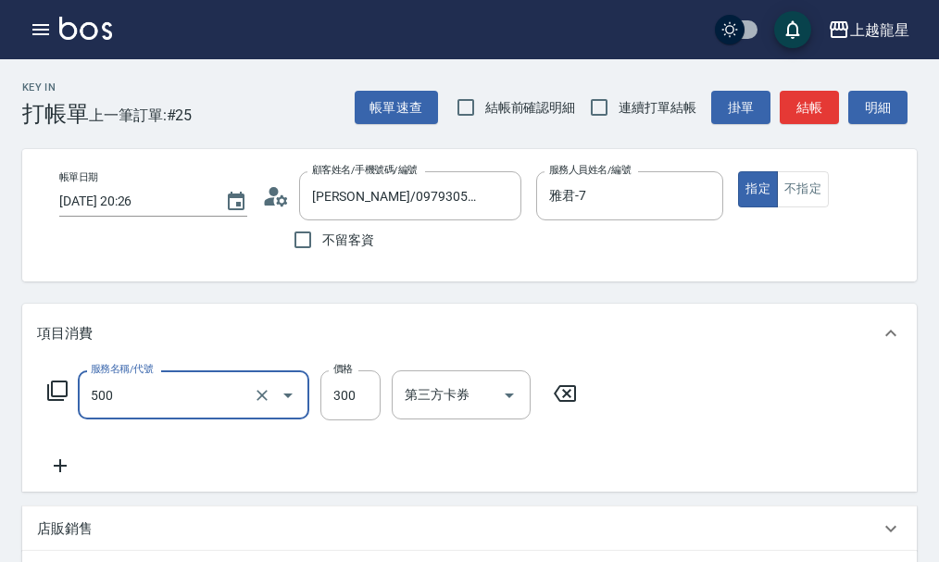
type input "一般洗髮(500)"
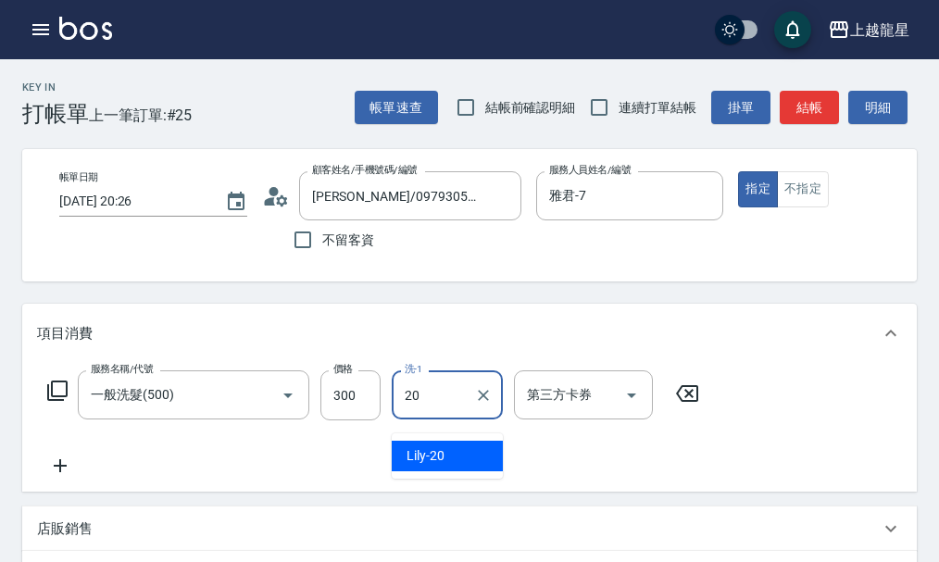
type input "Lily-20"
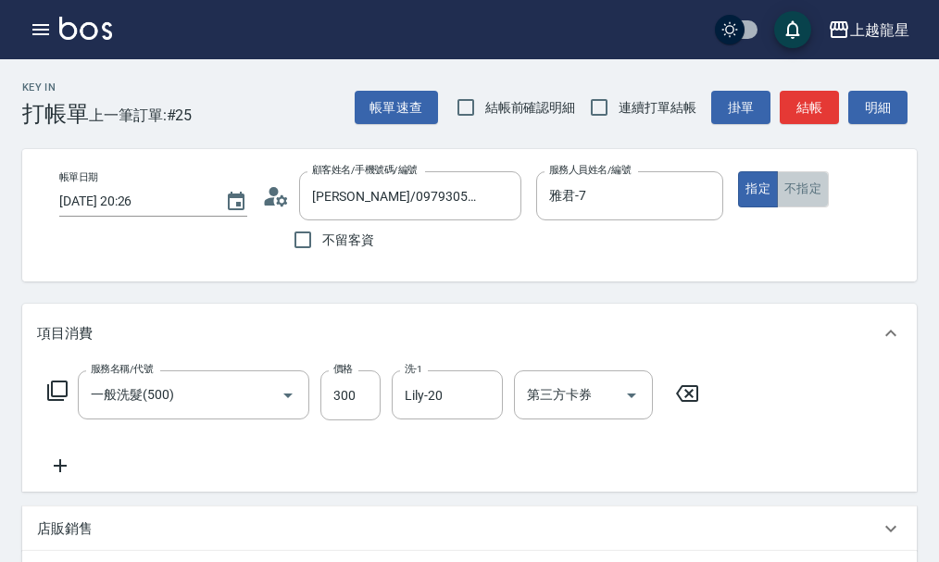
click at [818, 181] on button "不指定" at bounding box center [803, 189] width 52 height 36
click at [754, 206] on div "帳單日期 2025/08/13 20:26 顧客姓名/手機號碼/編號 蔡凱君/0979305991/4-13 顧客姓名/手機號碼/編號 不留客資 服務人員姓名…" at bounding box center [484, 215] width 881 height 88
click at [754, 196] on button "指定" at bounding box center [758, 189] width 40 height 36
click at [788, 101] on button "結帳" at bounding box center [808, 108] width 59 height 34
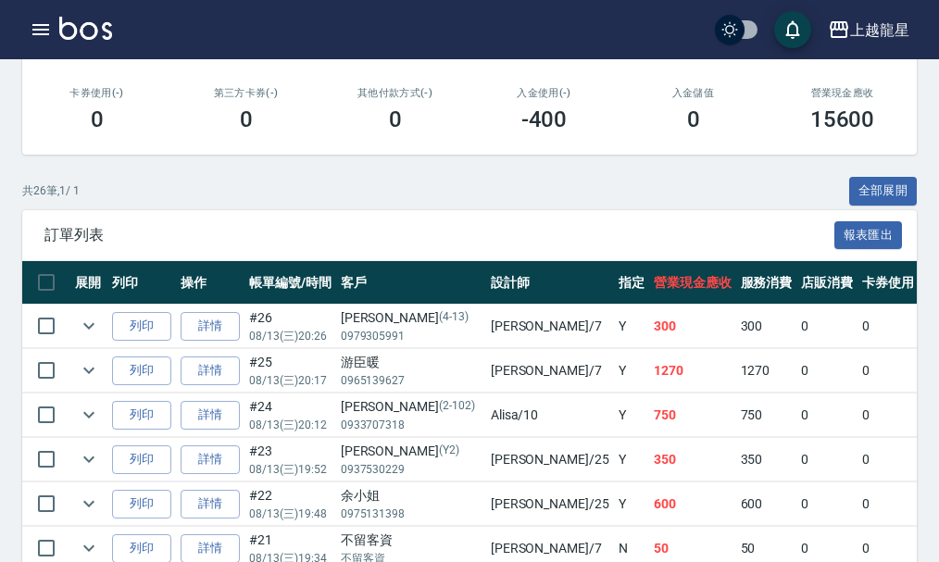
scroll to position [463, 0]
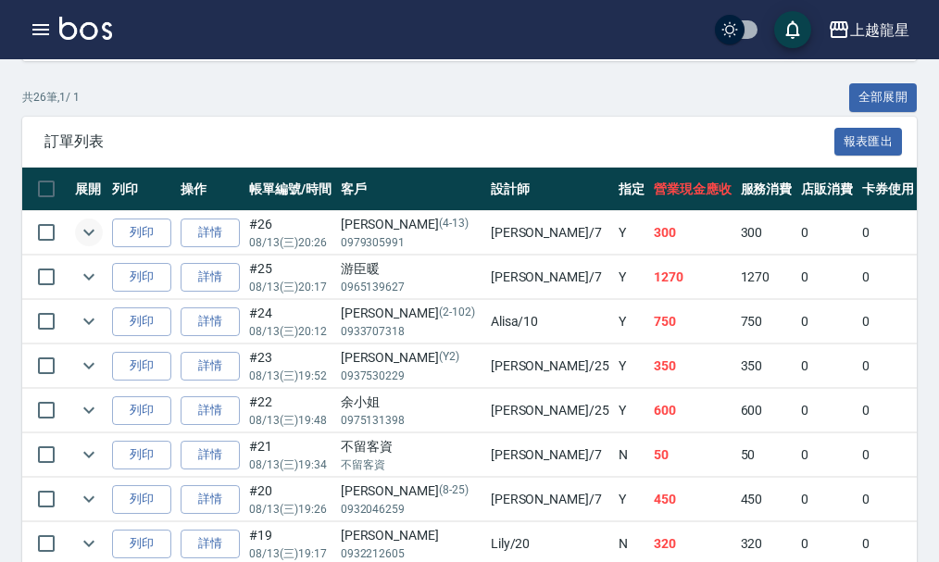
click at [78, 226] on icon "expand row" at bounding box center [89, 232] width 22 height 22
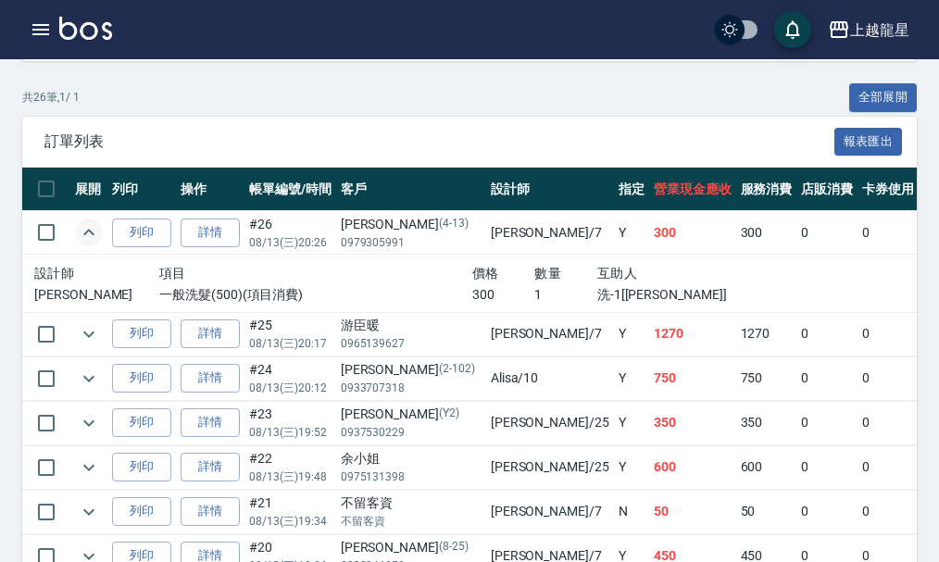
click at [86, 23] on img at bounding box center [85, 28] width 53 height 23
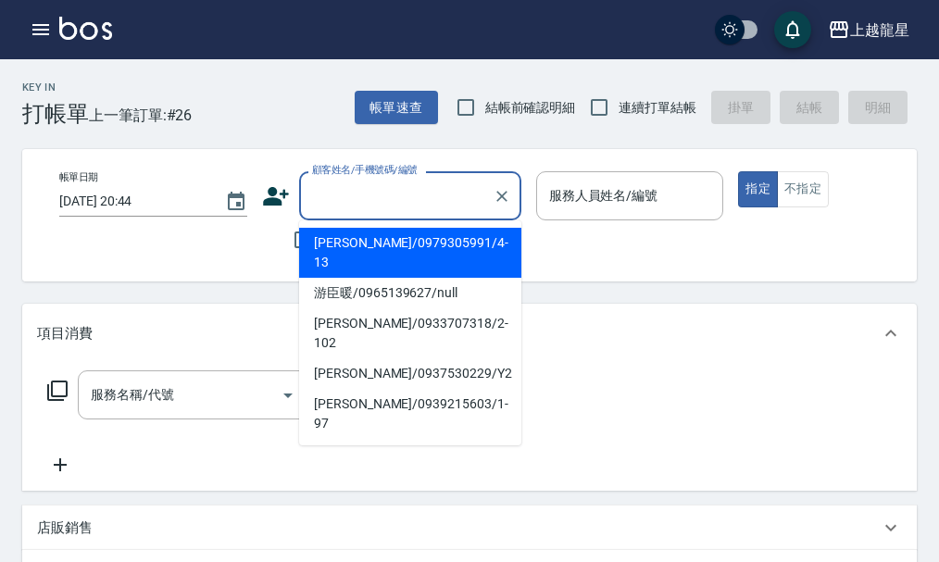
click at [341, 181] on input "顧客姓名/手機號碼/編號" at bounding box center [396, 196] width 178 height 32
click at [345, 193] on input "顧客姓名/手機號碼/編號" at bounding box center [396, 196] width 178 height 32
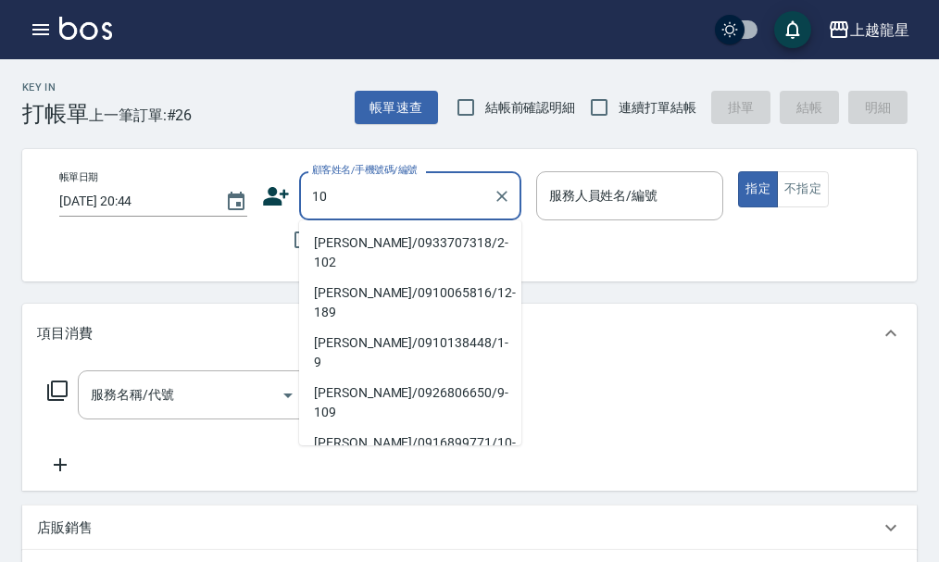
type input "1"
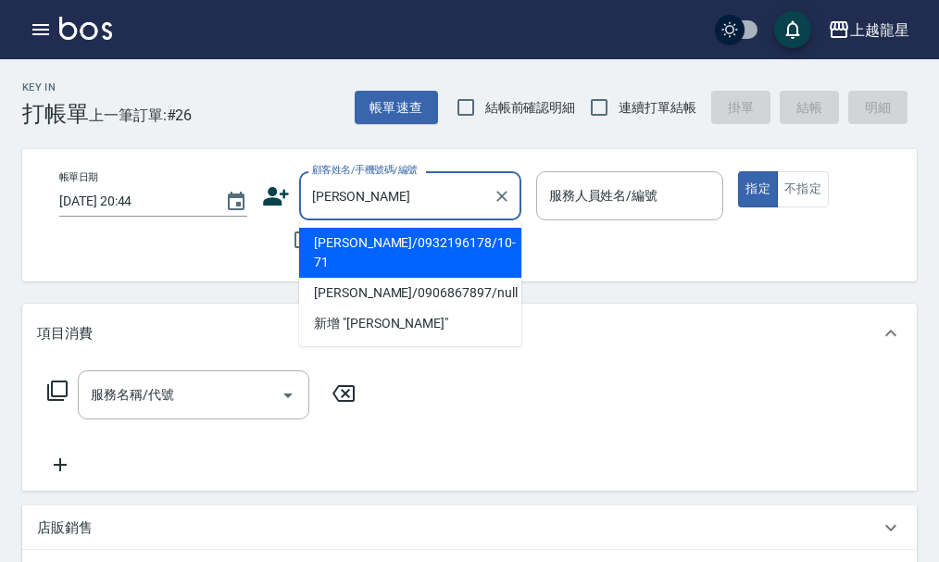
click at [479, 255] on li "陳芷凌/0932196178/10-71" at bounding box center [410, 253] width 222 height 50
type input "陳芷凌/0932196178/10-71"
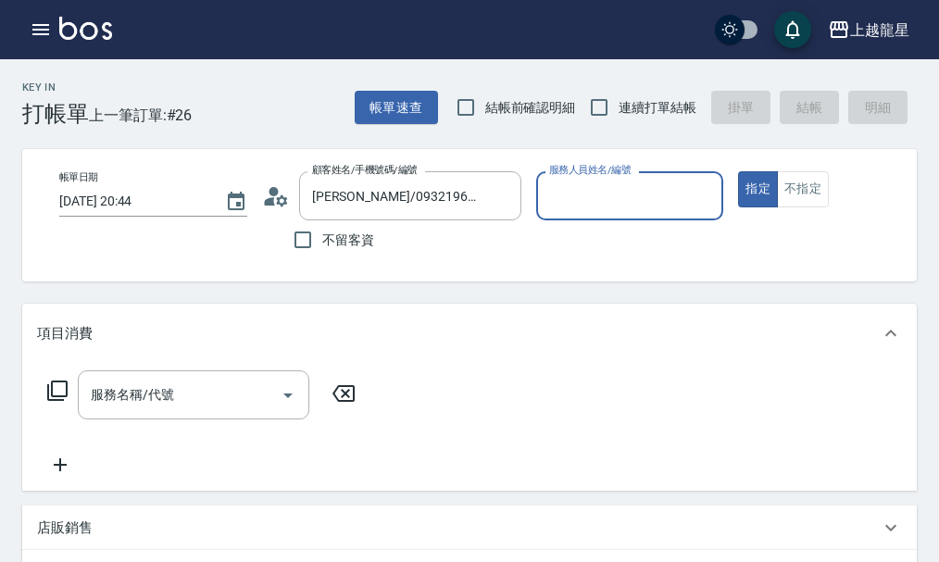
type input "Alisa-10"
drag, startPoint x: 695, startPoint y: 199, endPoint x: 708, endPoint y: 202, distance: 13.3
click at [703, 202] on icon "Clear" at bounding box center [703, 196] width 19 height 19
click at [709, 202] on input "服務人員姓名/編號" at bounding box center [629, 196] width 171 height 32
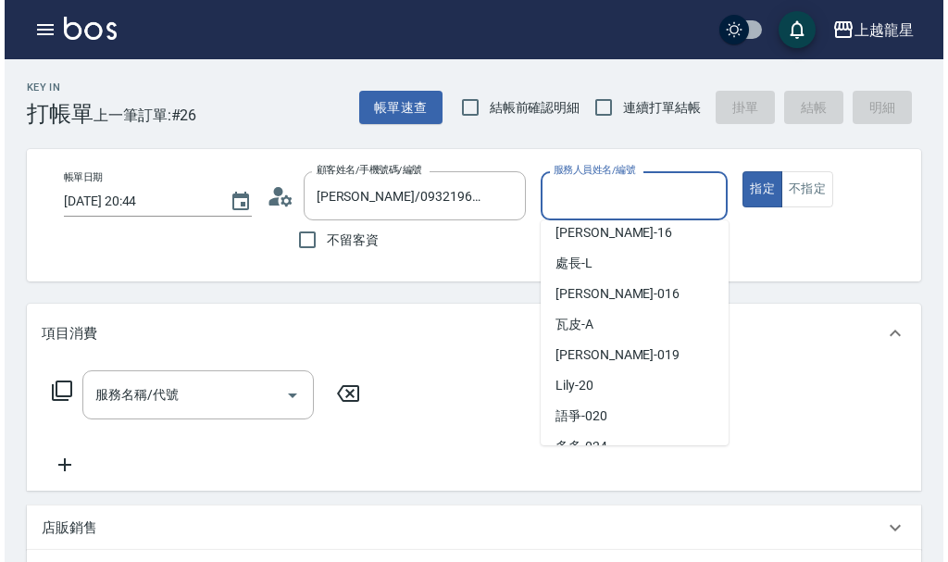
scroll to position [340, 0]
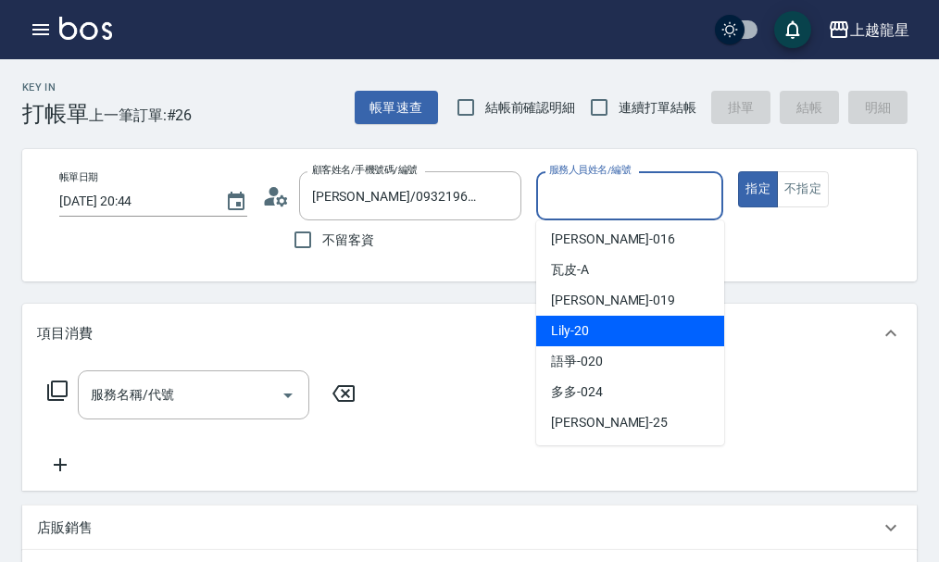
click at [579, 332] on span "Lily -20" at bounding box center [570, 330] width 38 height 19
type input "Lily-20"
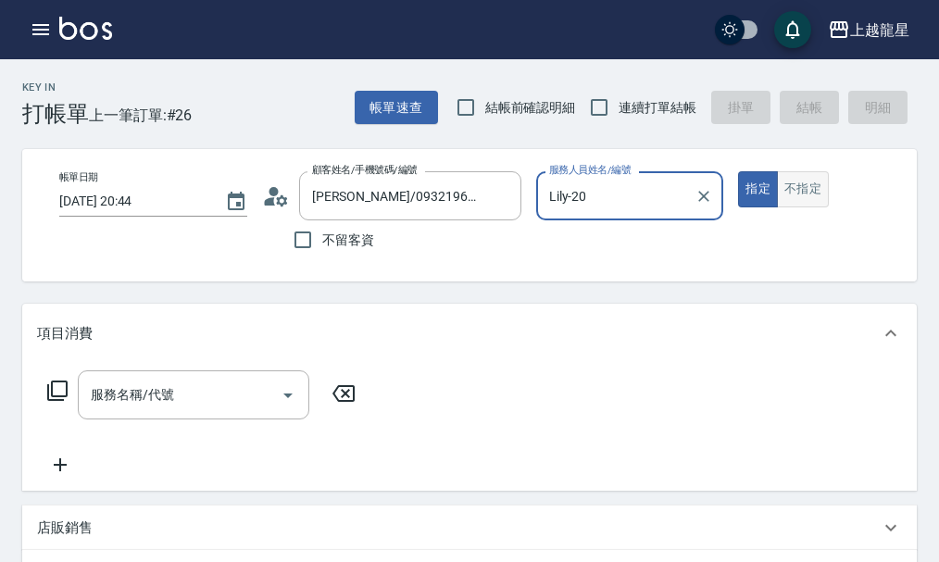
click at [788, 179] on button "不指定" at bounding box center [803, 189] width 52 height 36
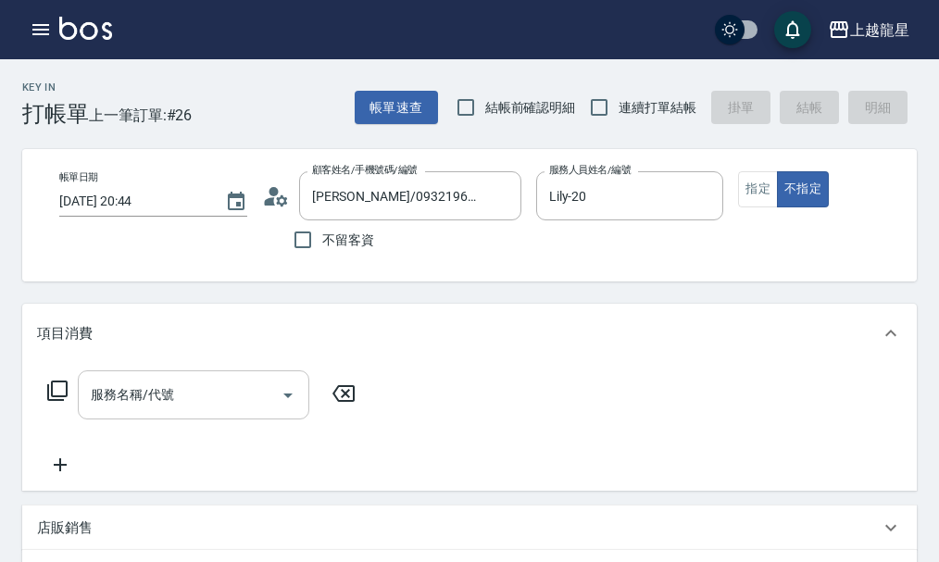
click at [178, 391] on div "服務名稱/代號" at bounding box center [193, 394] width 231 height 49
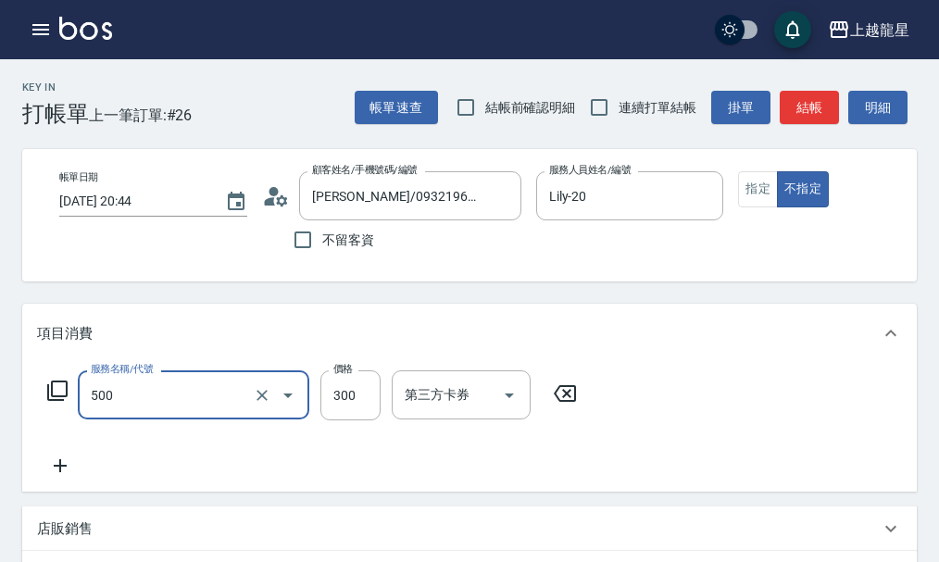
type input "一般洗髮(500)"
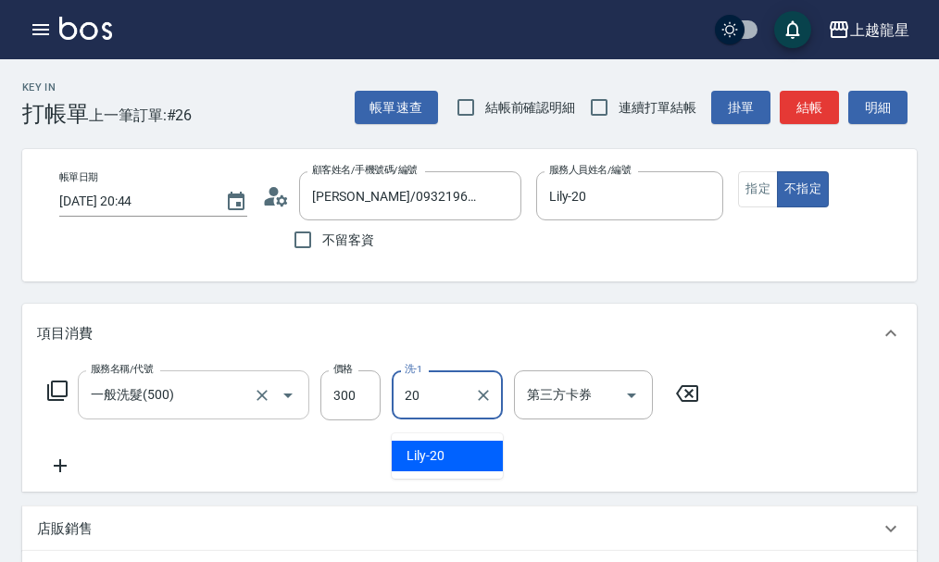
type input "Lily-20"
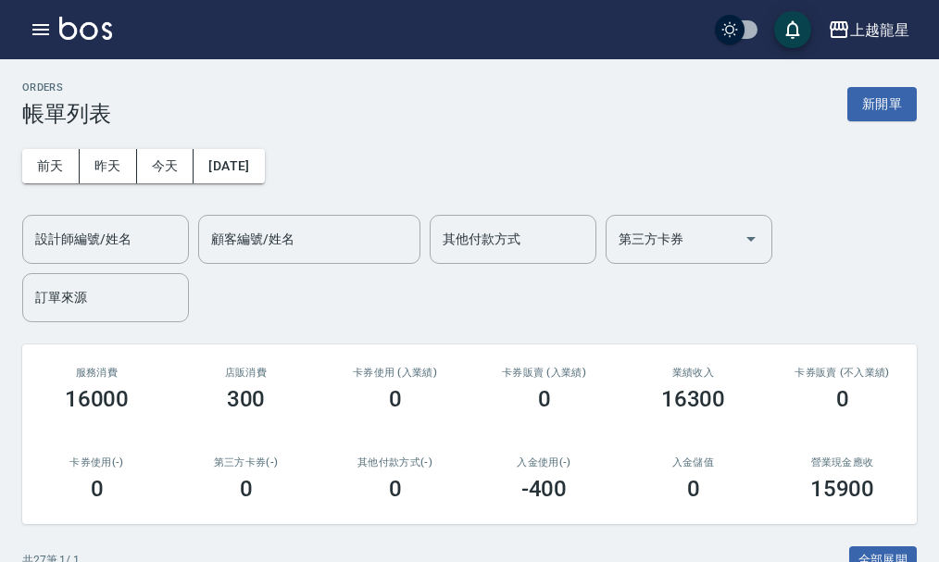
click at [110, 27] on img at bounding box center [85, 28] width 53 height 23
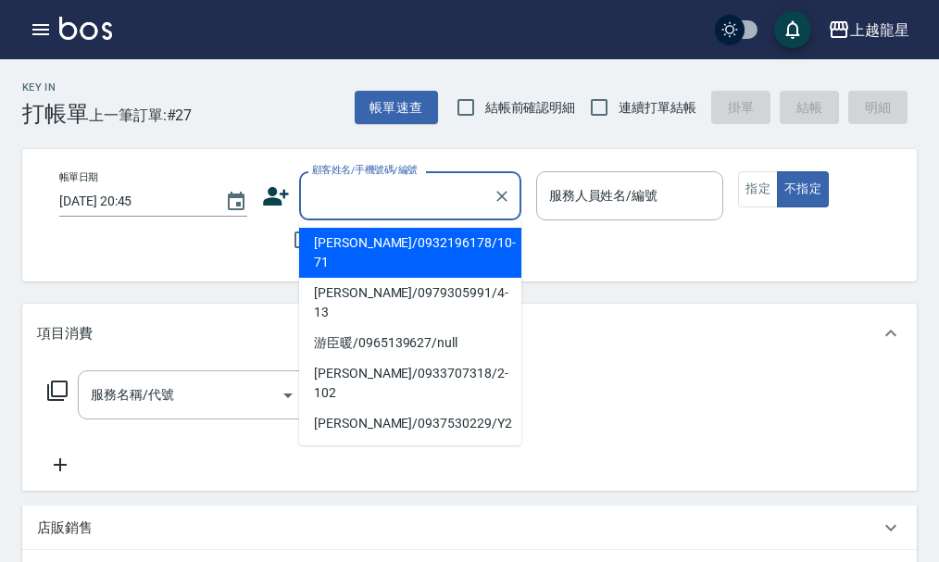
click at [342, 187] on input "顧客姓名/手機號碼/編號" at bounding box center [396, 196] width 178 height 32
click at [342, 245] on li "陳芷凌/0932196178/10-71" at bounding box center [410, 253] width 222 height 50
type input "陳芷凌/0932196178/10-71"
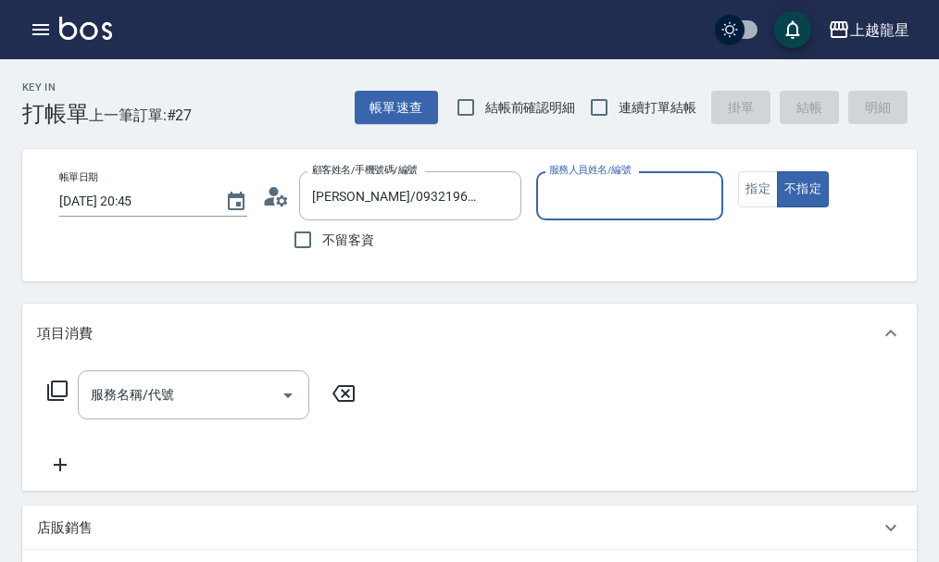
type input "Alisa-10"
click at [276, 194] on circle at bounding box center [272, 191] width 9 height 9
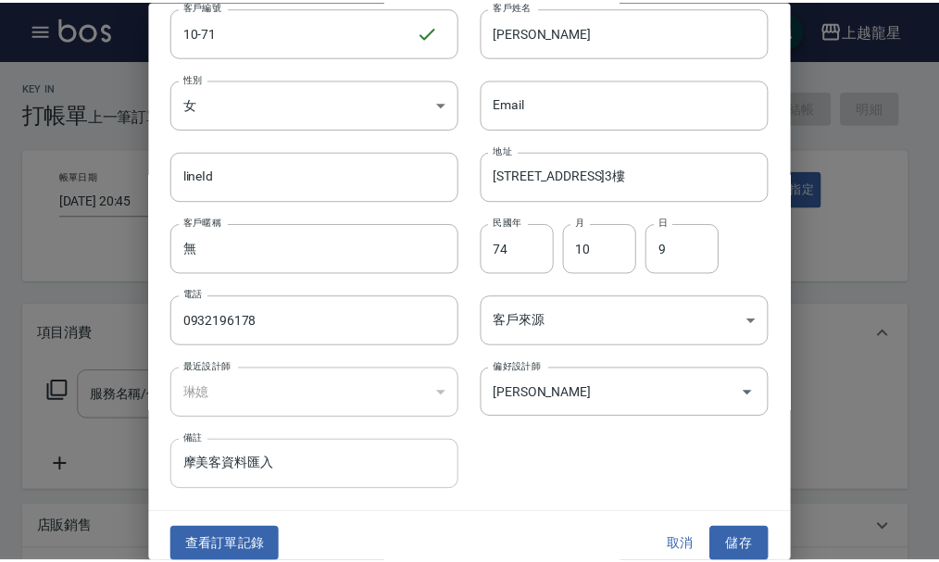
scroll to position [80, 0]
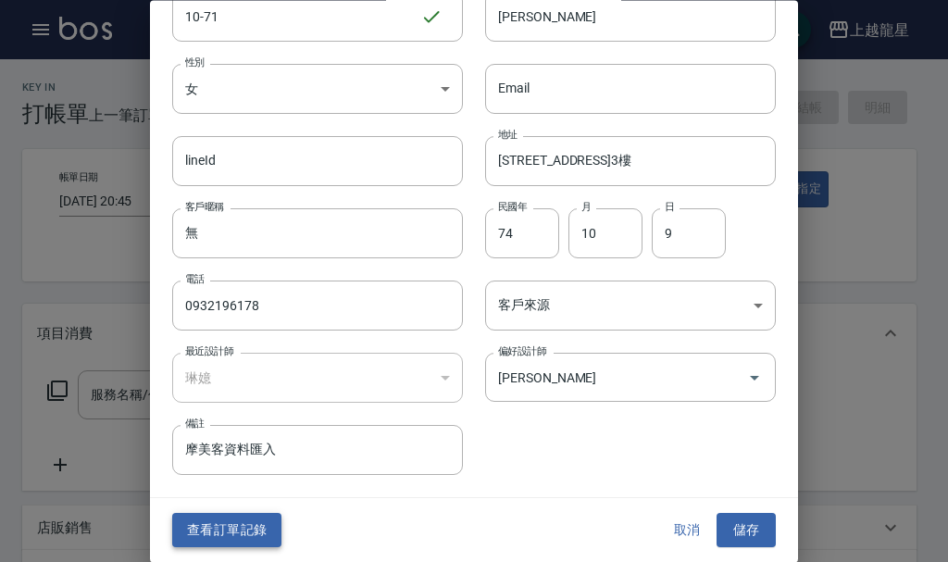
click at [252, 519] on button "查看訂單記錄" at bounding box center [226, 531] width 109 height 34
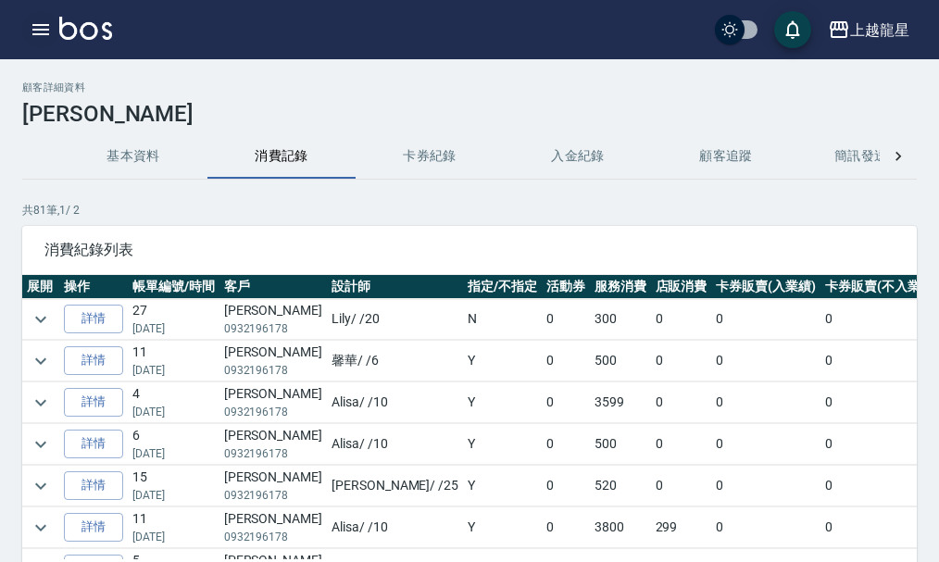
click at [39, 36] on icon "button" at bounding box center [41, 30] width 22 height 22
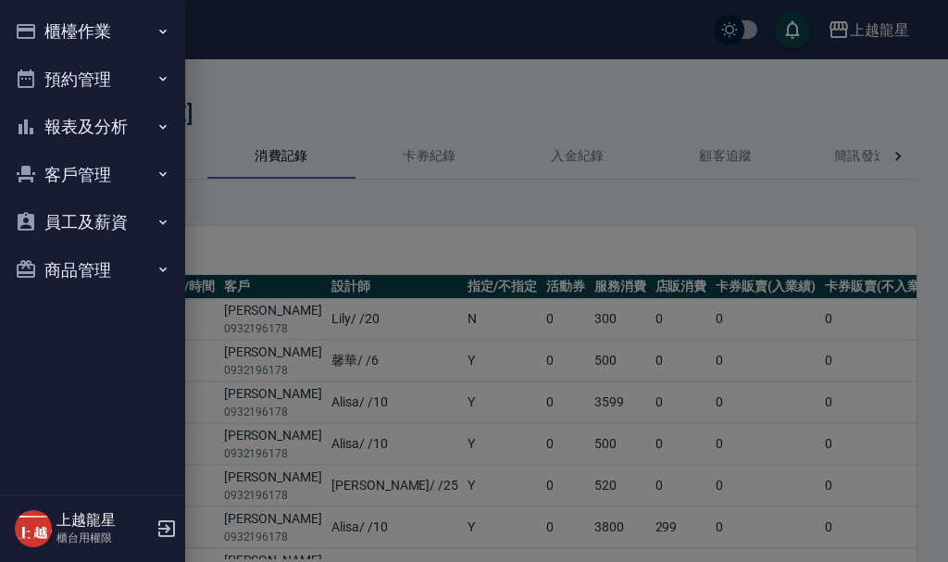
click at [39, 36] on button "櫃檯作業" at bounding box center [92, 31] width 170 height 48
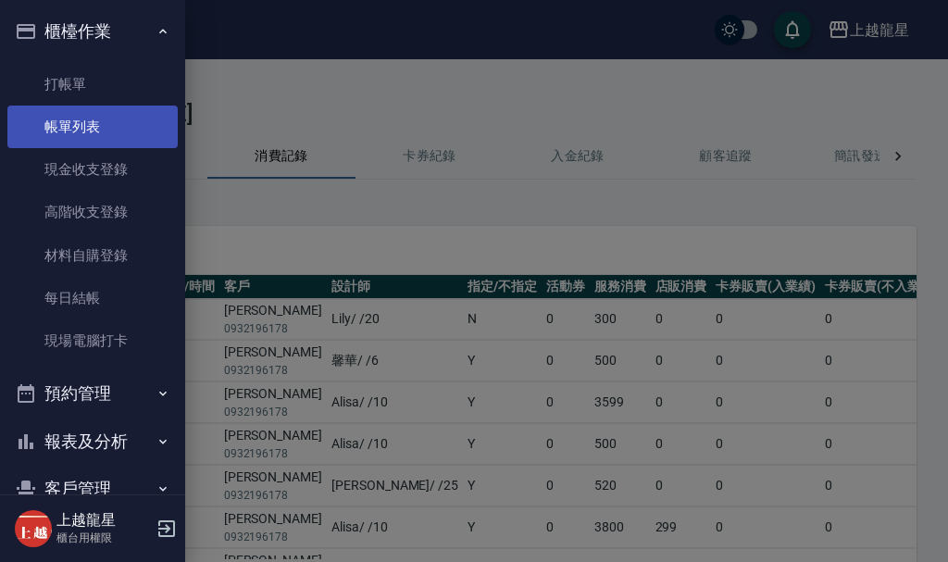
click at [64, 117] on link "帳單列表" at bounding box center [92, 127] width 170 height 43
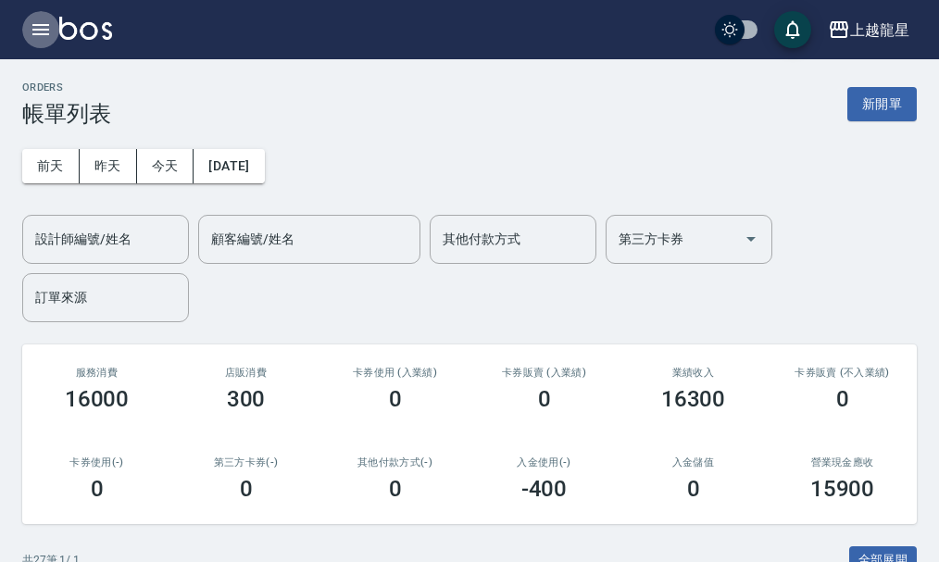
click at [47, 41] on button "button" at bounding box center [40, 29] width 37 height 37
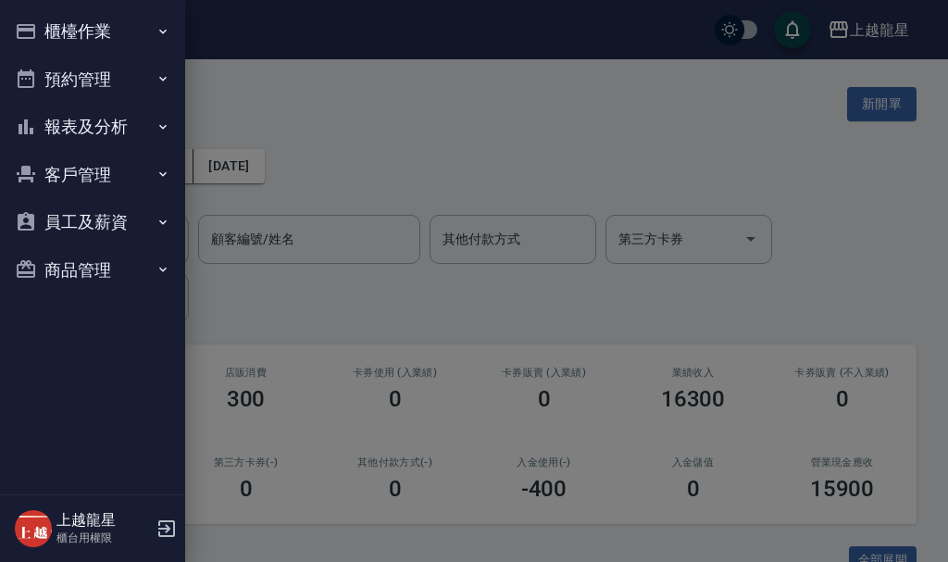
click at [99, 19] on button "櫃檯作業" at bounding box center [92, 31] width 170 height 48
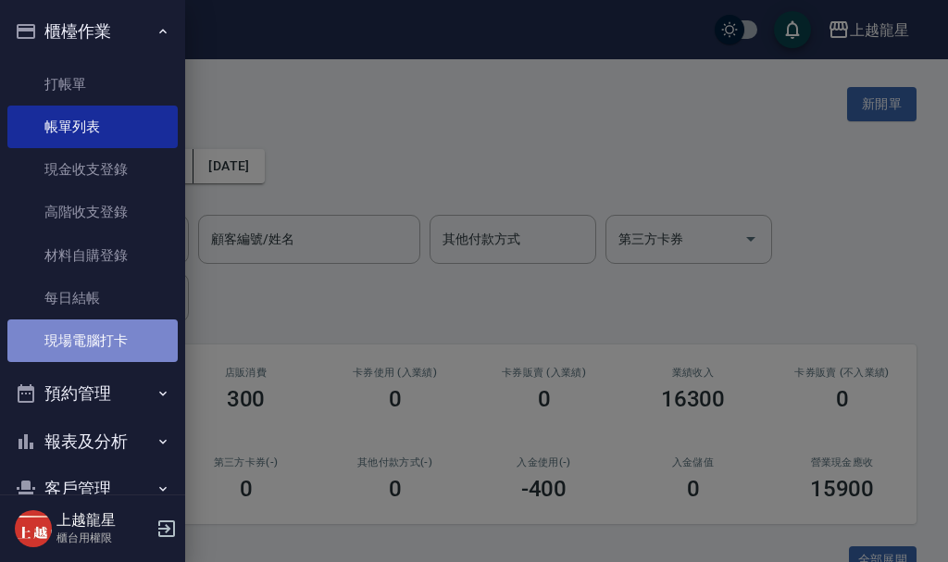
click at [106, 333] on link "現場電腦打卡" at bounding box center [92, 340] width 170 height 43
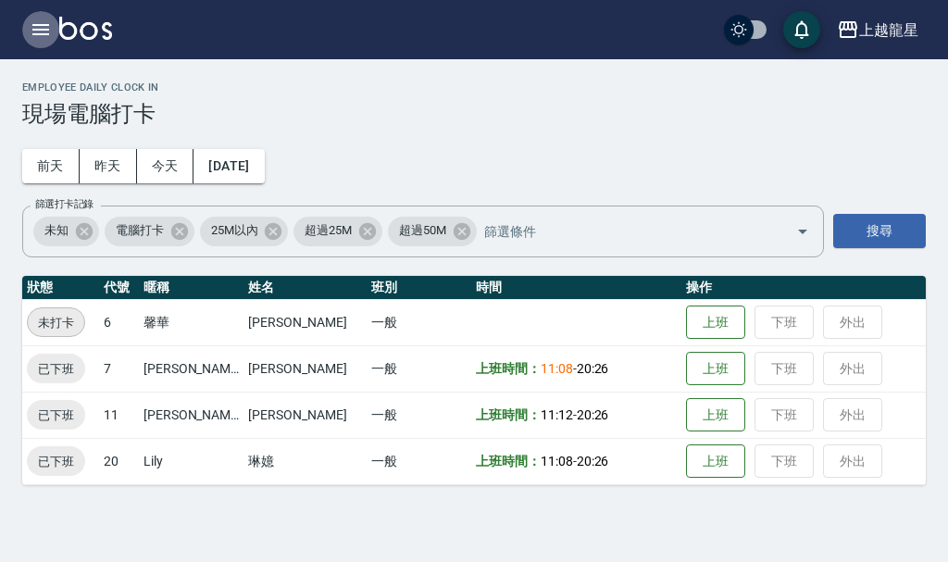
click at [49, 26] on icon "button" at bounding box center [40, 29] width 17 height 11
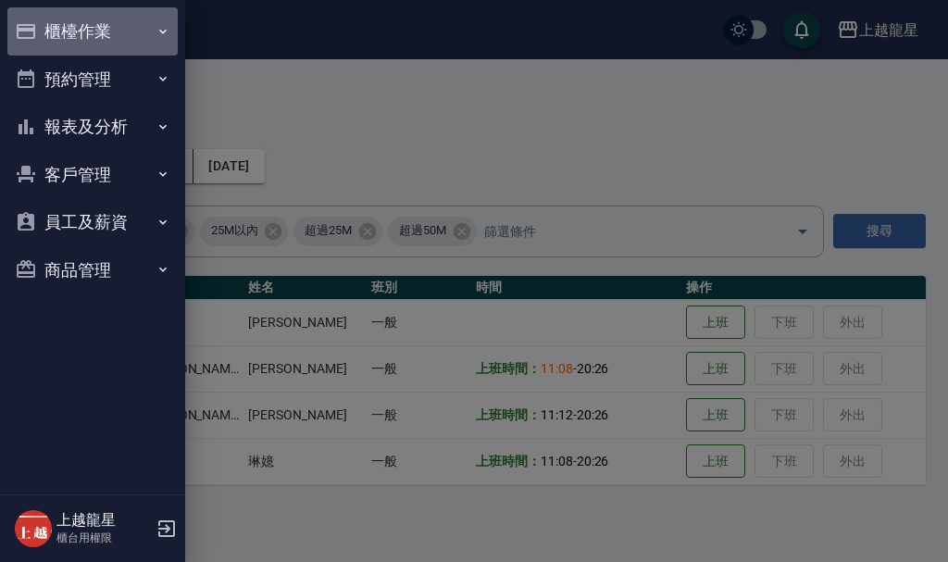
click at [49, 26] on button "櫃檯作業" at bounding box center [92, 31] width 170 height 48
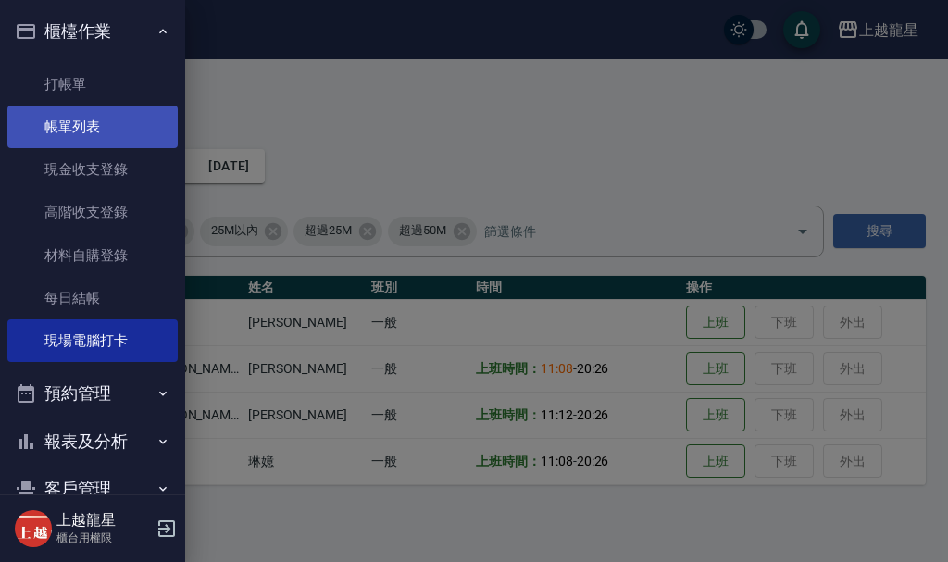
click at [74, 124] on link "帳單列表" at bounding box center [92, 127] width 170 height 43
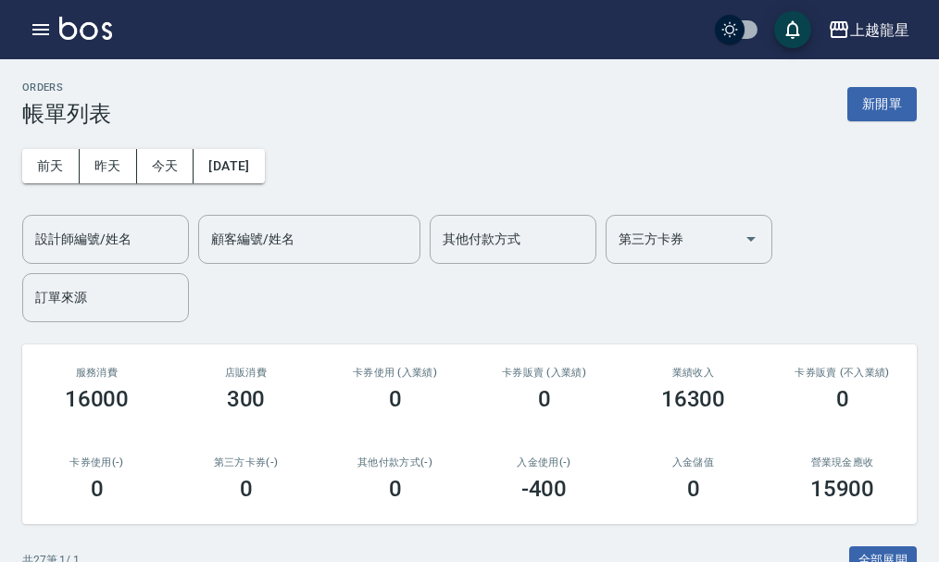
click at [73, 14] on div "上越龍星 登出" at bounding box center [469, 29] width 939 height 59
click at [79, 36] on img at bounding box center [85, 28] width 53 height 23
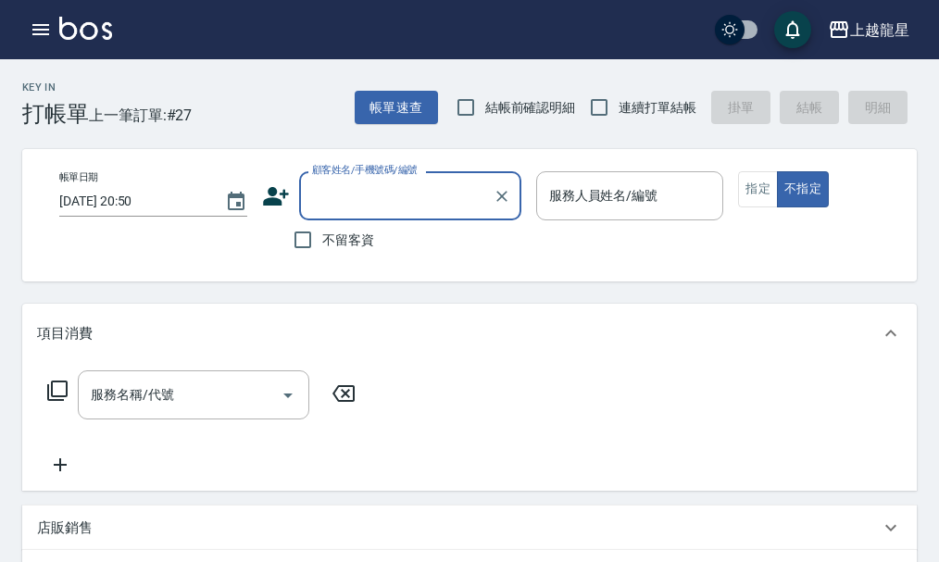
click at [354, 205] on input "顧客姓名/手機號碼/編號" at bounding box center [396, 196] width 178 height 32
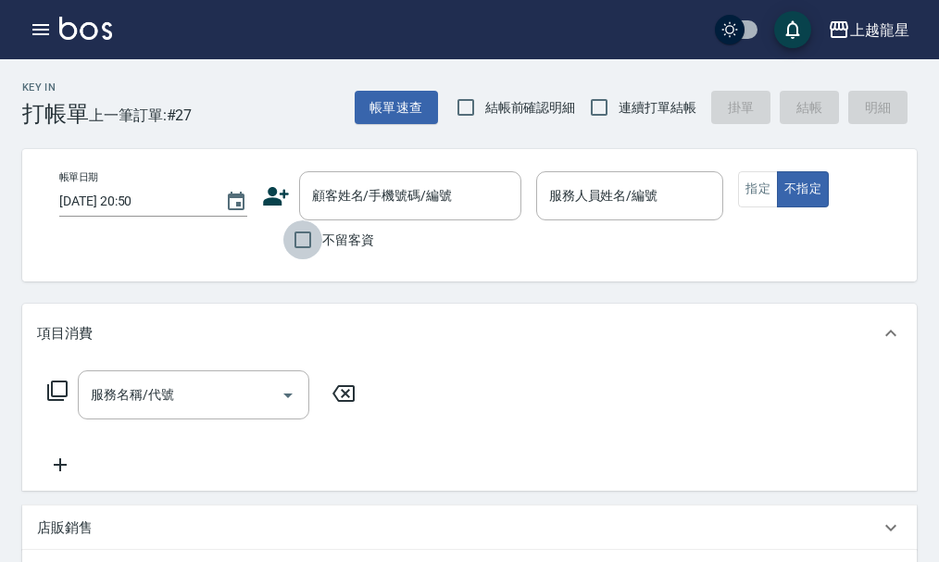
click at [288, 238] on input "不留客資" at bounding box center [302, 239] width 39 height 39
checkbox input "true"
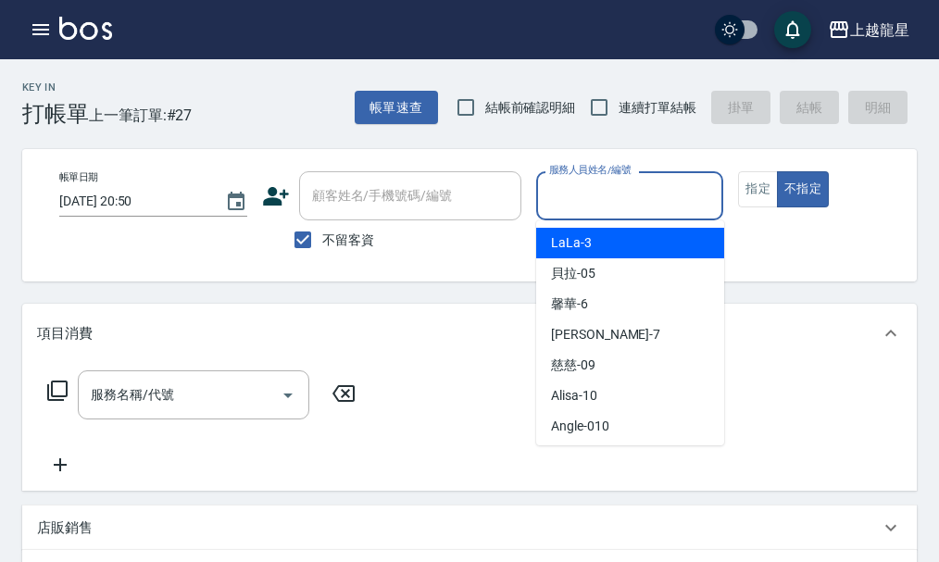
click at [626, 188] on input "服務人員姓名/編號" at bounding box center [629, 196] width 171 height 32
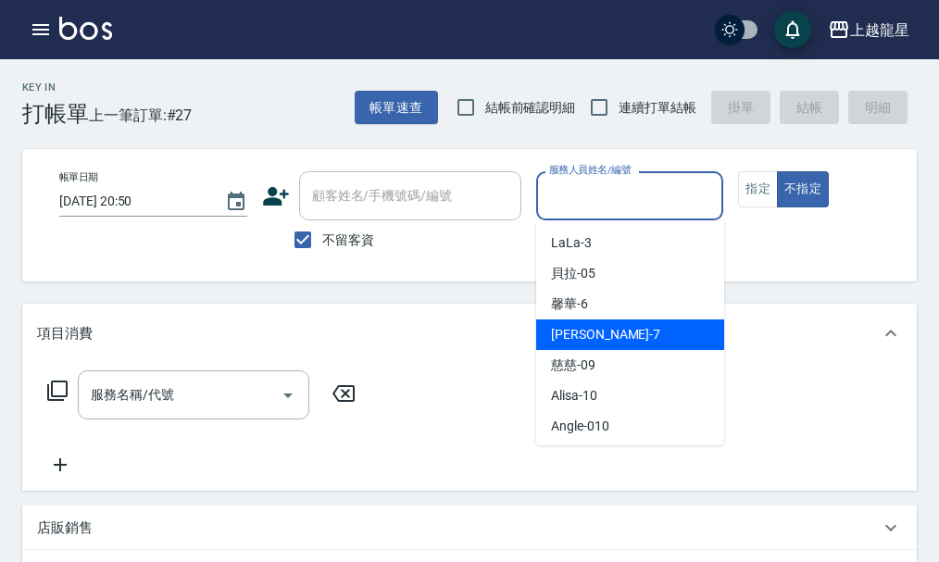
click at [555, 348] on div "雅君 -7" at bounding box center [630, 334] width 188 height 31
type input "雅君-7"
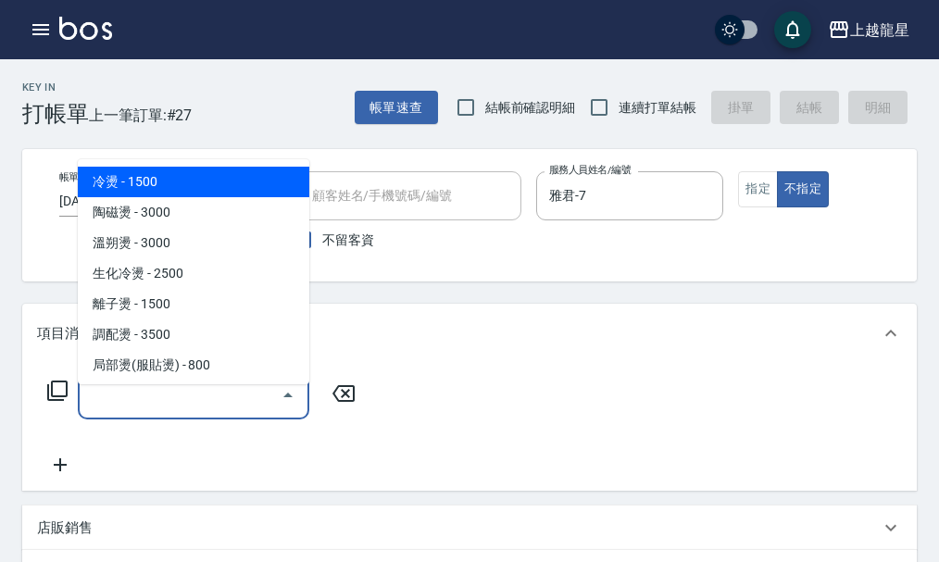
click at [122, 411] on input "服務名稱/代號" at bounding box center [179, 395] width 187 height 32
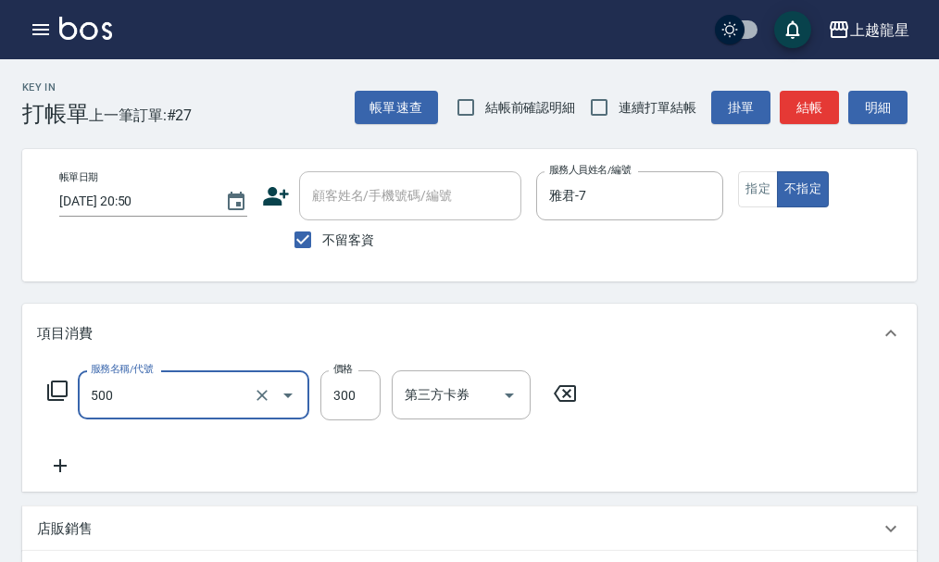
type input "一般洗髮(500)"
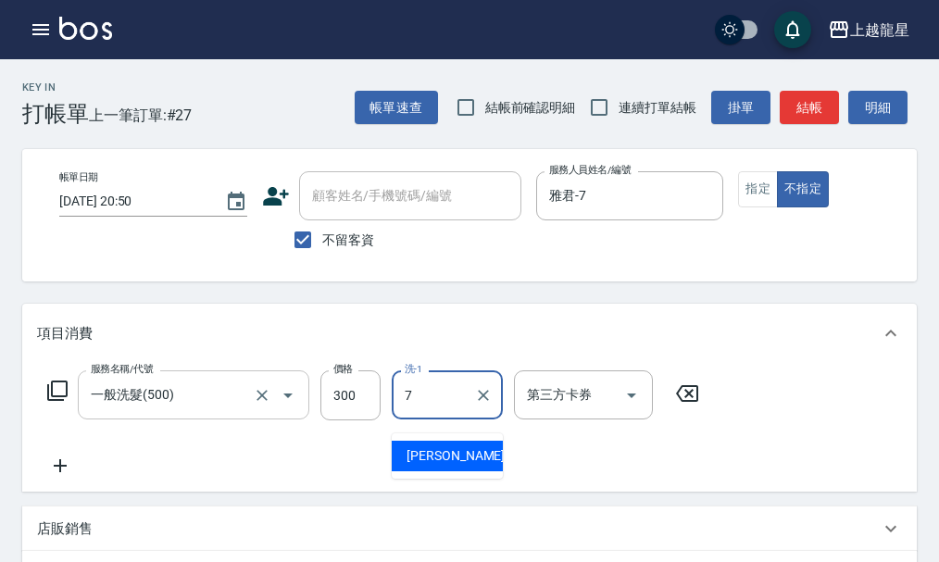
type input "雅君-7"
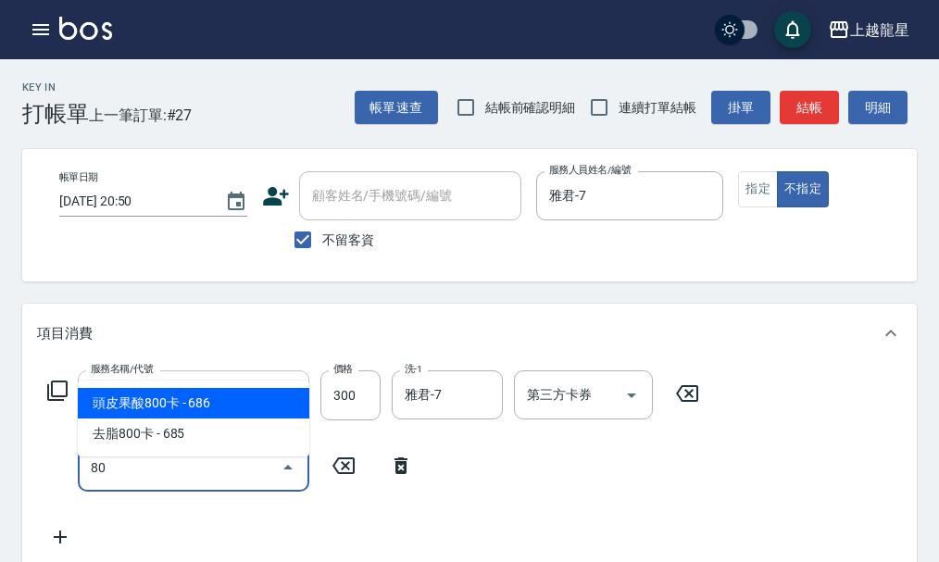
type input "8"
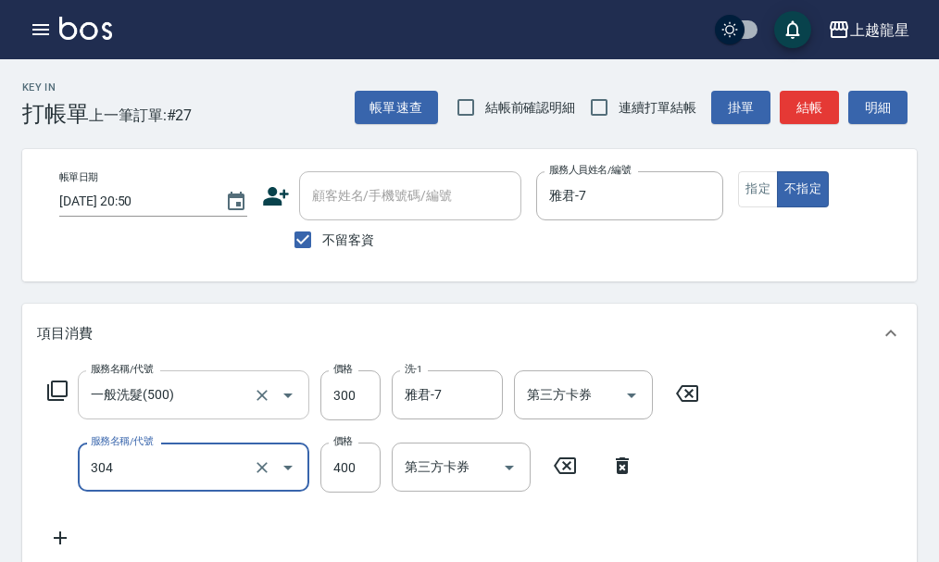
type input "剪髮(304)"
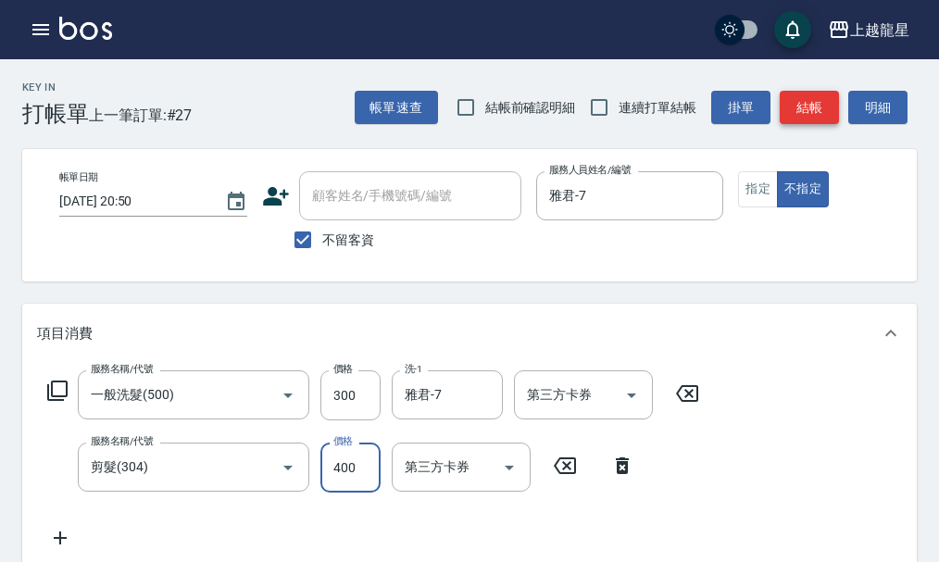
click at [797, 106] on button "結帳" at bounding box center [808, 108] width 59 height 34
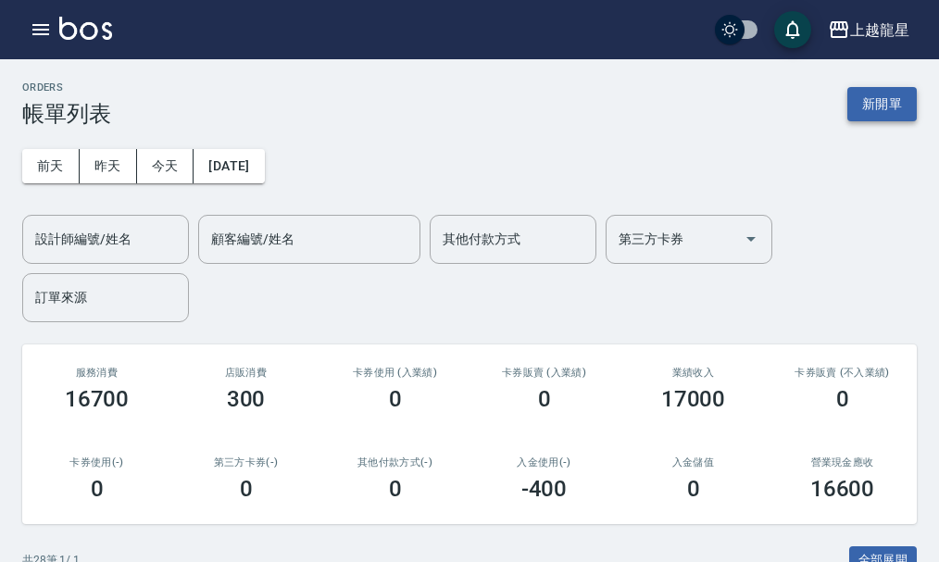
click at [863, 118] on button "新開單" at bounding box center [881, 104] width 69 height 34
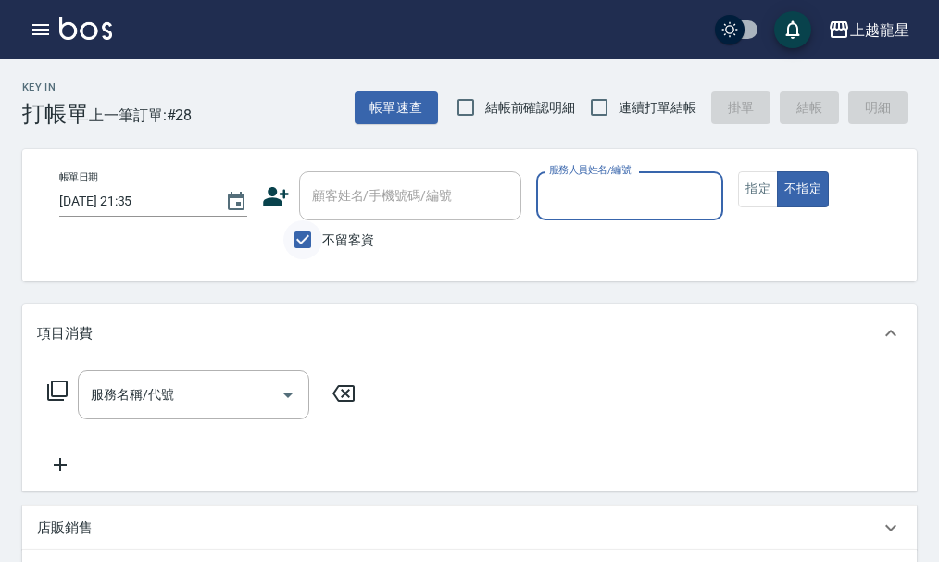
click at [312, 242] on input "不留客資" at bounding box center [302, 239] width 39 height 39
checkbox input "false"
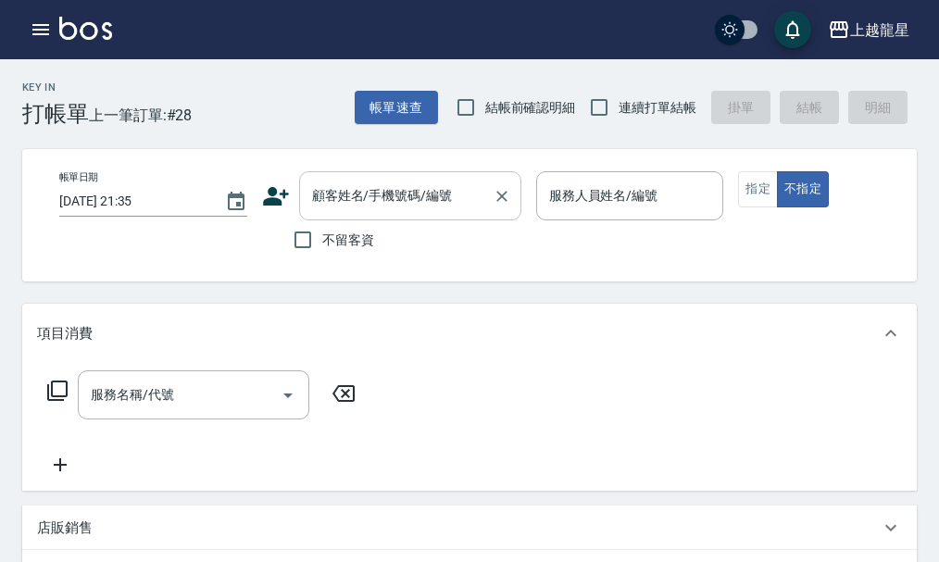
click at [346, 206] on input "顧客姓名/手機號碼/編號" at bounding box center [396, 196] width 178 height 32
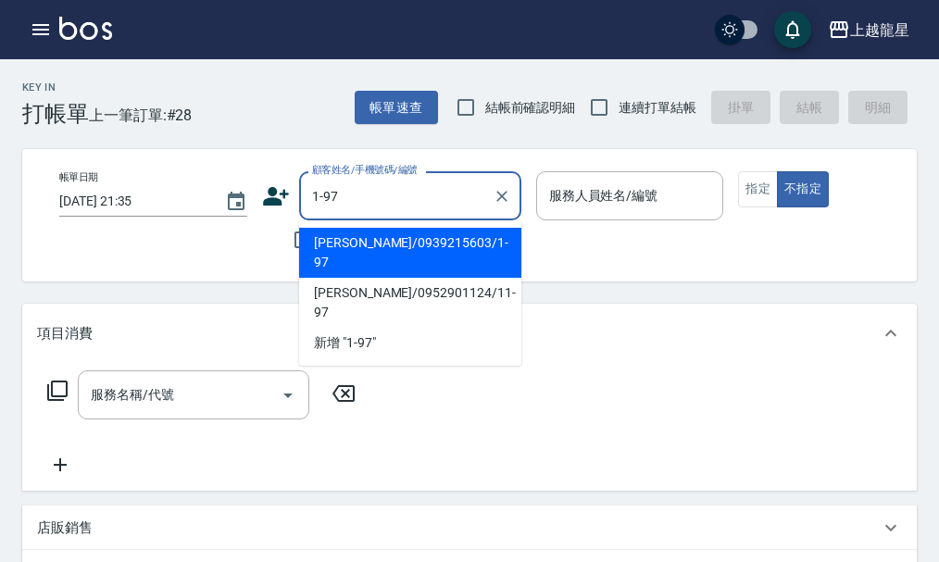
click at [379, 251] on li "林美芳/0939215603/1-97" at bounding box center [410, 253] width 222 height 50
type input "林美芳/0939215603/1-97"
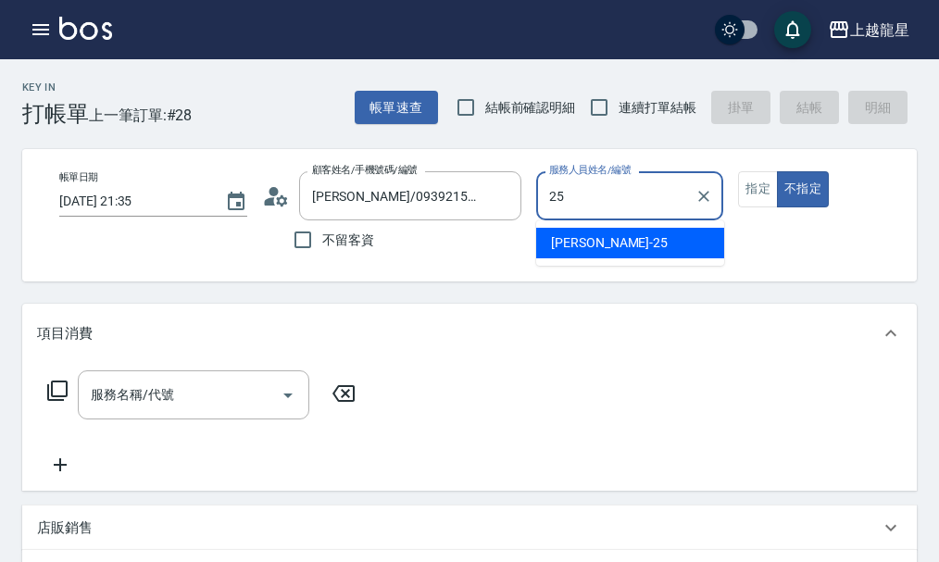
click at [589, 236] on span "淑雲 -25" at bounding box center [609, 242] width 117 height 19
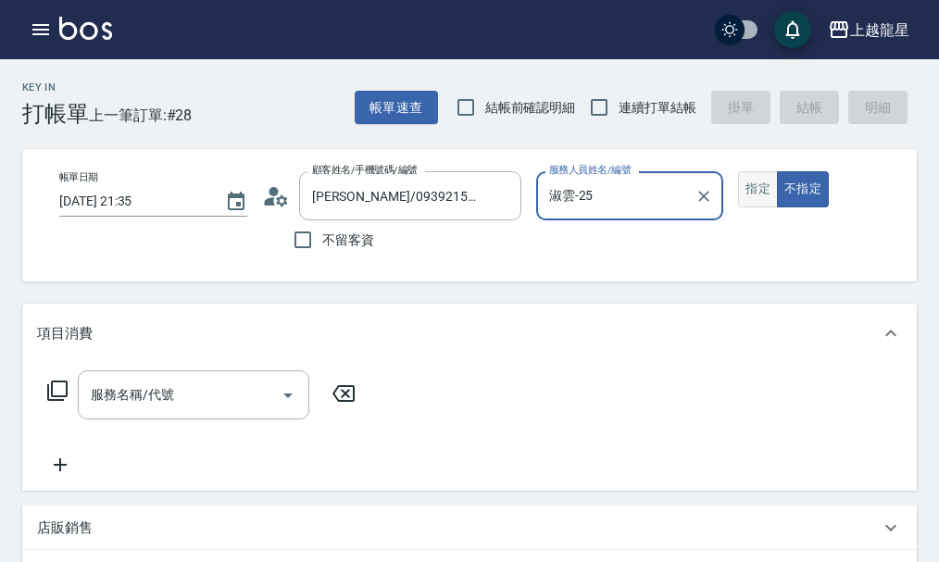
type input "淑雲-25"
click at [761, 203] on button "指定" at bounding box center [758, 189] width 40 height 36
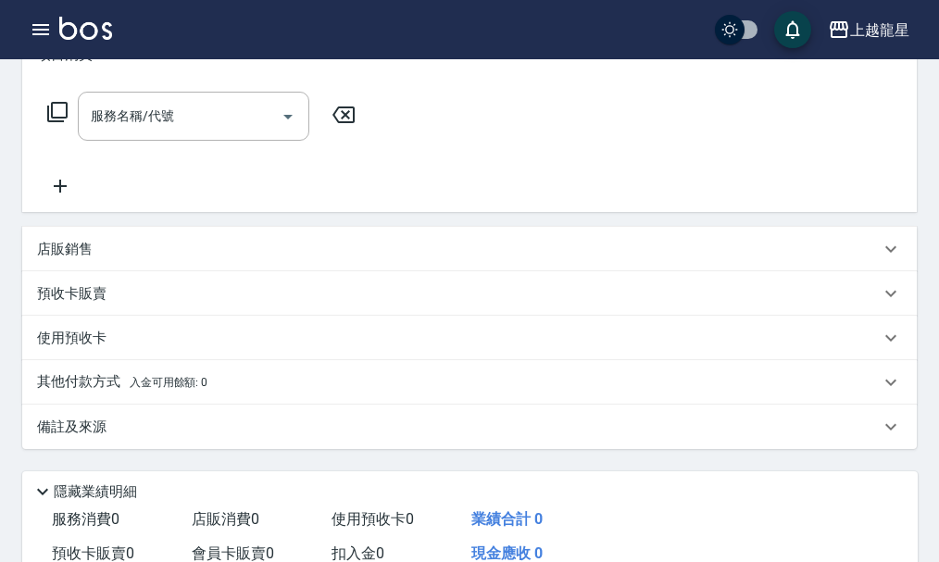
scroll to position [278, 0]
click at [69, 260] on p "店販銷售" at bounding box center [65, 250] width 56 height 19
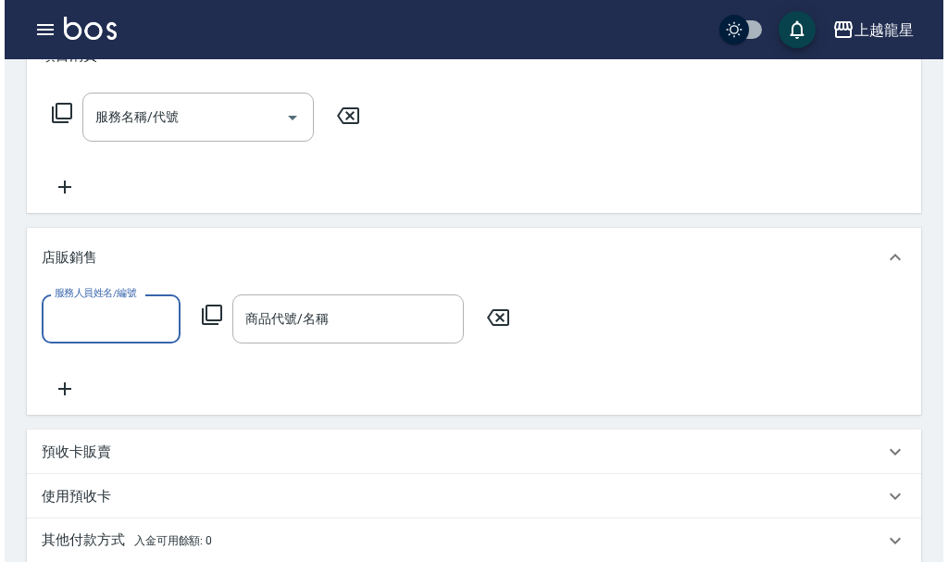
scroll to position [0, 0]
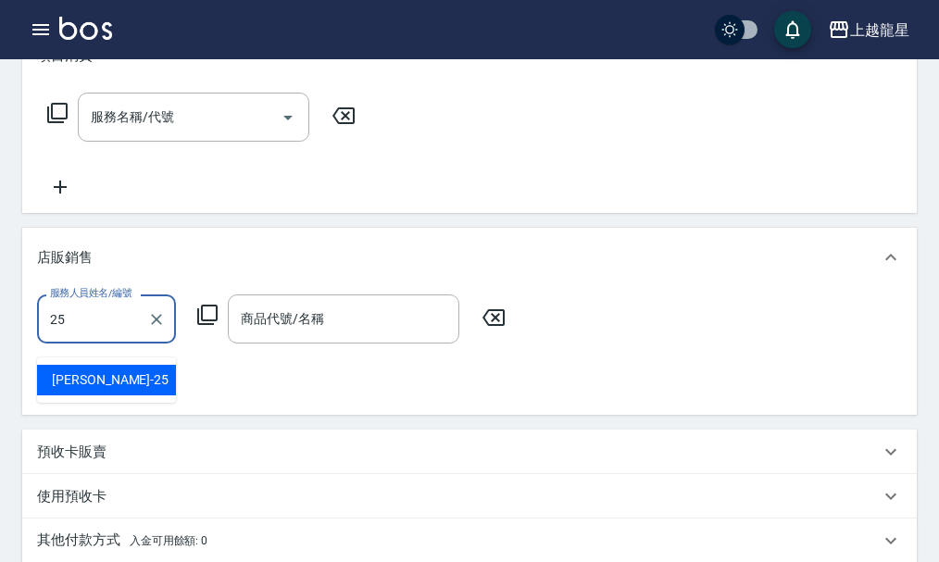
type input "淑雲-25"
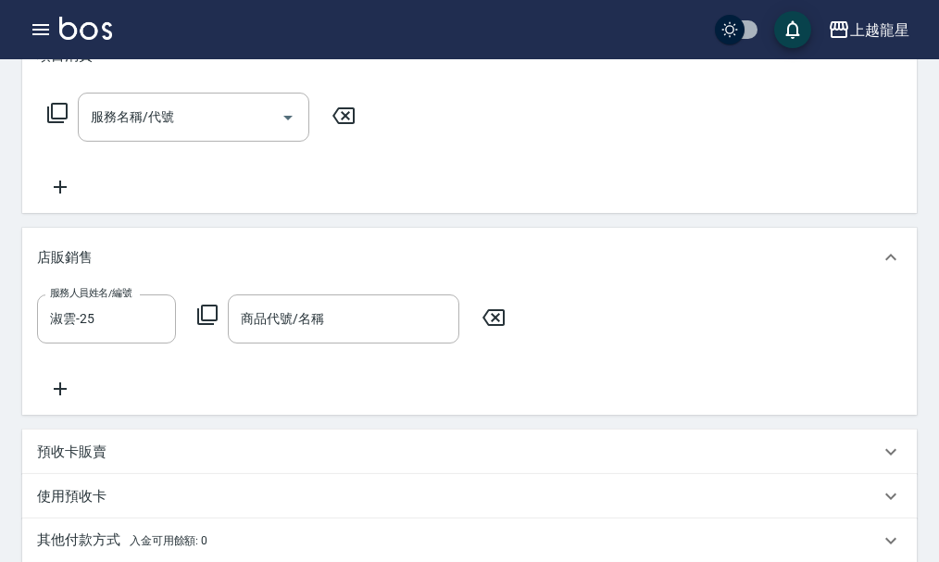
click at [211, 324] on icon at bounding box center [207, 315] width 22 height 22
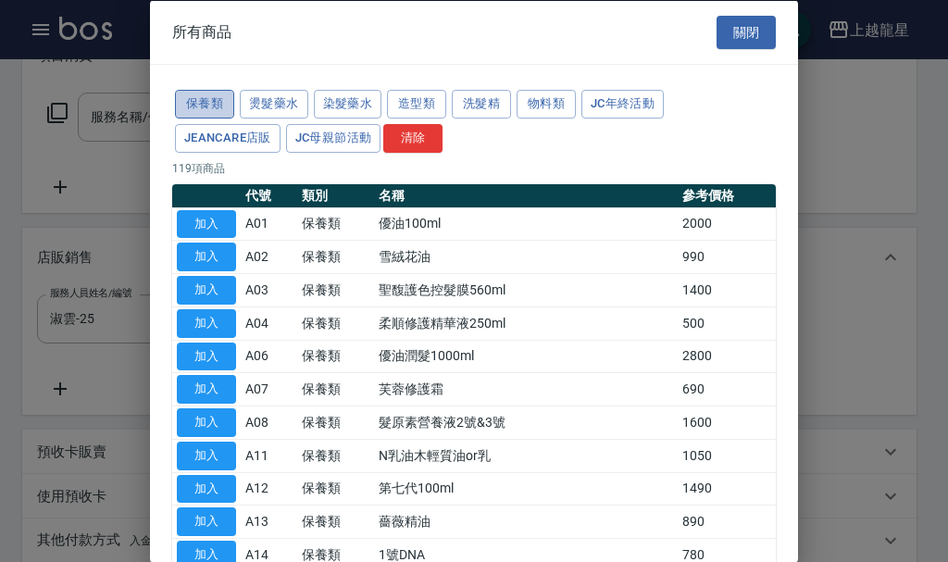
click at [193, 105] on button "保養類" at bounding box center [204, 104] width 59 height 29
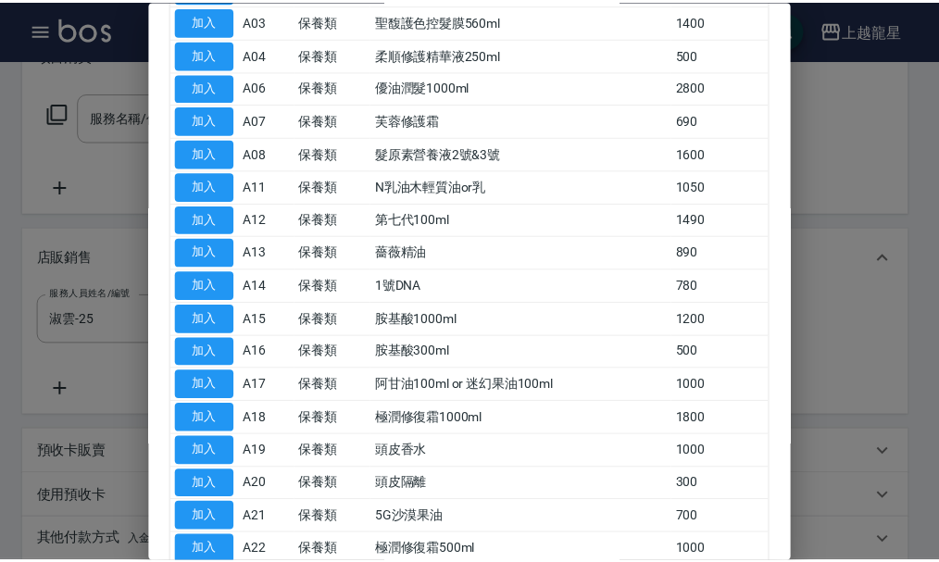
scroll to position [278, 0]
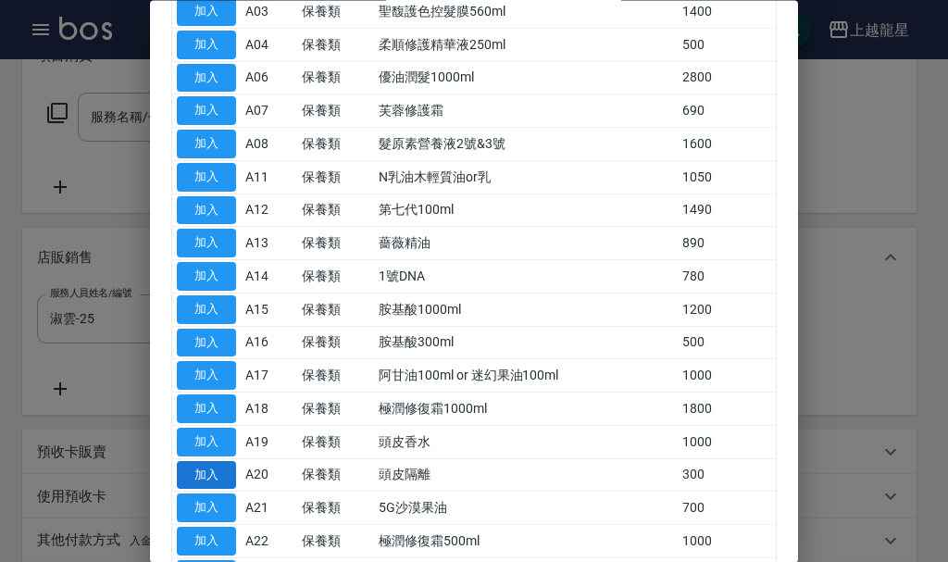
click at [187, 470] on button "加入" at bounding box center [206, 475] width 59 height 29
type input "頭皮隔離"
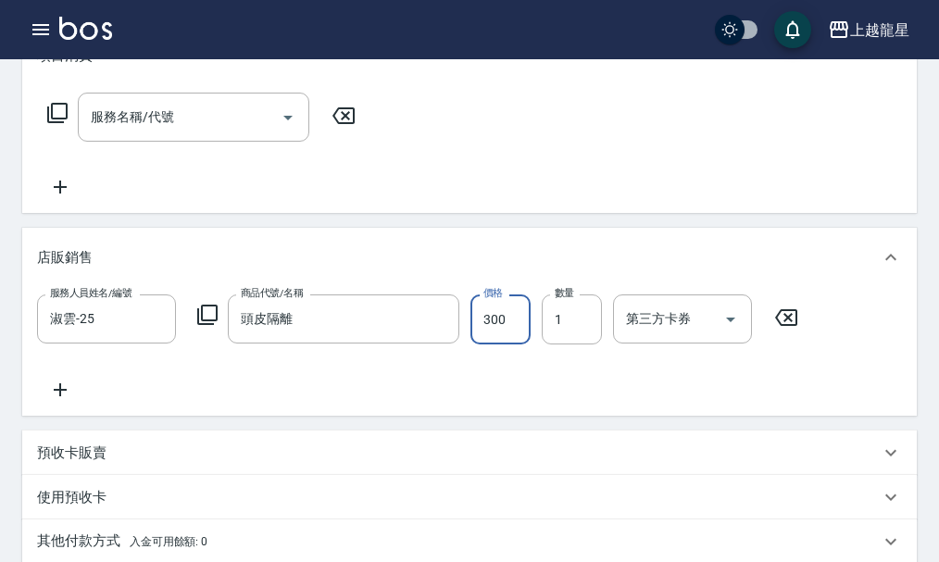
click at [474, 344] on input "300" at bounding box center [500, 319] width 60 height 50
type input "500"
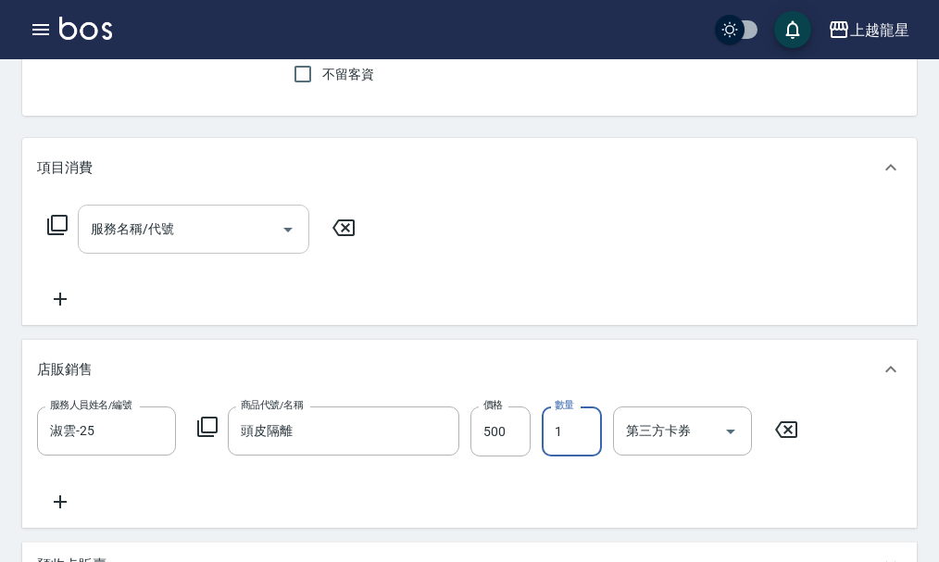
scroll to position [185, 0]
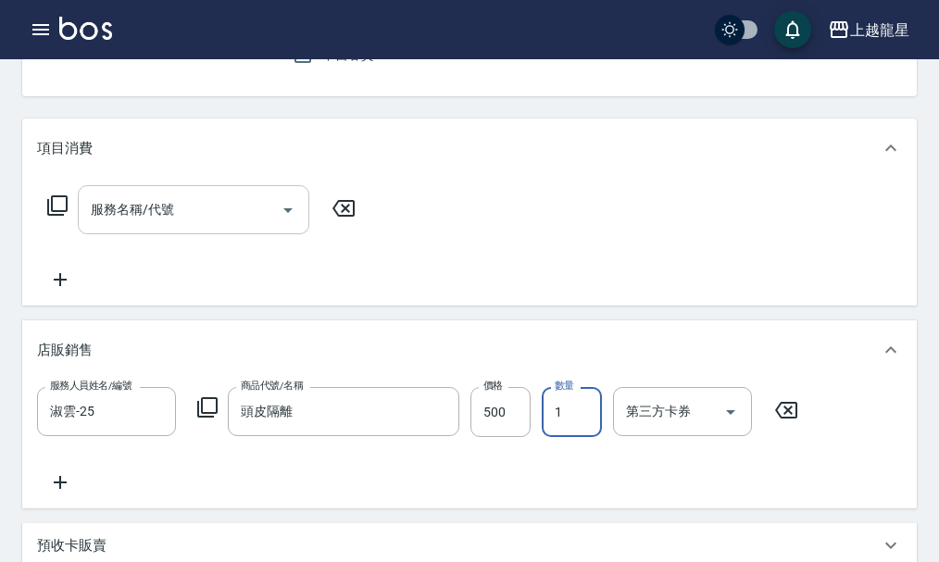
click at [106, 224] on div "服務名稱/代號 服務名稱/代號" at bounding box center [193, 209] width 231 height 49
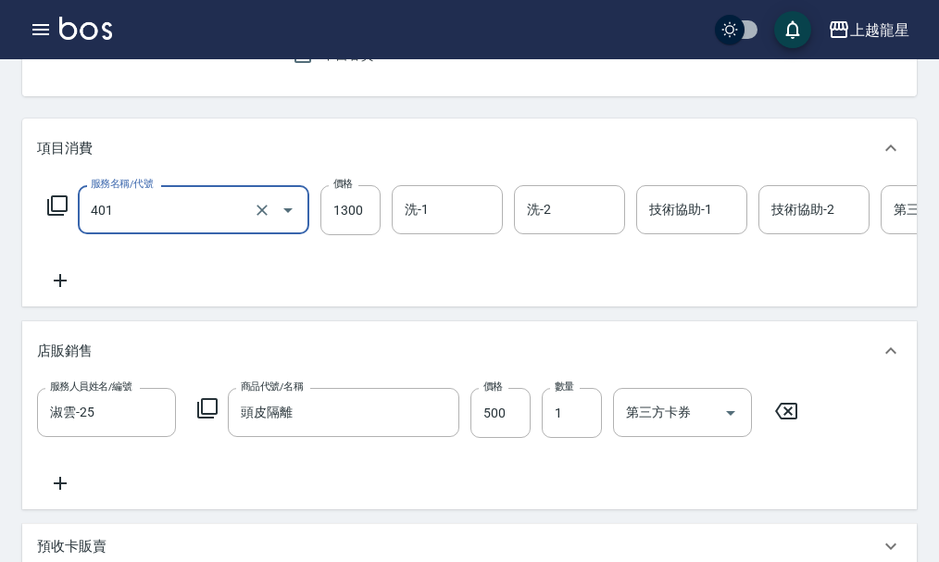
type input "染髮根3公分內(401)"
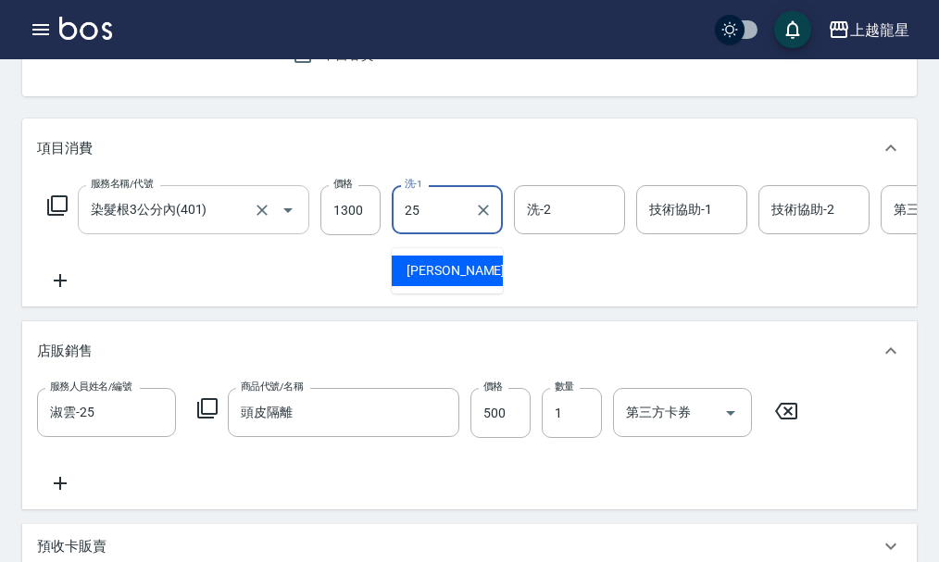
type input "淑雲-25"
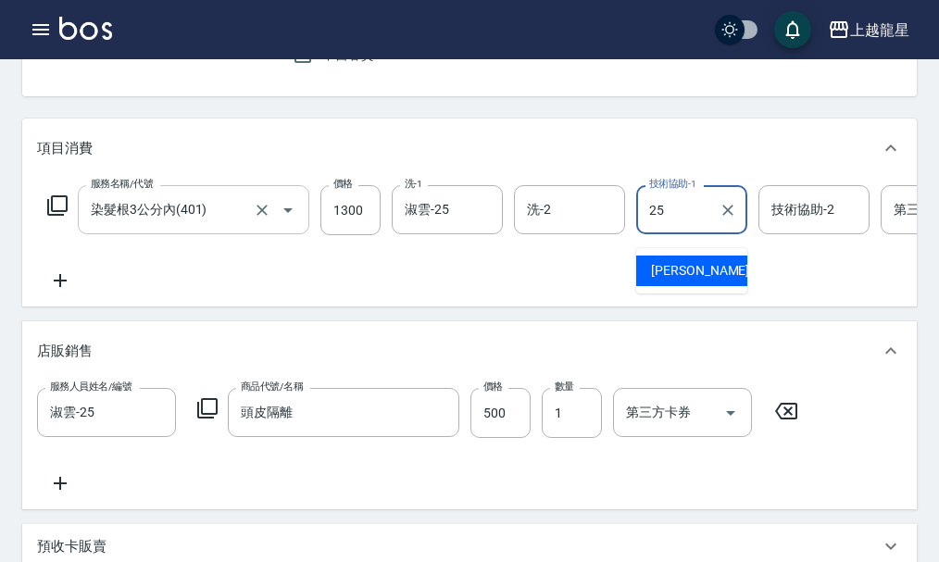
type input "淑雲-25"
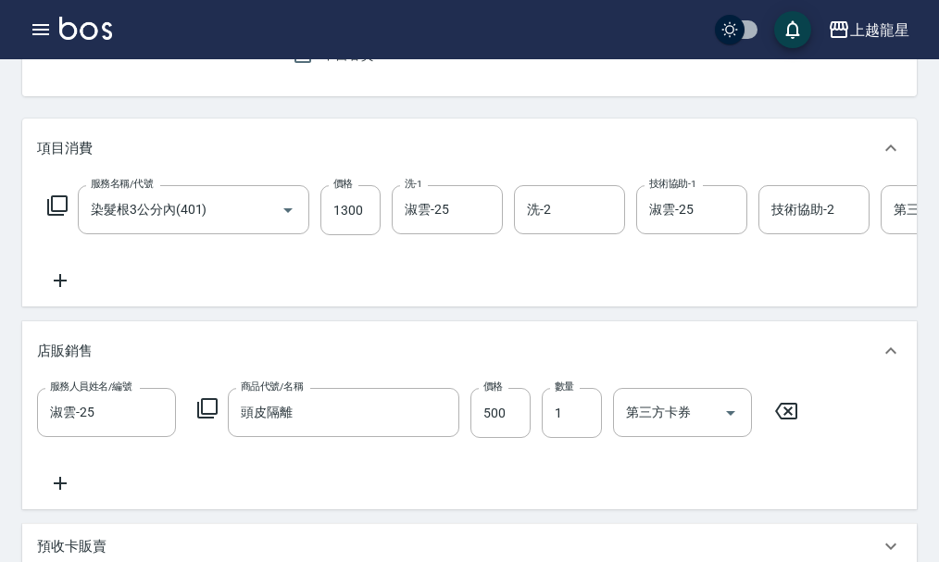
click at [53, 209] on icon at bounding box center [57, 205] width 22 height 22
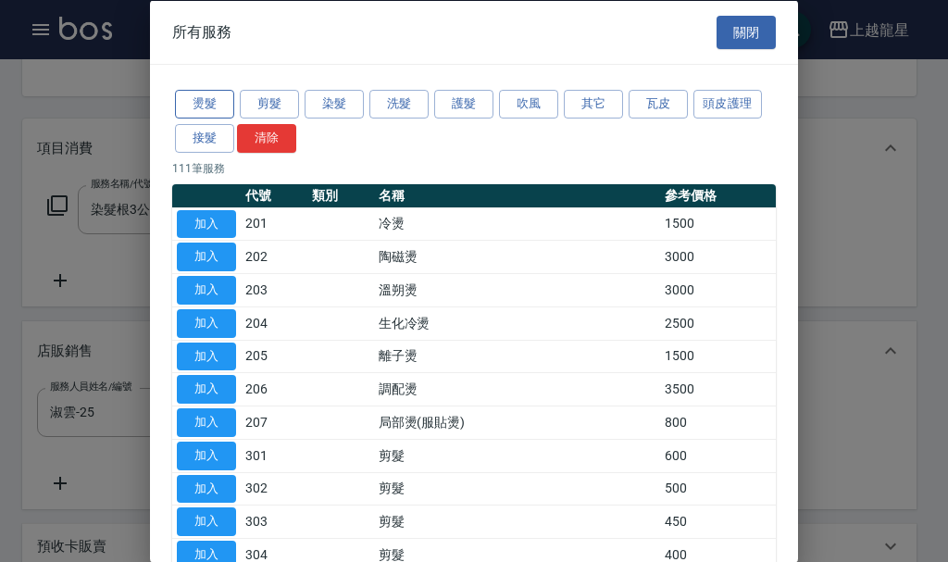
click at [193, 105] on button "燙髮" at bounding box center [204, 104] width 59 height 29
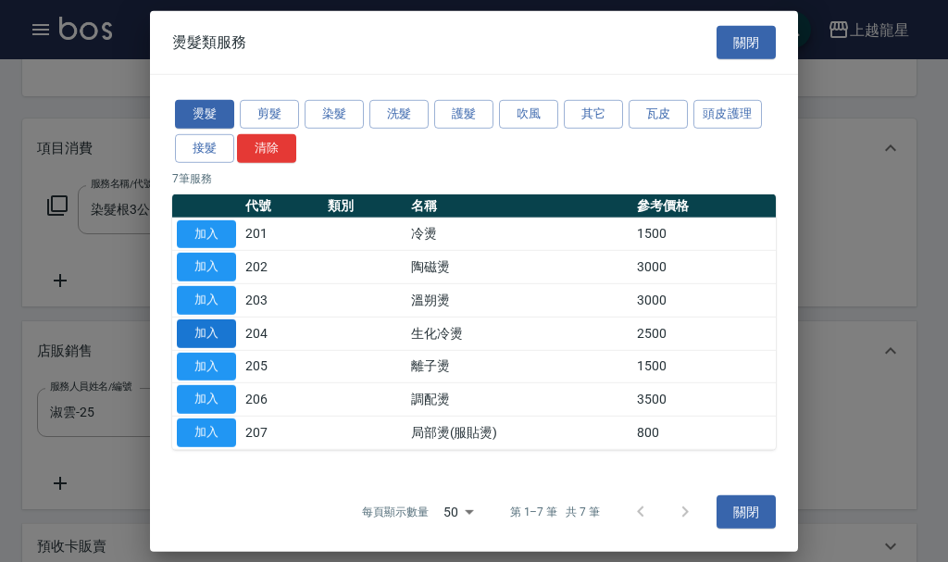
click at [194, 335] on button "加入" at bounding box center [206, 333] width 59 height 29
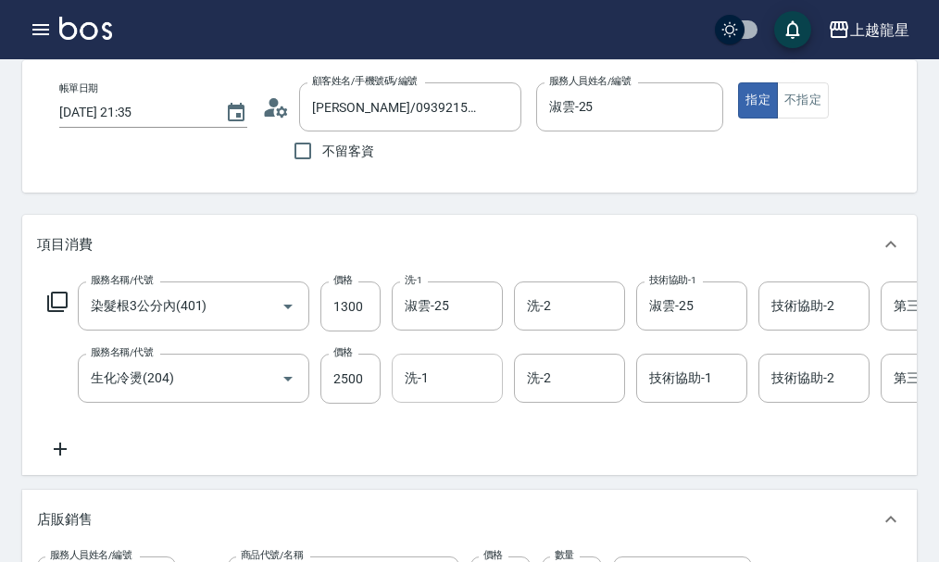
scroll to position [85, 0]
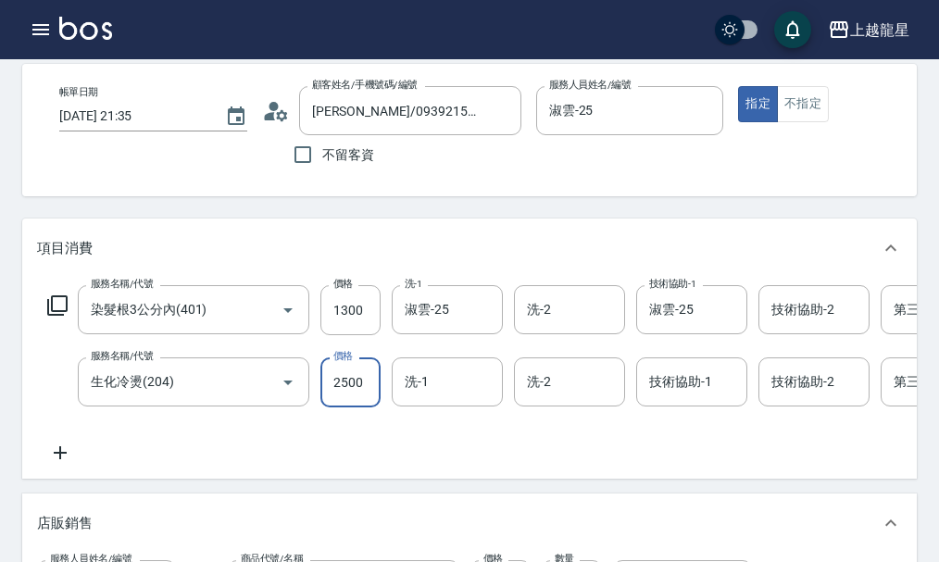
click at [348, 407] on input "2500" at bounding box center [350, 382] width 60 height 50
type input "3050"
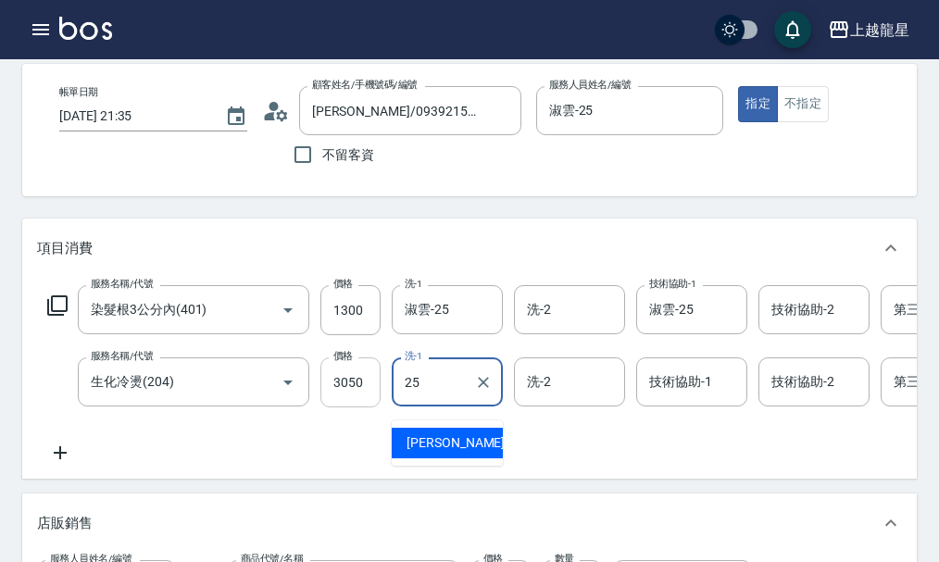
type input "淑雲-25"
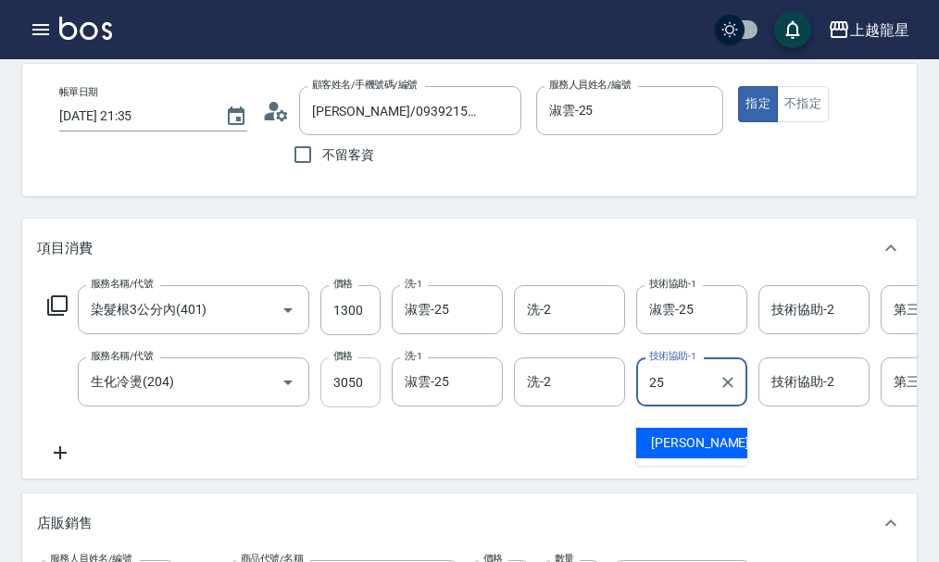
type input "淑雲-25"
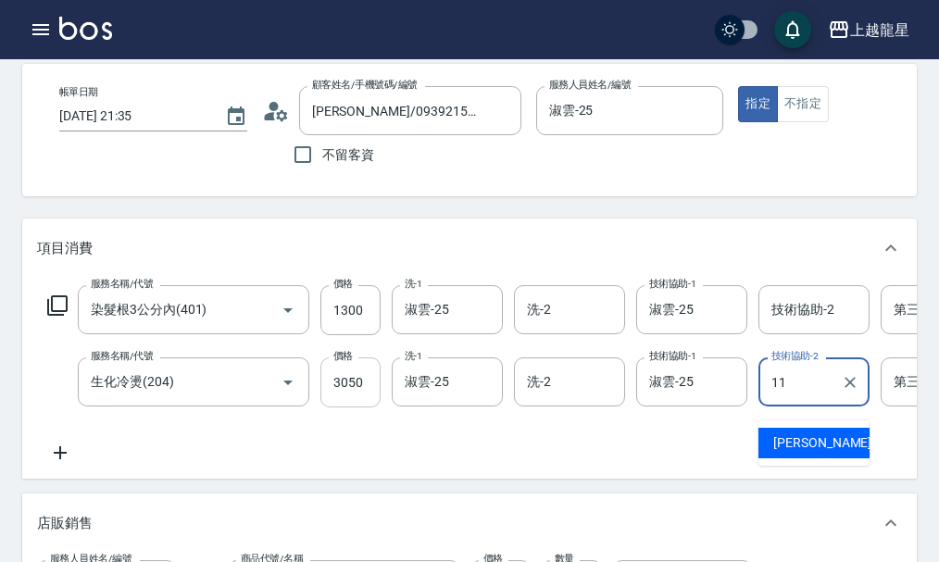
type input "潘潘-11"
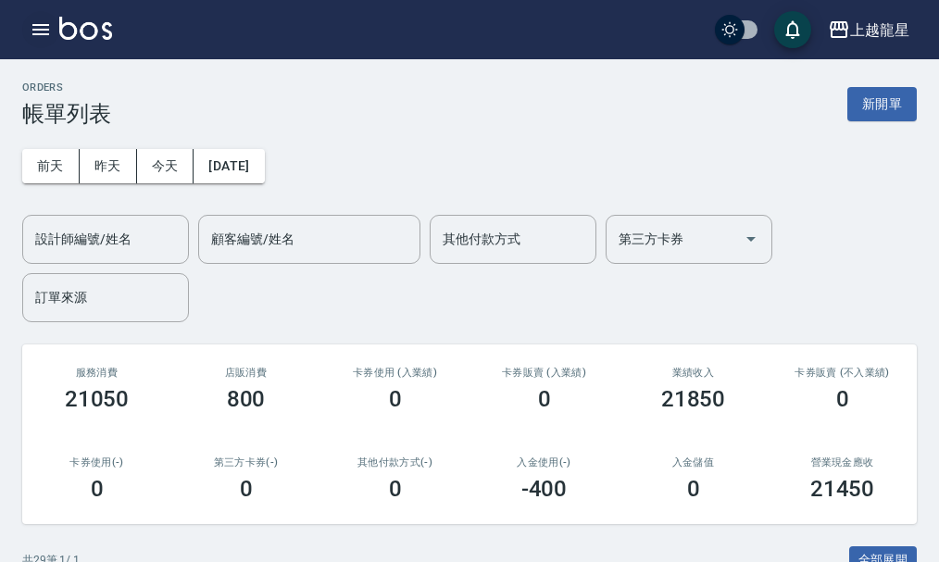
click at [50, 27] on icon "button" at bounding box center [41, 30] width 22 height 22
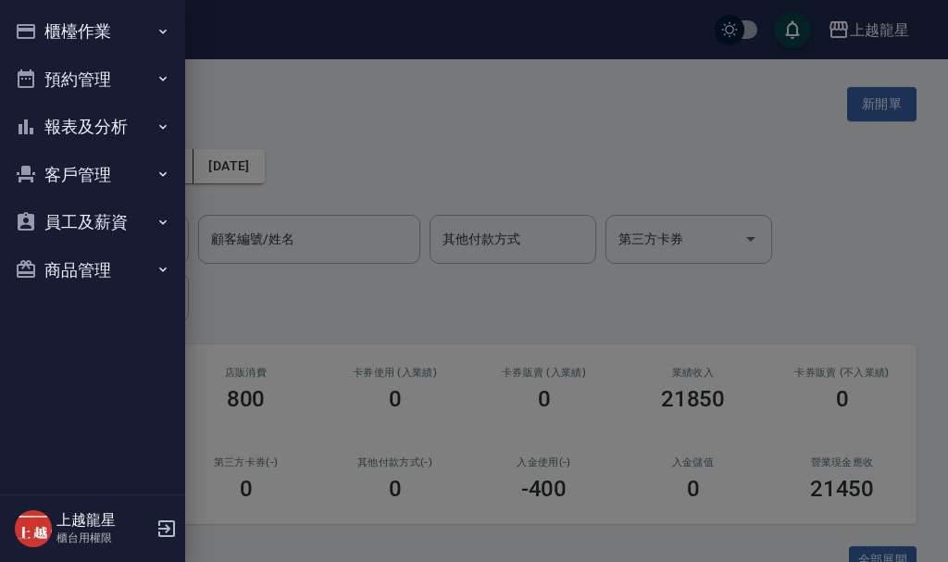
click at [112, 178] on button "客戶管理" at bounding box center [92, 175] width 170 height 48
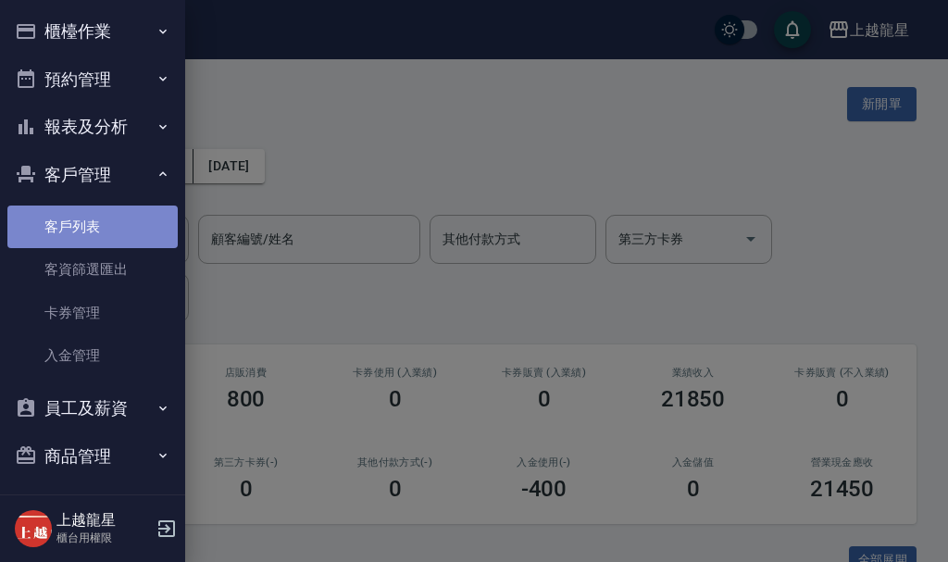
click at [120, 235] on link "客戶列表" at bounding box center [92, 226] width 170 height 43
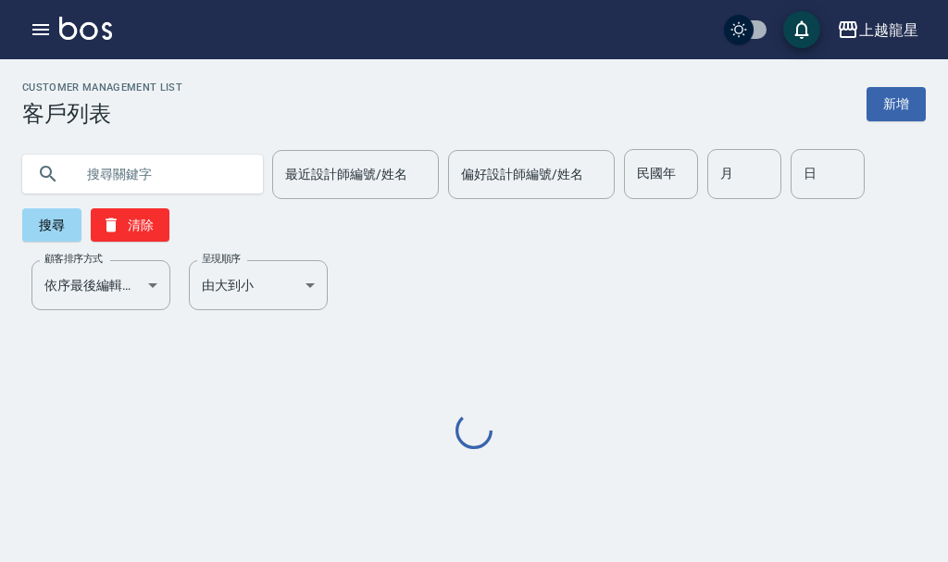
click at [148, 180] on input "text" at bounding box center [161, 174] width 174 height 50
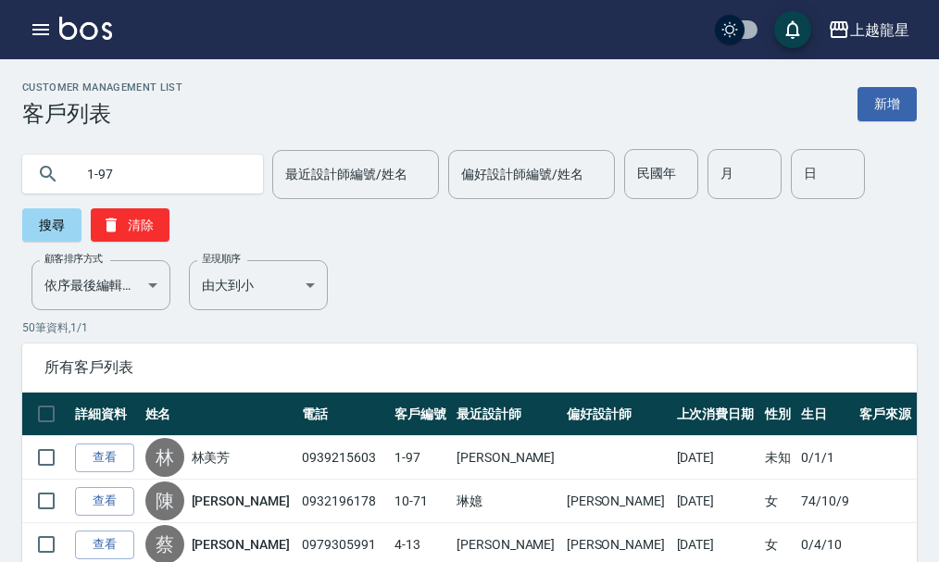
type input "1-97"
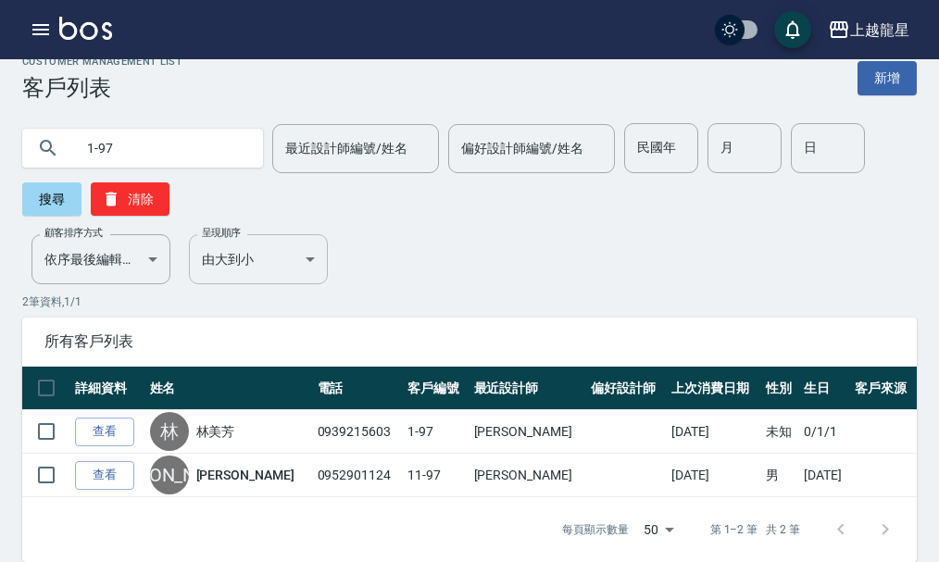
scroll to position [48, 0]
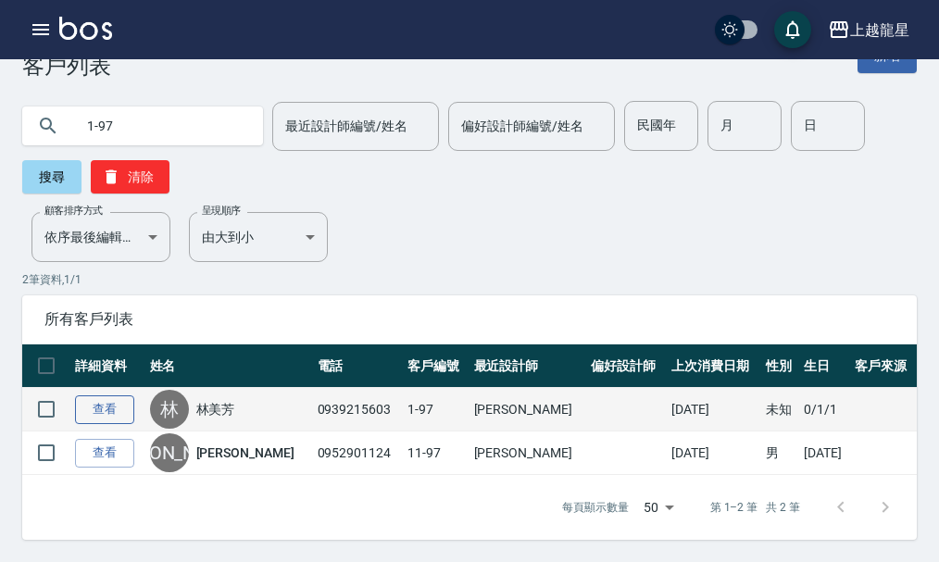
click at [108, 409] on link "查看" at bounding box center [104, 409] width 59 height 29
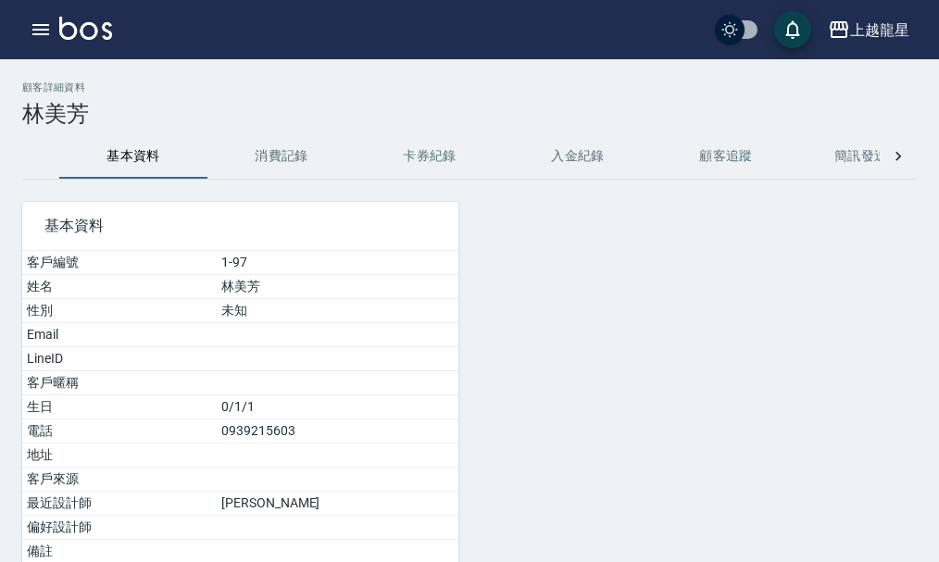
click at [263, 162] on button "消費記錄" at bounding box center [281, 156] width 148 height 44
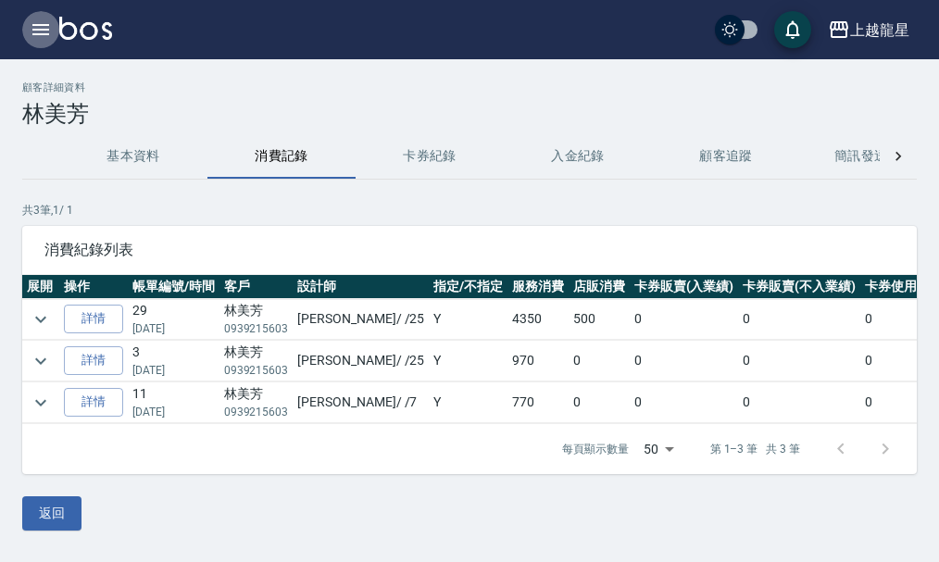
click at [42, 20] on icon "button" at bounding box center [41, 30] width 22 height 22
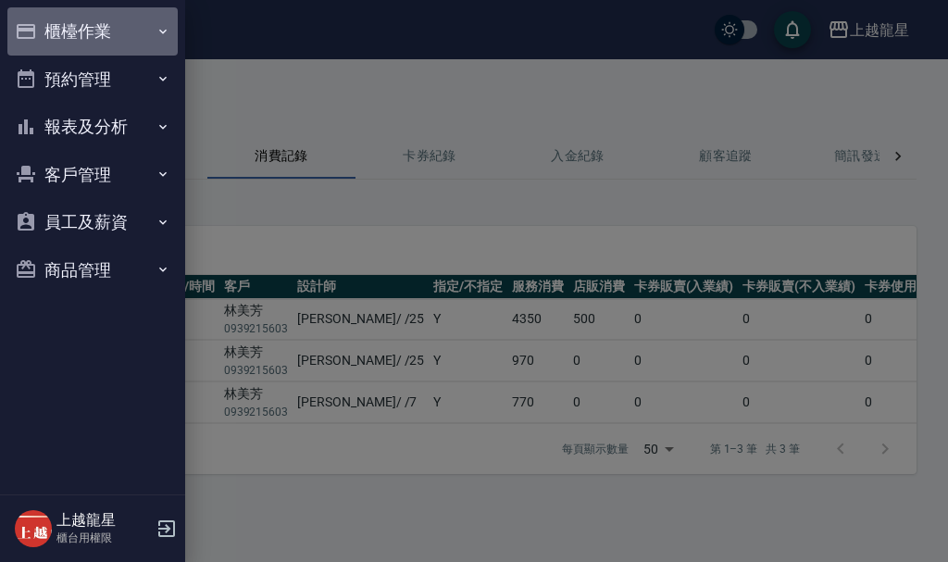
click at [46, 27] on button "櫃檯作業" at bounding box center [92, 31] width 170 height 48
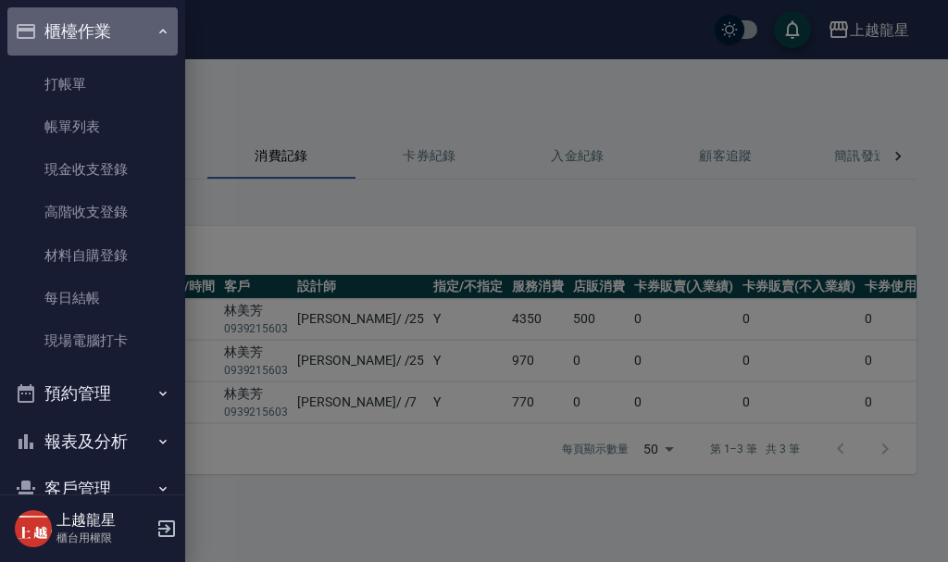
click at [138, 27] on button "櫃檯作業" at bounding box center [92, 31] width 170 height 48
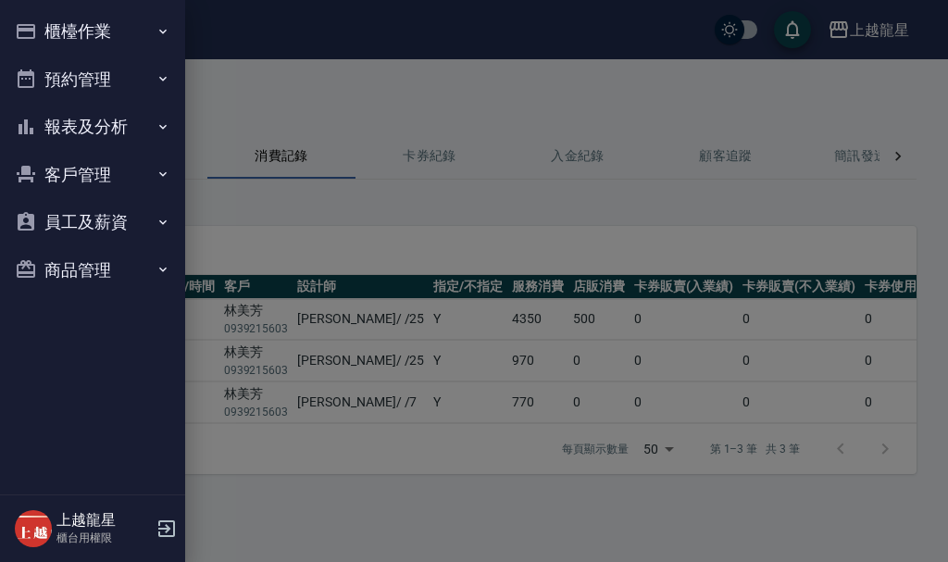
click at [122, 133] on button "報表及分析" at bounding box center [92, 127] width 170 height 48
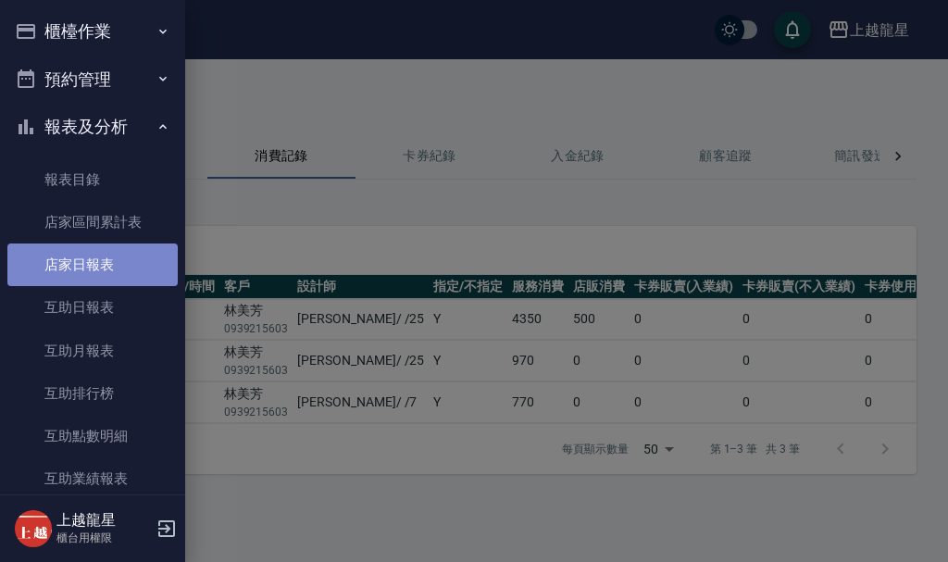
click at [121, 268] on link "店家日報表" at bounding box center [92, 264] width 170 height 43
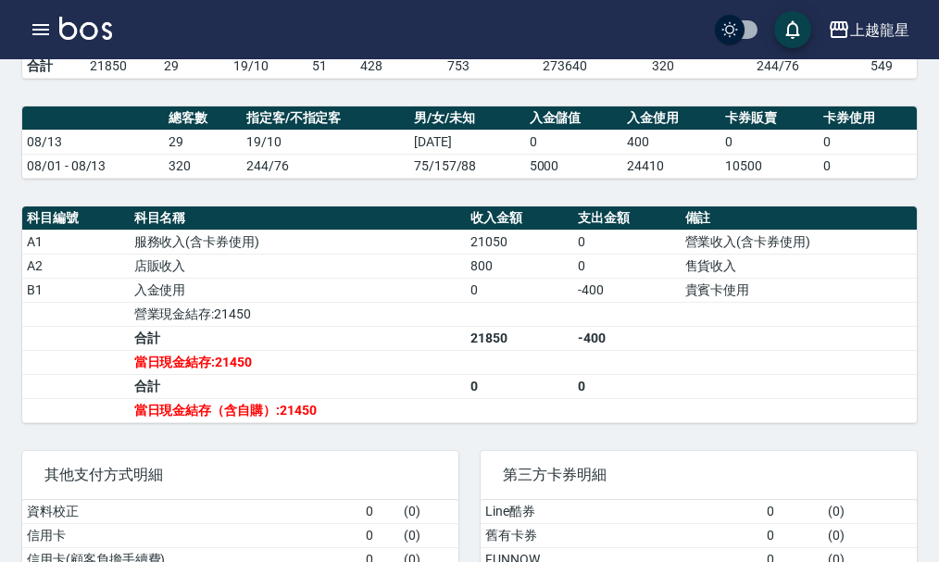
scroll to position [555, 0]
